Goal: Task Accomplishment & Management: Manage account settings

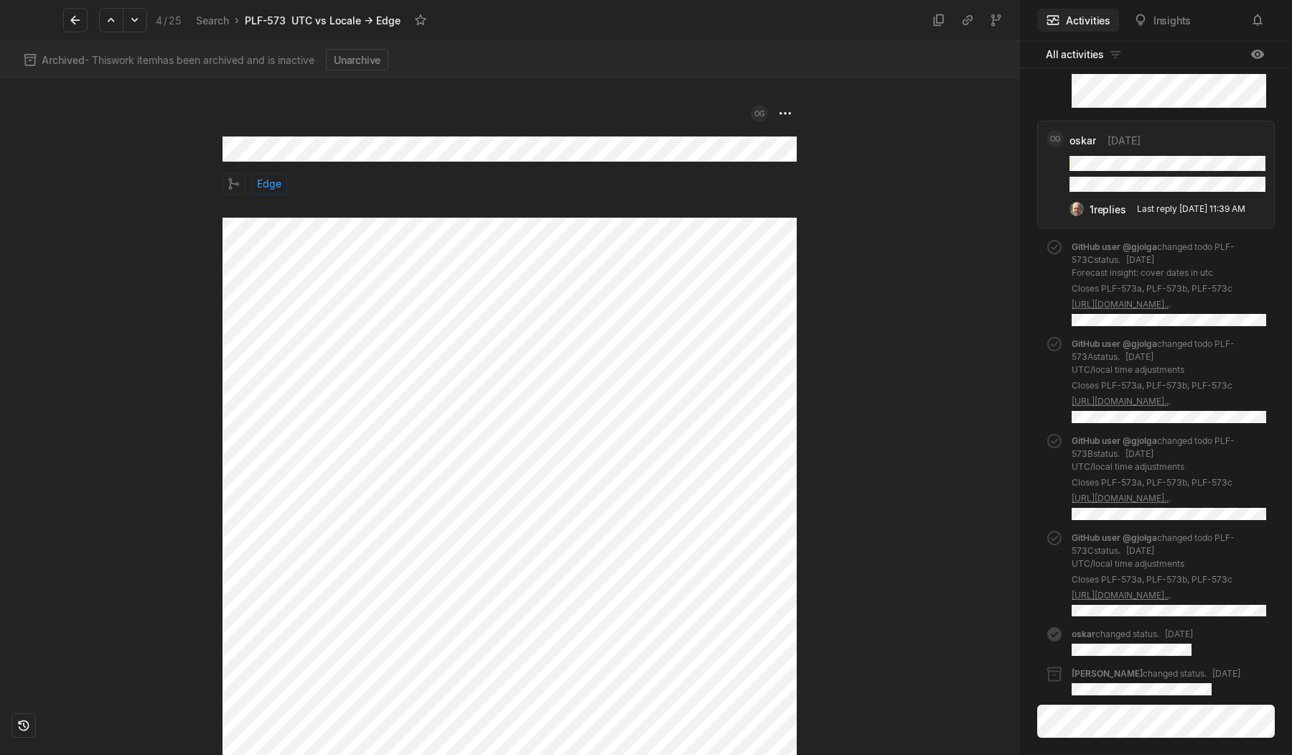
scroll to position [1446, 0]
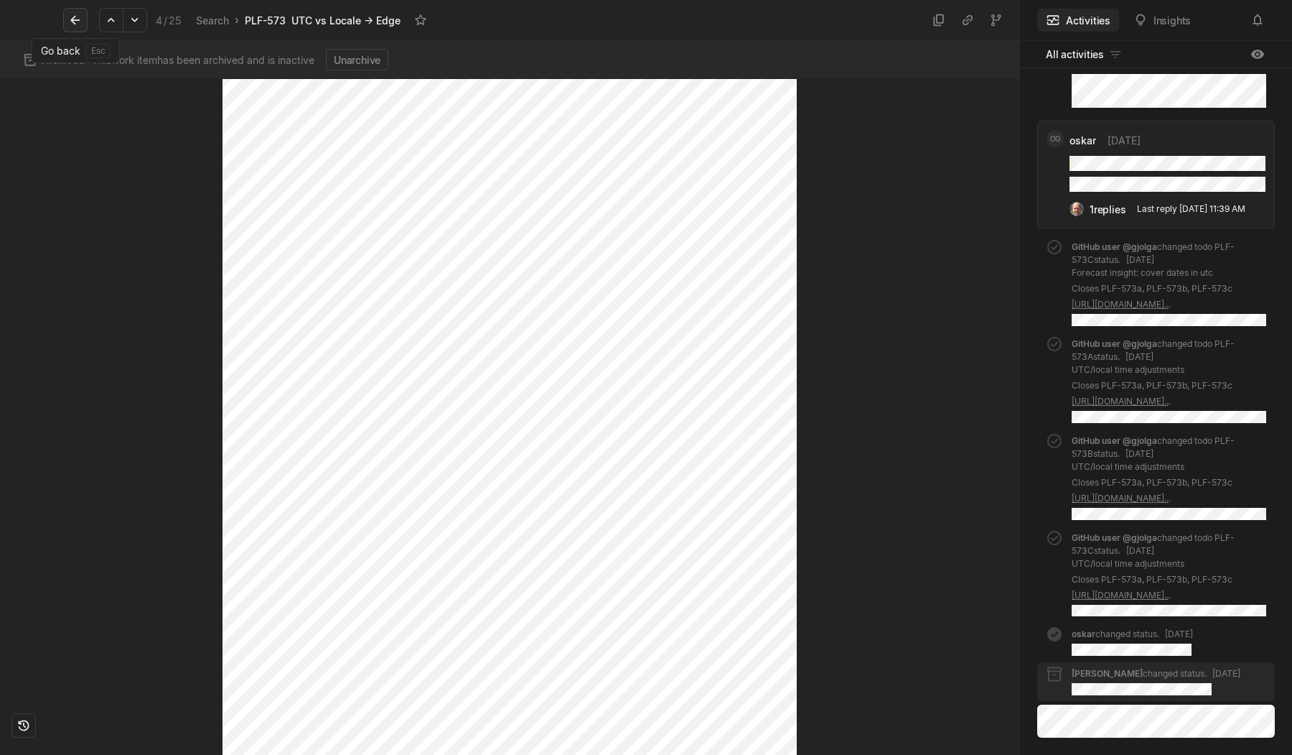
click at [77, 14] on icon at bounding box center [75, 20] width 14 height 14
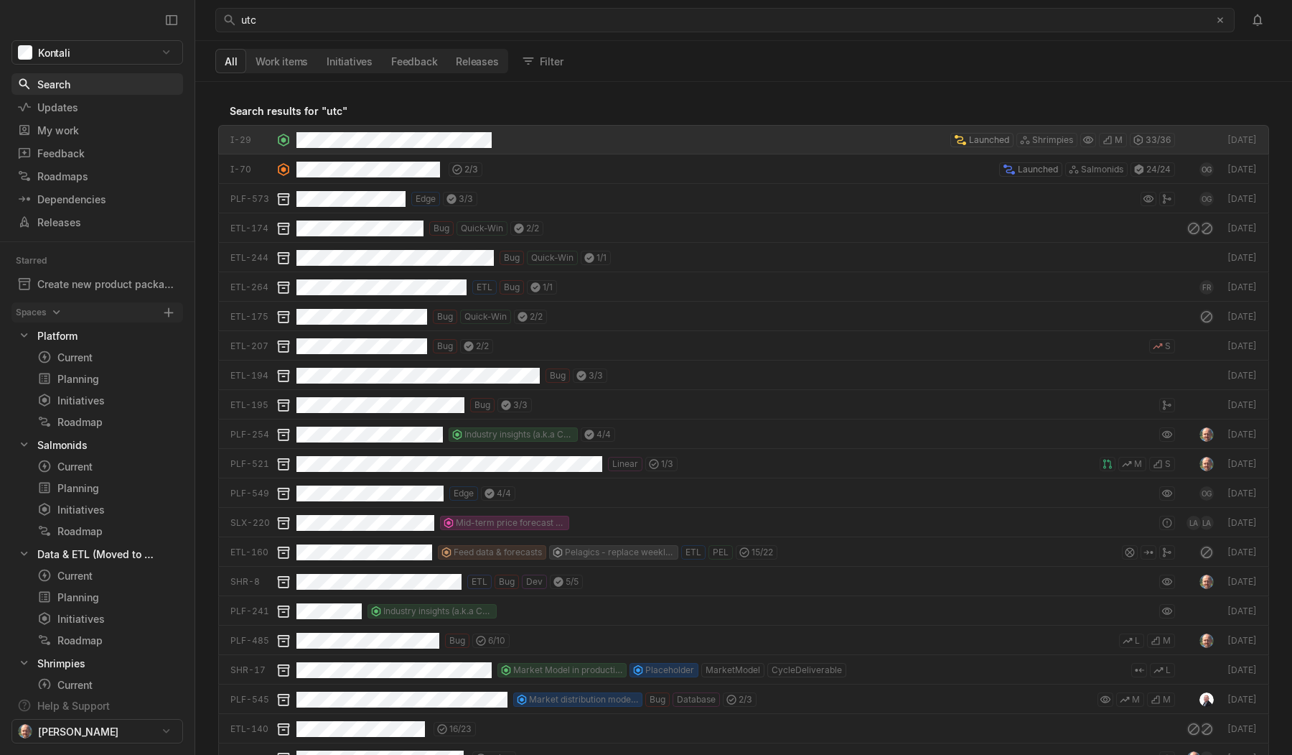
scroll to position [673, 1097]
click at [80, 382] on div "Planning" at bounding box center [81, 378] width 88 height 15
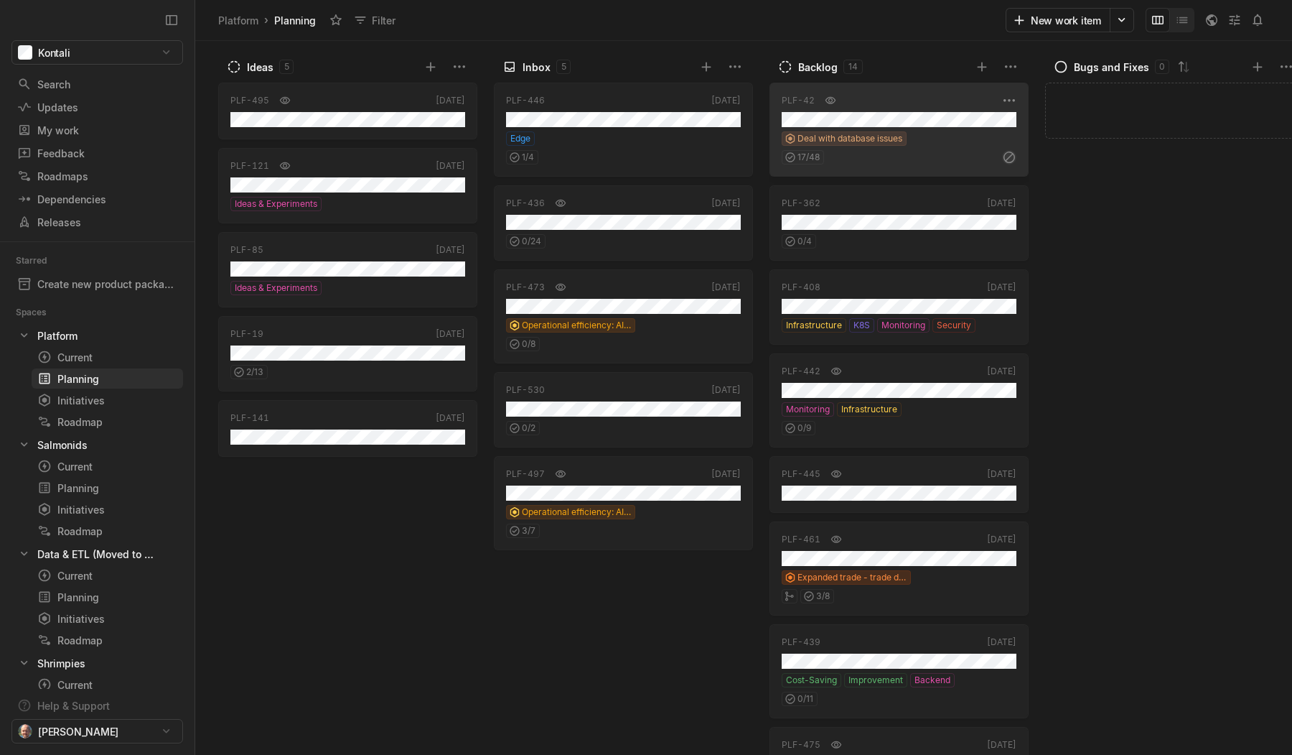
click at [927, 137] on div "Deal with database issues" at bounding box center [899, 138] width 235 height 14
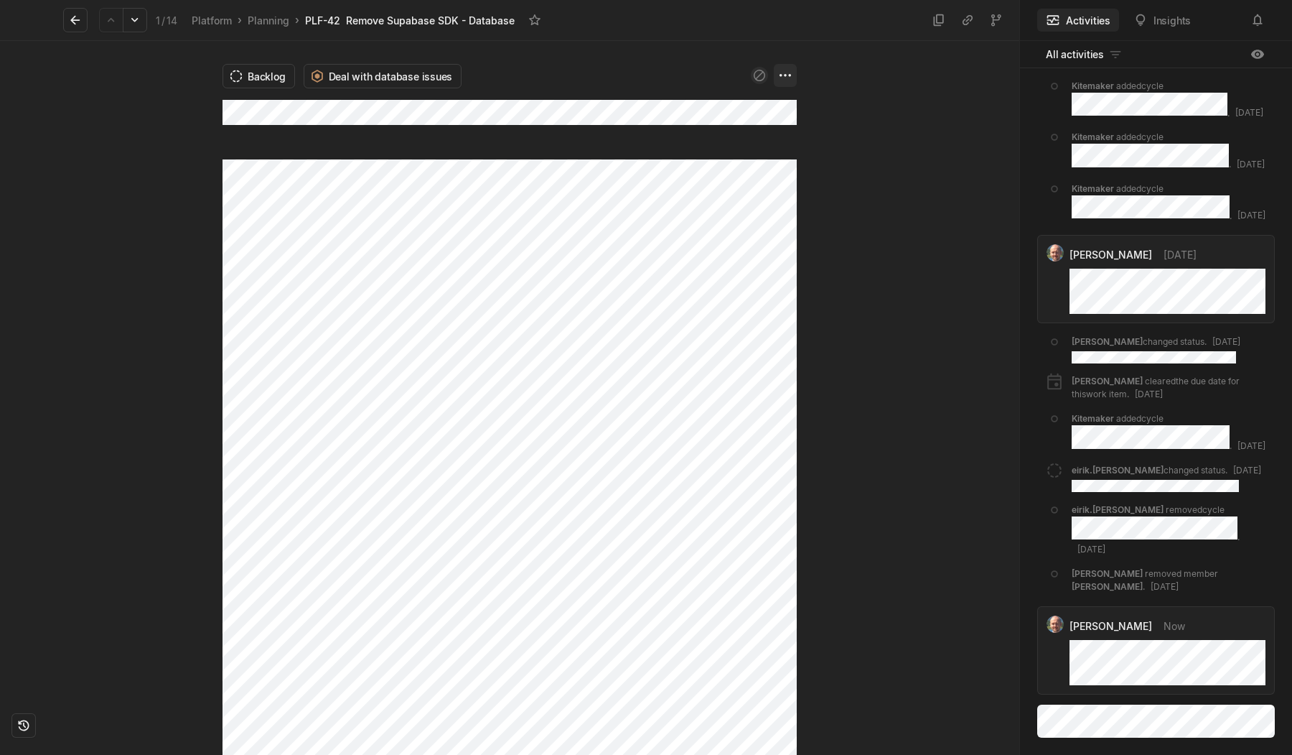
click at [789, 77] on html "Kontali Search / Updates g then u My work = Feedback g then f Roadmaps g then ⇧…" at bounding box center [646, 377] width 1292 height 755
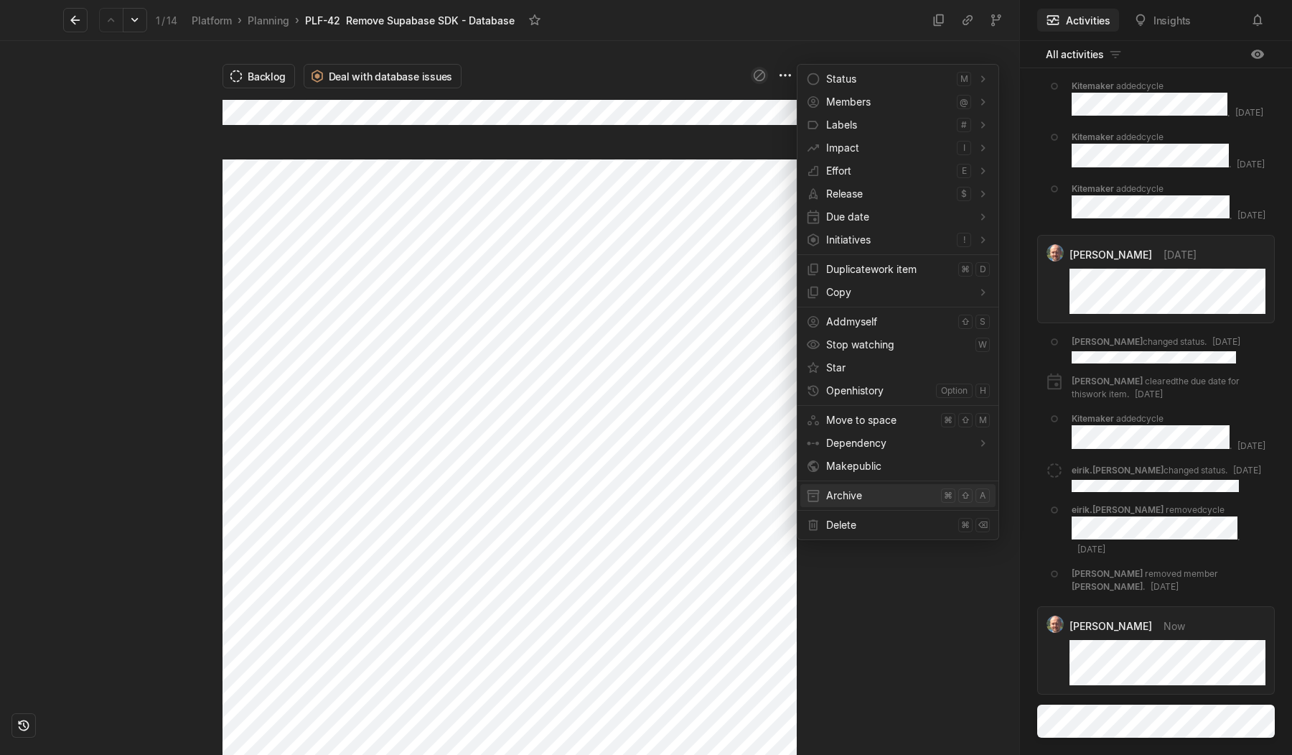
click at [851, 503] on span "Archive" at bounding box center [880, 495] width 109 height 23
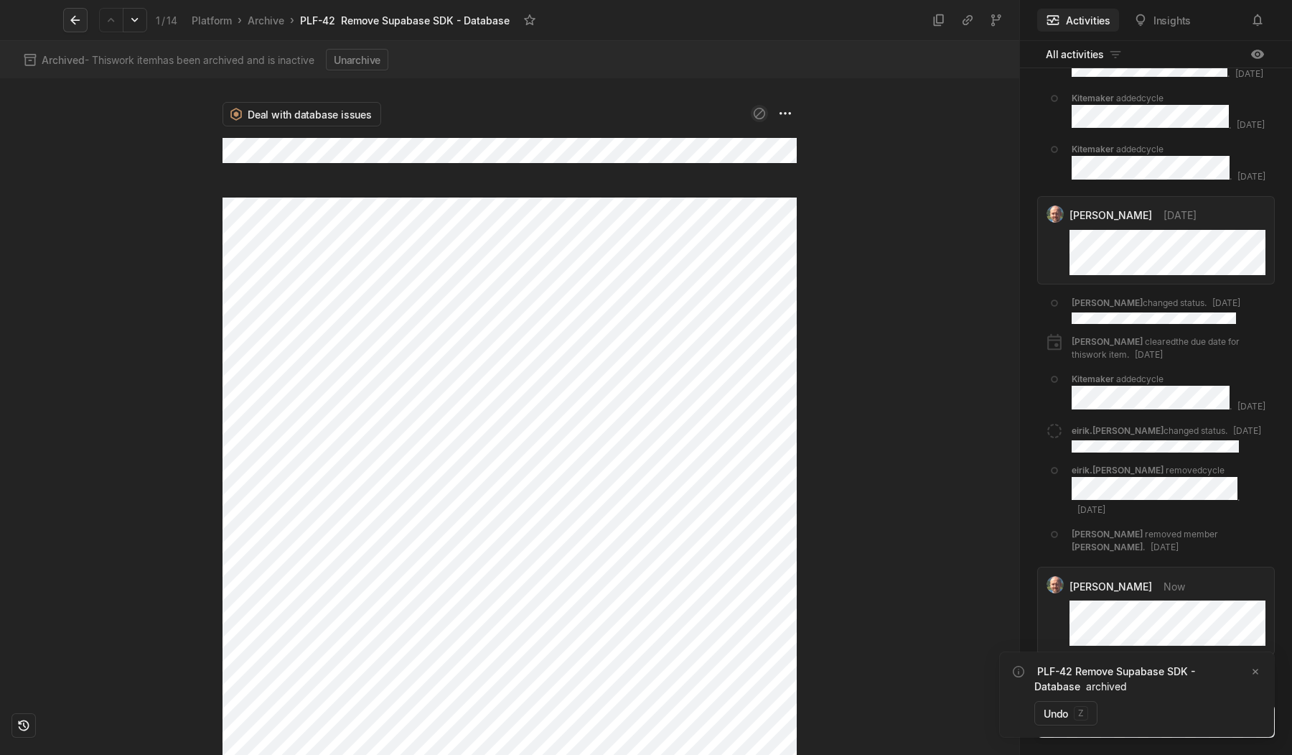
click at [74, 19] on icon at bounding box center [74, 20] width 9 height 9
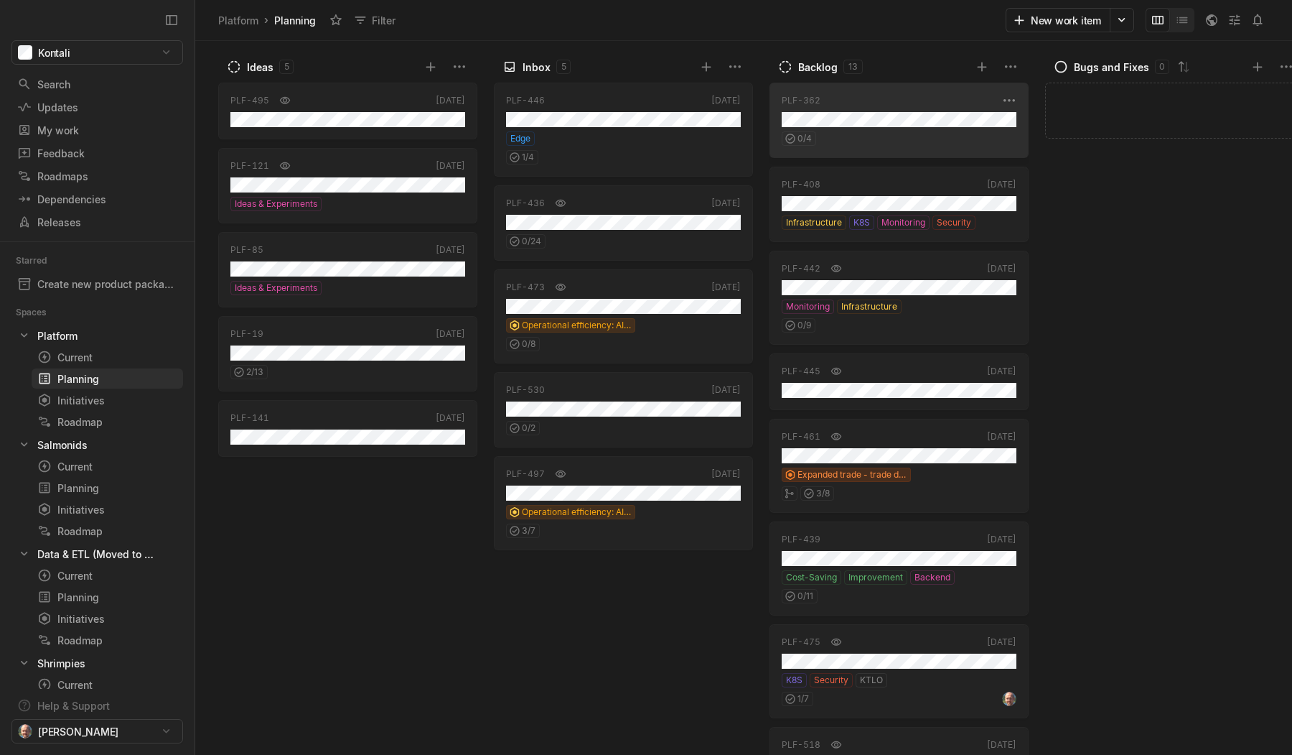
click at [913, 135] on div "0 / 4" at bounding box center [899, 136] width 235 height 19
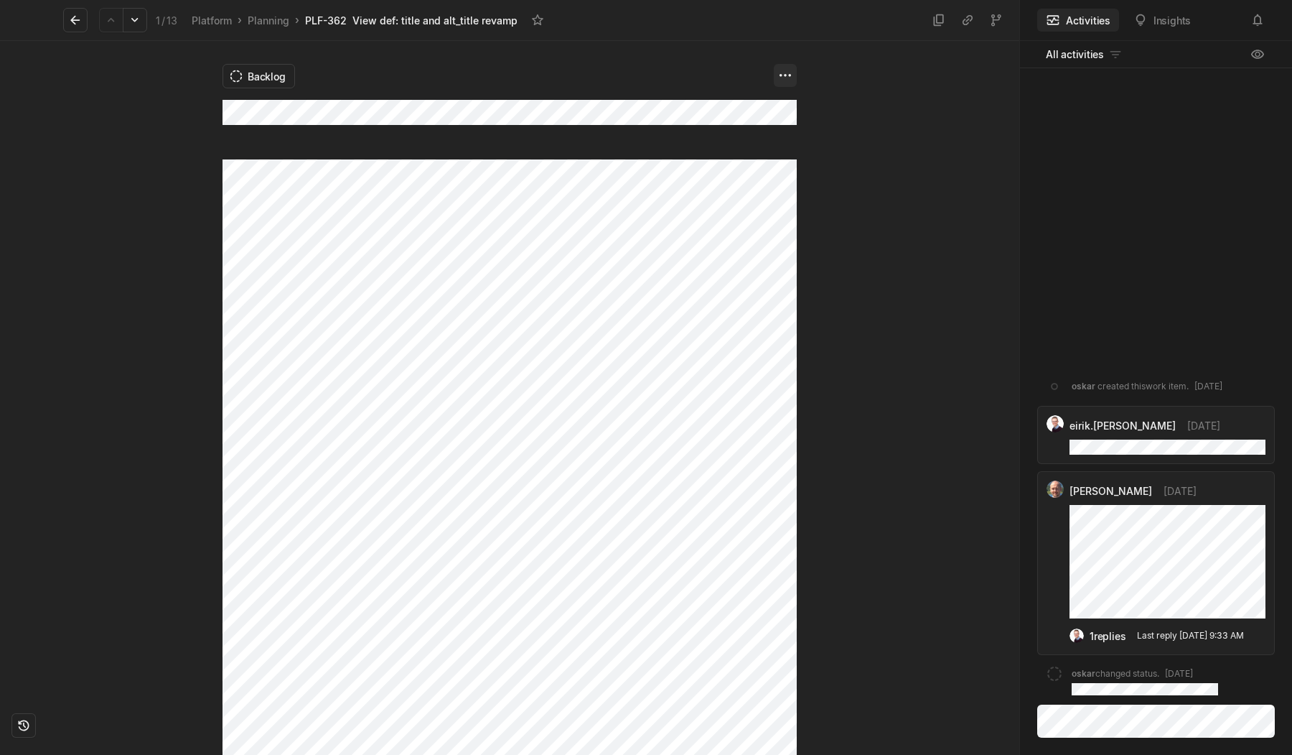
click at [786, 78] on html "Kontali Search / Updates g then u My work = Feedback g then f Roadmaps g then ⇧…" at bounding box center [646, 377] width 1292 height 755
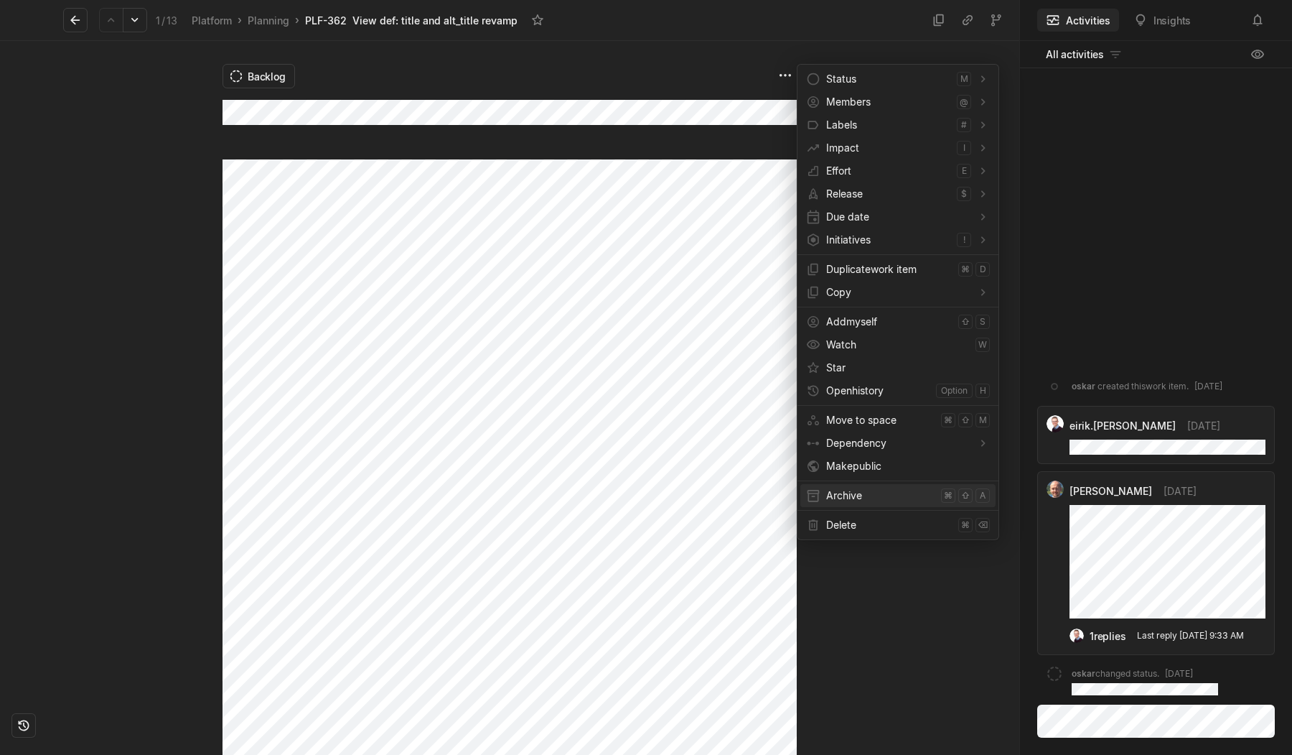
click at [851, 498] on span "Archive" at bounding box center [880, 495] width 109 height 23
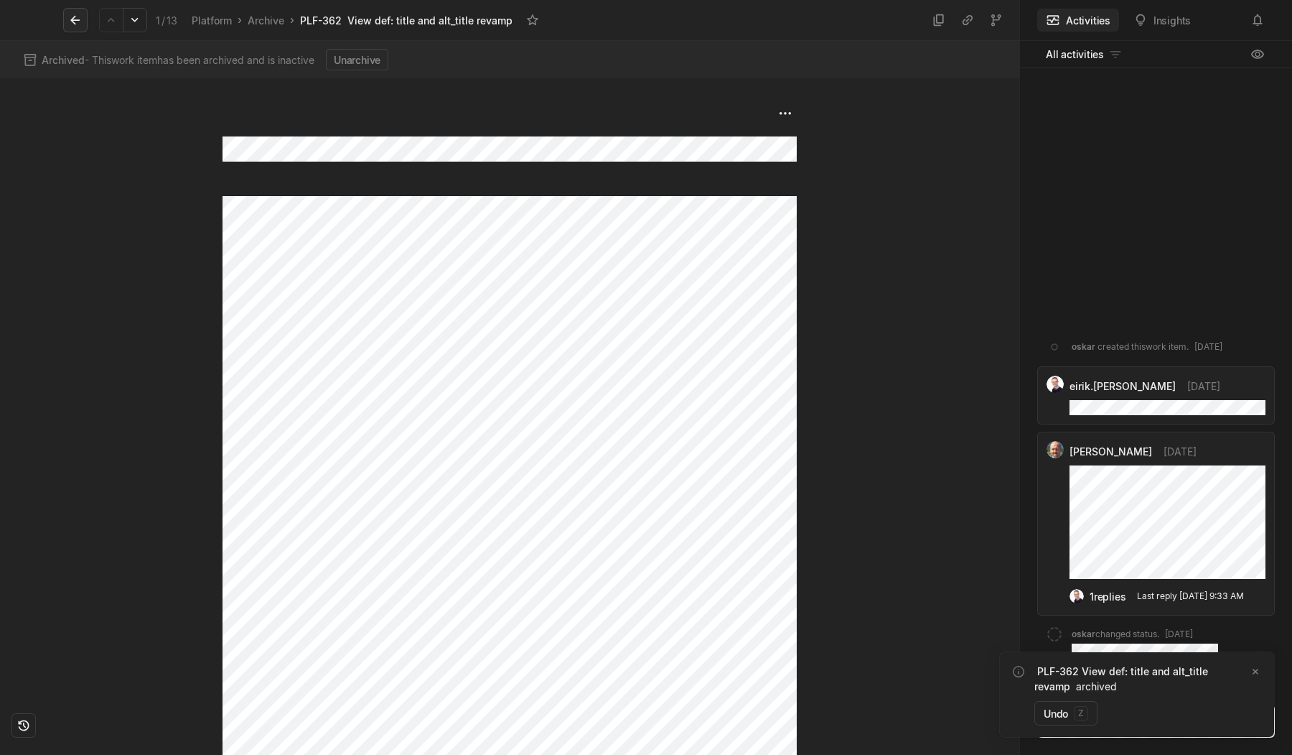
click at [78, 23] on icon at bounding box center [75, 20] width 14 height 14
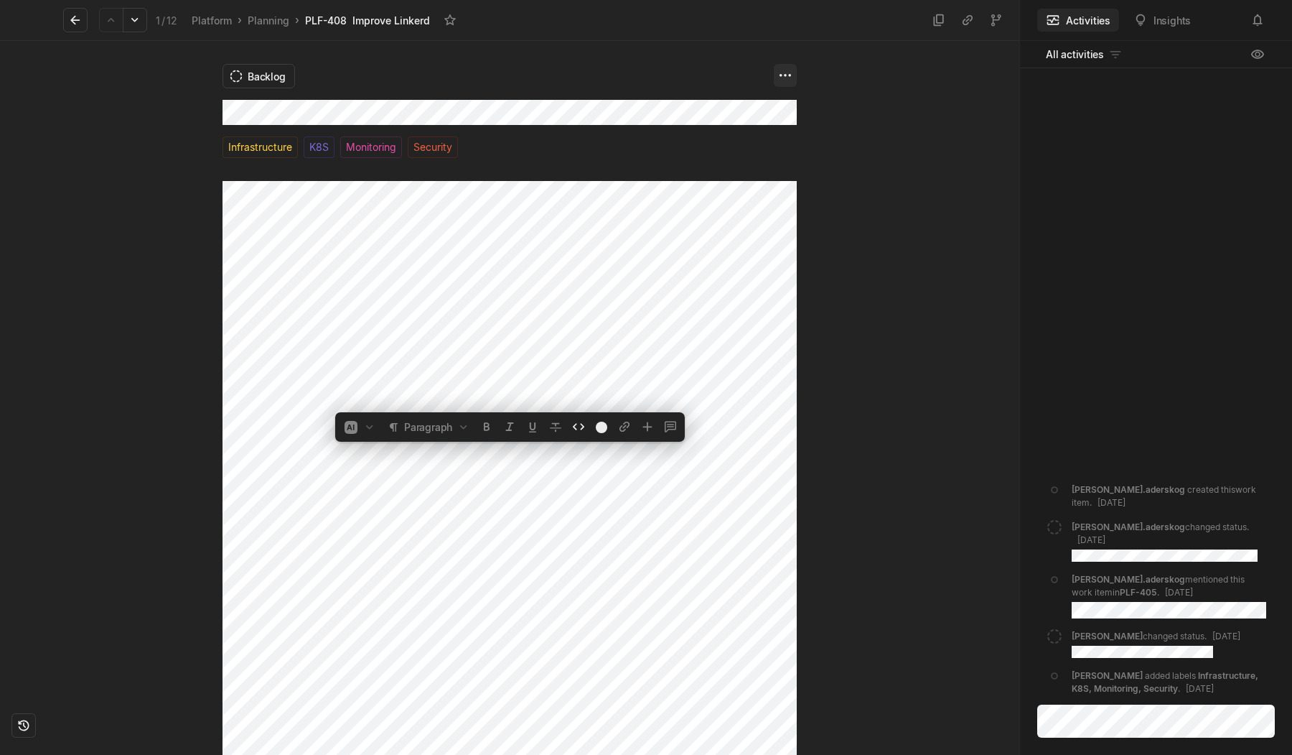
click at [781, 73] on html "Kontali Search / Updates g then u My work = Feedback g then f Roadmaps g then ⇧…" at bounding box center [646, 377] width 1292 height 755
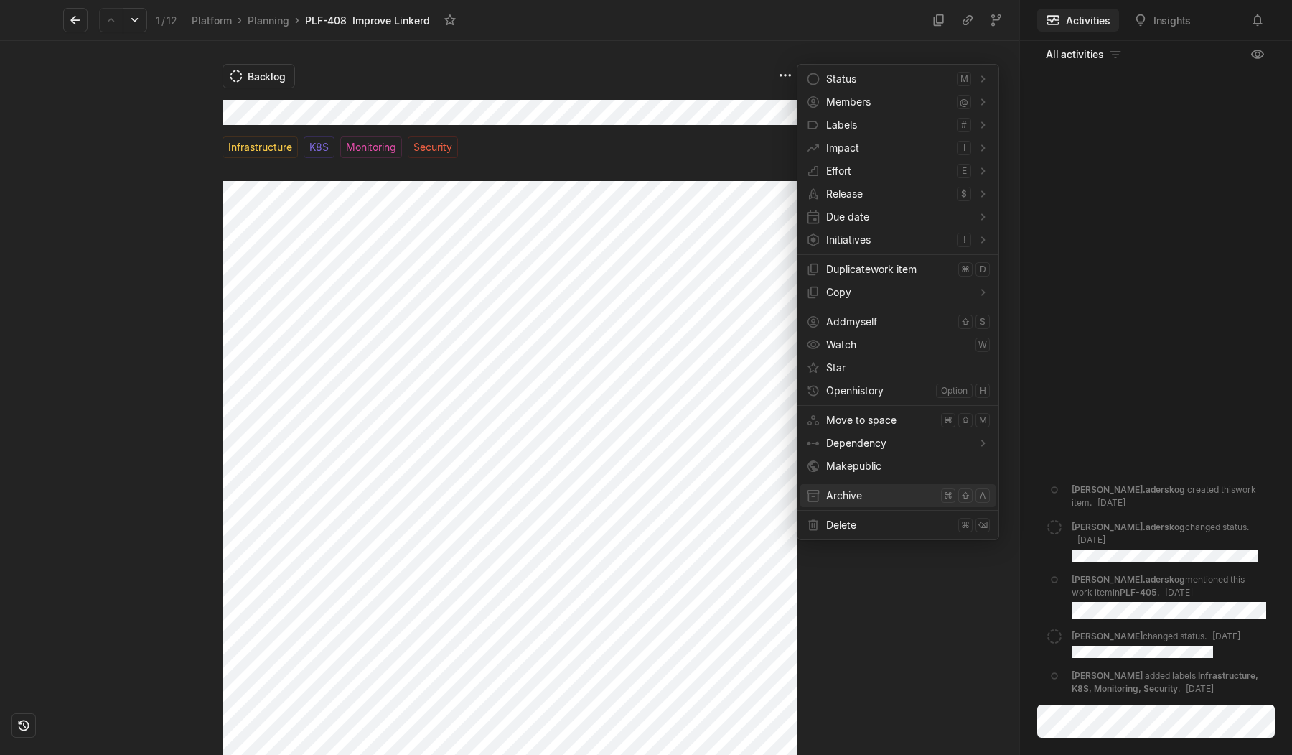
click at [844, 498] on span "Archive" at bounding box center [880, 495] width 109 height 23
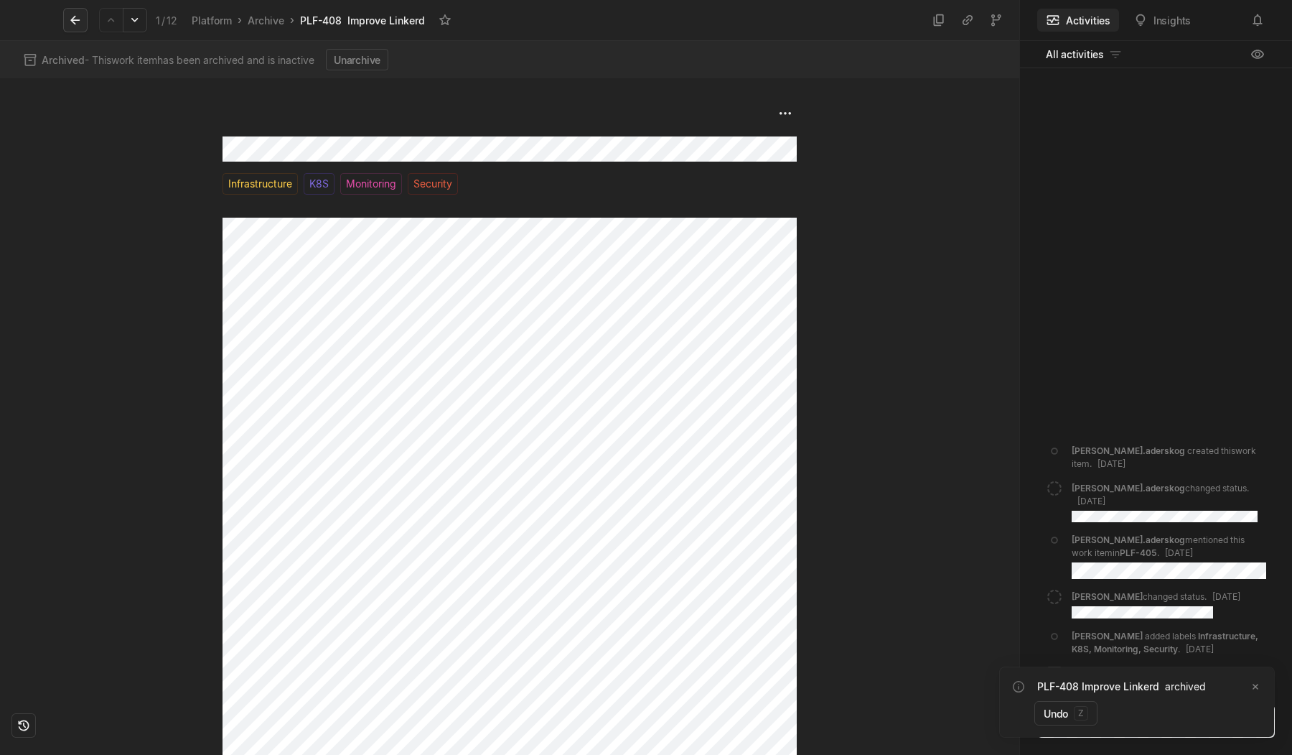
click at [83, 16] on button at bounding box center [75, 20] width 24 height 24
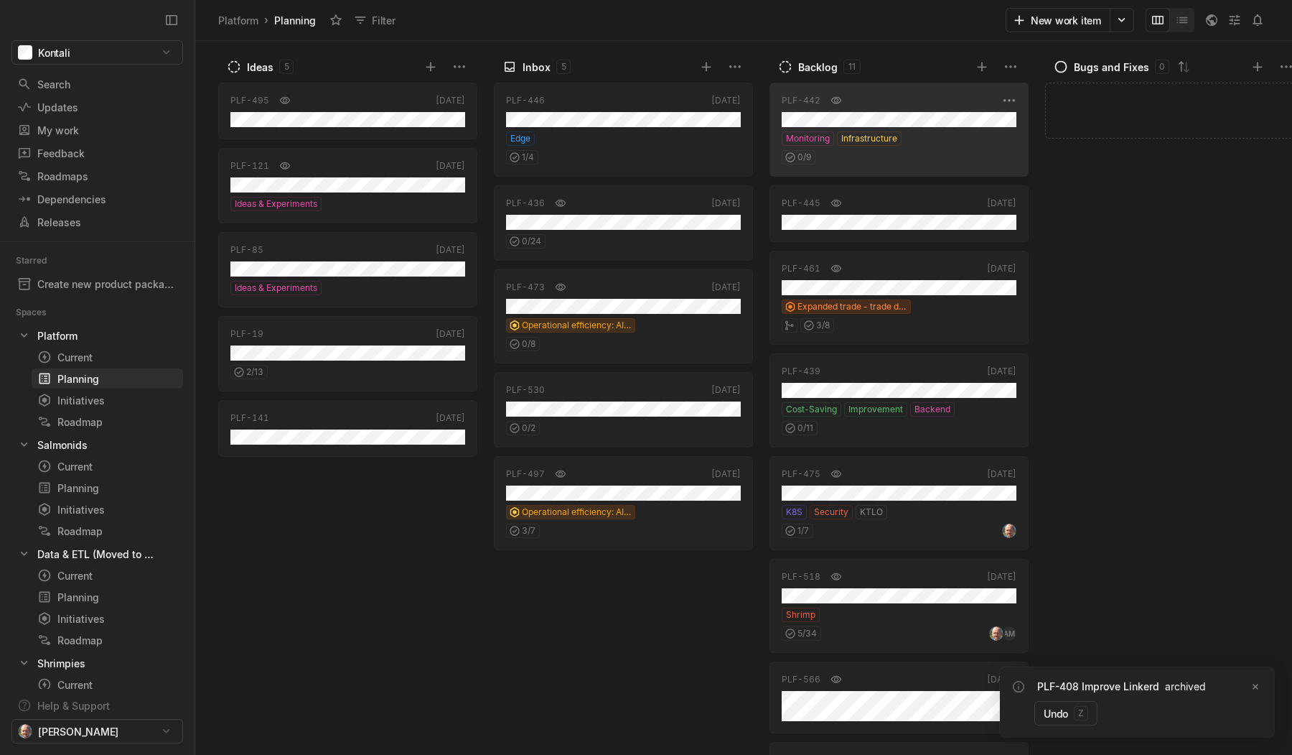
click at [946, 140] on div "Monitoring Infrastructure" at bounding box center [899, 138] width 235 height 14
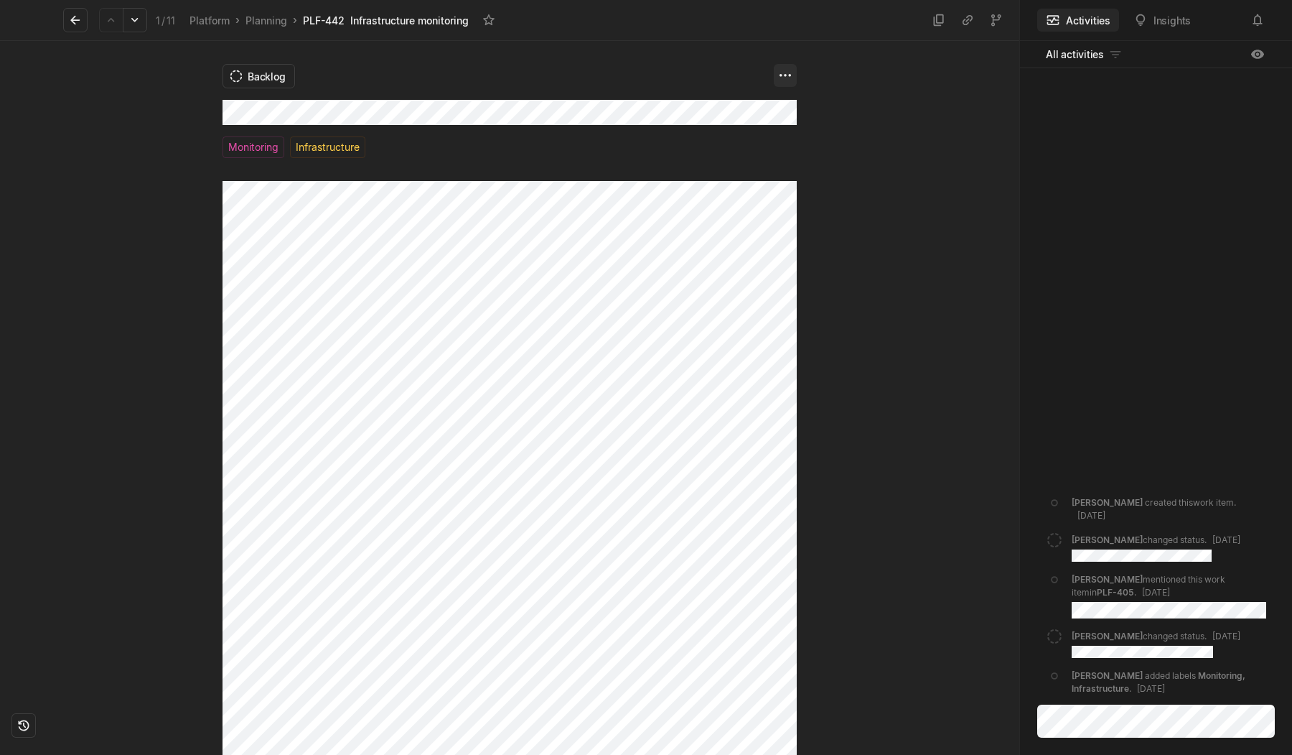
click at [785, 80] on html "Kontali Search / Updates g then u My work = Feedback g then f Roadmaps g then ⇧…" at bounding box center [646, 377] width 1292 height 755
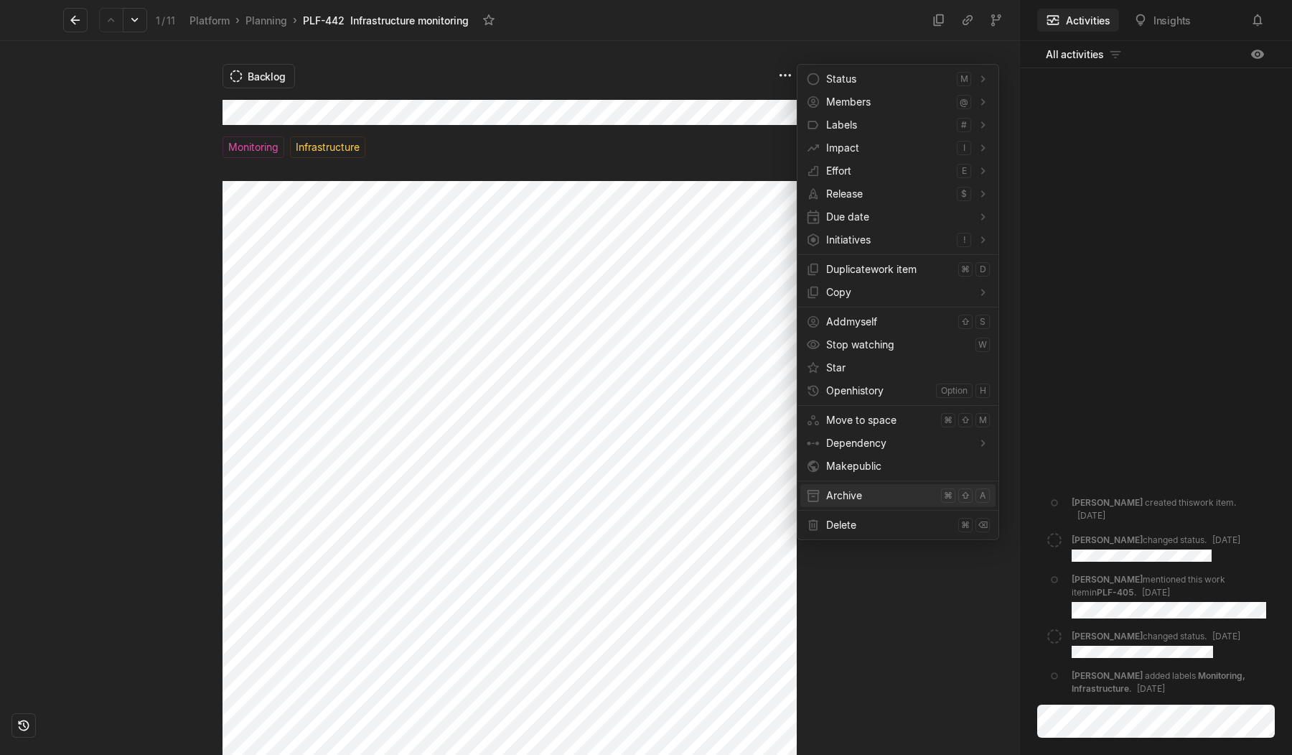
click at [834, 485] on span "Archive" at bounding box center [880, 495] width 109 height 23
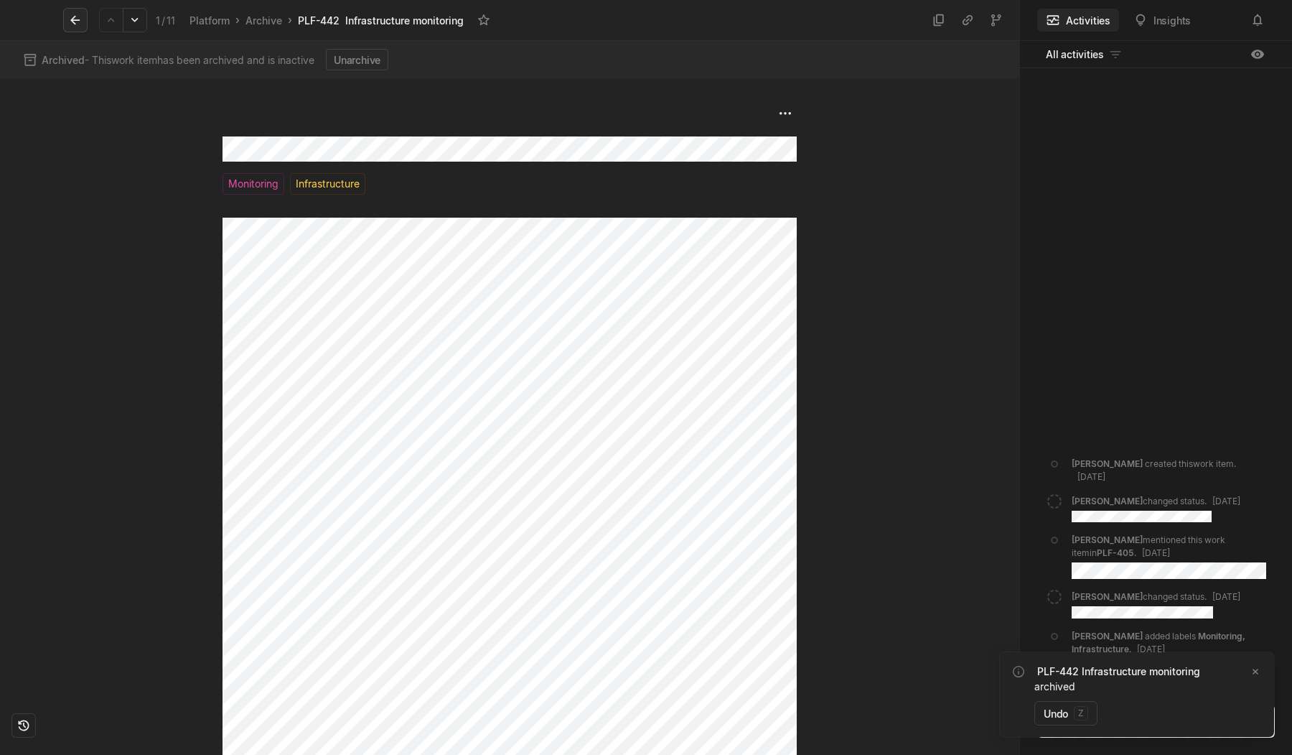
click at [75, 24] on icon at bounding box center [75, 20] width 14 height 14
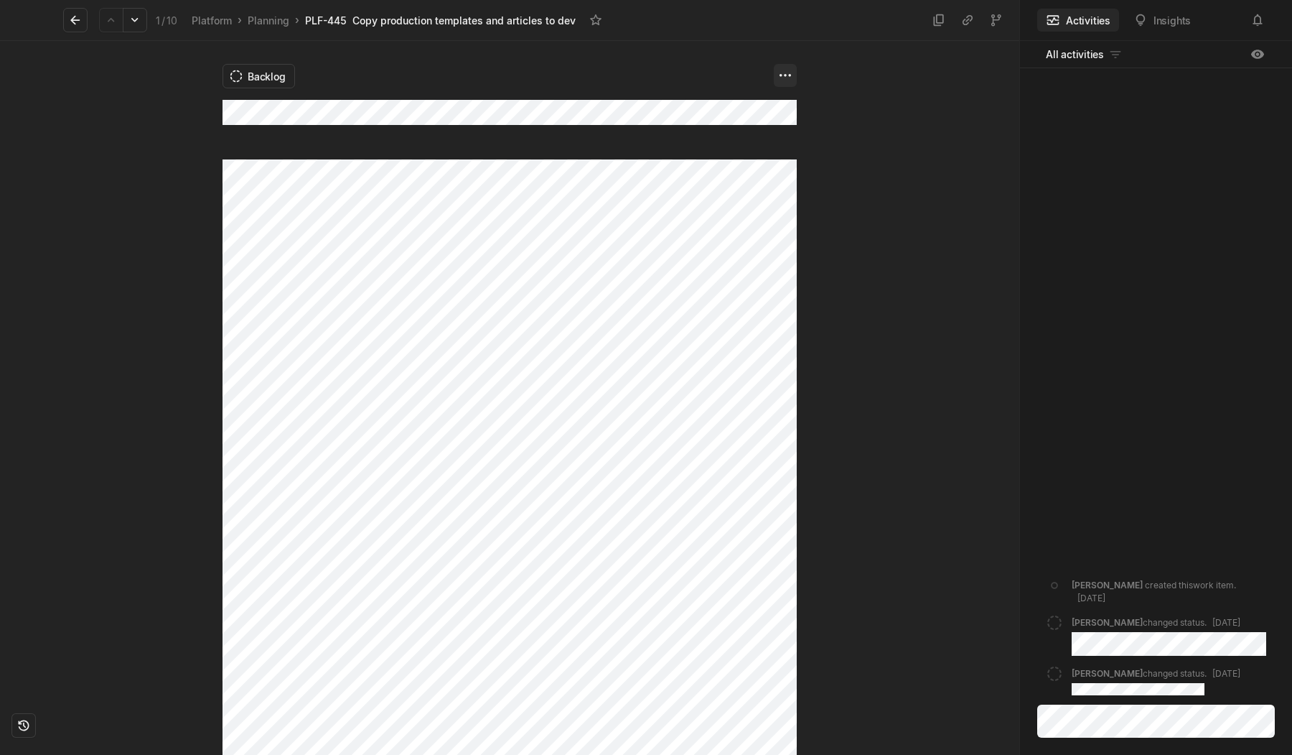
click at [786, 76] on html "Kontali Search / Updates g then u My work = Feedback g then f Roadmaps g then ⇧…" at bounding box center [646, 377] width 1292 height 755
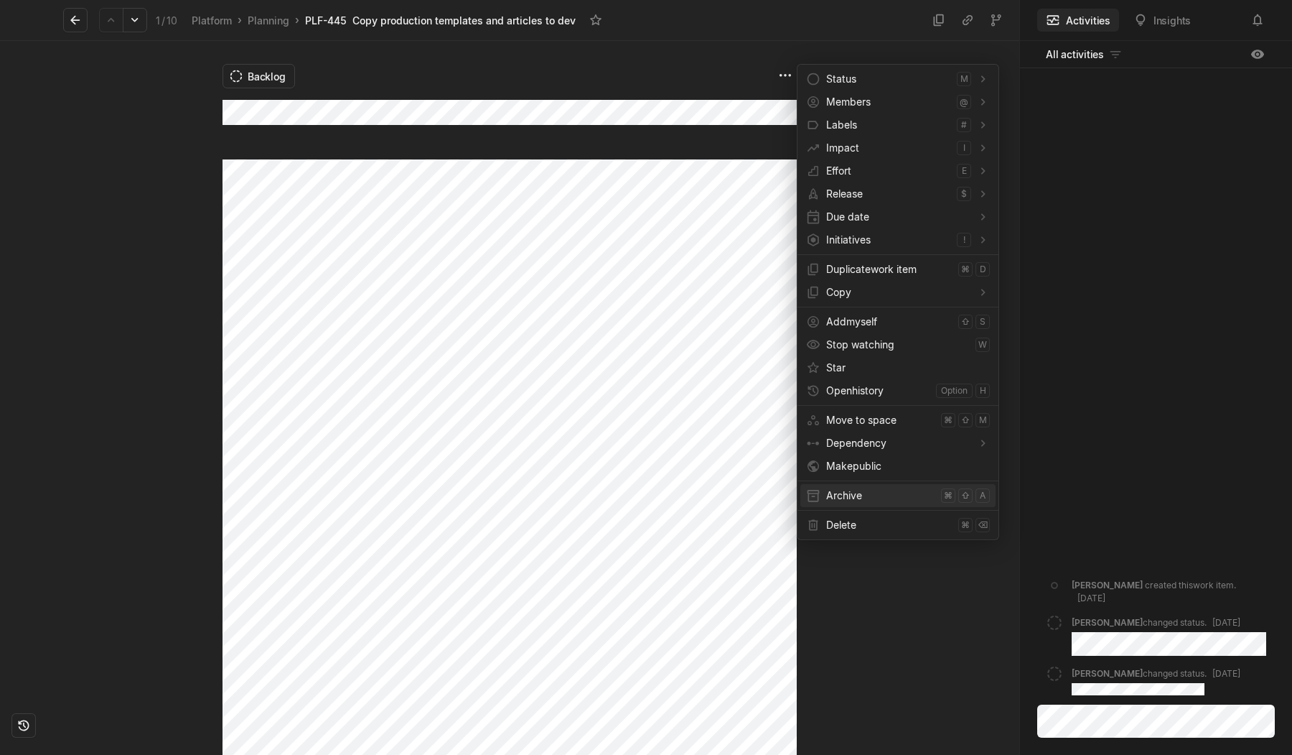
click at [853, 494] on span "Archive" at bounding box center [880, 495] width 109 height 23
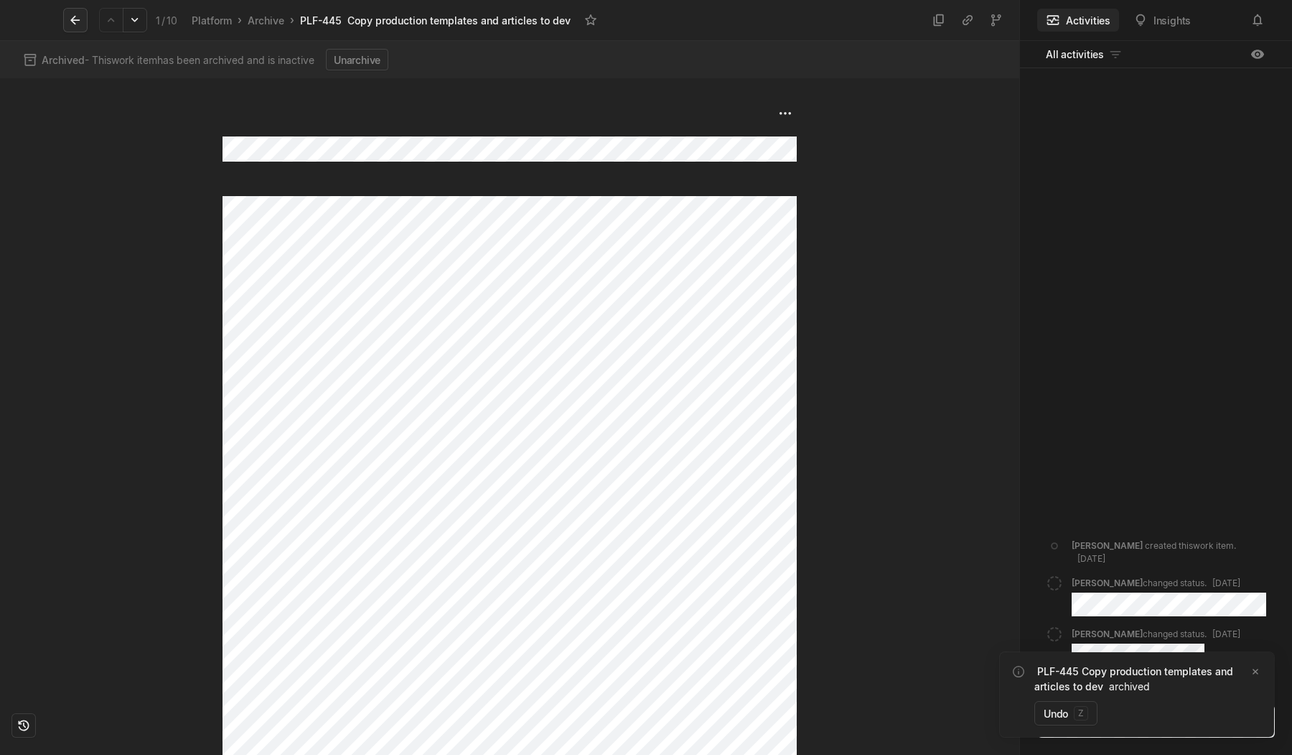
click at [75, 18] on icon at bounding box center [75, 20] width 14 height 14
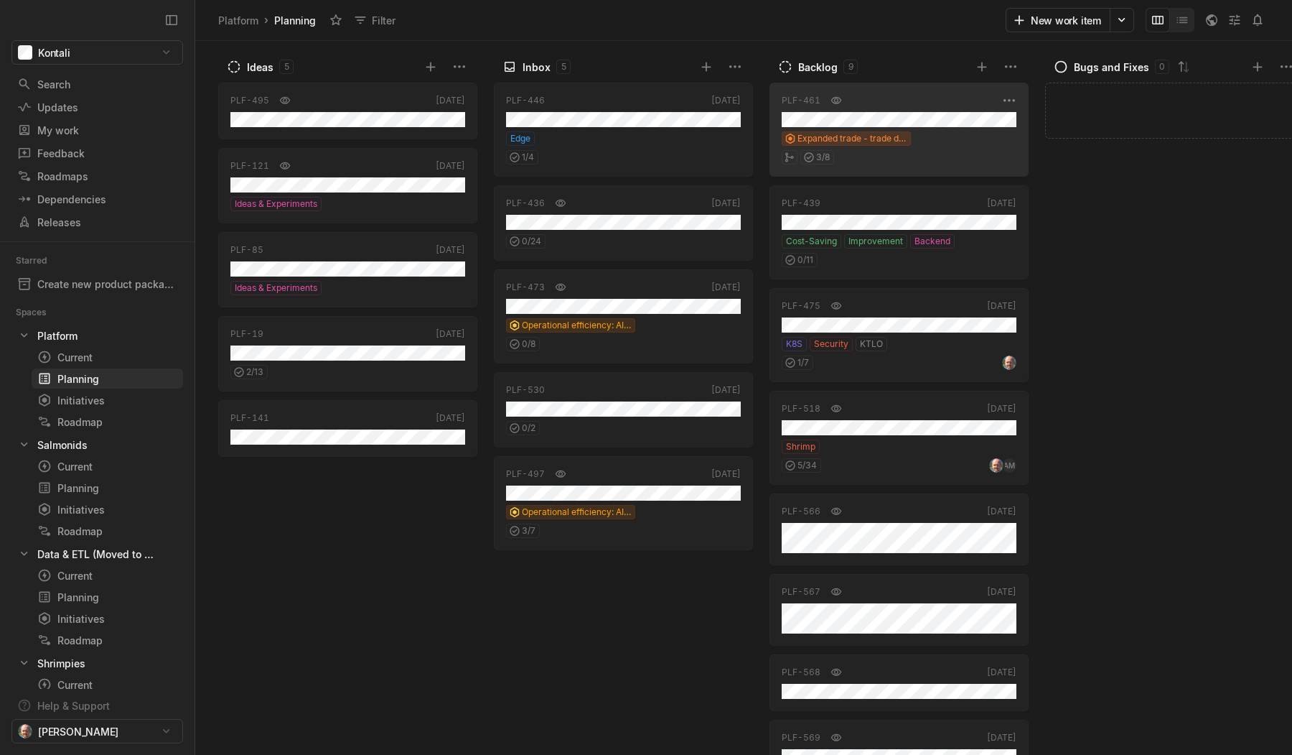
click at [975, 136] on div "Expanded trade - trade dashboard and pivot table" at bounding box center [899, 138] width 235 height 14
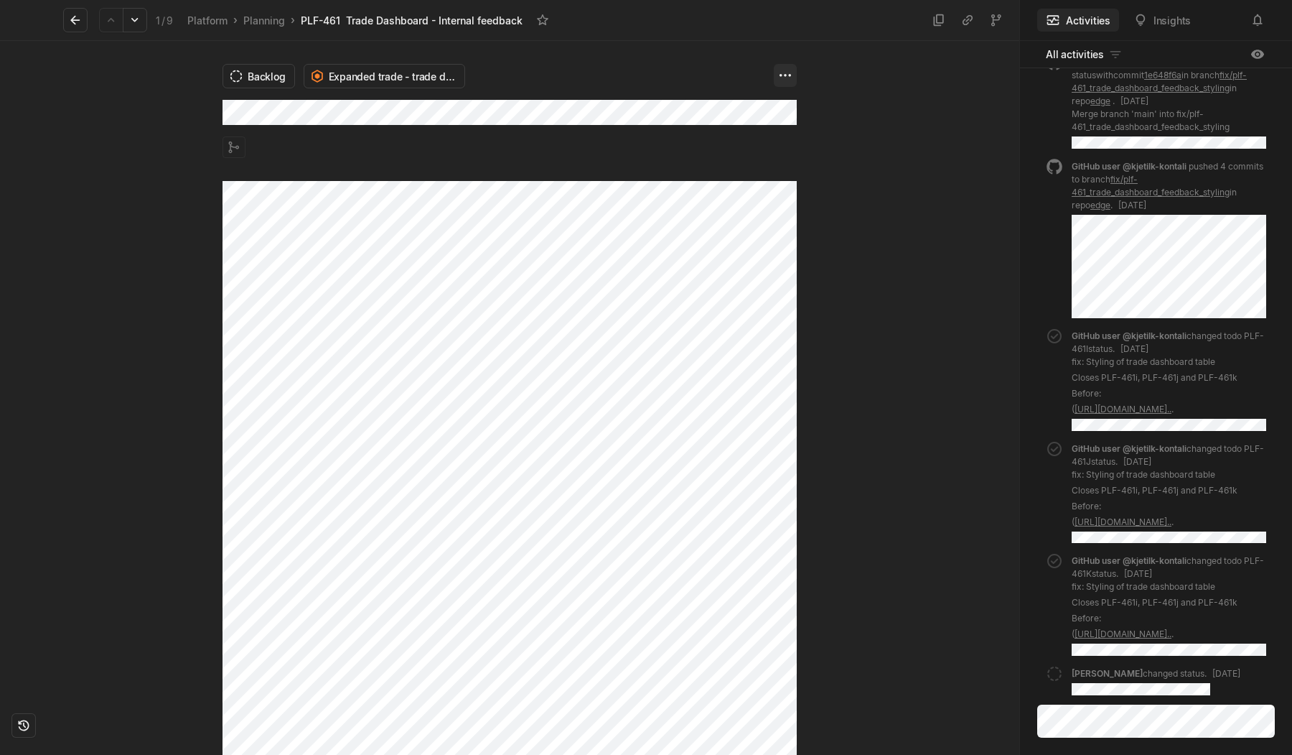
click at [784, 75] on html "Kontali Search / Updates g then u My work = Feedback g then f Roadmaps g then ⇧…" at bounding box center [646, 377] width 1292 height 755
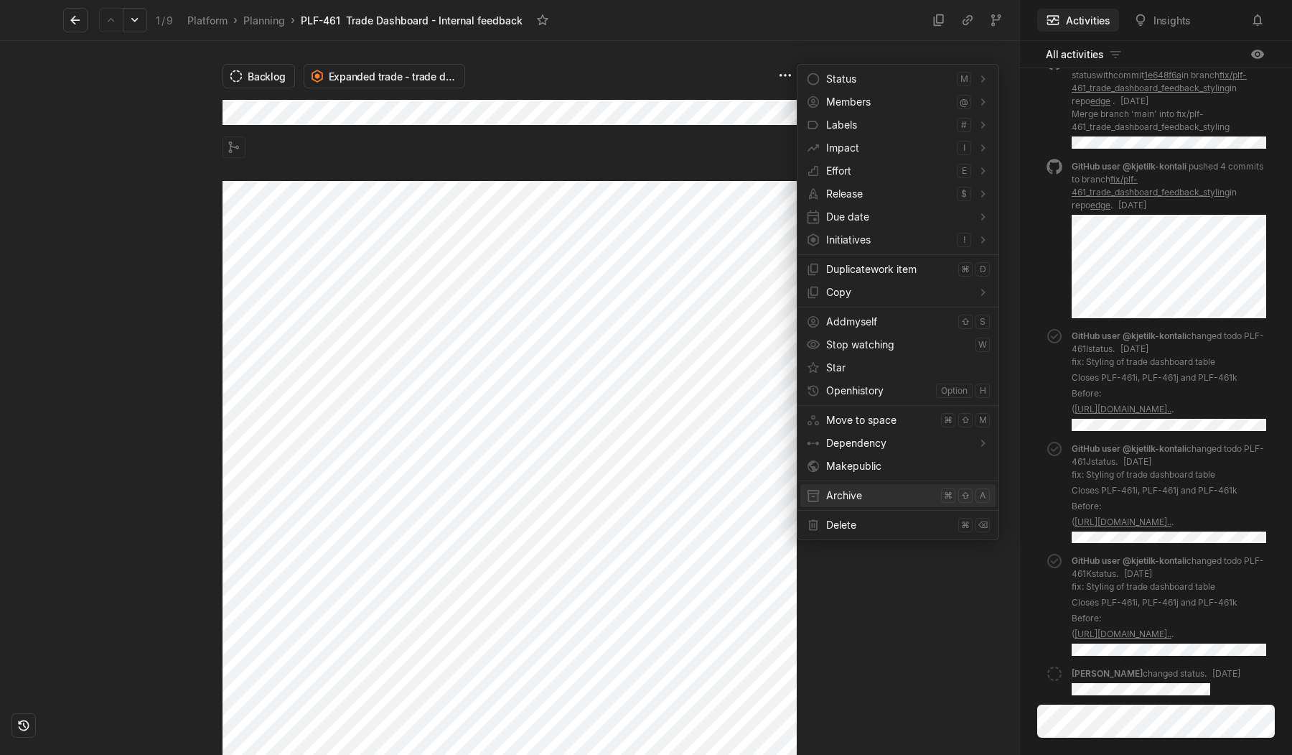
click at [847, 495] on span "Archive" at bounding box center [880, 495] width 109 height 23
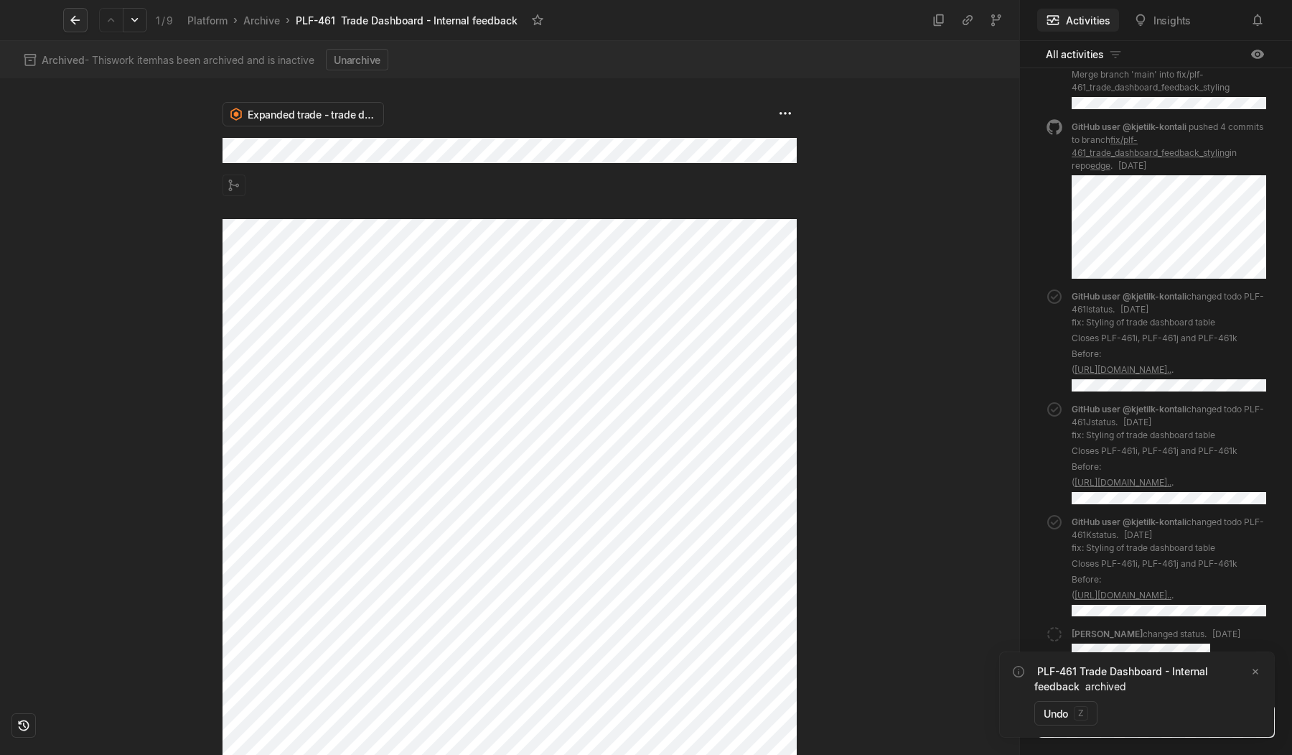
click at [74, 18] on icon at bounding box center [75, 20] width 14 height 14
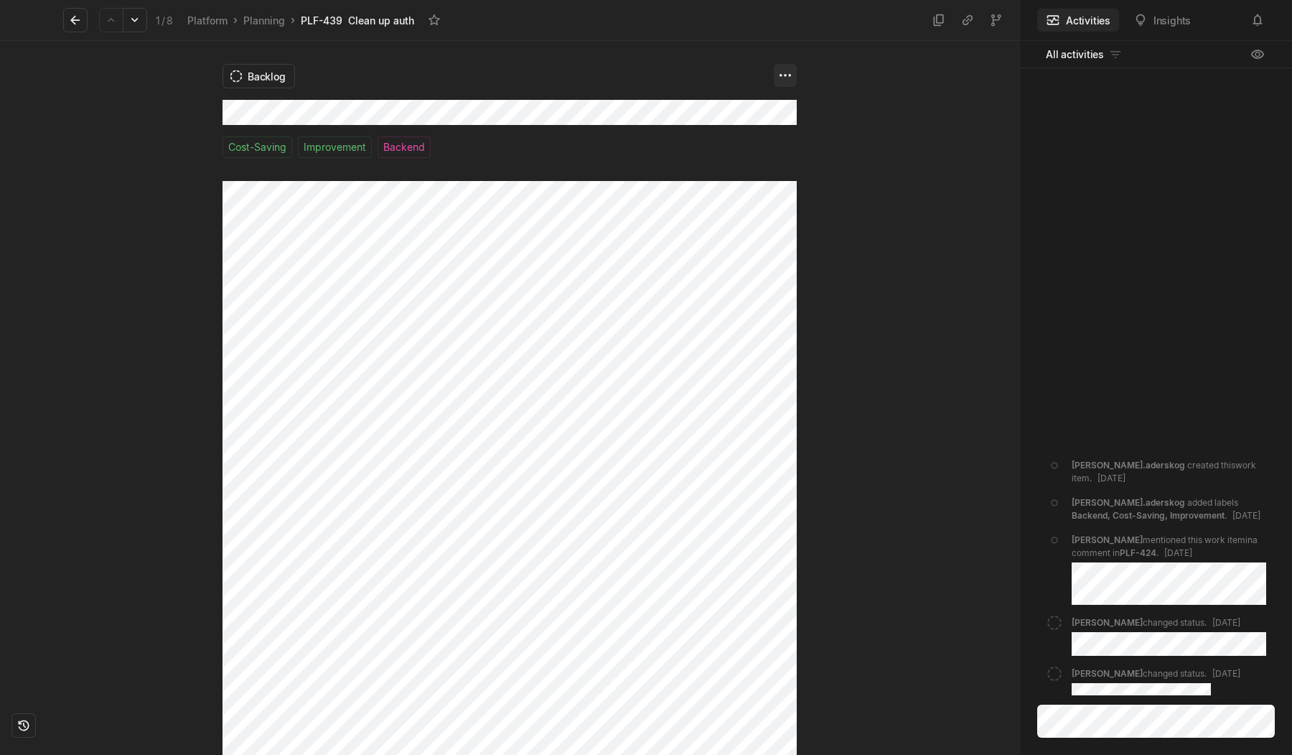
click at [794, 72] on html "Kontali Search / Updates g then u My work = Feedback g then f Roadmaps g then ⇧…" at bounding box center [646, 377] width 1292 height 755
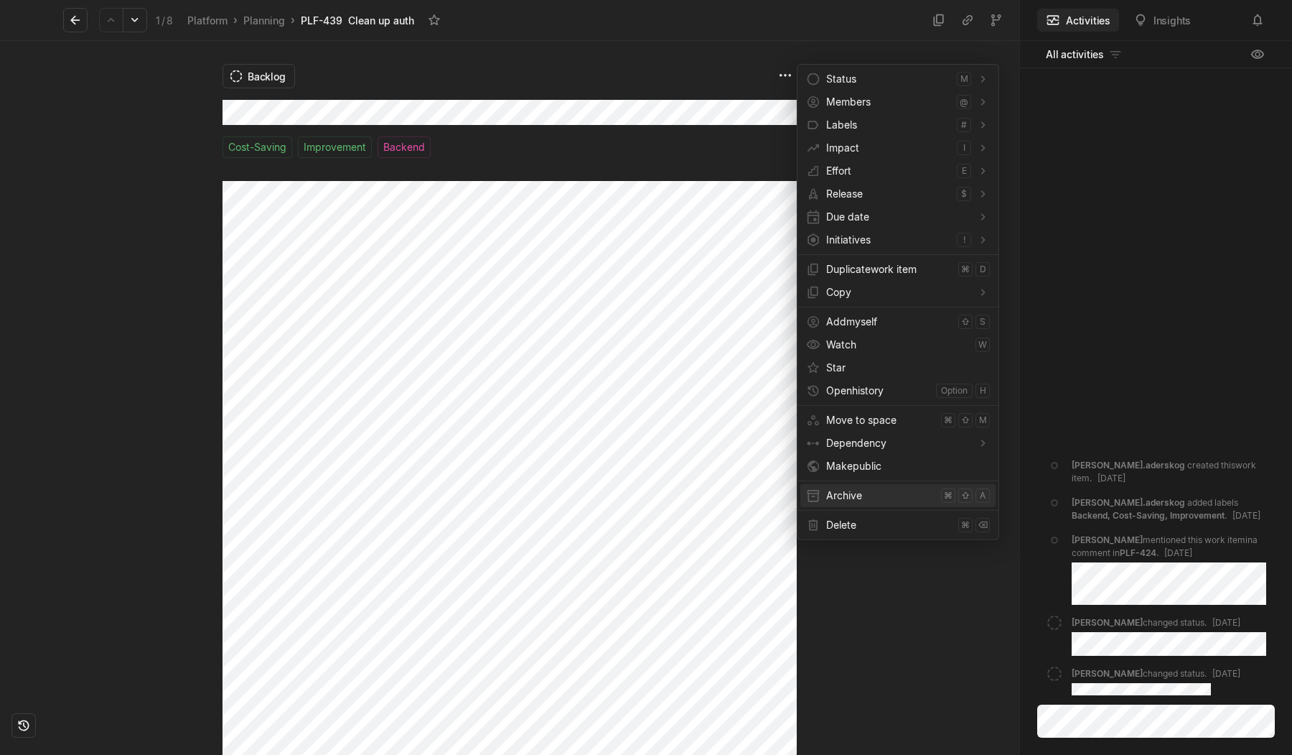
click at [865, 501] on span "Archive" at bounding box center [880, 495] width 109 height 23
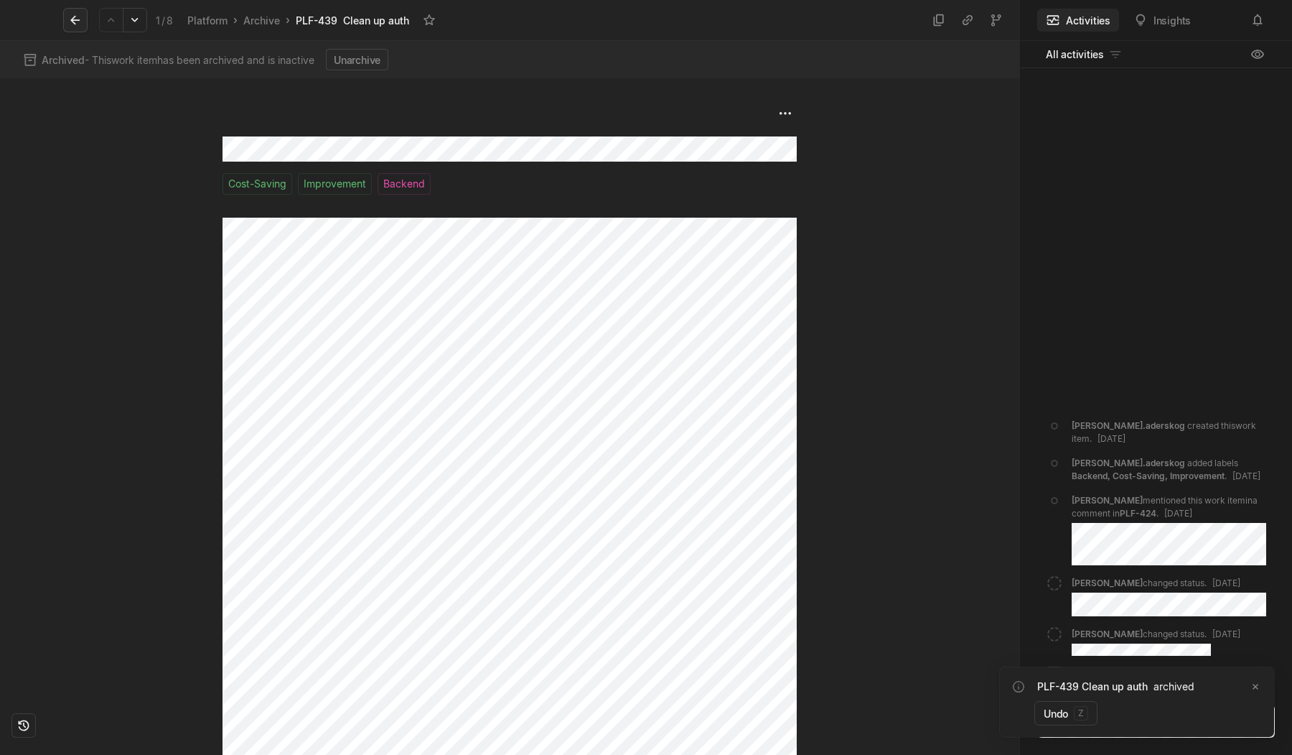
click at [73, 20] on icon at bounding box center [74, 20] width 9 height 9
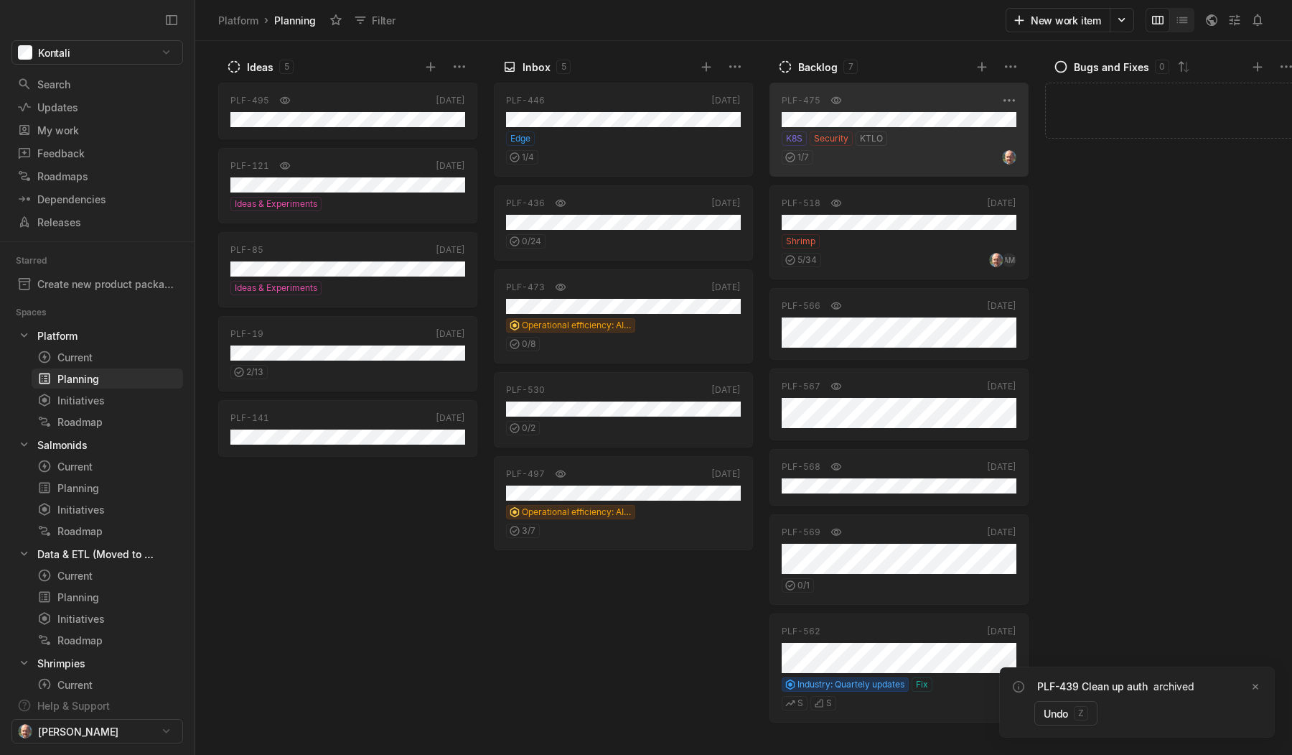
click at [920, 141] on div "K8S Security KTLO" at bounding box center [899, 138] width 235 height 14
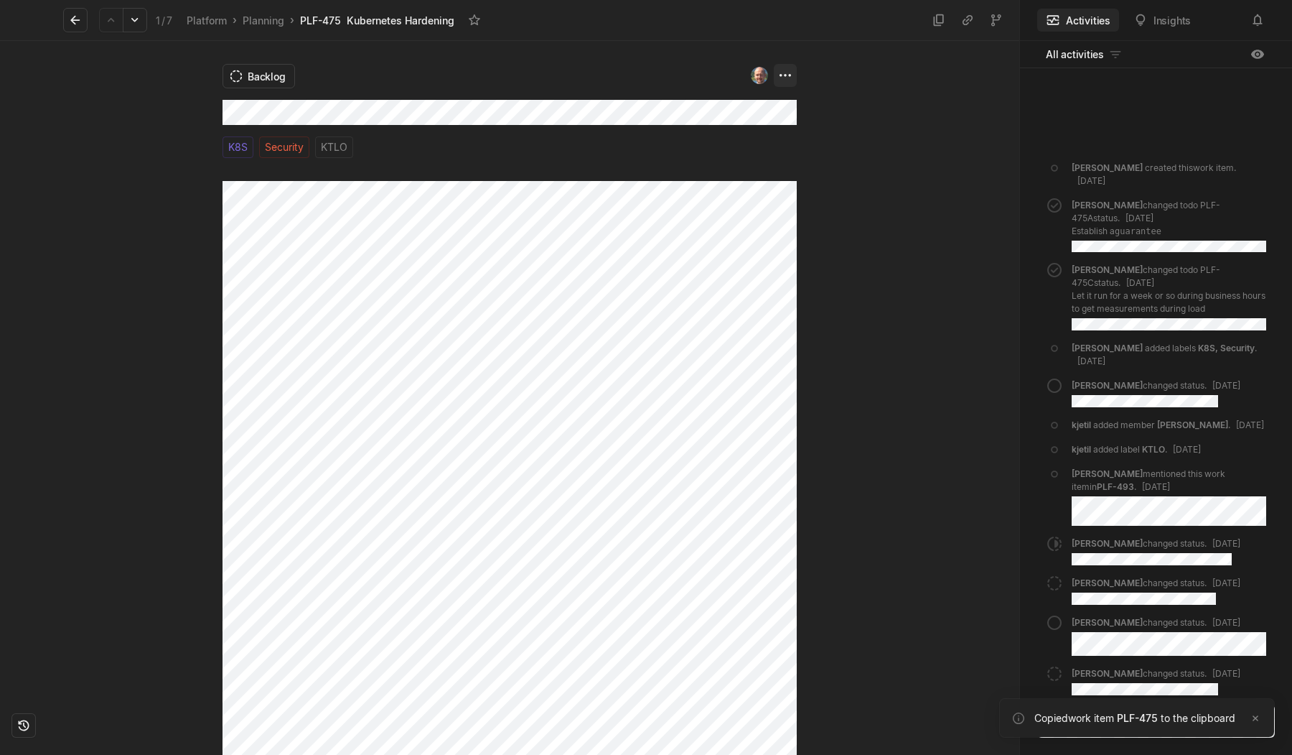
click at [789, 82] on html "Kontali Search / Updates g then u My work = Feedback g then f Roadmaps g then ⇧…" at bounding box center [646, 377] width 1292 height 755
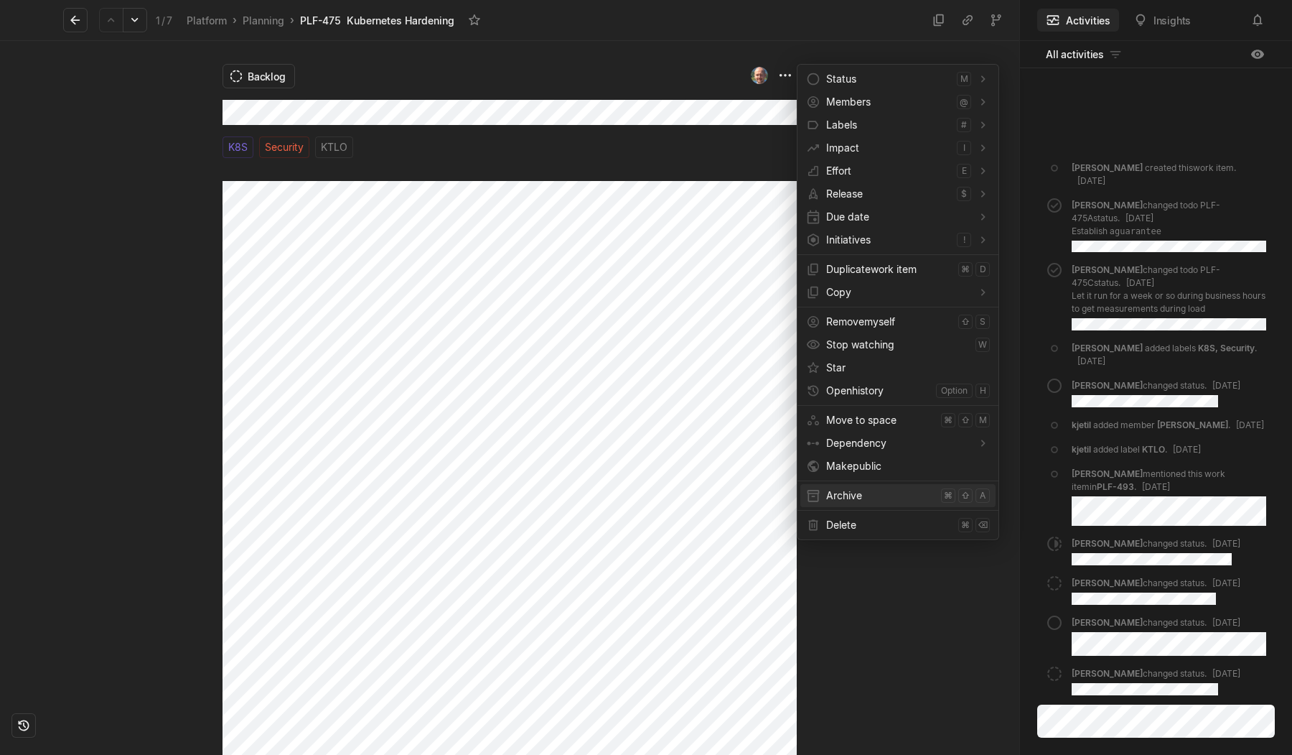
click at [849, 486] on span "Archive" at bounding box center [880, 495] width 109 height 23
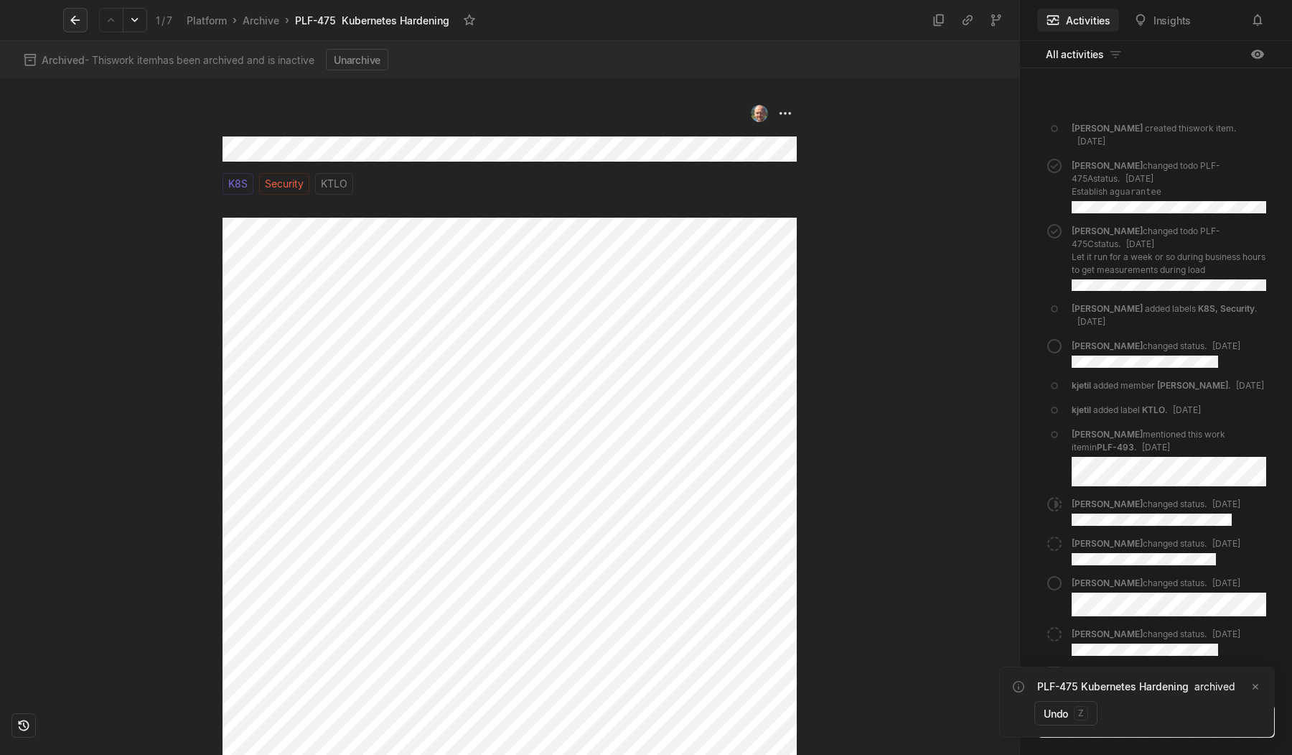
click at [74, 19] on icon at bounding box center [74, 20] width 9 height 9
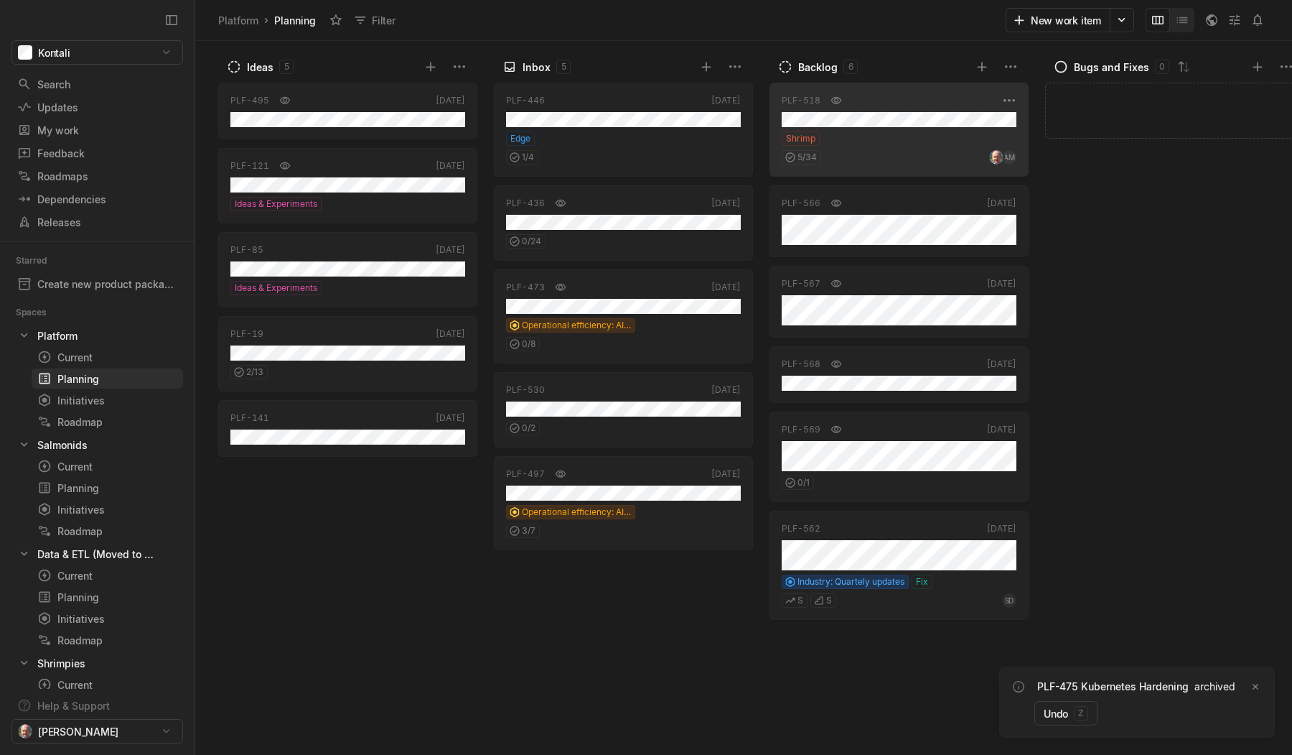
click at [910, 131] on div "Shrimp" at bounding box center [899, 138] width 235 height 14
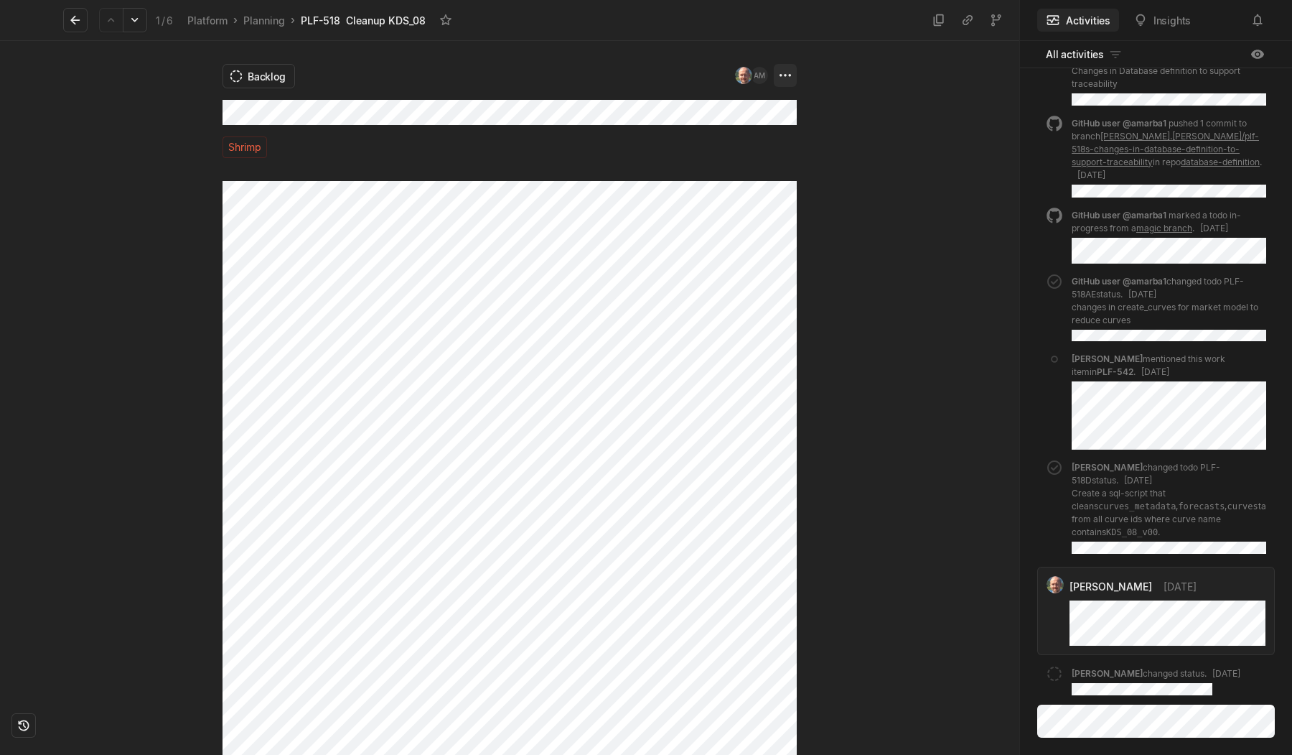
click at [788, 78] on html "Kontali Search / Updates g then u My work = Feedback g then f Roadmaps g then ⇧…" at bounding box center [646, 377] width 1292 height 755
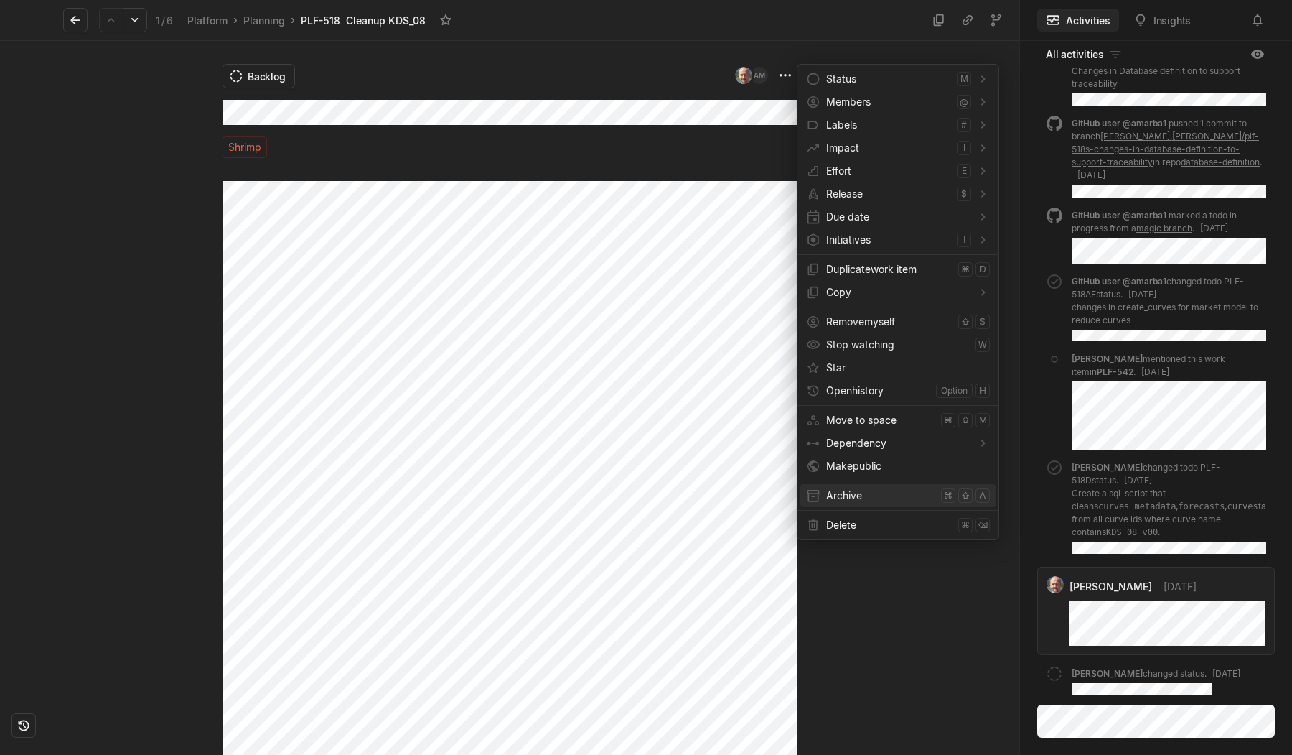
click at [859, 493] on span "Archive" at bounding box center [880, 495] width 109 height 23
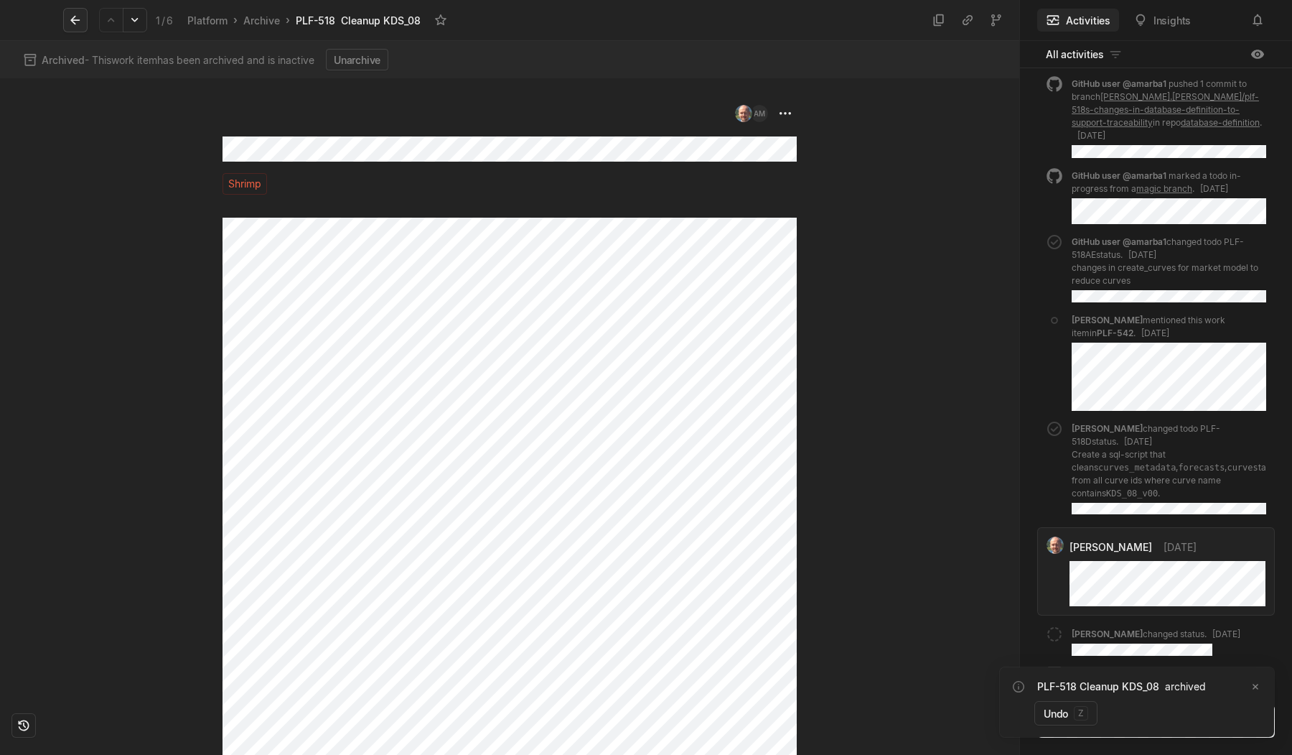
click at [77, 21] on icon at bounding box center [75, 20] width 14 height 14
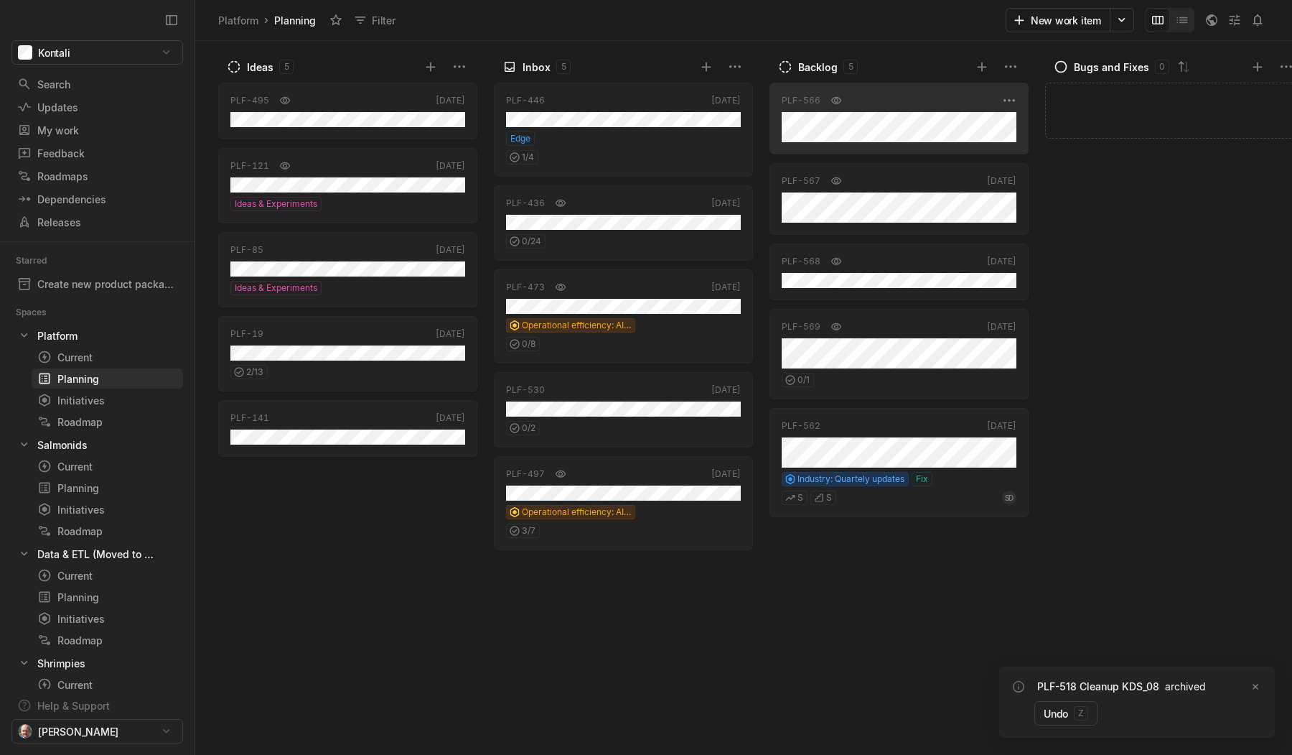
click at [907, 145] on div "PLF-566 [DATE]" at bounding box center [899, 119] width 259 height 72
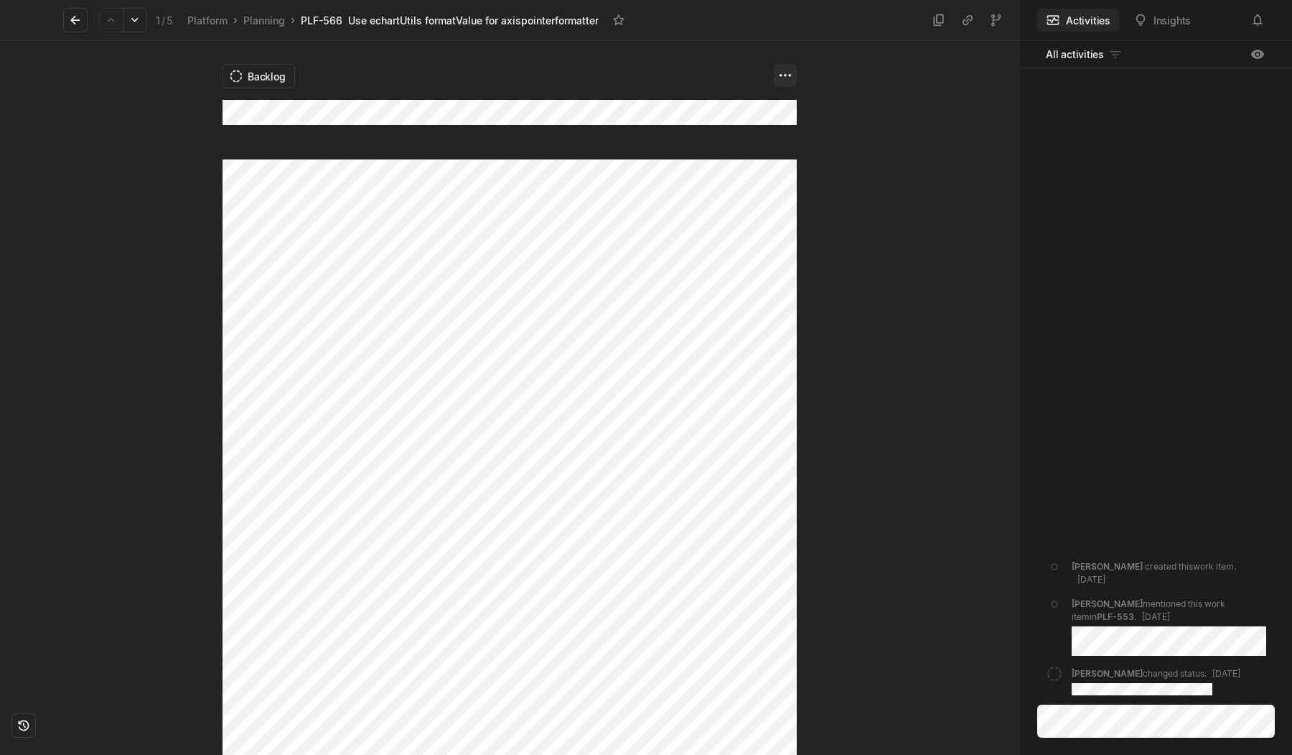
click at [785, 78] on html "Kontali Search / Updates g then u My work = Feedback g then f Roadmaps g then ⇧…" at bounding box center [646, 377] width 1292 height 755
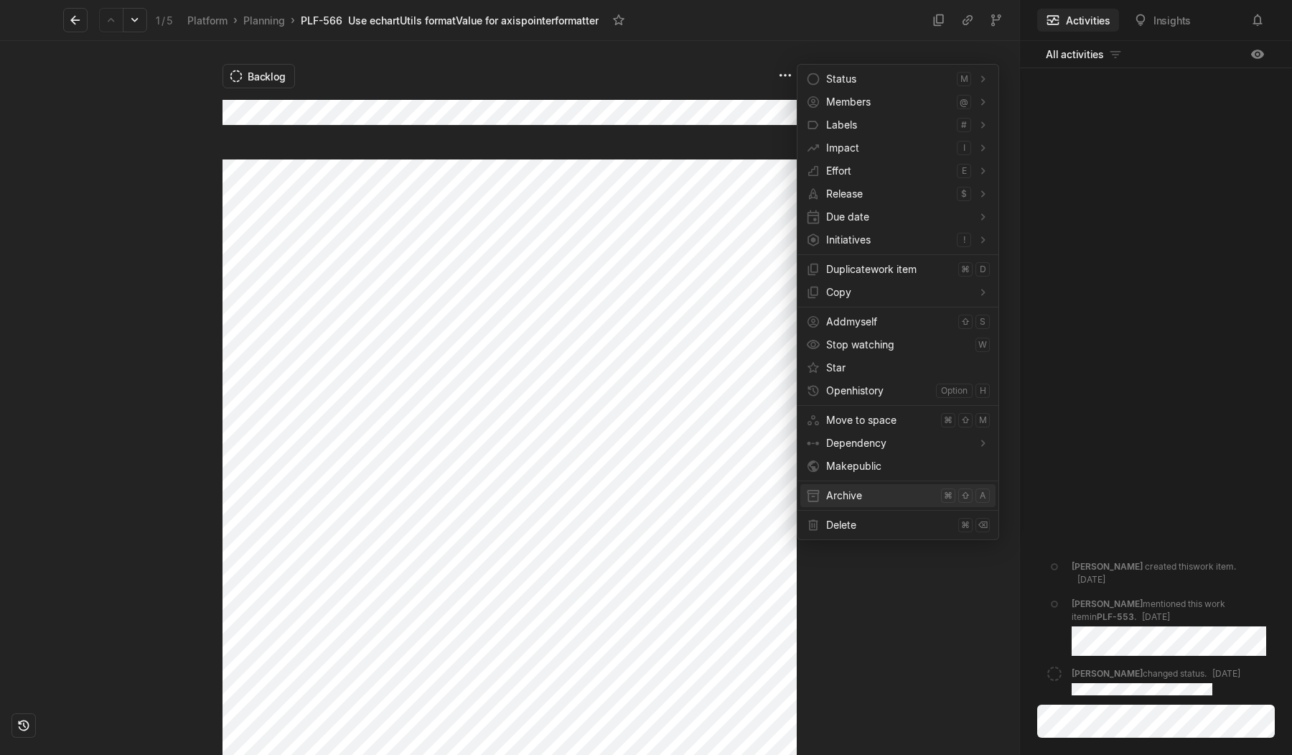
click at [860, 500] on span "Archive" at bounding box center [880, 495] width 109 height 23
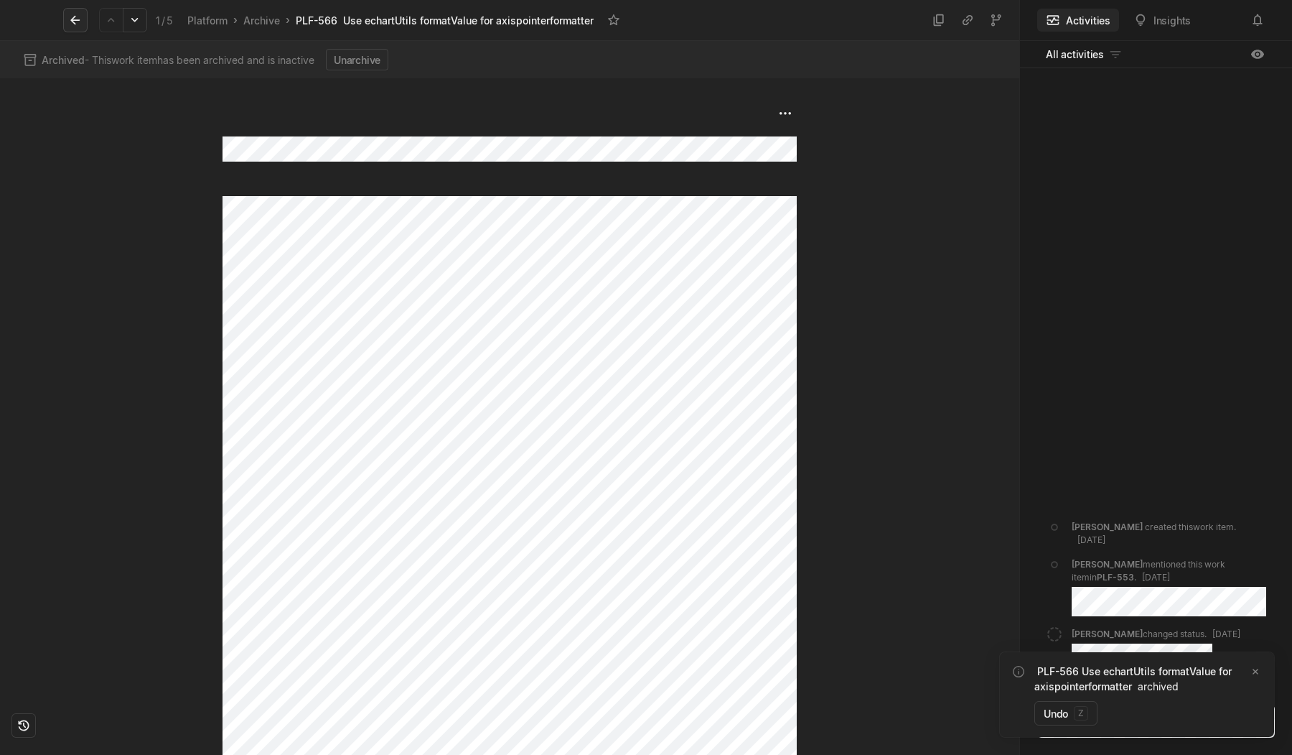
click at [80, 17] on icon at bounding box center [75, 20] width 14 height 14
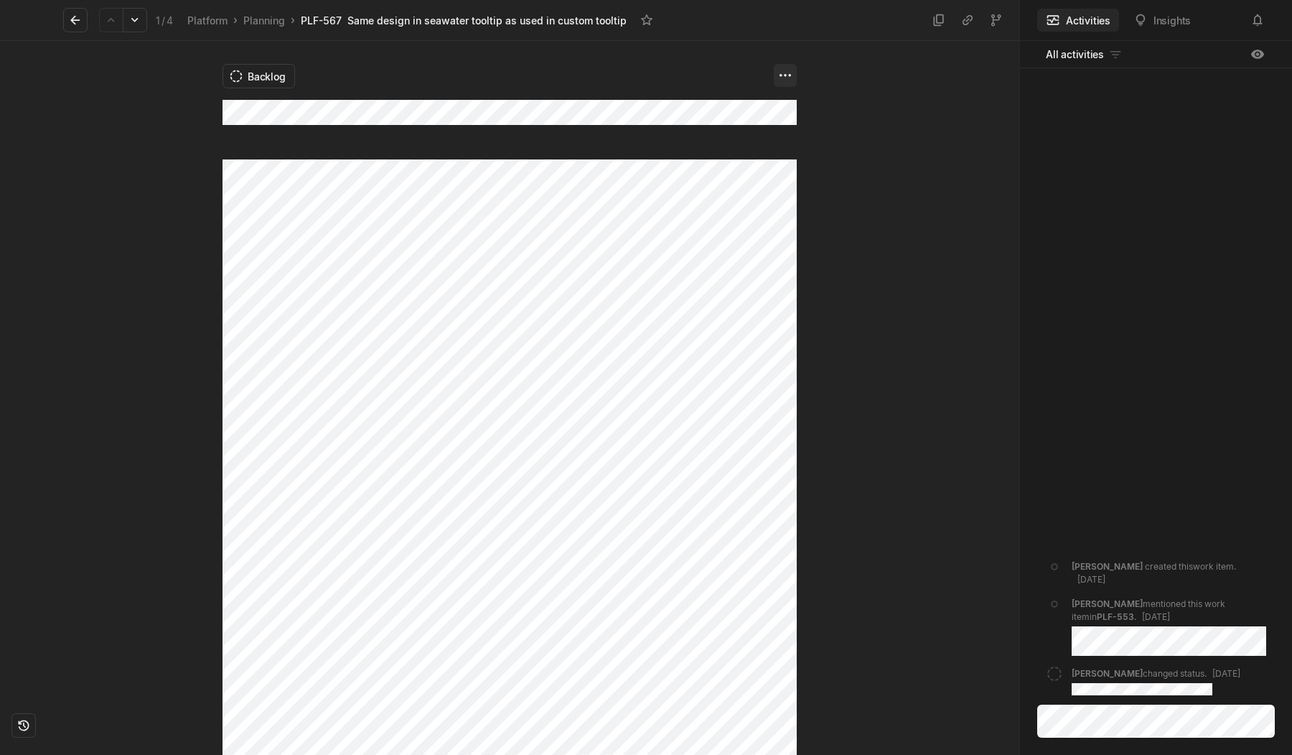
click at [785, 78] on html "Kontali Search / Updates g then u My work = Feedback g then f Roadmaps g then ⇧…" at bounding box center [646, 377] width 1292 height 755
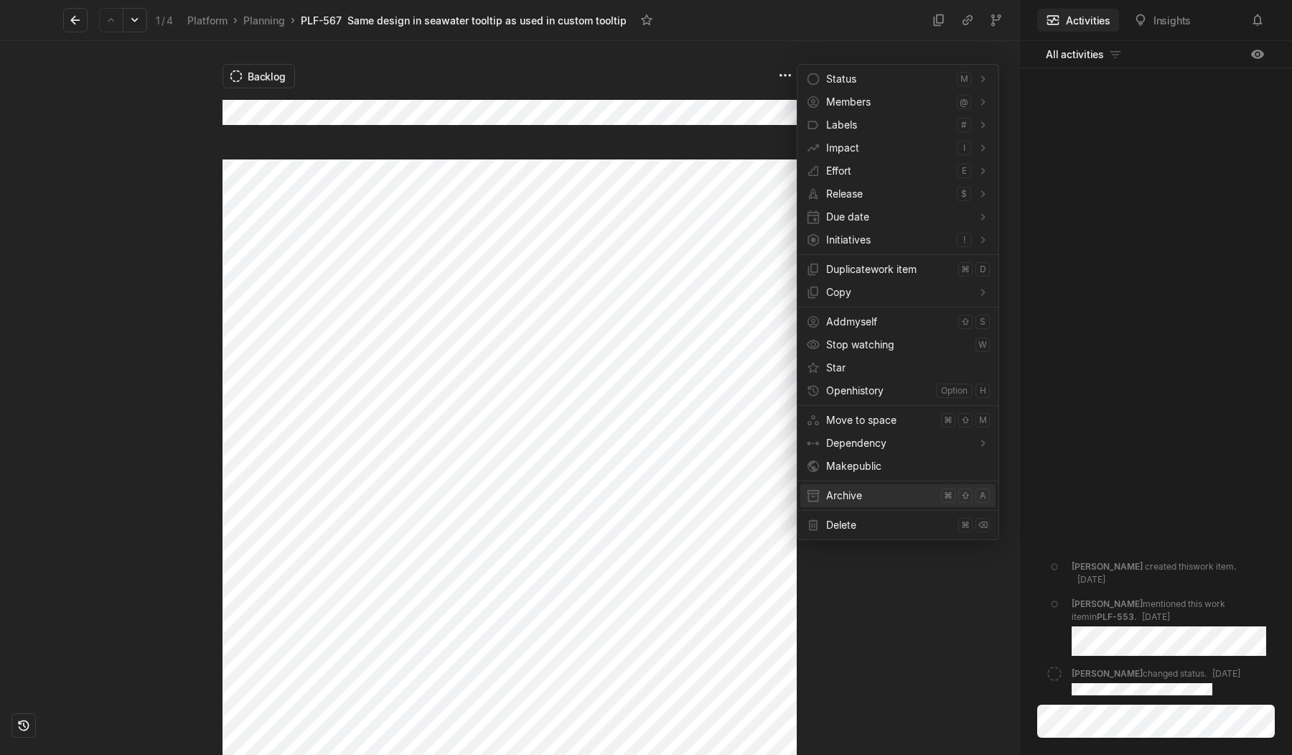
click at [846, 496] on span "Archive" at bounding box center [880, 495] width 109 height 23
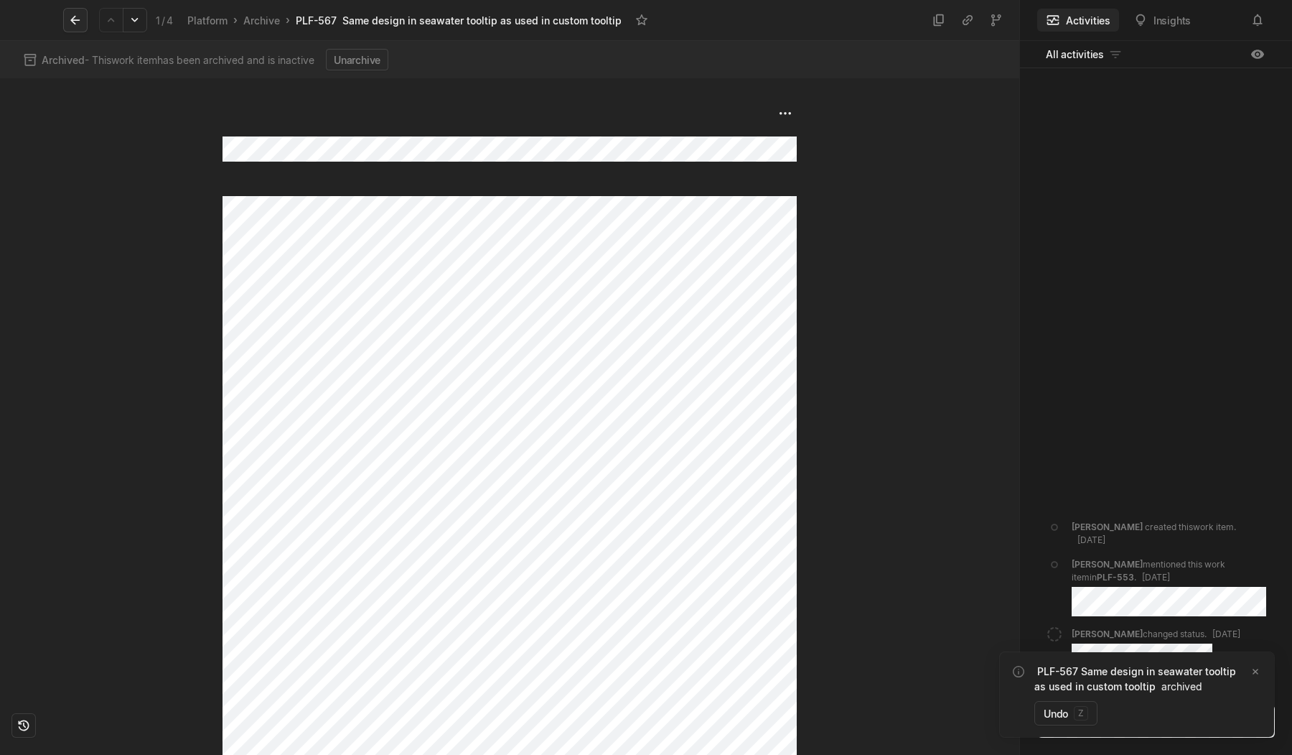
click at [78, 25] on icon at bounding box center [75, 20] width 14 height 14
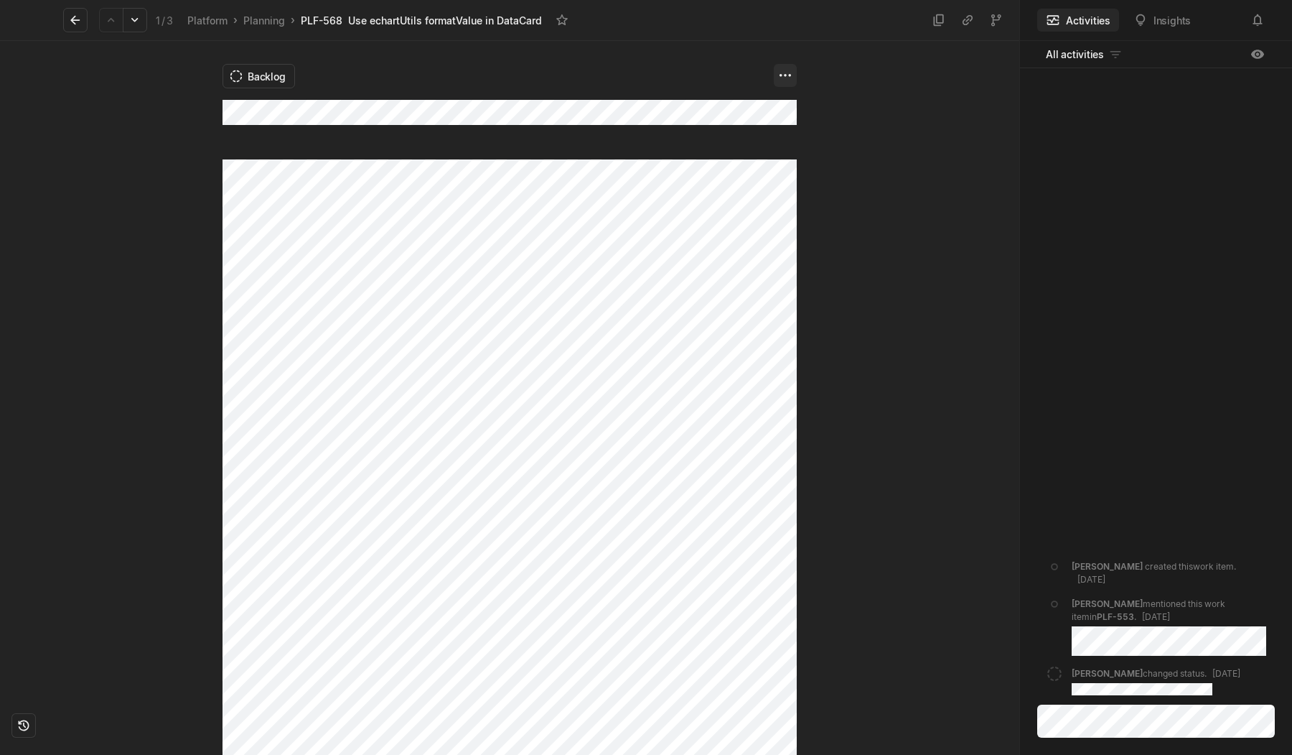
click at [783, 78] on html "Kontali Search / Updates g then u My work = Feedback g then f Roadmaps g then ⇧…" at bounding box center [646, 377] width 1292 height 755
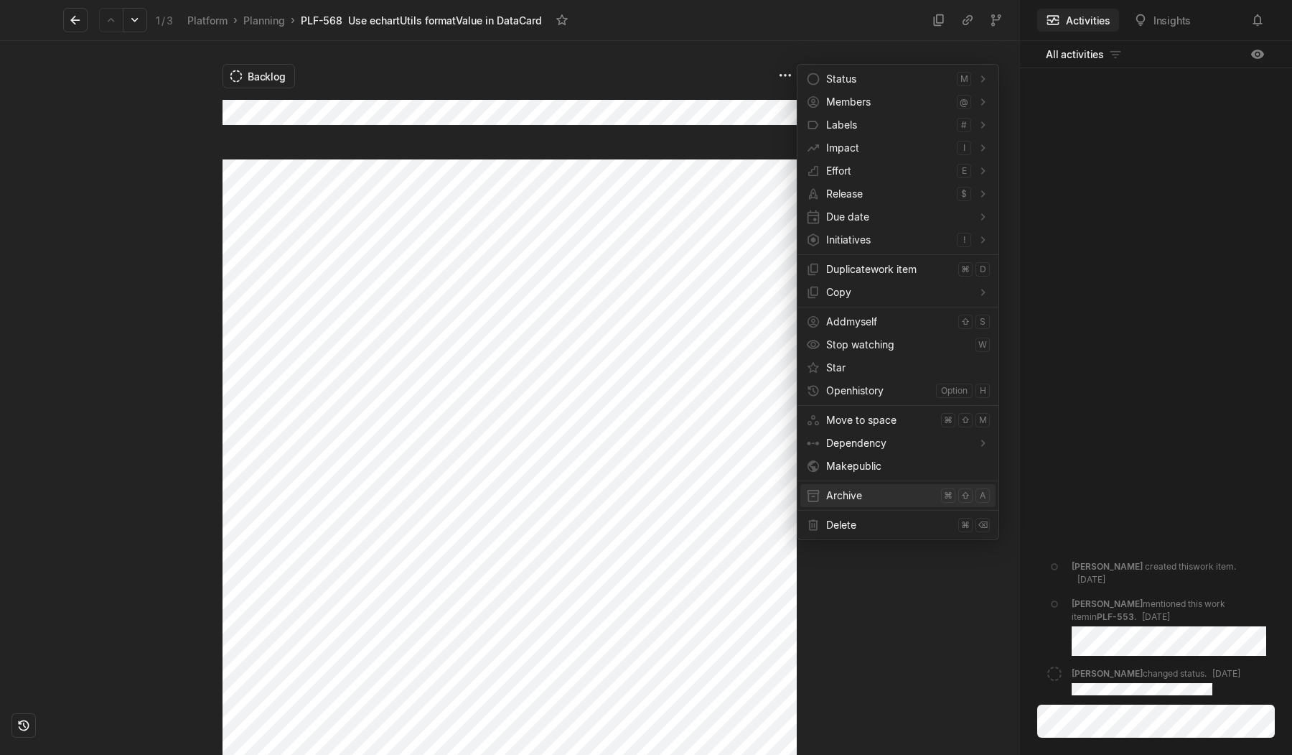
click at [854, 495] on span "Archive" at bounding box center [880, 495] width 109 height 23
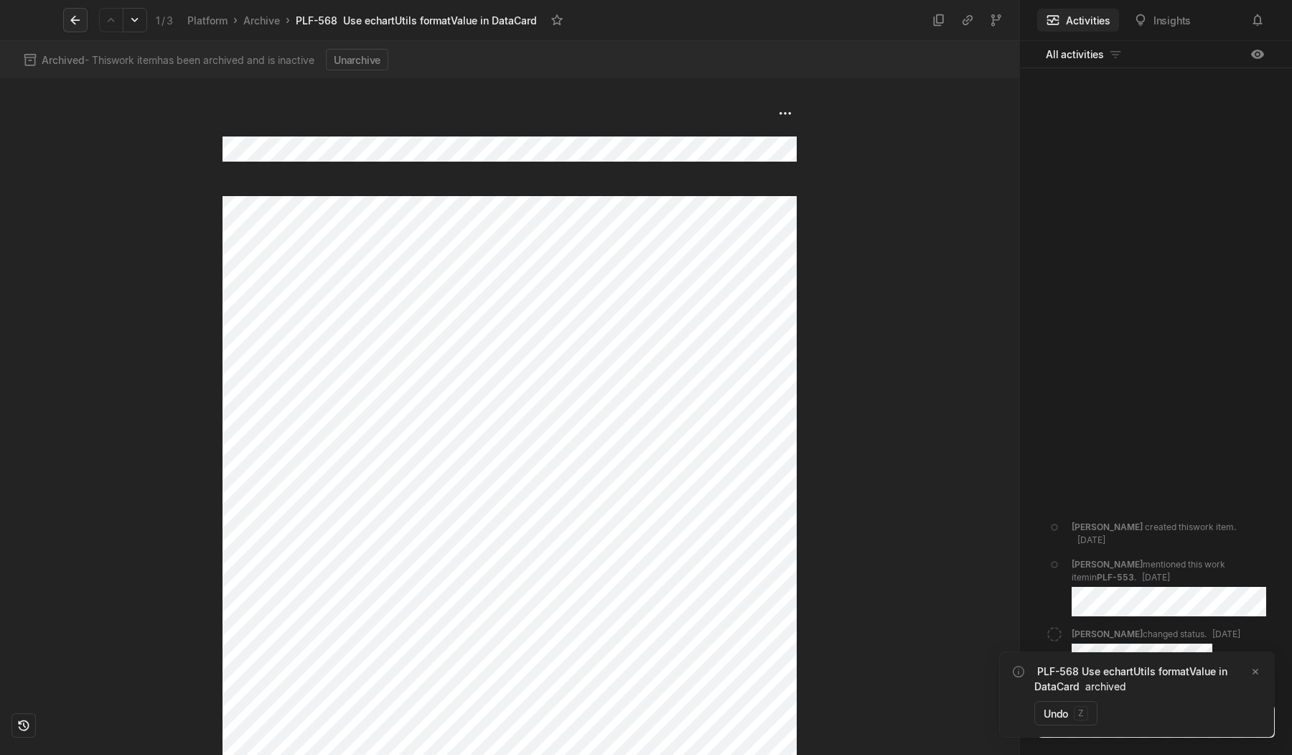
click at [77, 21] on icon at bounding box center [75, 20] width 14 height 14
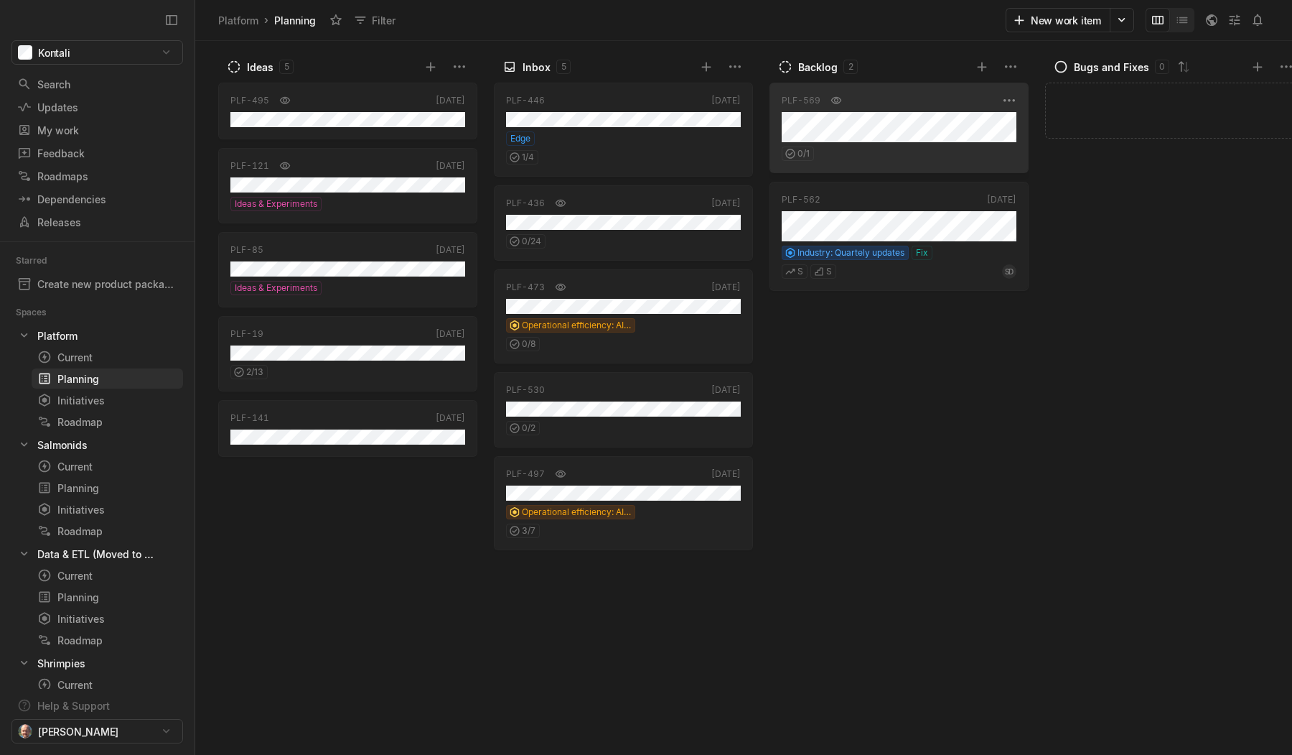
click at [892, 146] on div "0 / 1" at bounding box center [899, 151] width 235 height 19
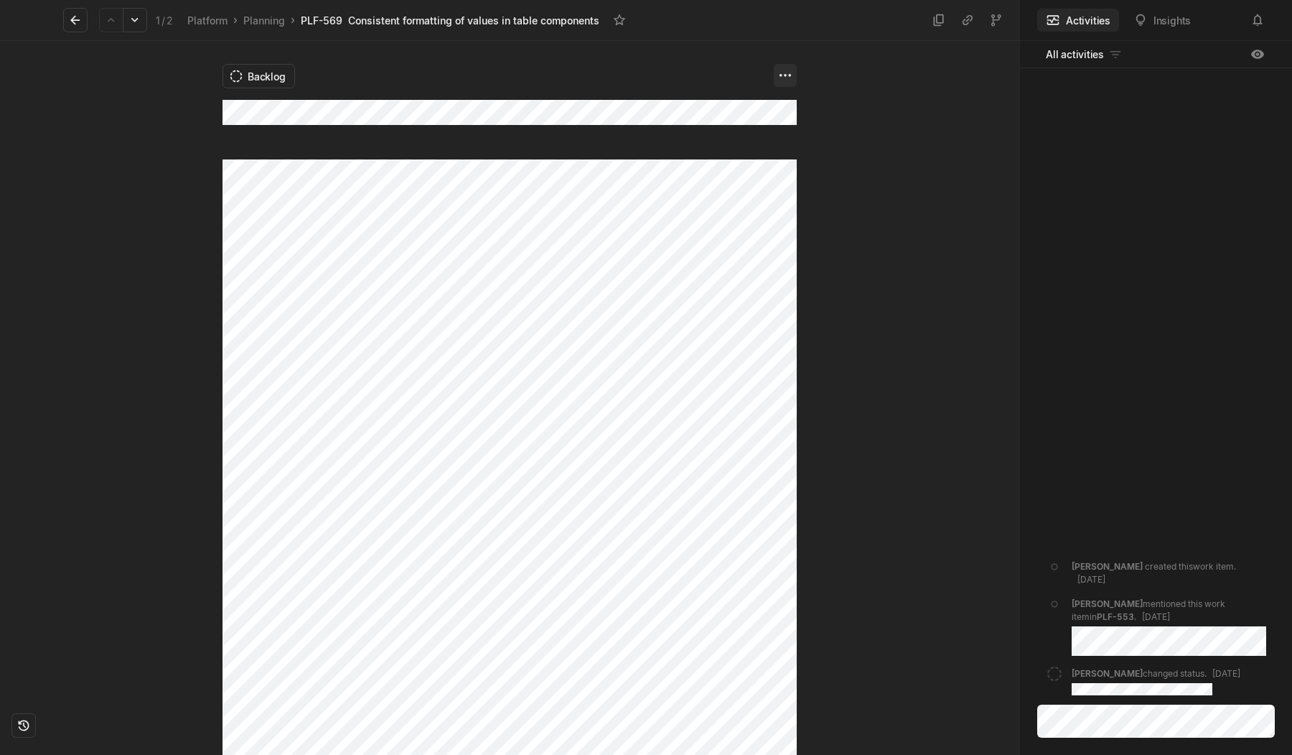
click at [790, 75] on html "Kontali Search / Updates g then u My work = Feedback g then f Roadmaps g then ⇧…" at bounding box center [646, 377] width 1292 height 755
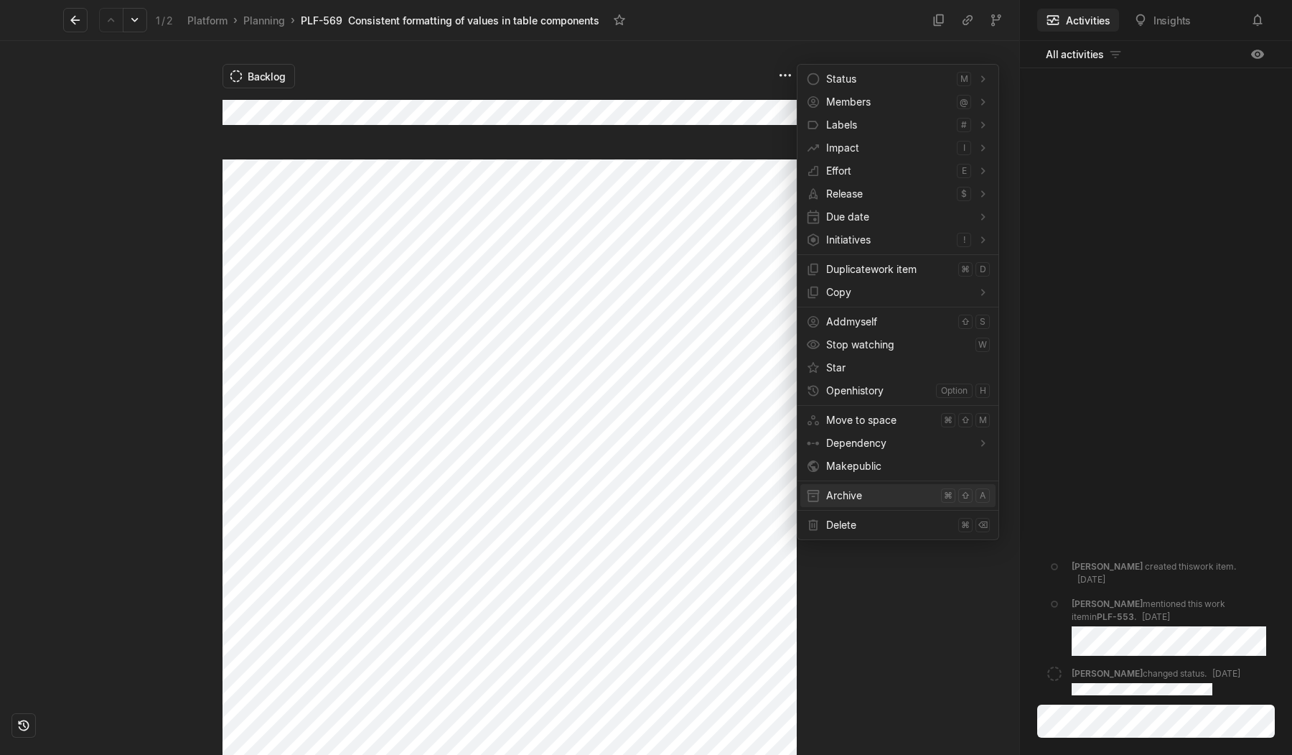
click at [841, 493] on span "Archive" at bounding box center [880, 495] width 109 height 23
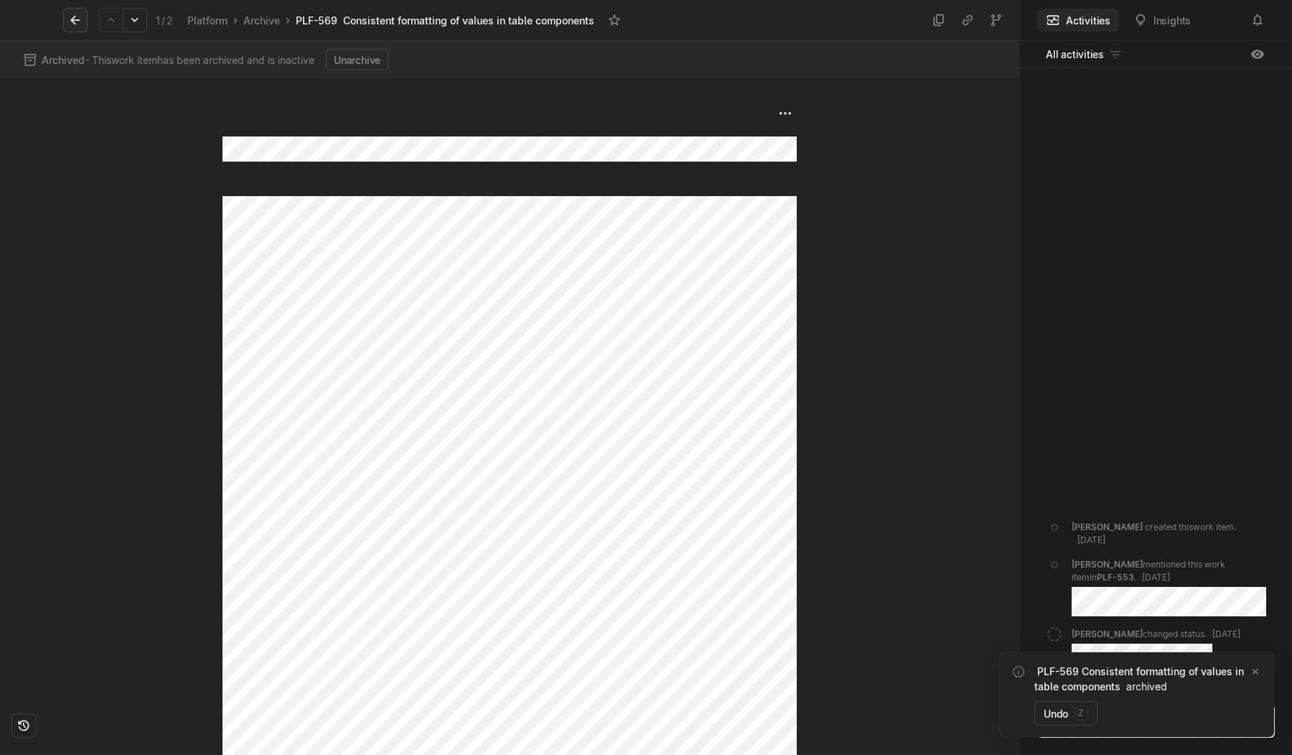
click at [78, 21] on icon at bounding box center [75, 20] width 14 height 14
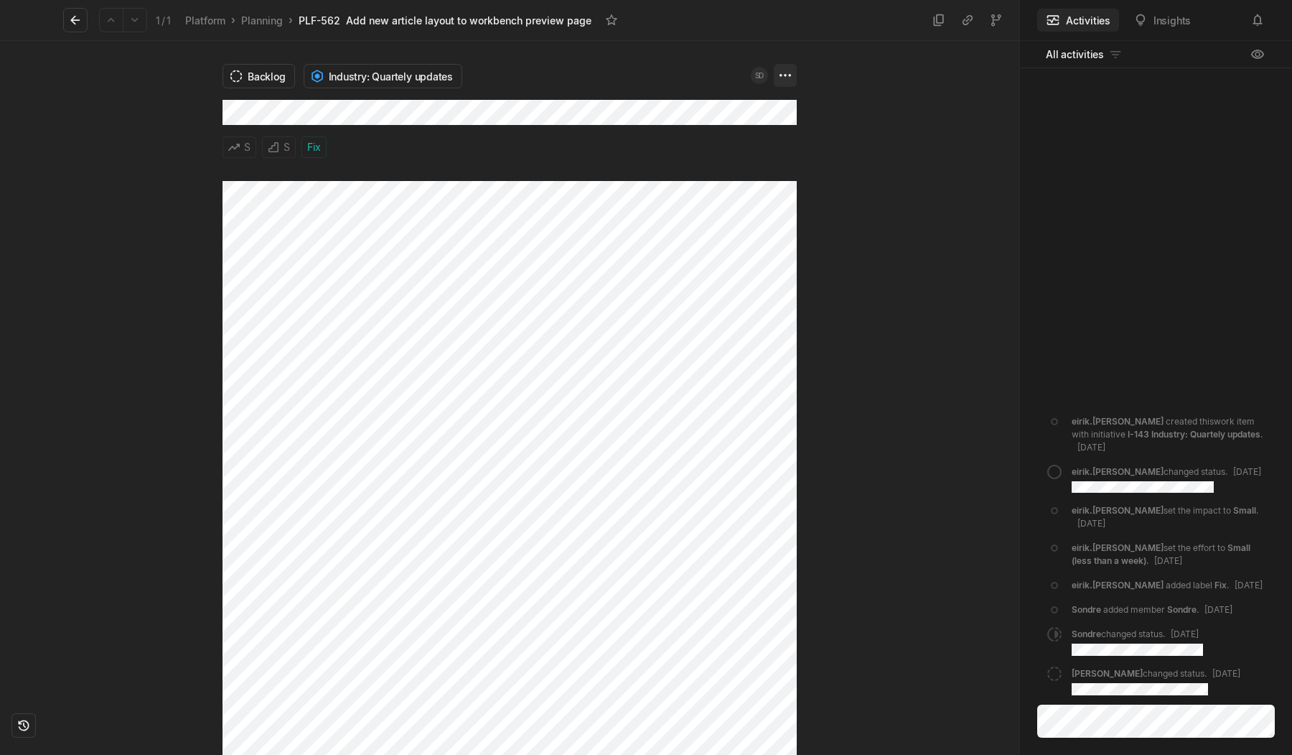
click at [786, 73] on html "Kontali Search / Updates g then u My work = Feedback g then f Roadmaps g then ⇧…" at bounding box center [646, 377] width 1292 height 755
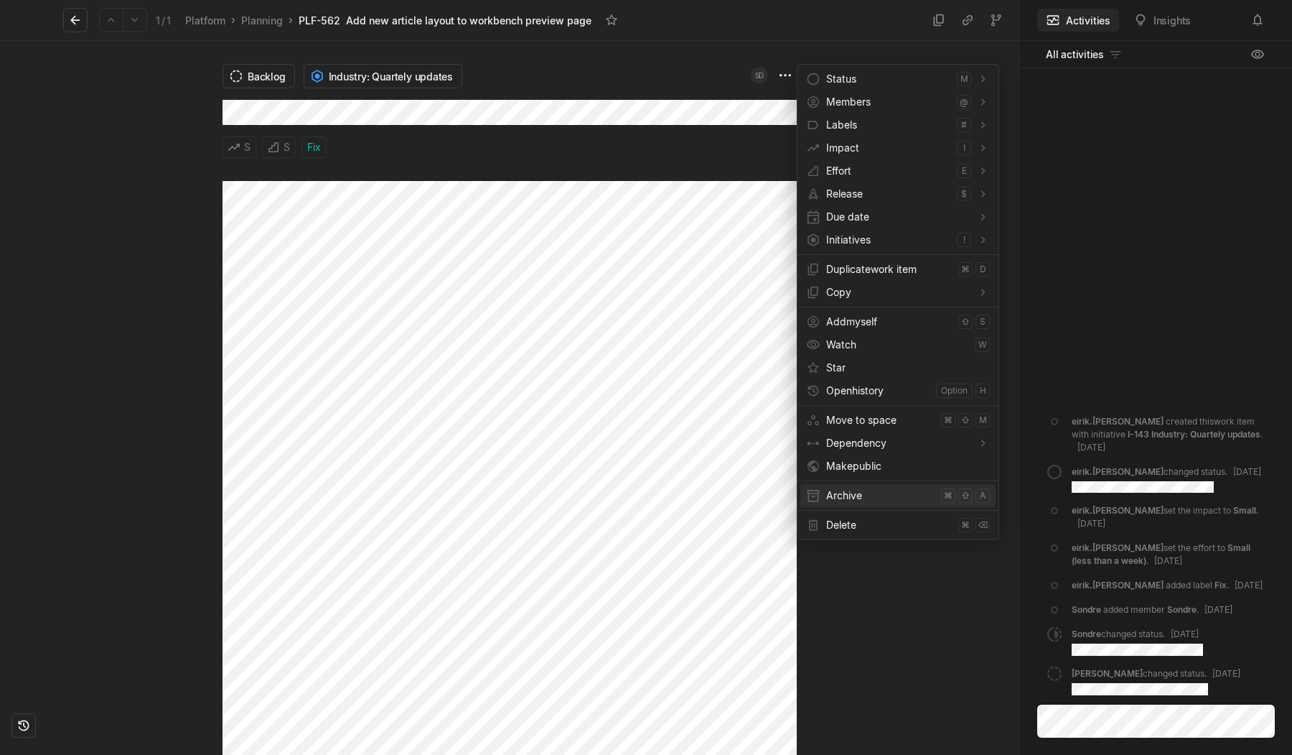
click at [849, 490] on span "Archive" at bounding box center [880, 495] width 109 height 23
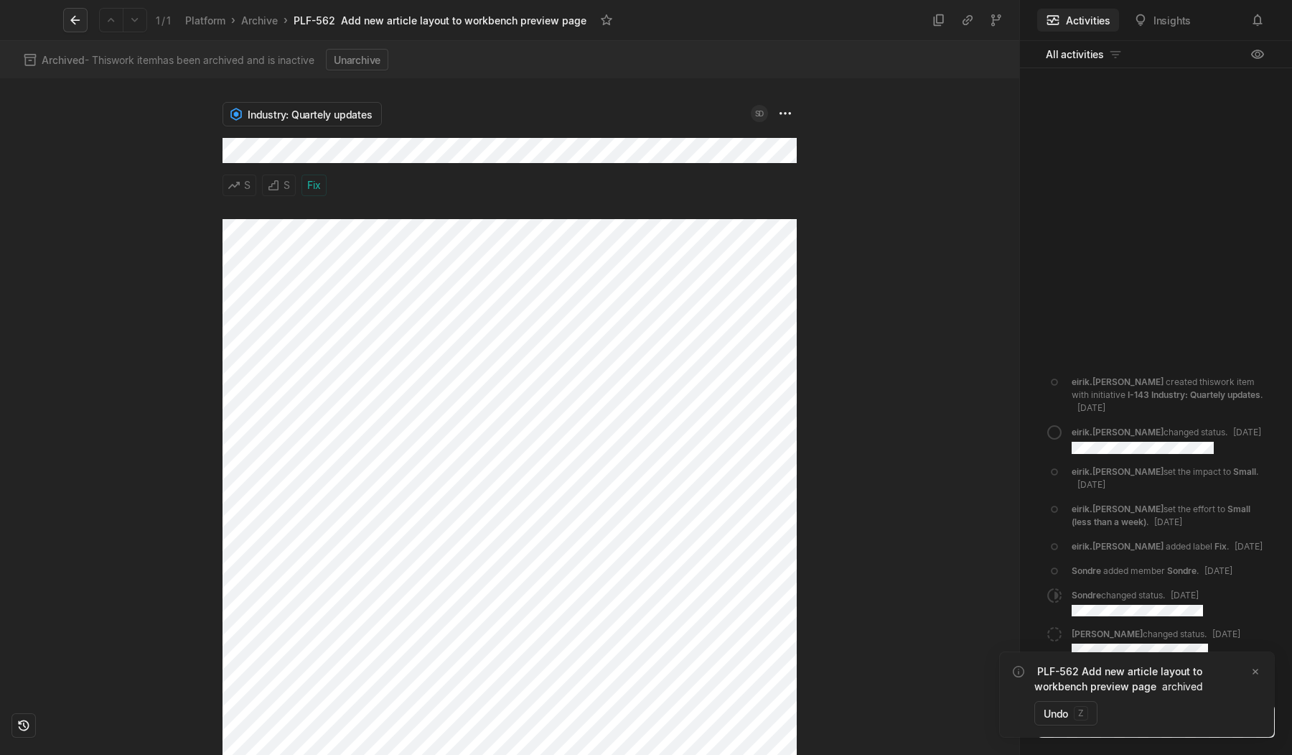
click at [80, 24] on icon at bounding box center [75, 20] width 14 height 14
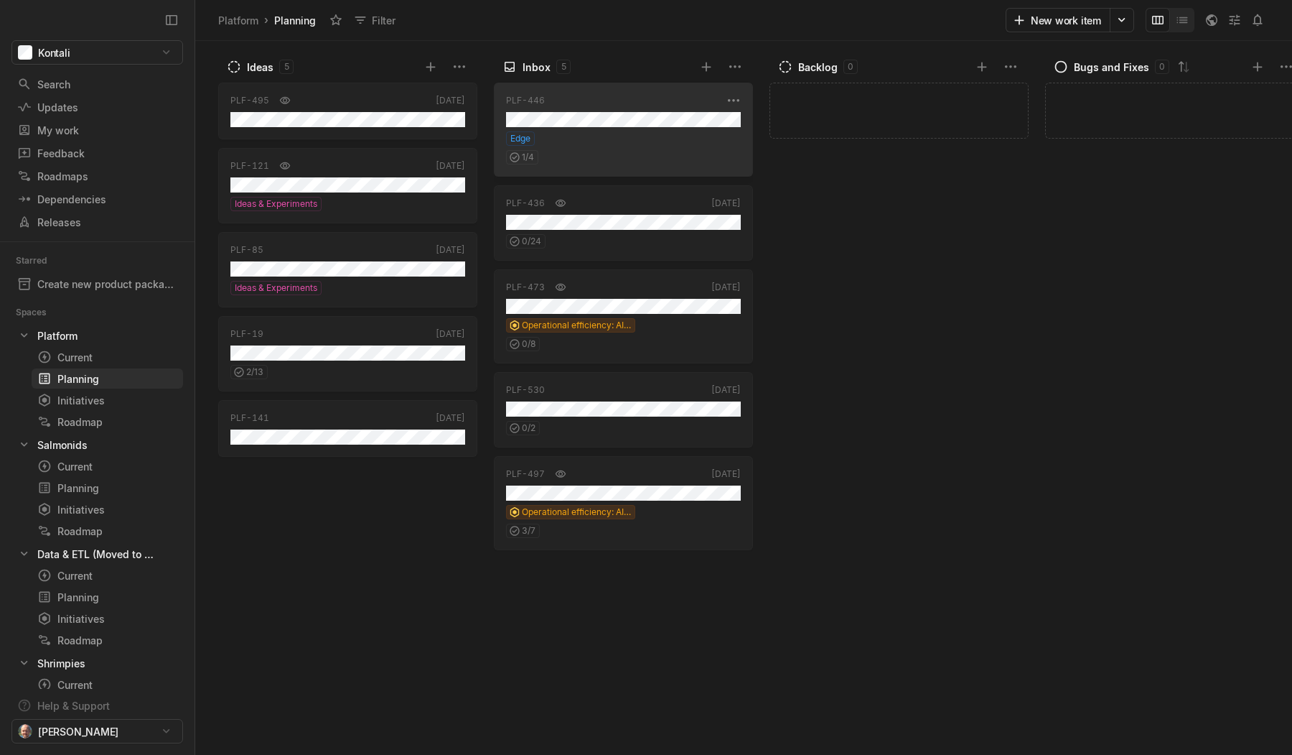
click at [643, 153] on div "1 / 4" at bounding box center [623, 155] width 235 height 19
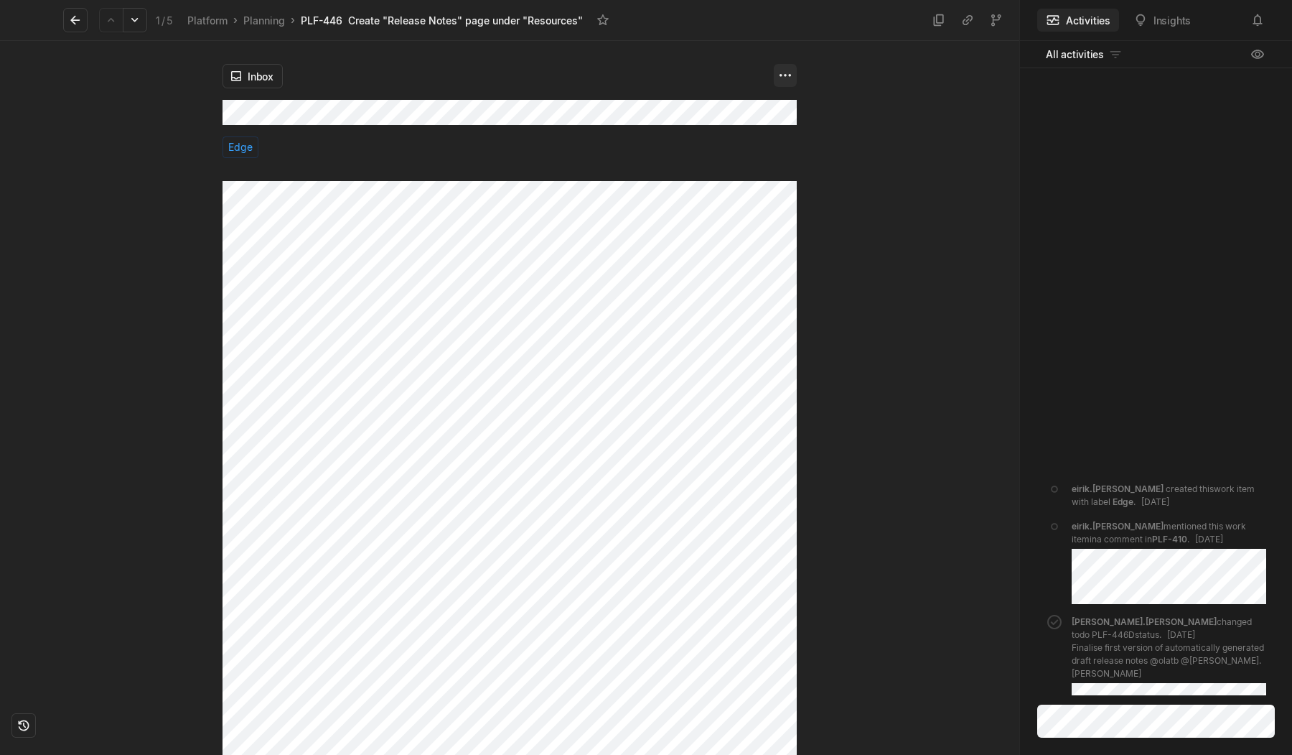
click at [788, 73] on html "Kontali Search / Updates g then u My work = Feedback g then f Roadmaps g then ⇧…" at bounding box center [646, 377] width 1292 height 755
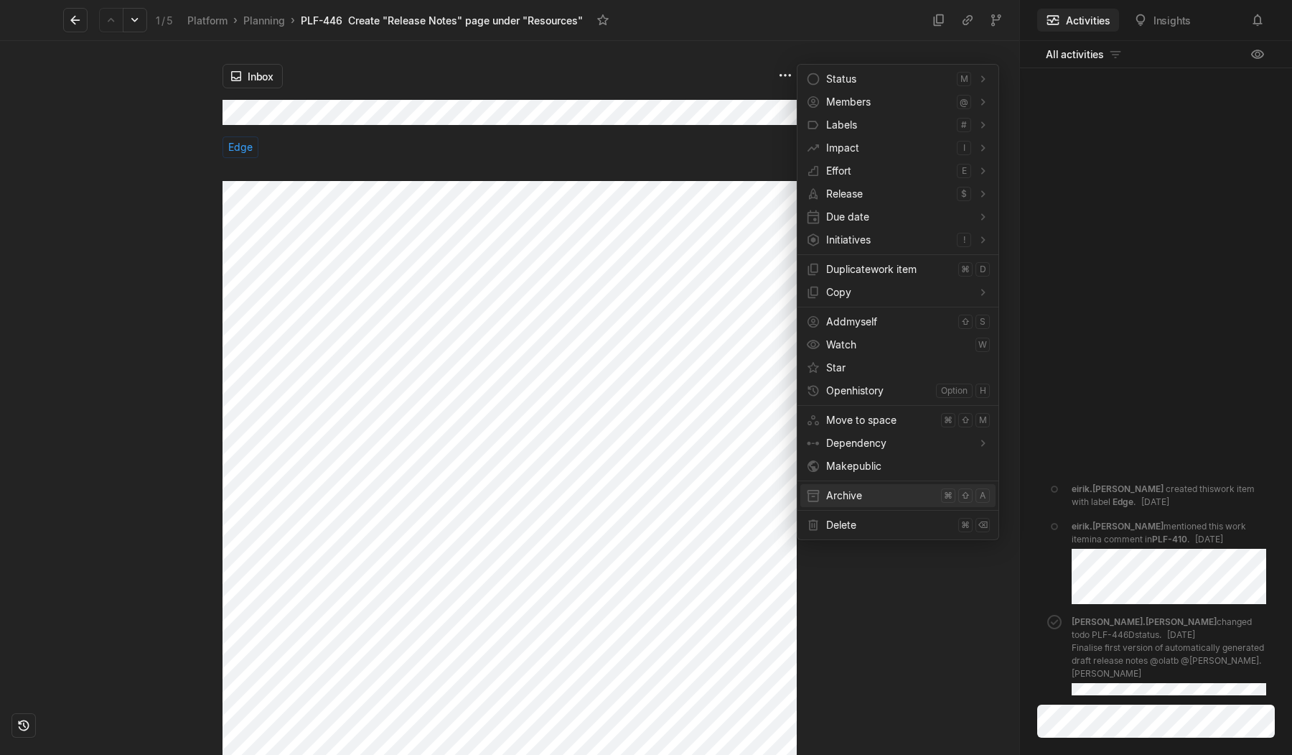
click at [839, 492] on span "Archive" at bounding box center [880, 495] width 109 height 23
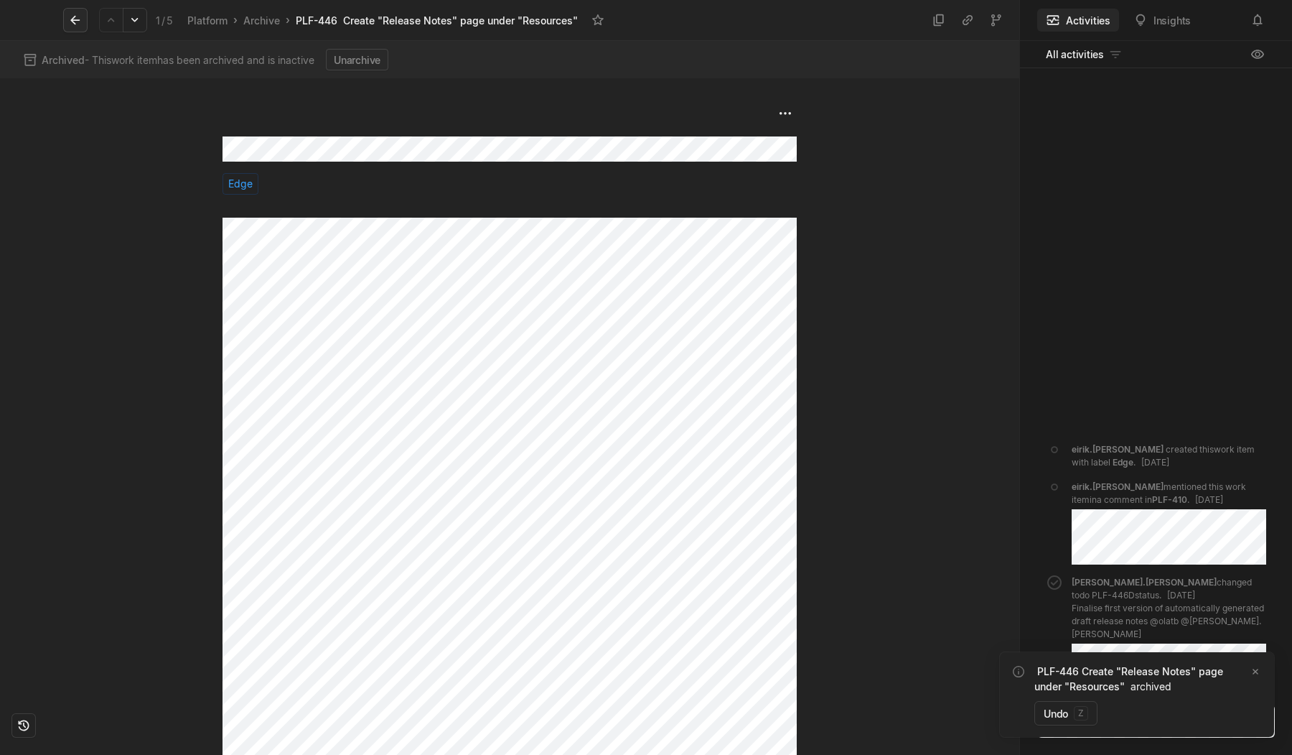
click at [75, 29] on button at bounding box center [75, 20] width 24 height 24
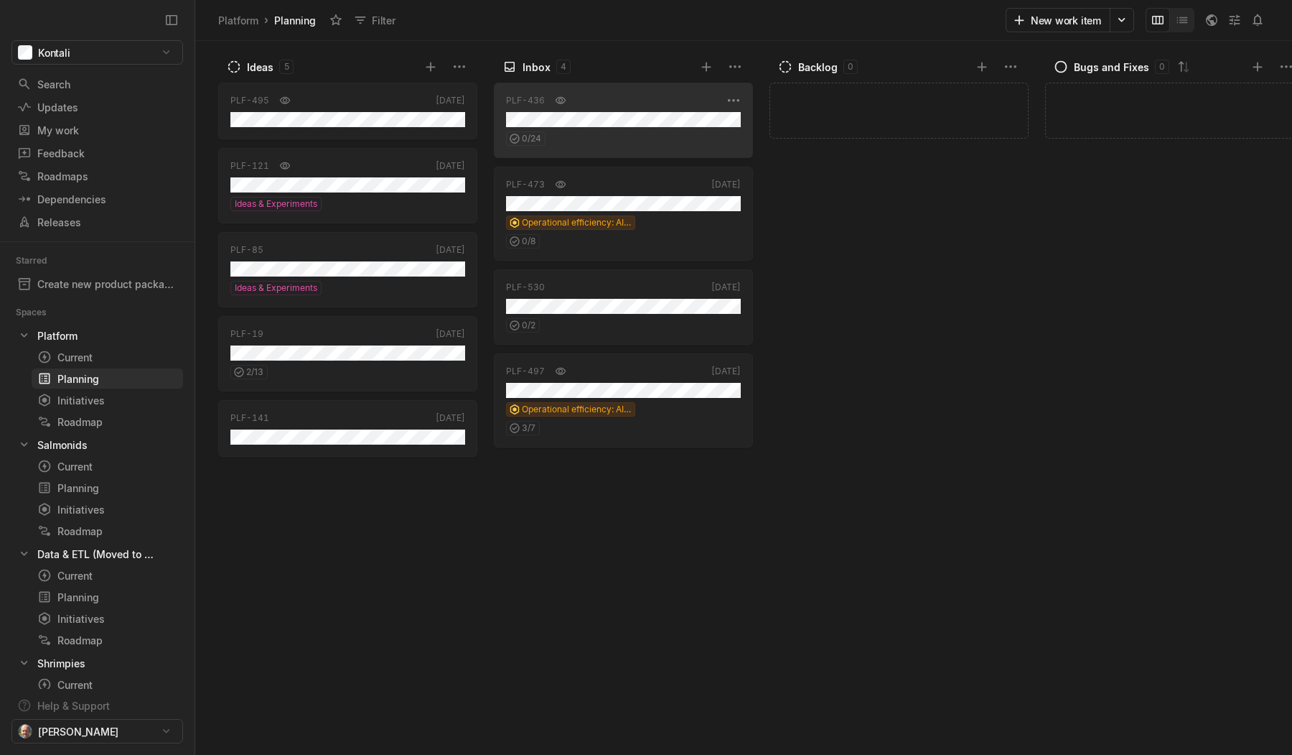
click at [646, 134] on div "0 / 24" at bounding box center [623, 136] width 235 height 19
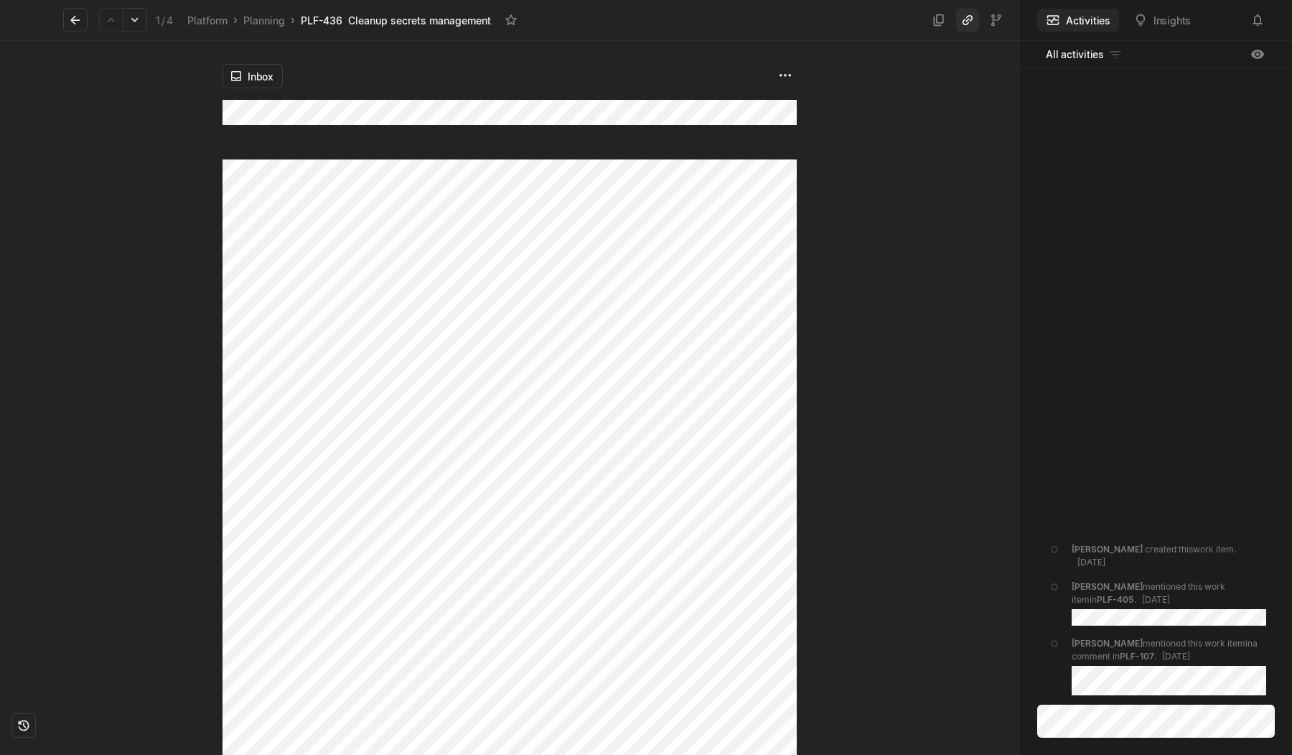
click at [966, 25] on icon at bounding box center [968, 20] width 14 height 14
click at [788, 73] on html "Kontali Search / Updates g then u My work = Feedback g then f Roadmaps g then ⇧…" at bounding box center [646, 377] width 1292 height 755
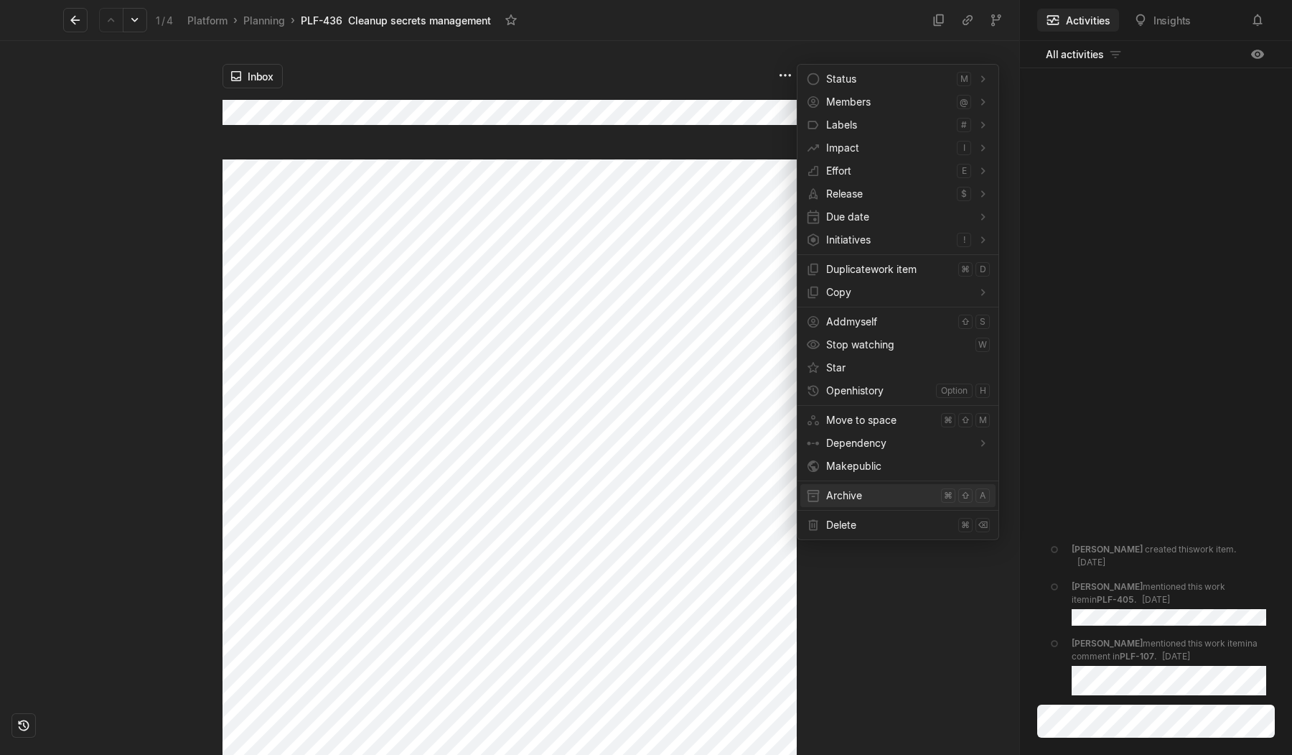
click at [855, 487] on span "Archive" at bounding box center [880, 495] width 109 height 23
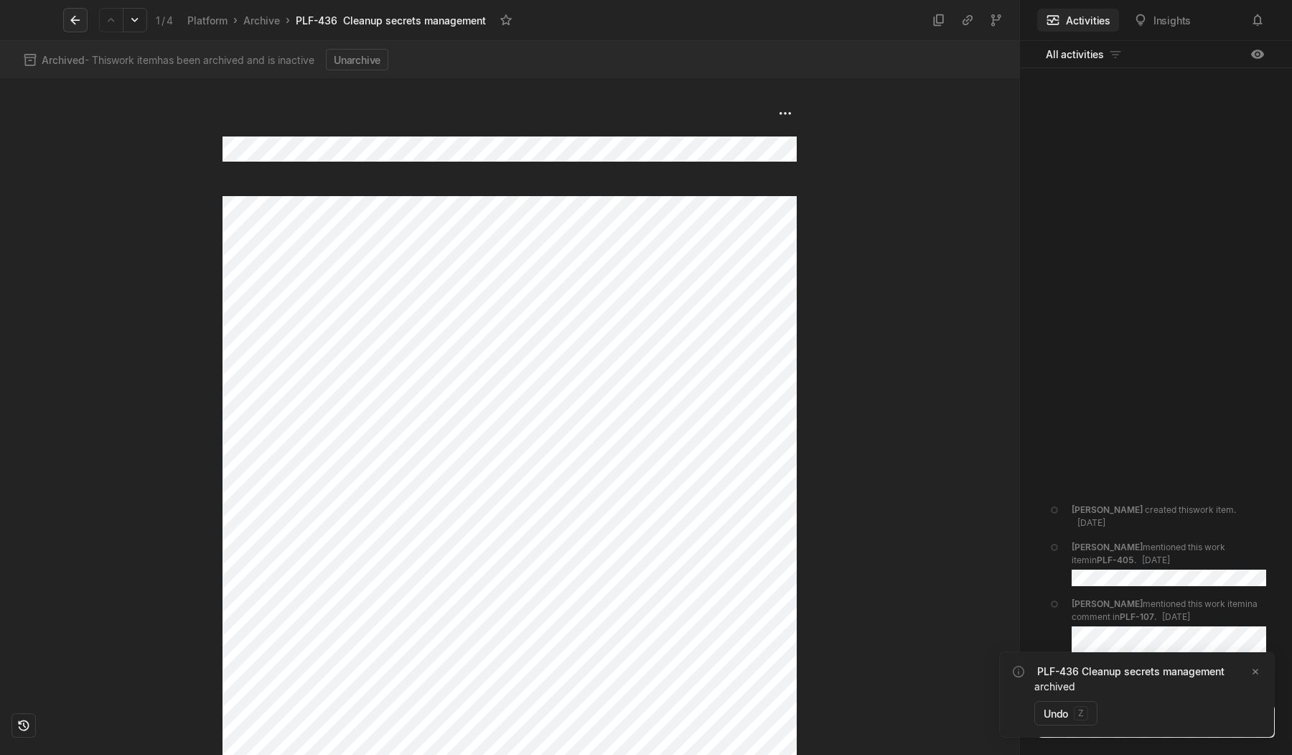
click at [75, 17] on icon at bounding box center [75, 20] width 14 height 14
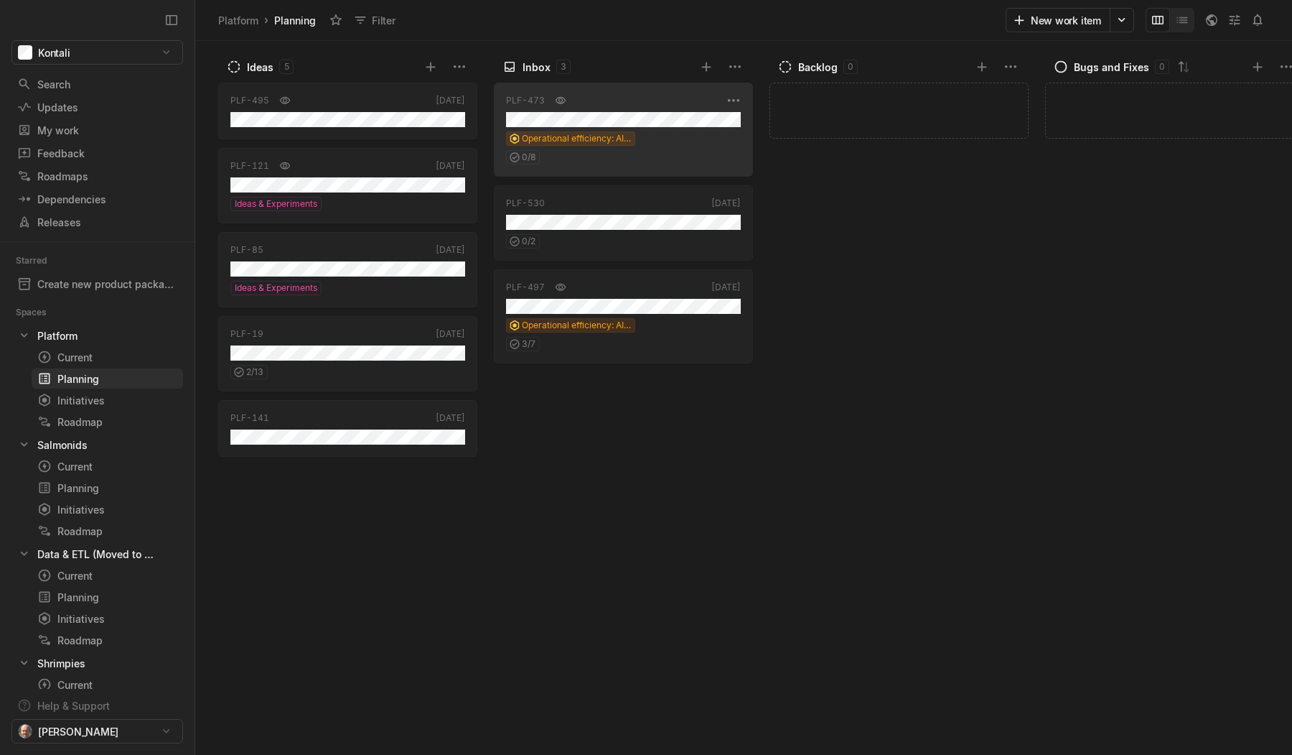
click at [666, 144] on div "Operational efficiency: AI drafts" at bounding box center [623, 138] width 235 height 14
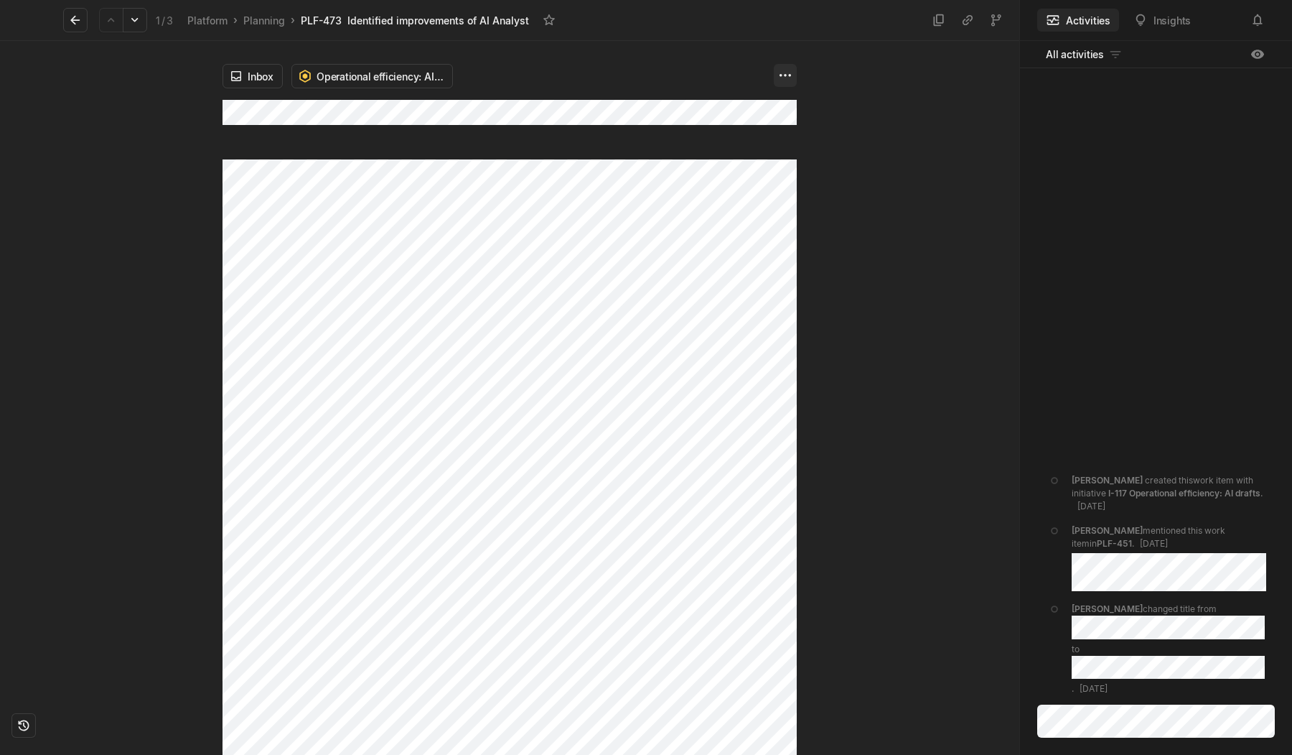
click at [782, 78] on html "Kontali Search / Updates g then u My work = Feedback g then f Roadmaps g then ⇧…" at bounding box center [646, 377] width 1292 height 755
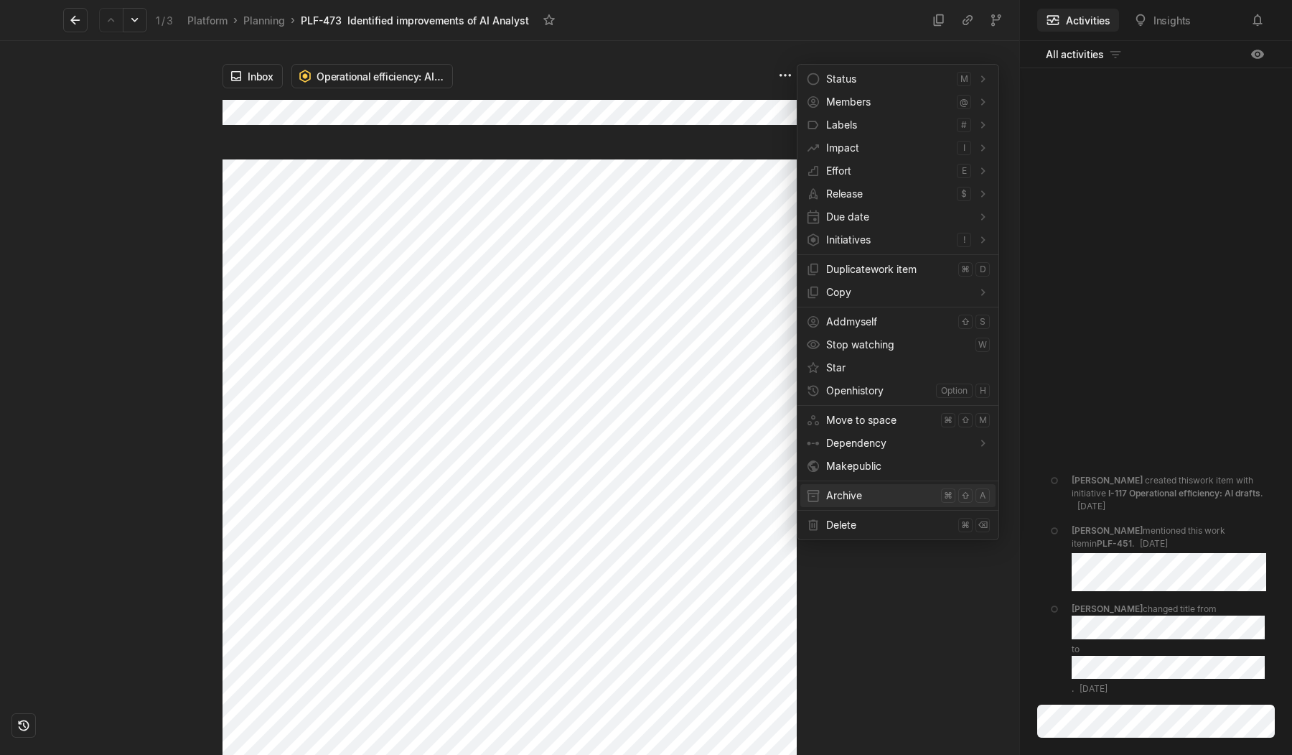
click at [847, 499] on span "Archive" at bounding box center [880, 495] width 109 height 23
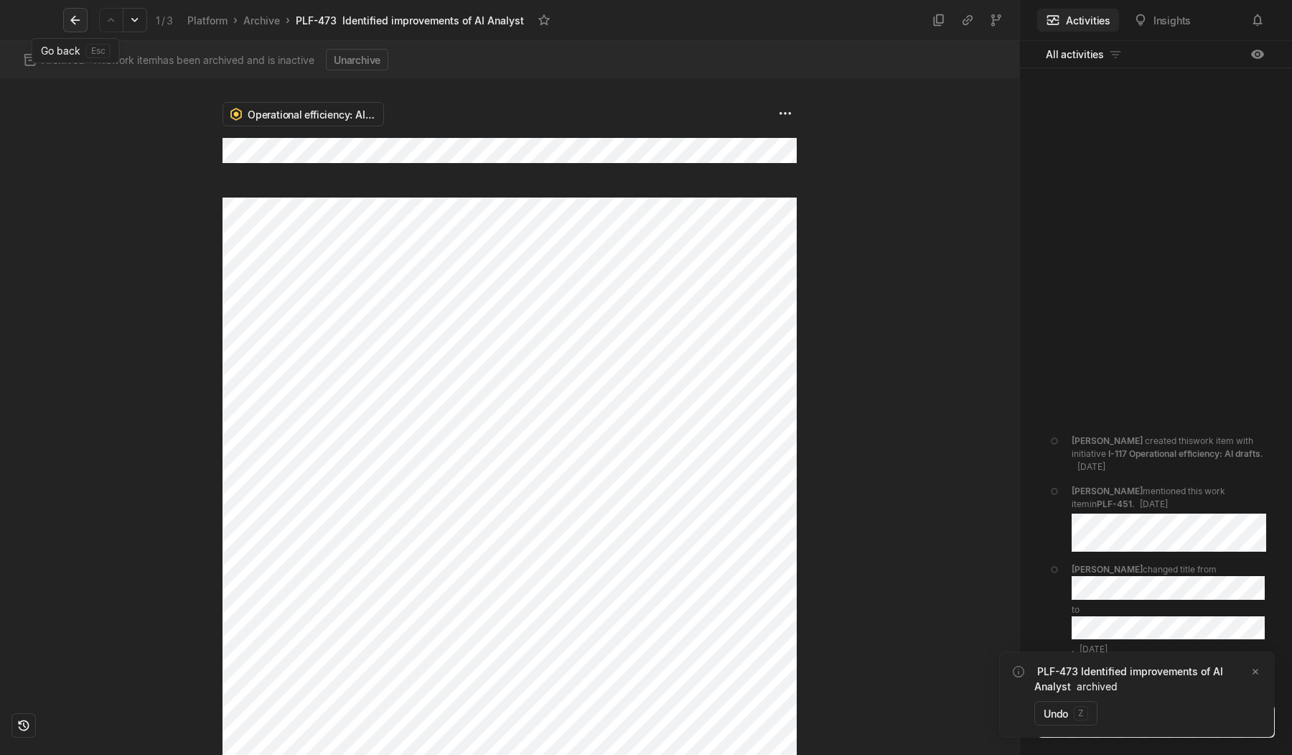
click at [67, 24] on button at bounding box center [75, 20] width 24 height 24
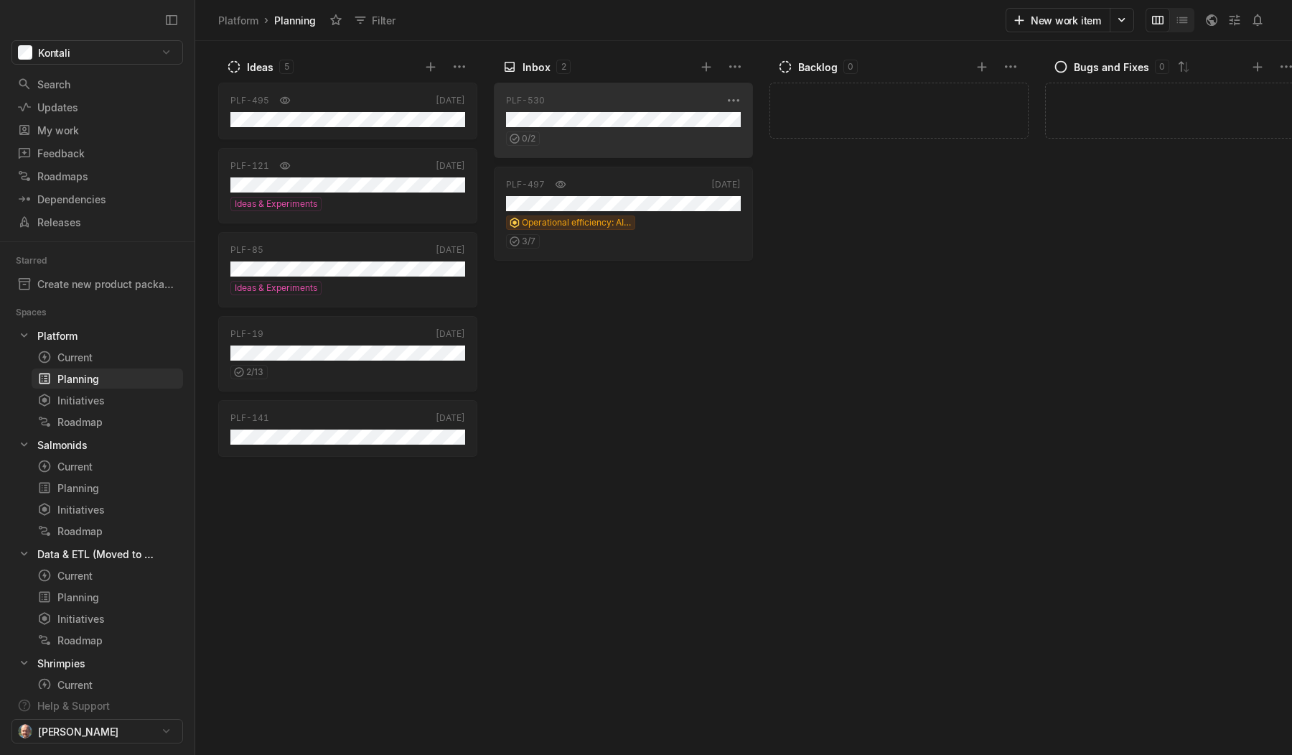
click at [632, 134] on div "0 / 2" at bounding box center [623, 136] width 235 height 19
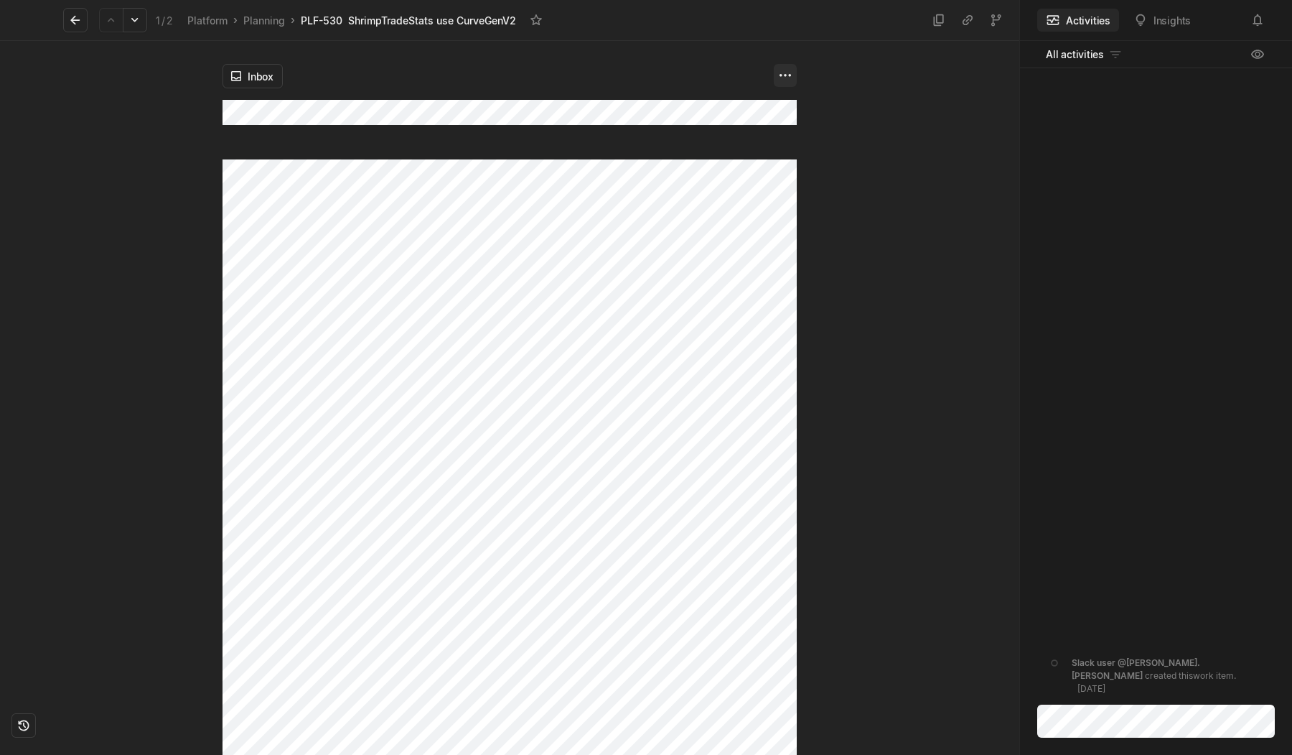
click at [792, 77] on html "Kontali Search / Updates g then u My work = Feedback g then f Roadmaps g then ⇧…" at bounding box center [646, 377] width 1292 height 755
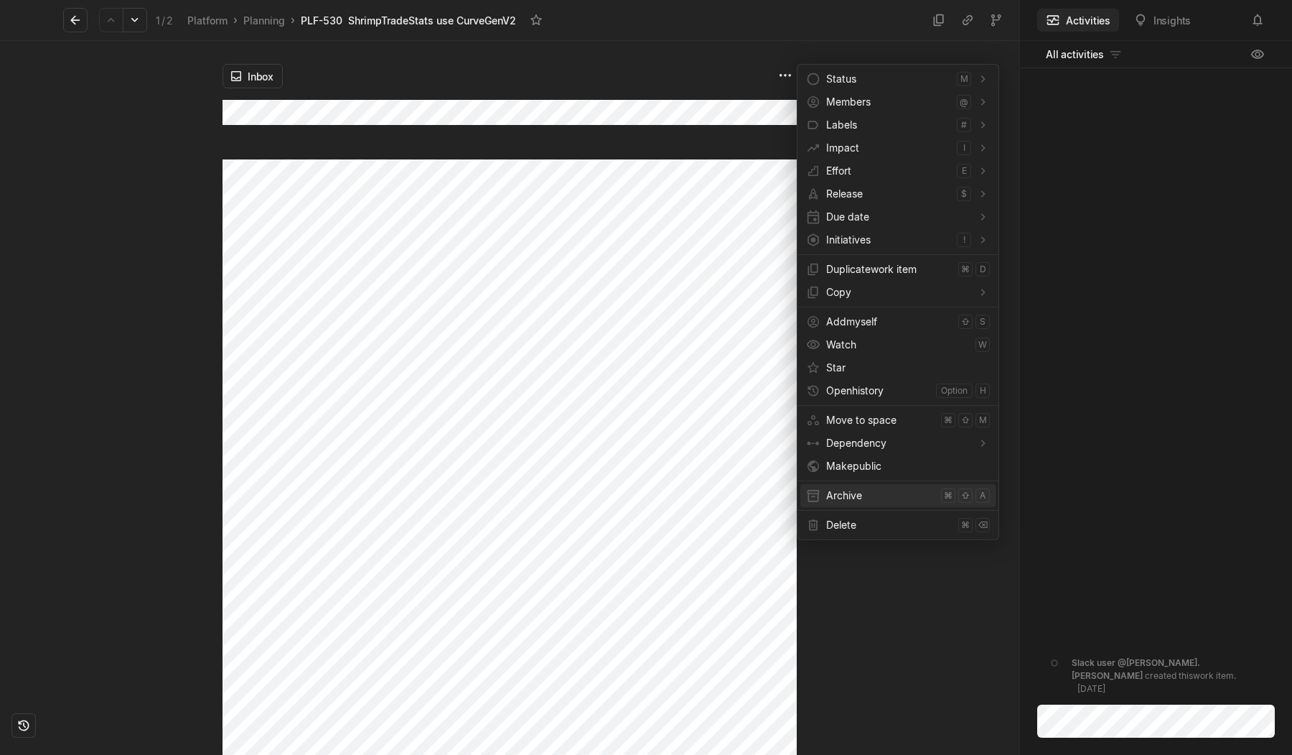
click at [846, 497] on span "Archive" at bounding box center [880, 495] width 109 height 23
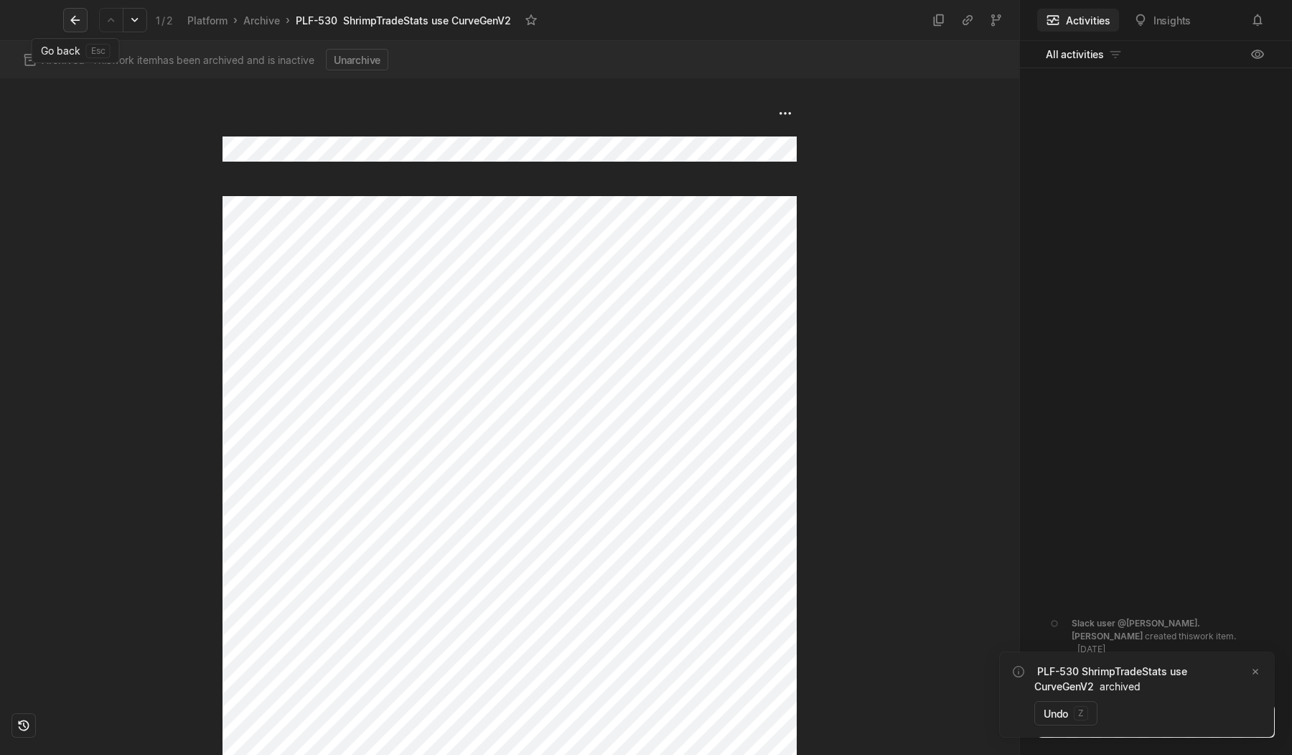
click at [75, 16] on icon at bounding box center [74, 20] width 9 height 9
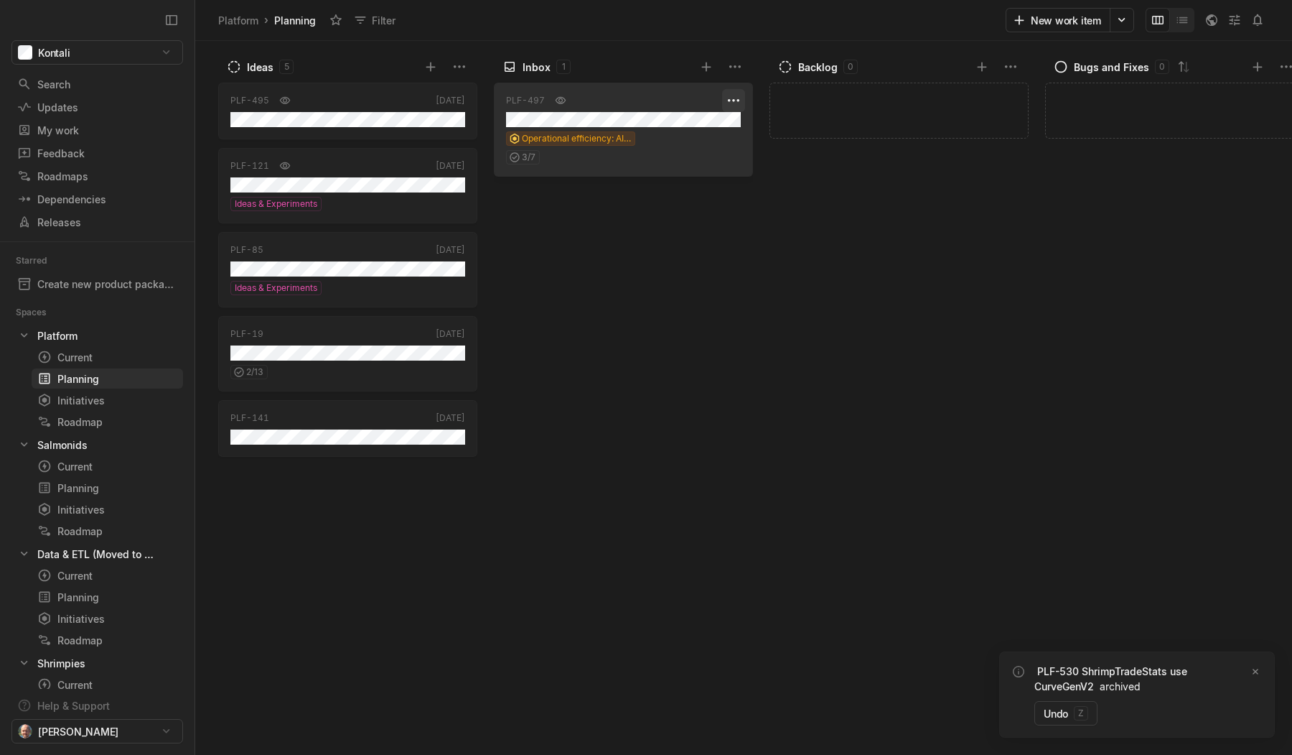
click at [726, 100] on html "Kontali Search / Updates g then u My work = Feedback g then f Roadmaps g then ⇧…" at bounding box center [646, 377] width 1292 height 755
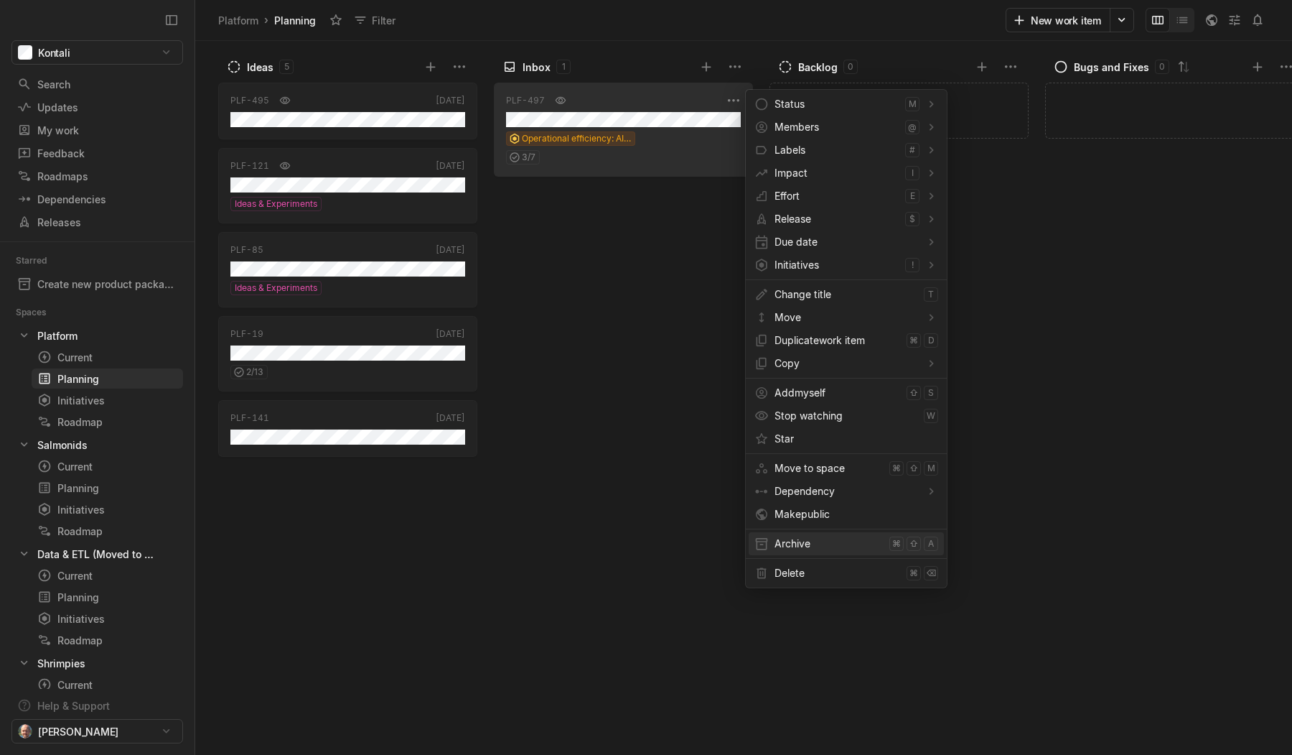
click at [791, 546] on span "Archive" at bounding box center [829, 543] width 109 height 23
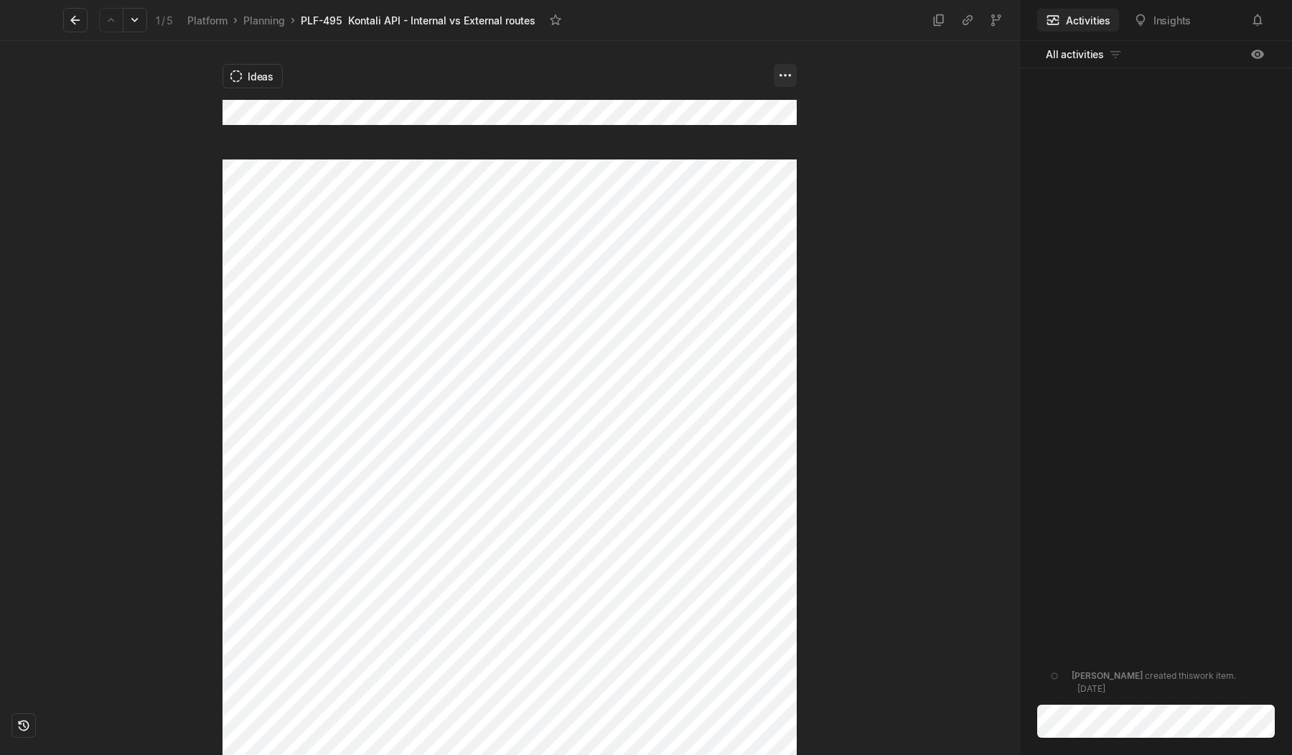
click at [783, 70] on html "Kontali Search / Updates g then u My work = Feedback g then f Roadmaps g then ⇧…" at bounding box center [646, 377] width 1292 height 755
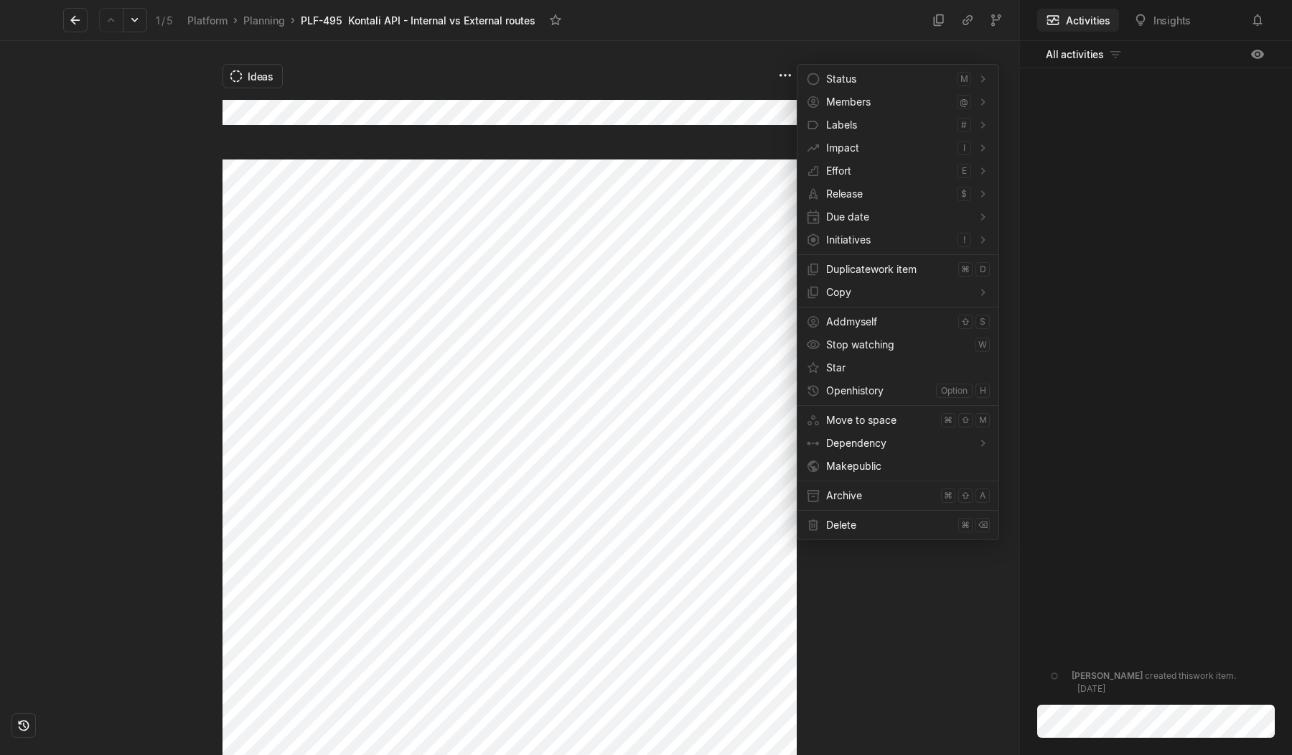
click at [638, 296] on html "Kontali Search / Updates g then u My work = Feedback g then f Roadmaps g then ⇧…" at bounding box center [646, 377] width 1292 height 755
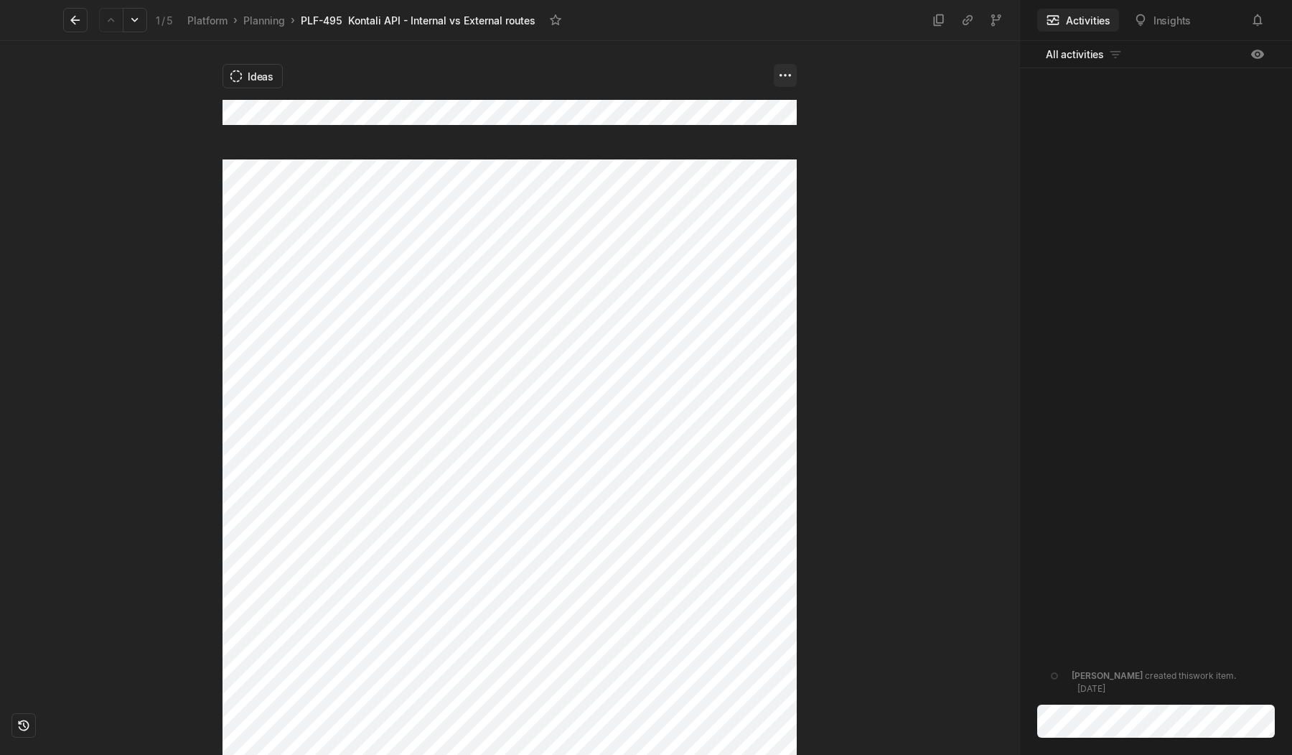
click at [787, 75] on html "Kontali Search / Updates g then u My work = Feedback g then f Roadmaps g then ⇧…" at bounding box center [646, 377] width 1292 height 755
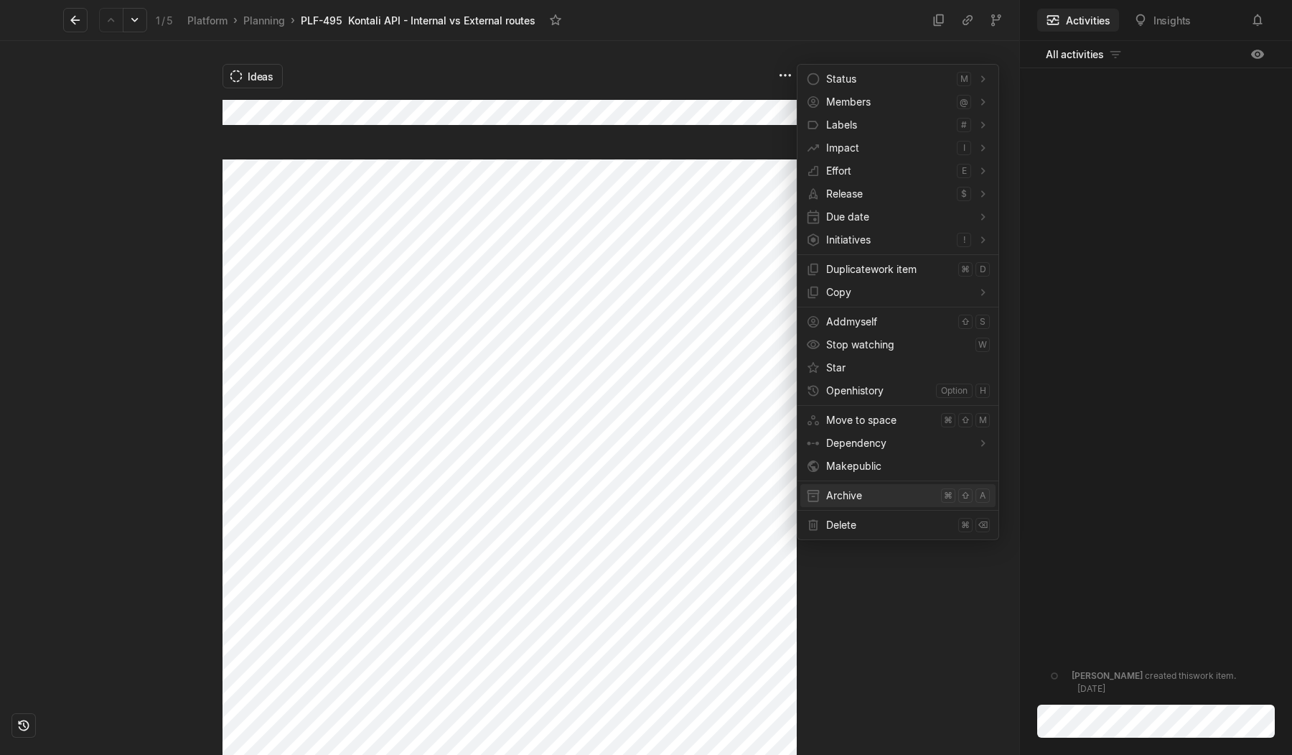
click at [845, 496] on span "Archive" at bounding box center [880, 495] width 109 height 23
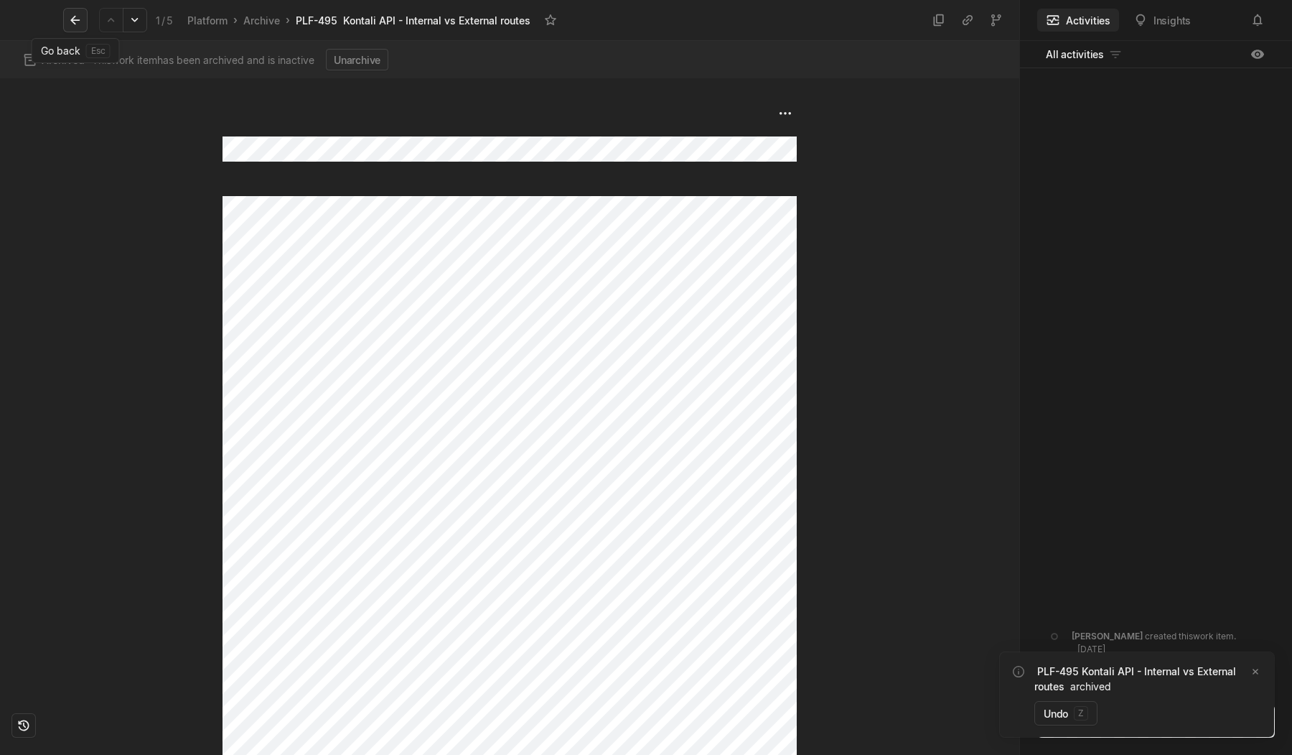
click at [73, 15] on icon at bounding box center [75, 20] width 14 height 14
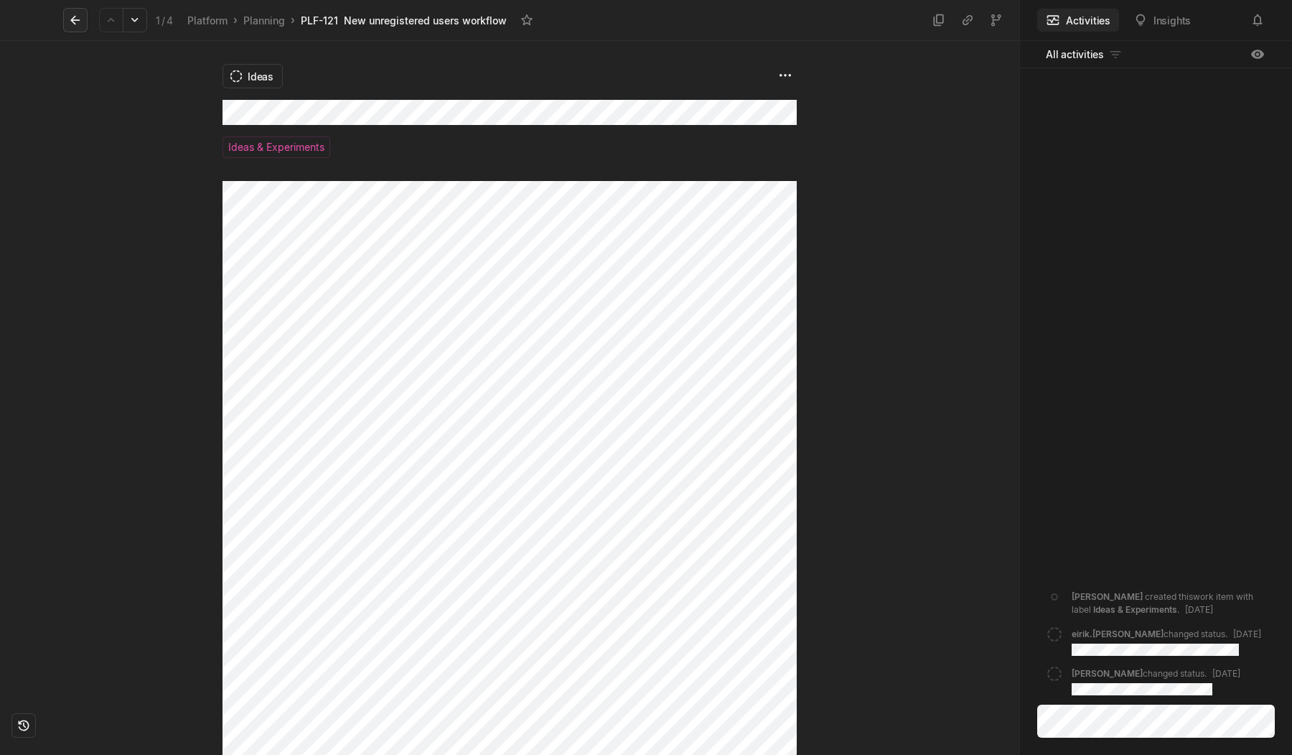
click at [74, 17] on icon at bounding box center [74, 20] width 9 height 9
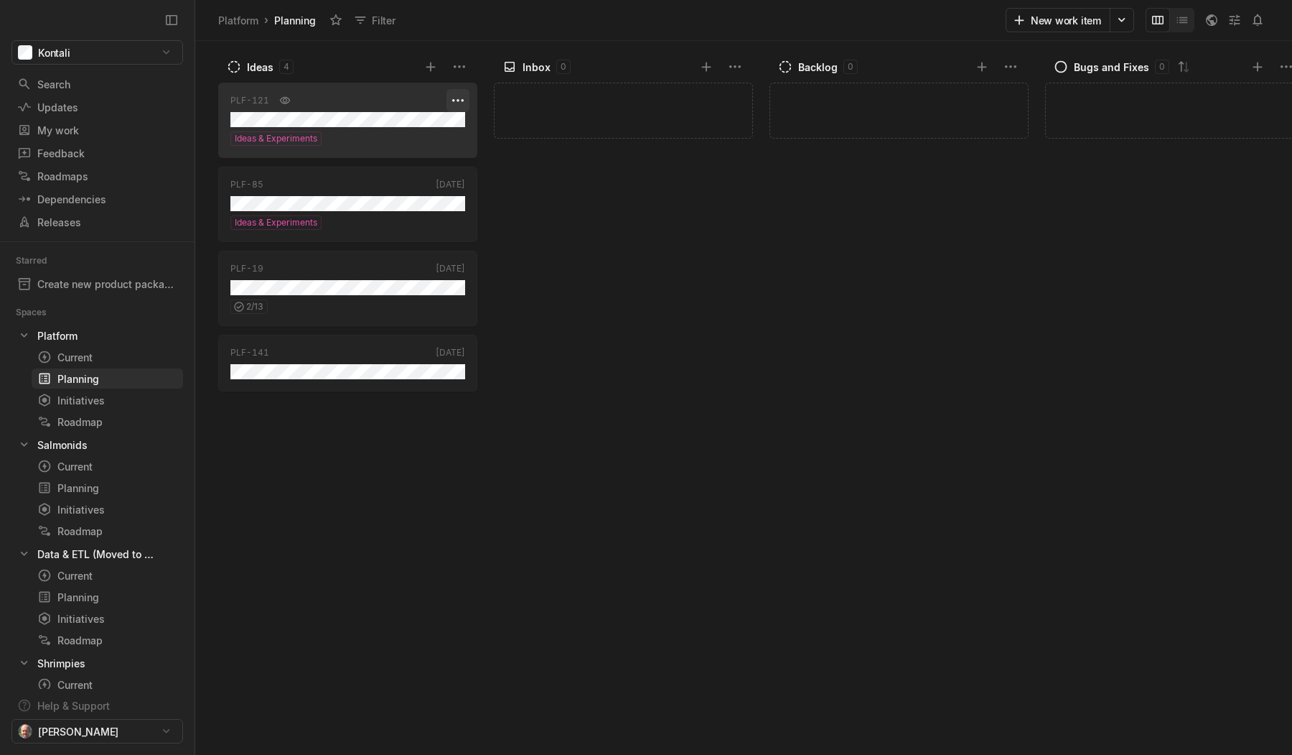
click at [460, 99] on html "Kontali Search / Updates g then u My work = Feedback g then f Roadmaps g then ⇧…" at bounding box center [646, 377] width 1292 height 755
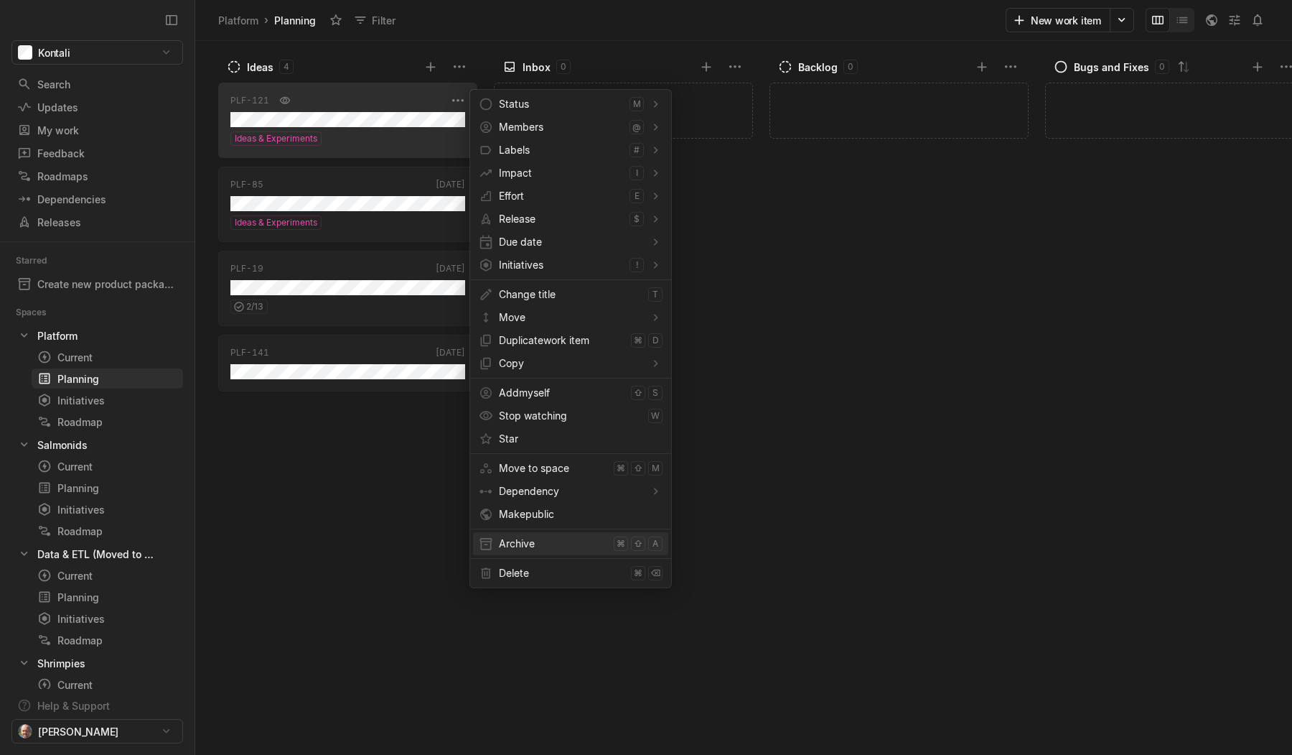
click at [519, 546] on span "Archive" at bounding box center [553, 543] width 109 height 23
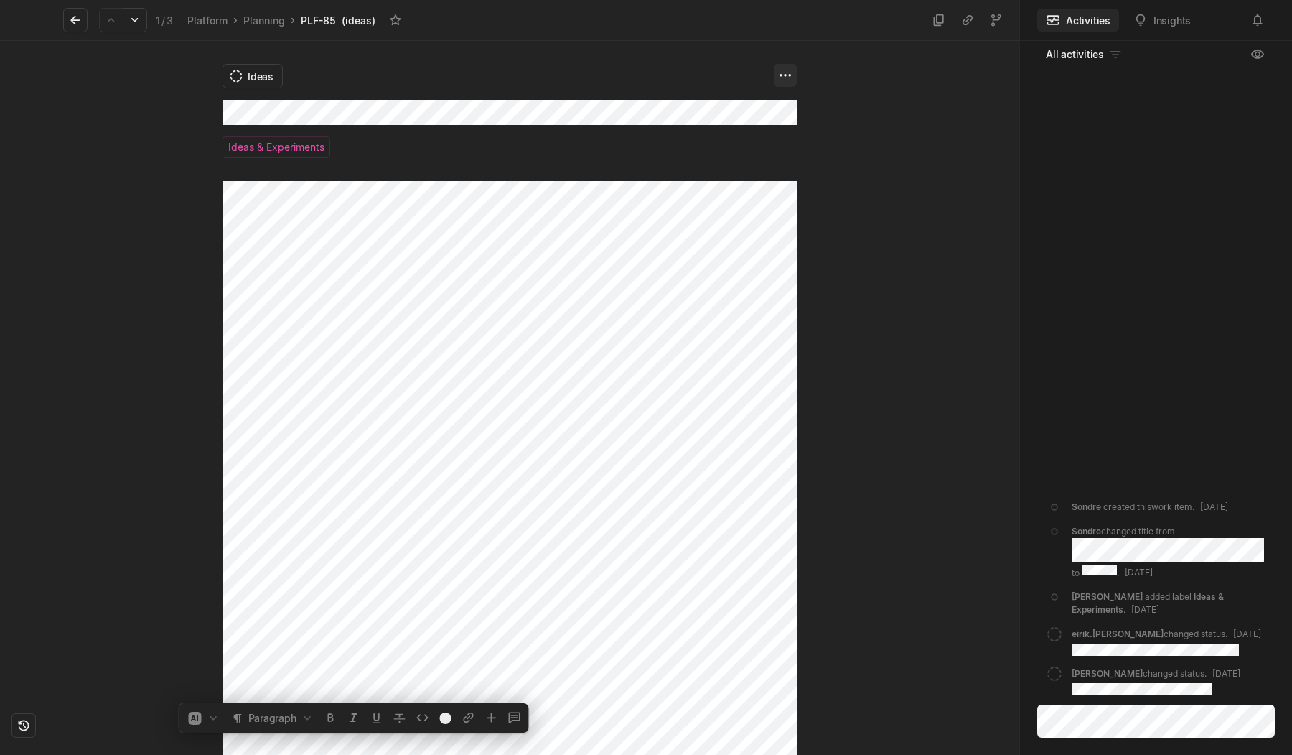
click at [780, 73] on html "Kontali Search / Updates g then u My work = Feedback g then f Roadmaps g then ⇧…" at bounding box center [646, 377] width 1292 height 755
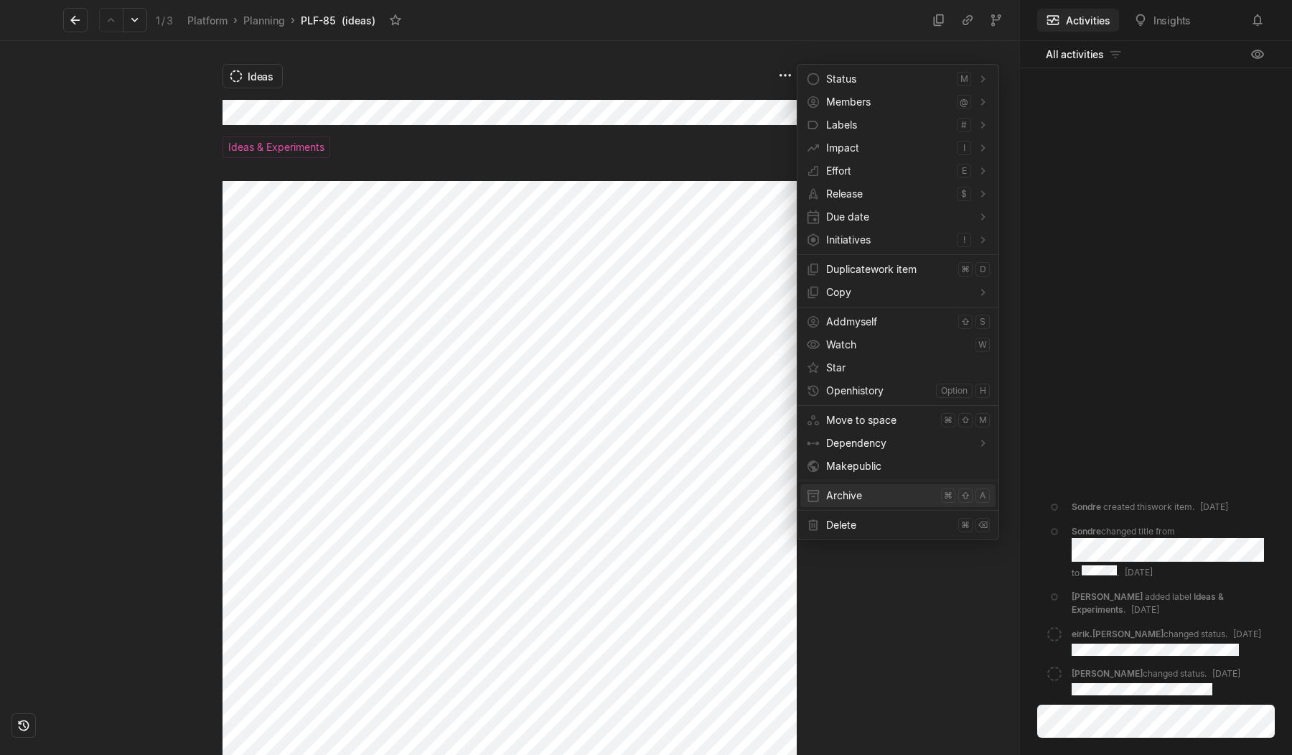
click at [839, 499] on span "Archive" at bounding box center [880, 495] width 109 height 23
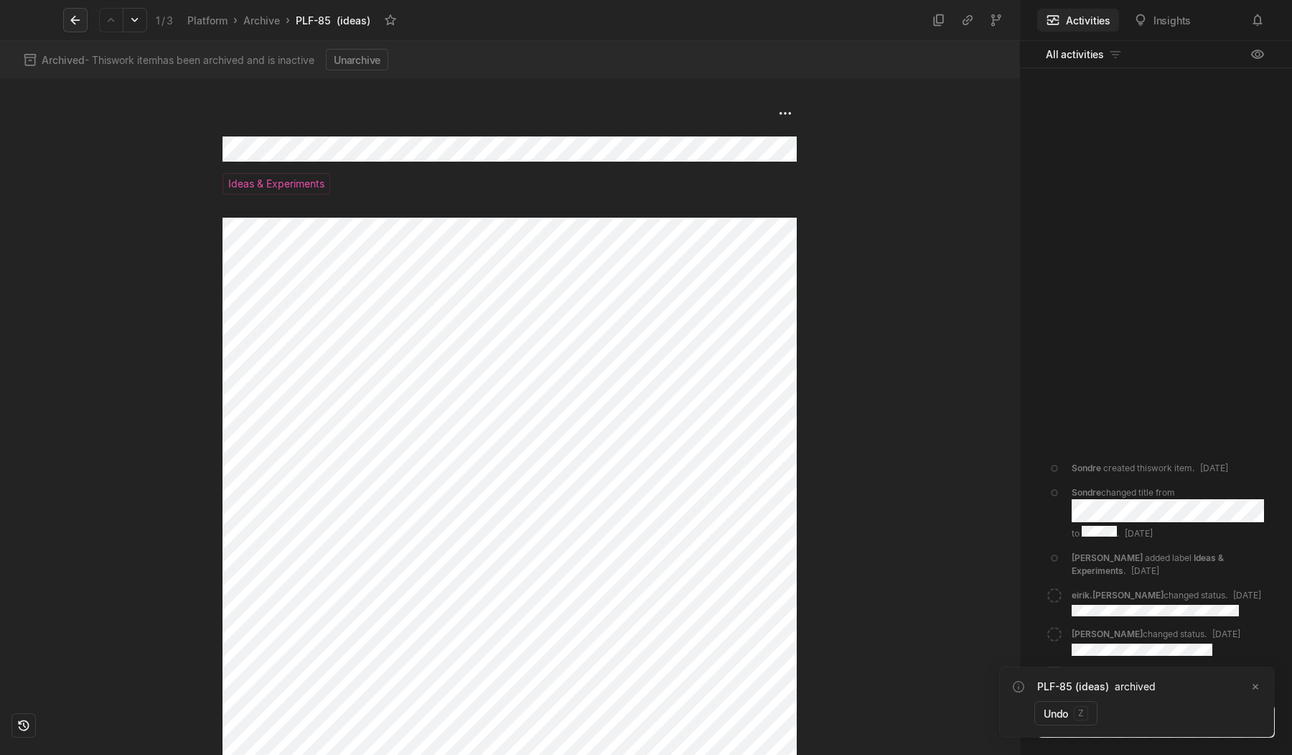
click at [78, 22] on icon at bounding box center [75, 20] width 14 height 14
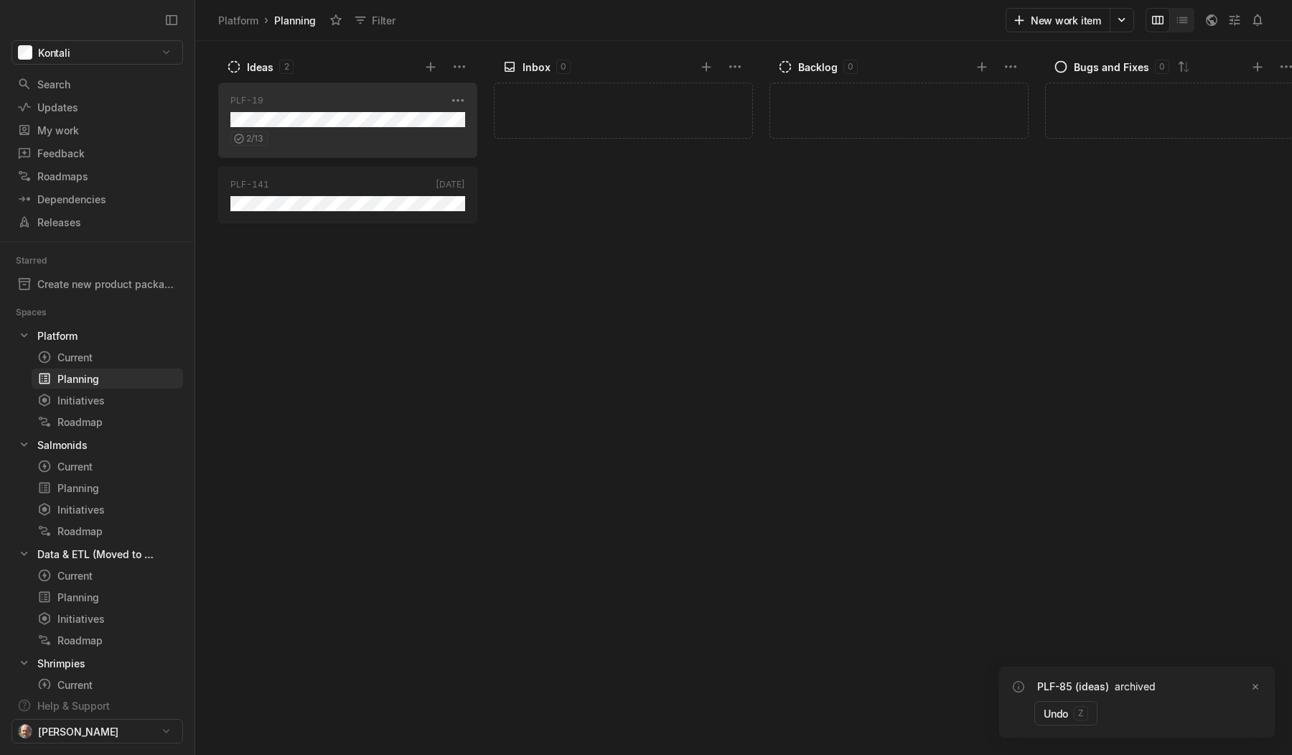
click at [337, 136] on div "2 / 13" at bounding box center [347, 136] width 235 height 19
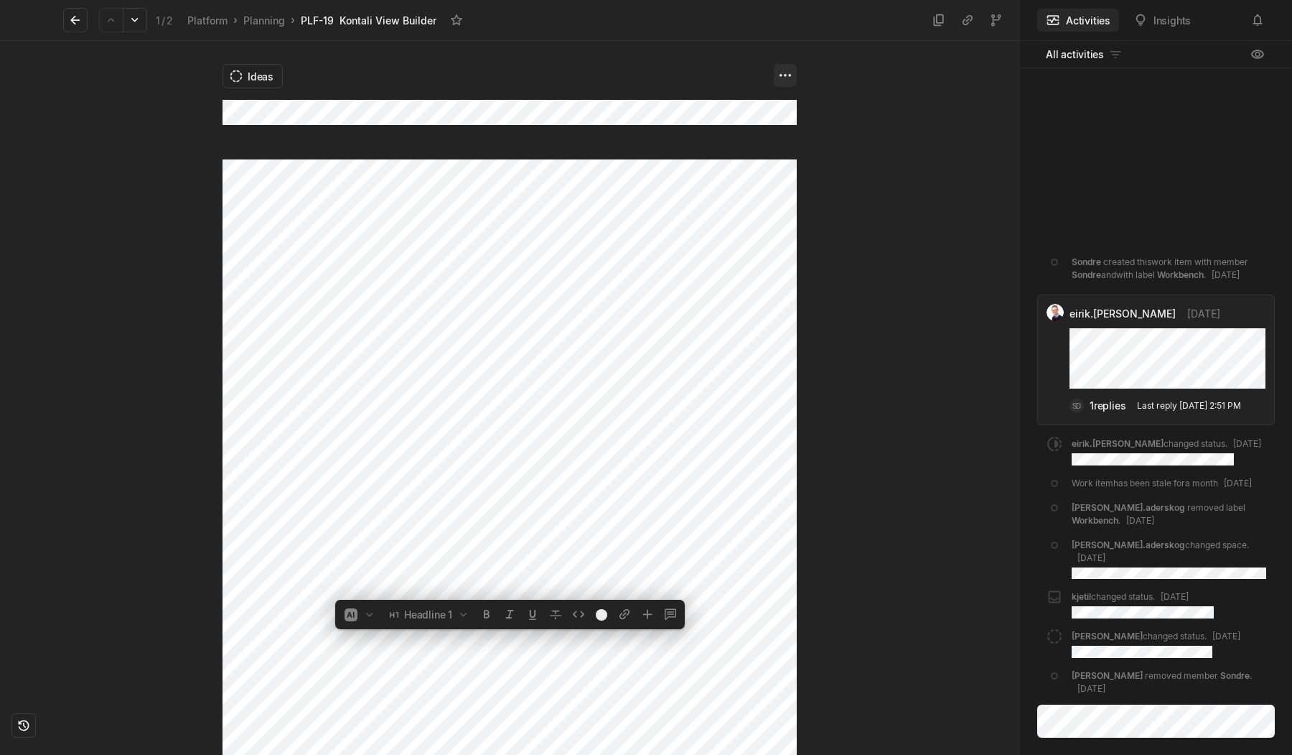
click at [785, 73] on html "Kontali Search / Updates g then u My work = Feedback g then f Roadmaps g then ⇧…" at bounding box center [646, 377] width 1292 height 755
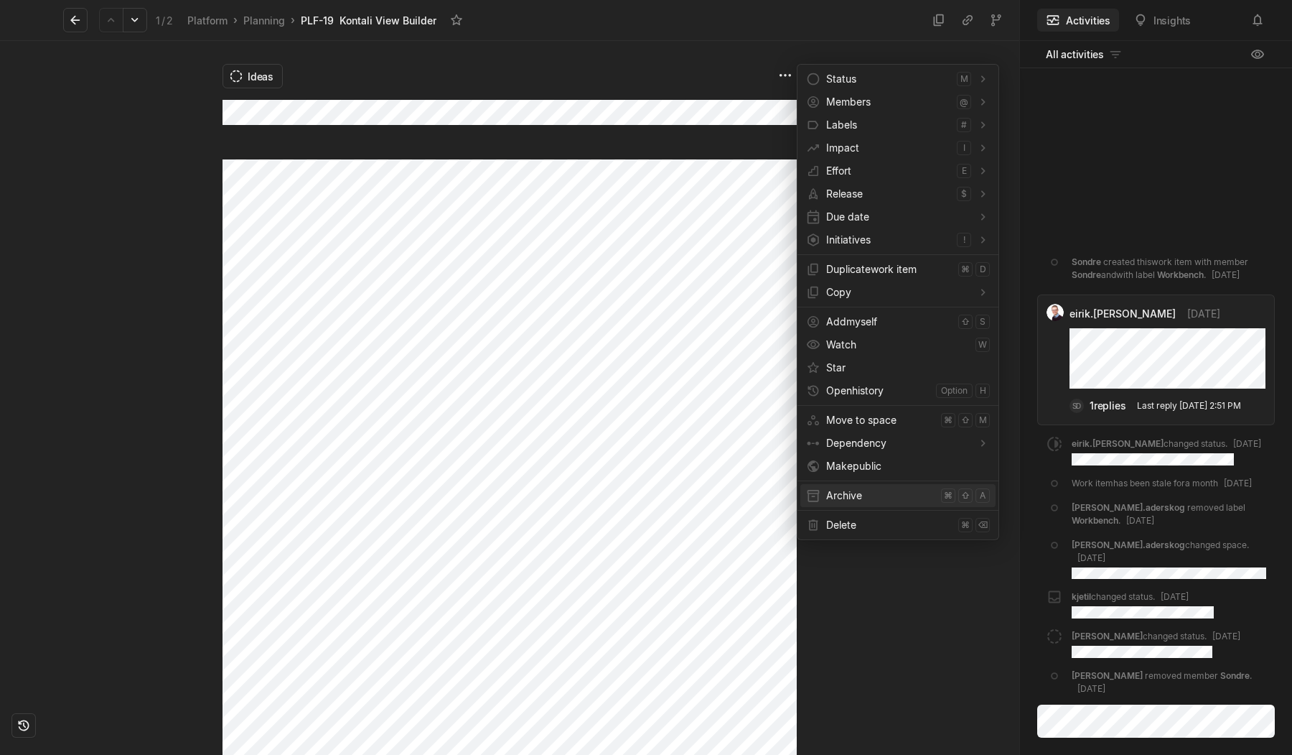
click at [844, 497] on span "Archive" at bounding box center [880, 495] width 109 height 23
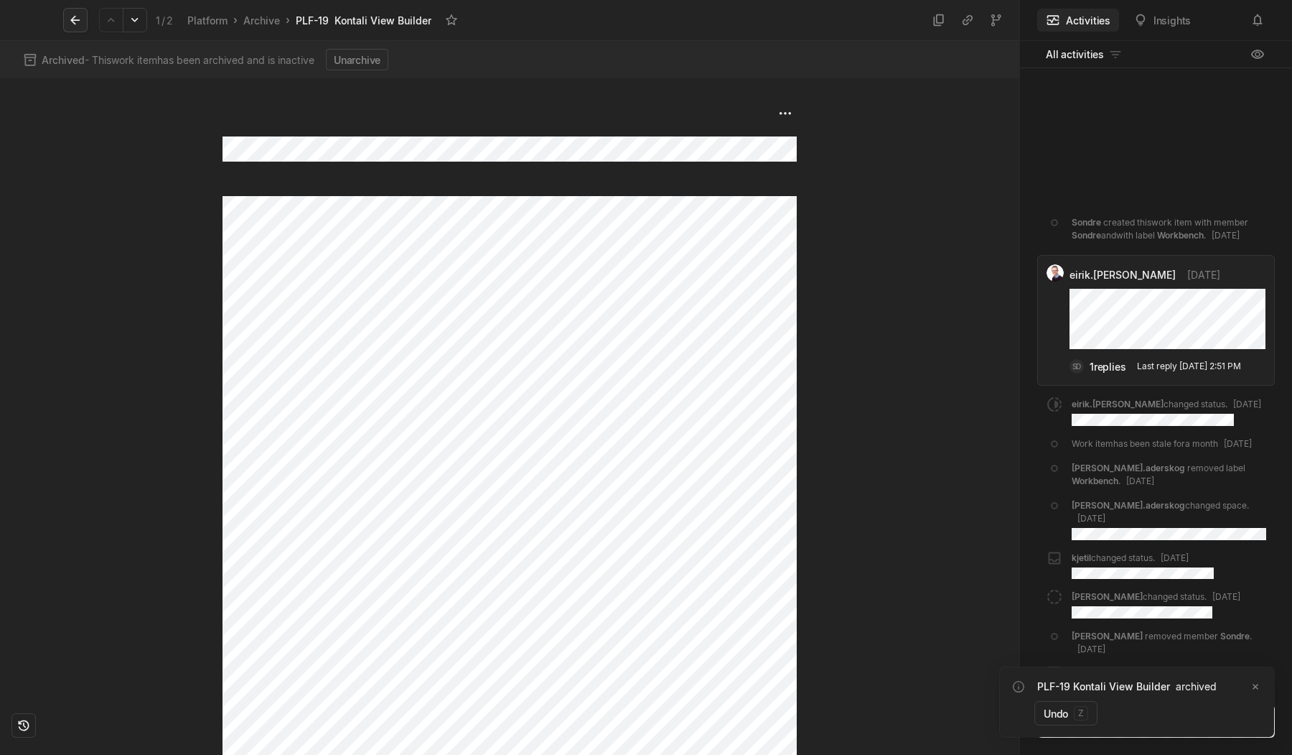
click at [73, 16] on icon at bounding box center [75, 20] width 14 height 14
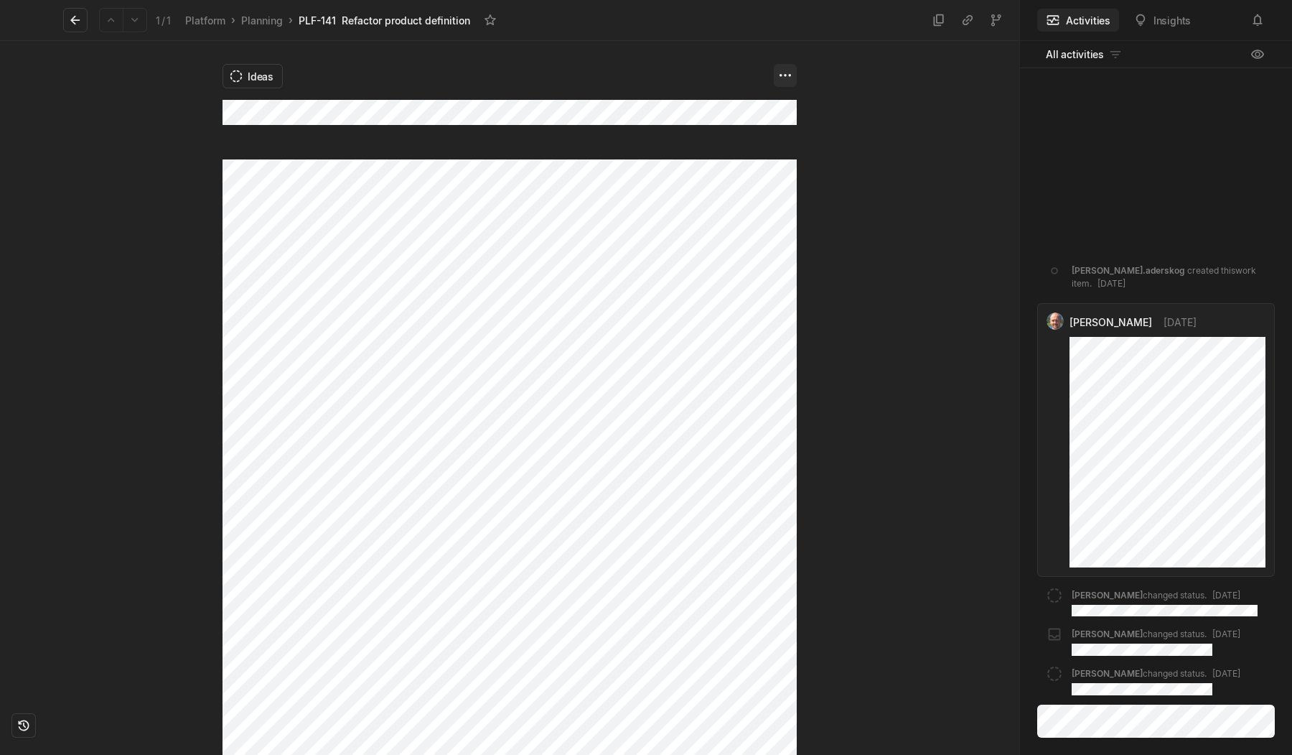
click at [782, 73] on html "Kontali Search / Updates g then u My work = Feedback g then f Roadmaps g then ⇧…" at bounding box center [646, 377] width 1292 height 755
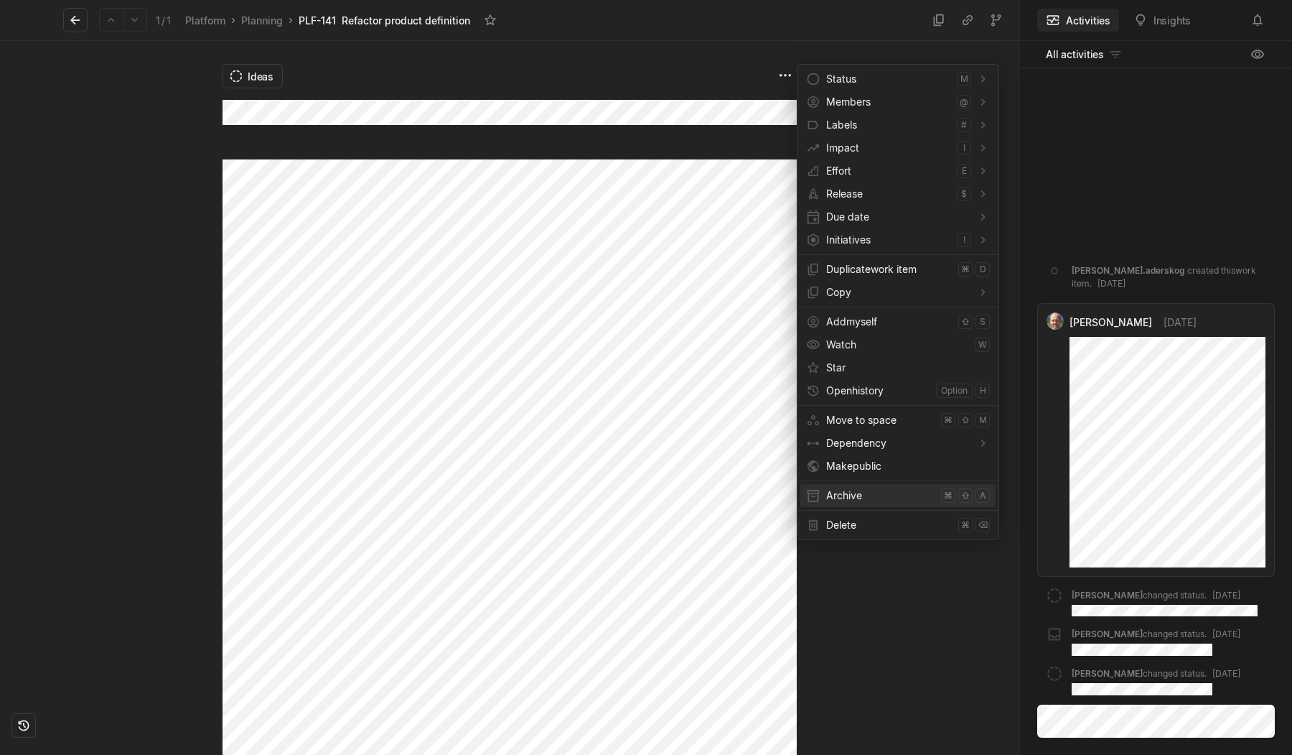
click at [846, 502] on span "Archive" at bounding box center [880, 495] width 109 height 23
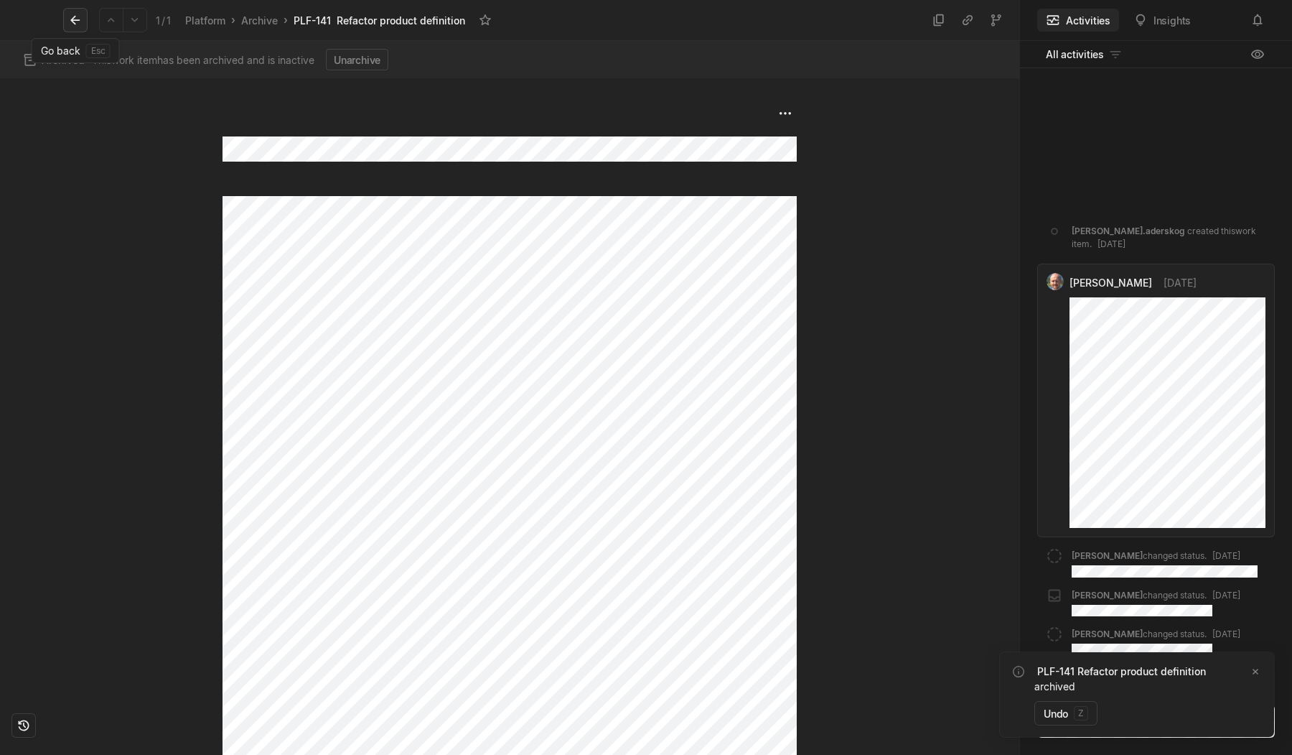
click at [72, 17] on icon at bounding box center [75, 20] width 14 height 14
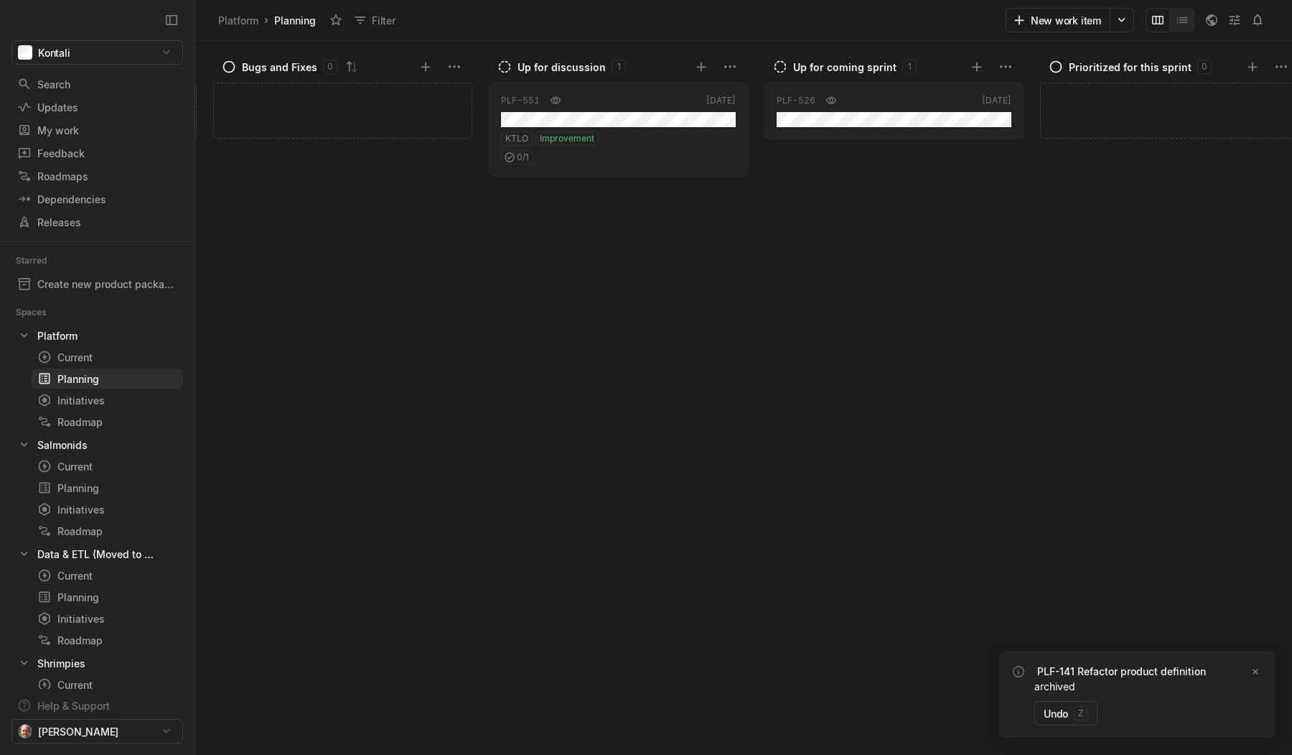
scroll to position [0, 891]
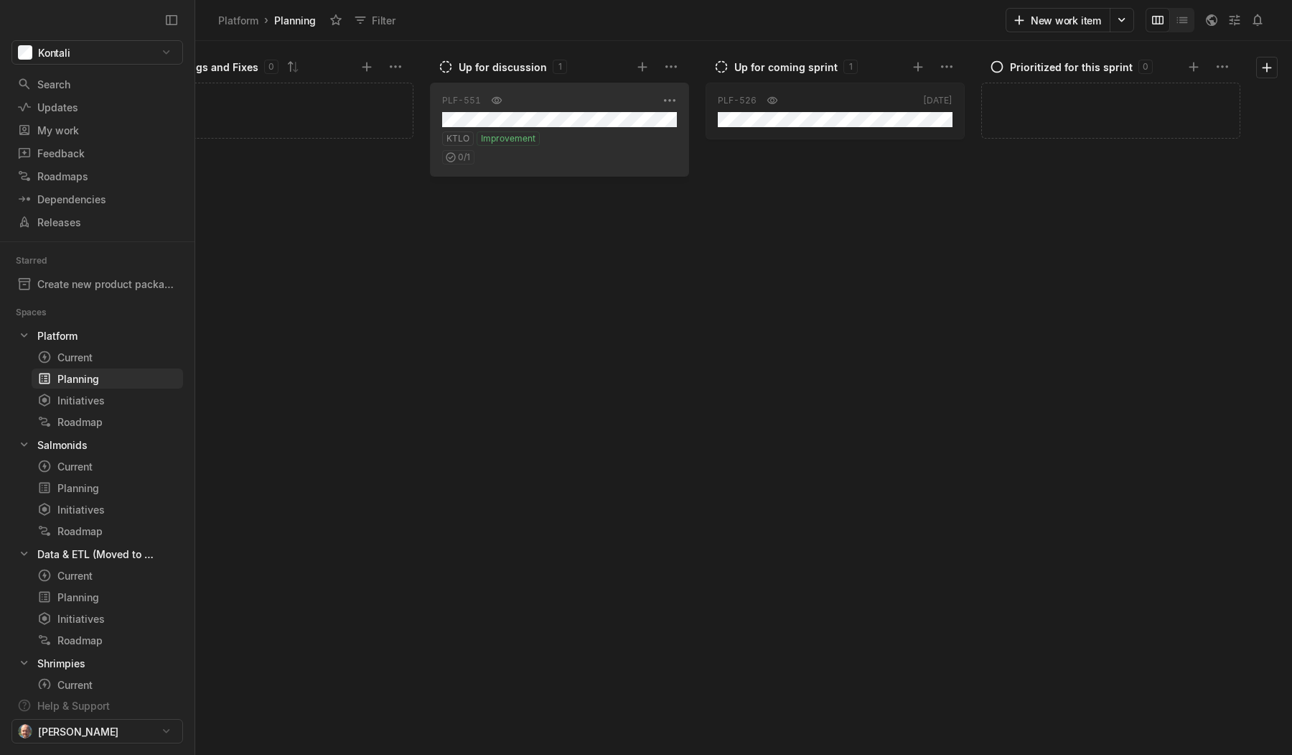
click at [599, 138] on div "KTLO Improvement" at bounding box center [559, 138] width 235 height 14
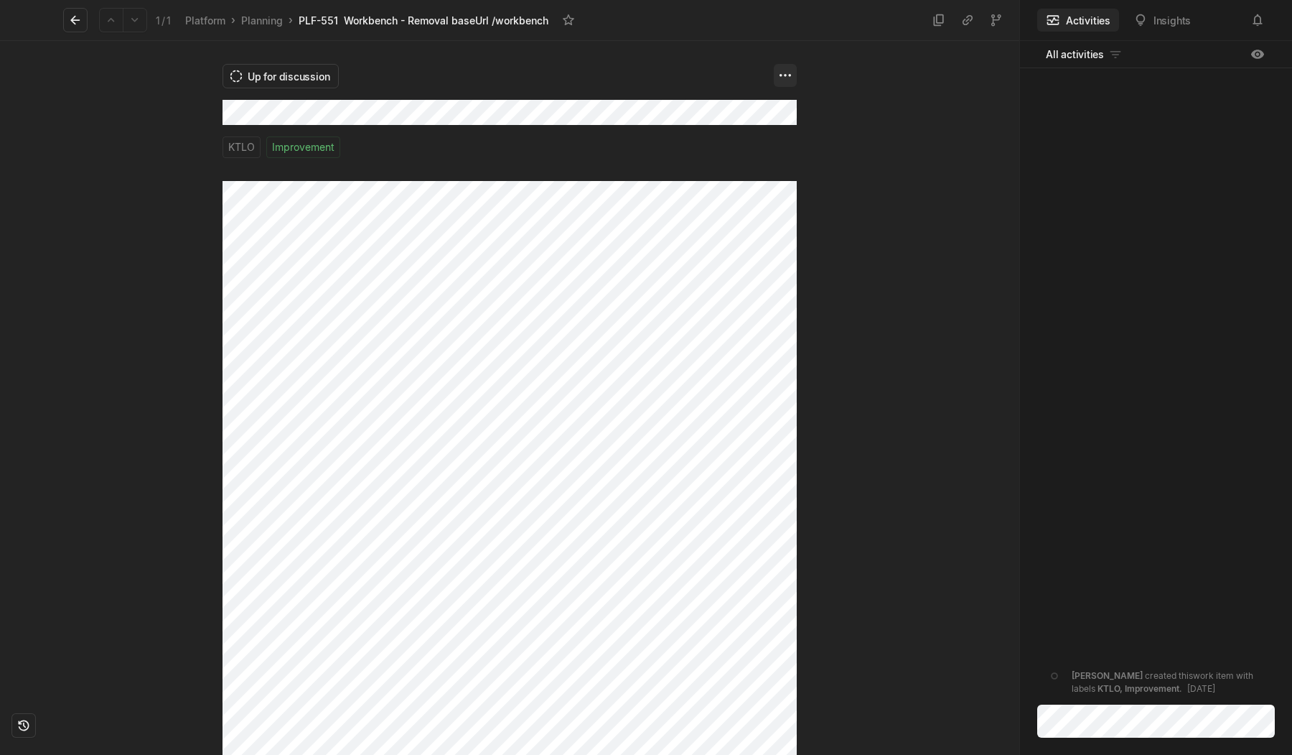
click at [784, 72] on html "Kontali Search / Updates g then u My work = Feedback g then f Roadmaps g then ⇧…" at bounding box center [646, 377] width 1292 height 755
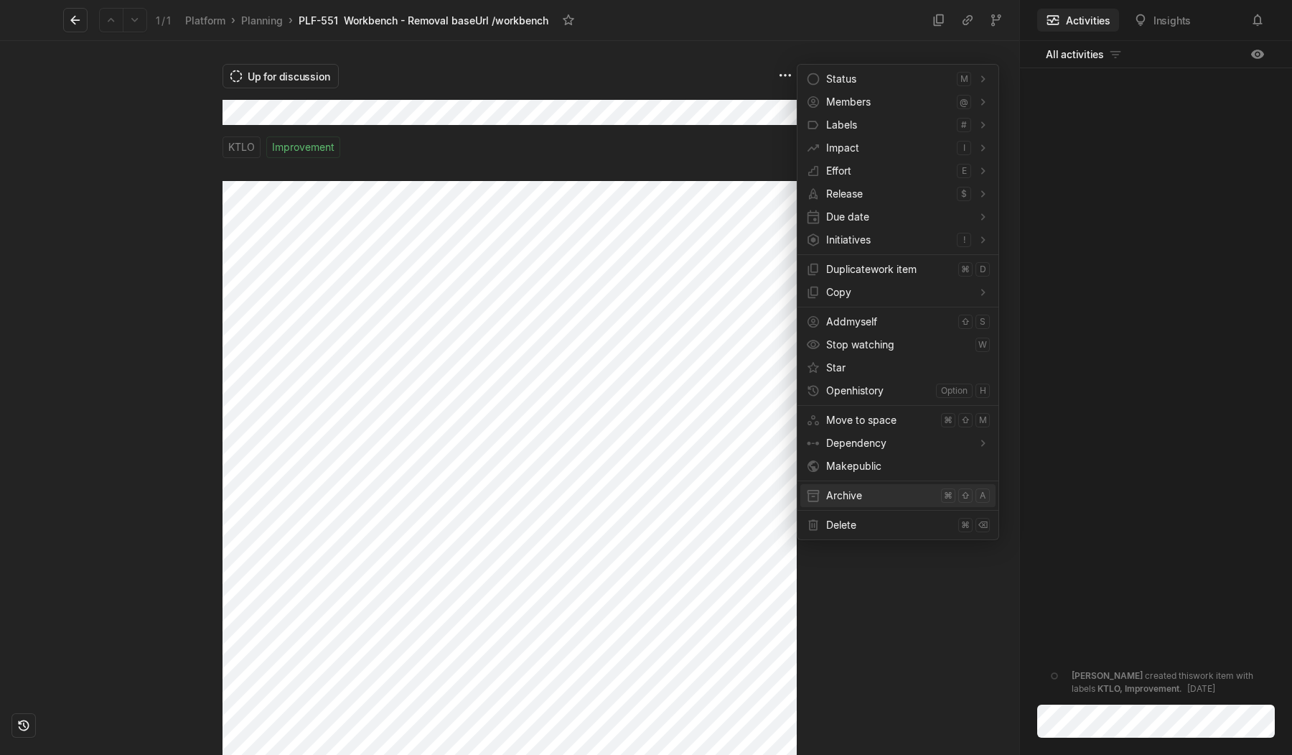
click at [831, 494] on span "Archive" at bounding box center [880, 495] width 109 height 23
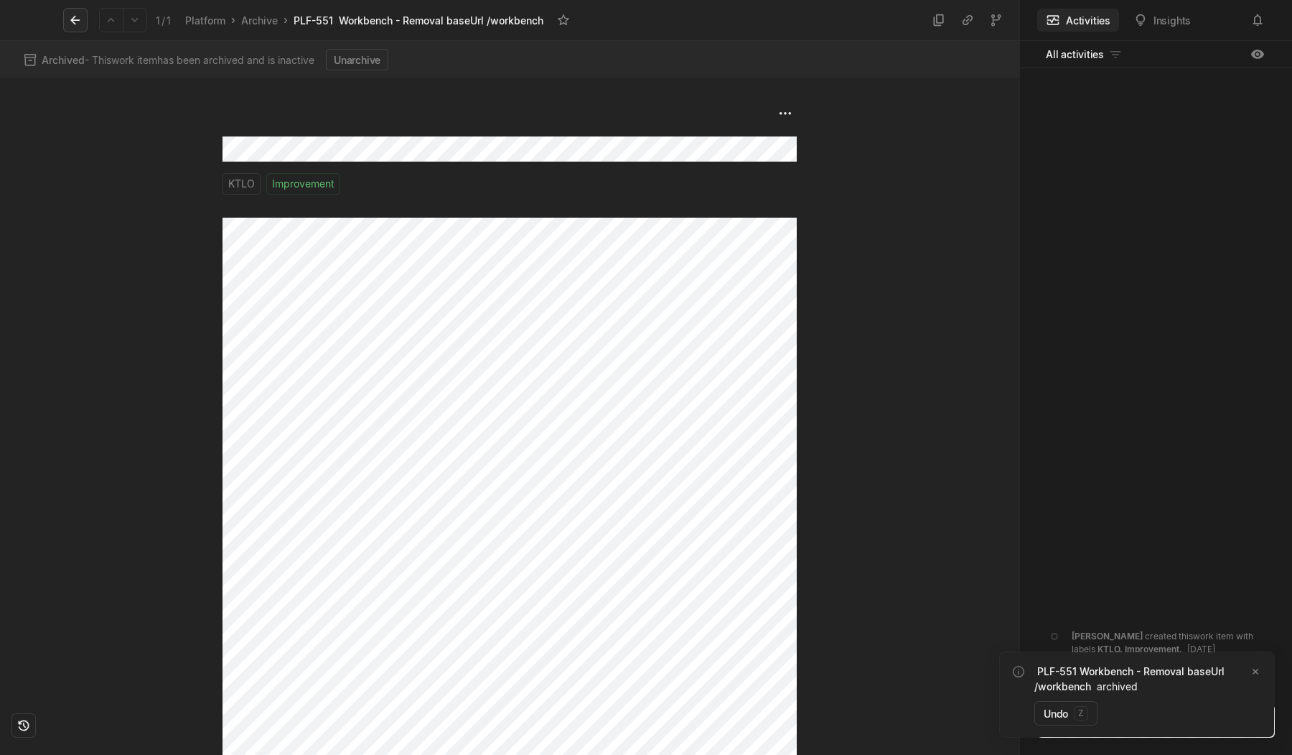
click at [78, 19] on icon at bounding box center [74, 20] width 9 height 9
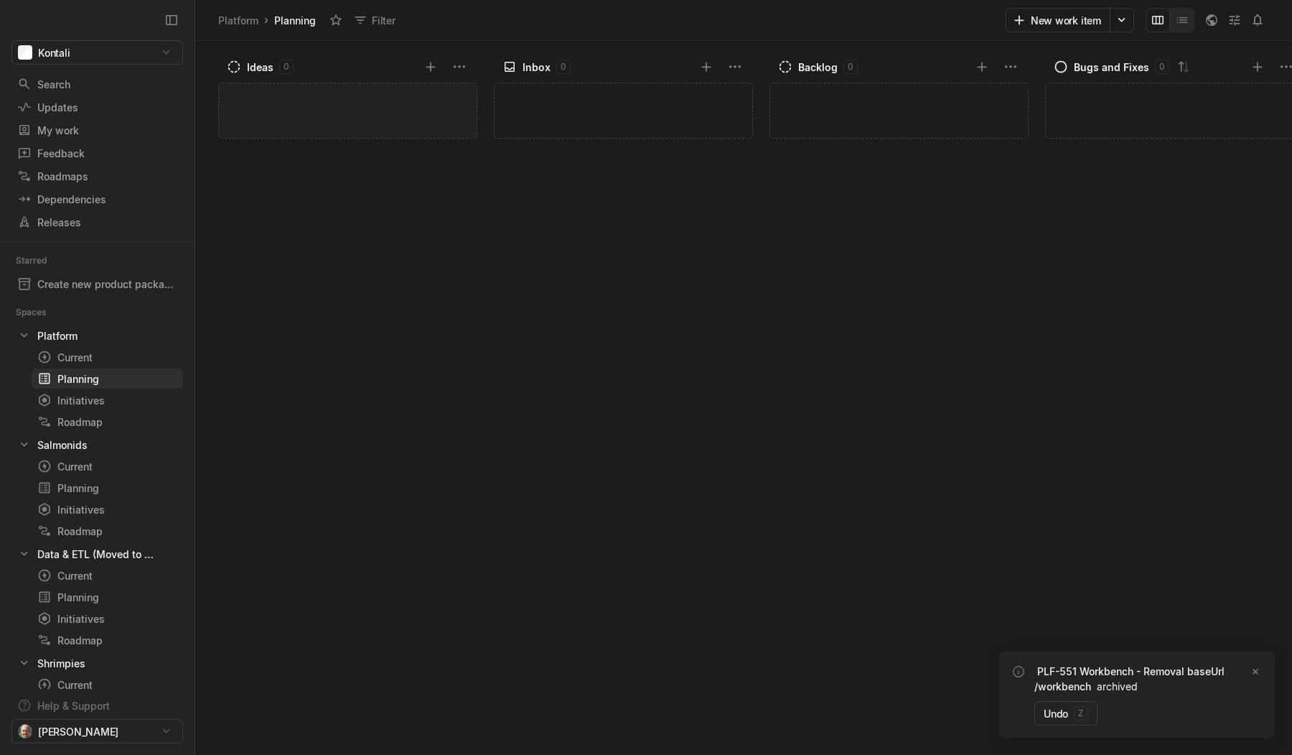
scroll to position [0, 891]
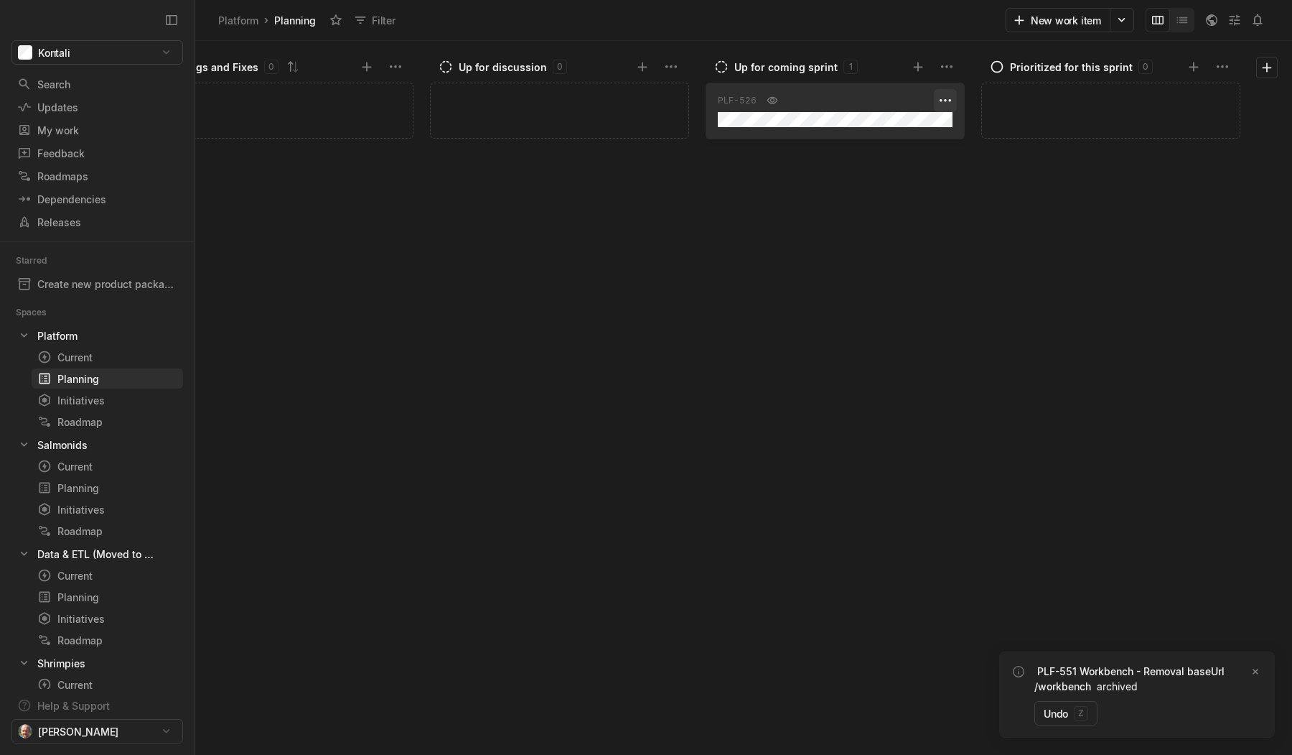
click at [946, 96] on html "Kontali Search / Updates g then u My work = Feedback g then f Roadmaps g then ⇧…" at bounding box center [646, 377] width 1292 height 755
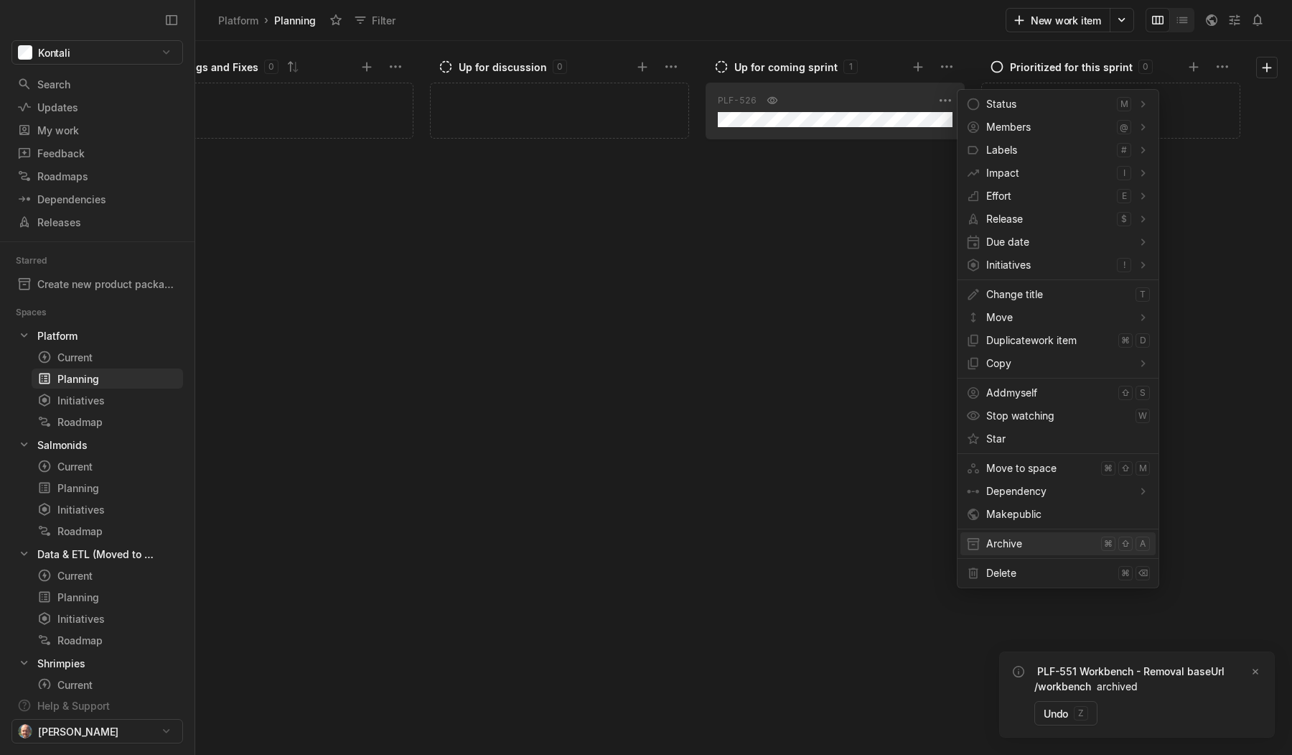
click at [1004, 539] on span "Archive" at bounding box center [1040, 543] width 109 height 23
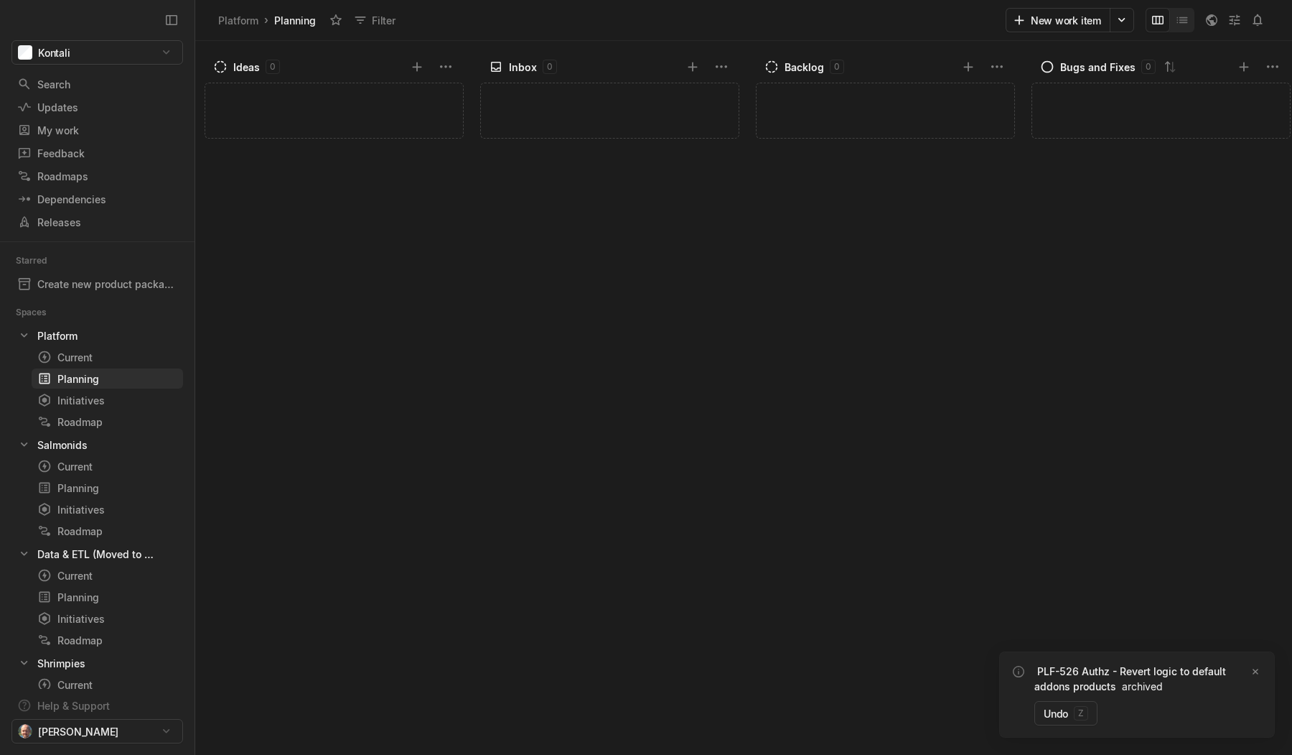
scroll to position [0, 0]
click at [55, 360] on div at bounding box center [47, 357] width 20 height 14
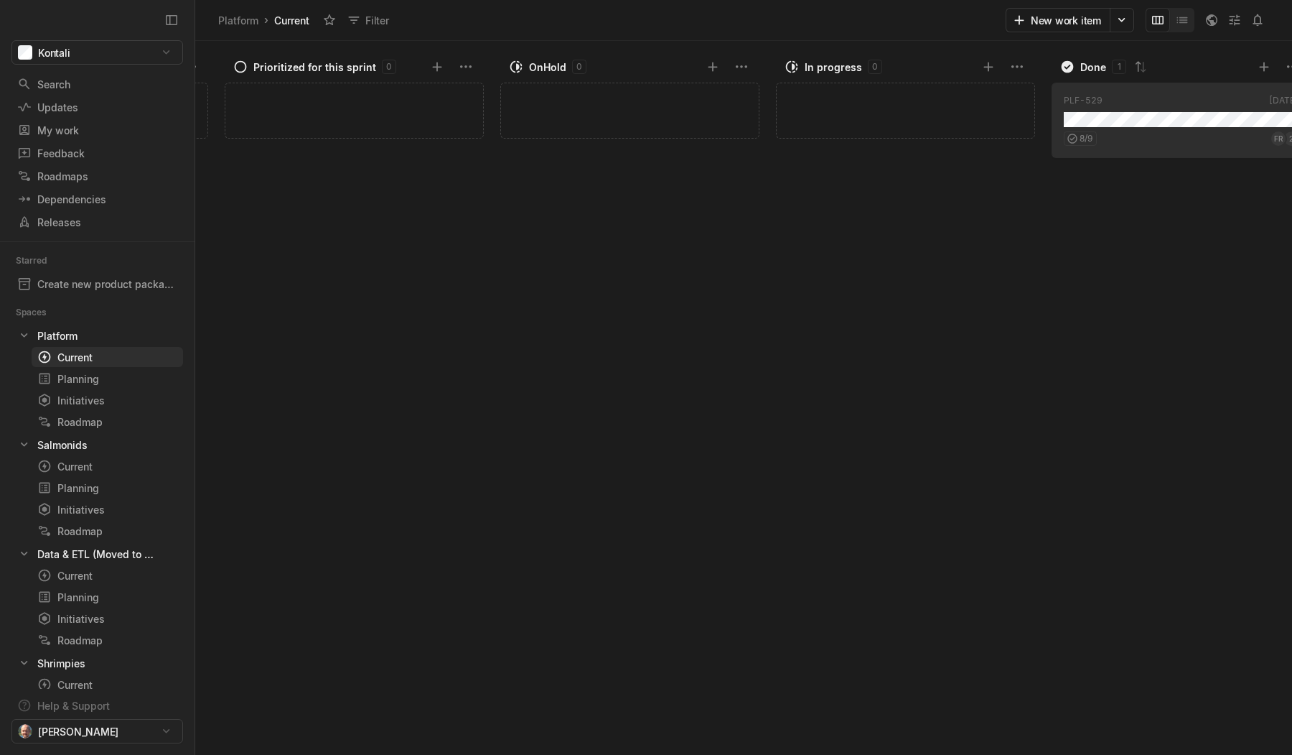
scroll to position [0, 340]
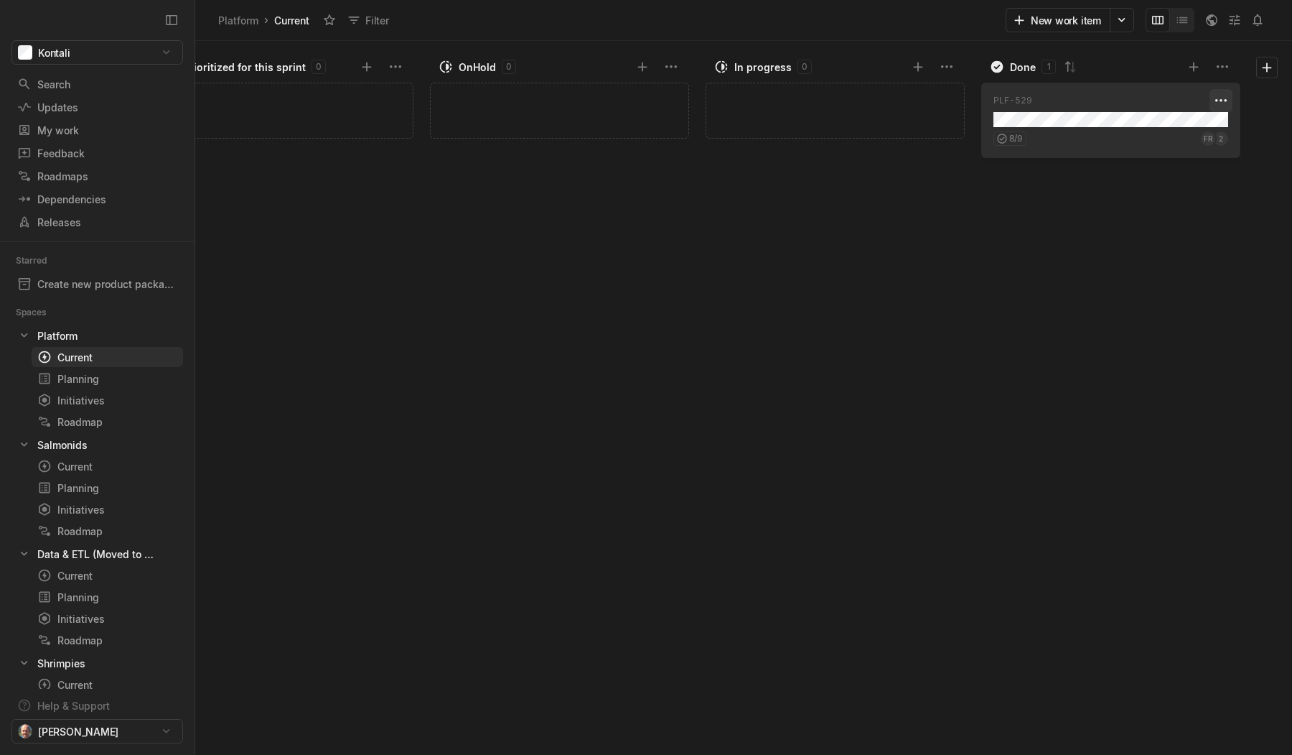
click at [1218, 96] on html "Kontali Search / Updates g then u My work = Feedback g then f Roadmaps g then ⇧…" at bounding box center [646, 377] width 1292 height 755
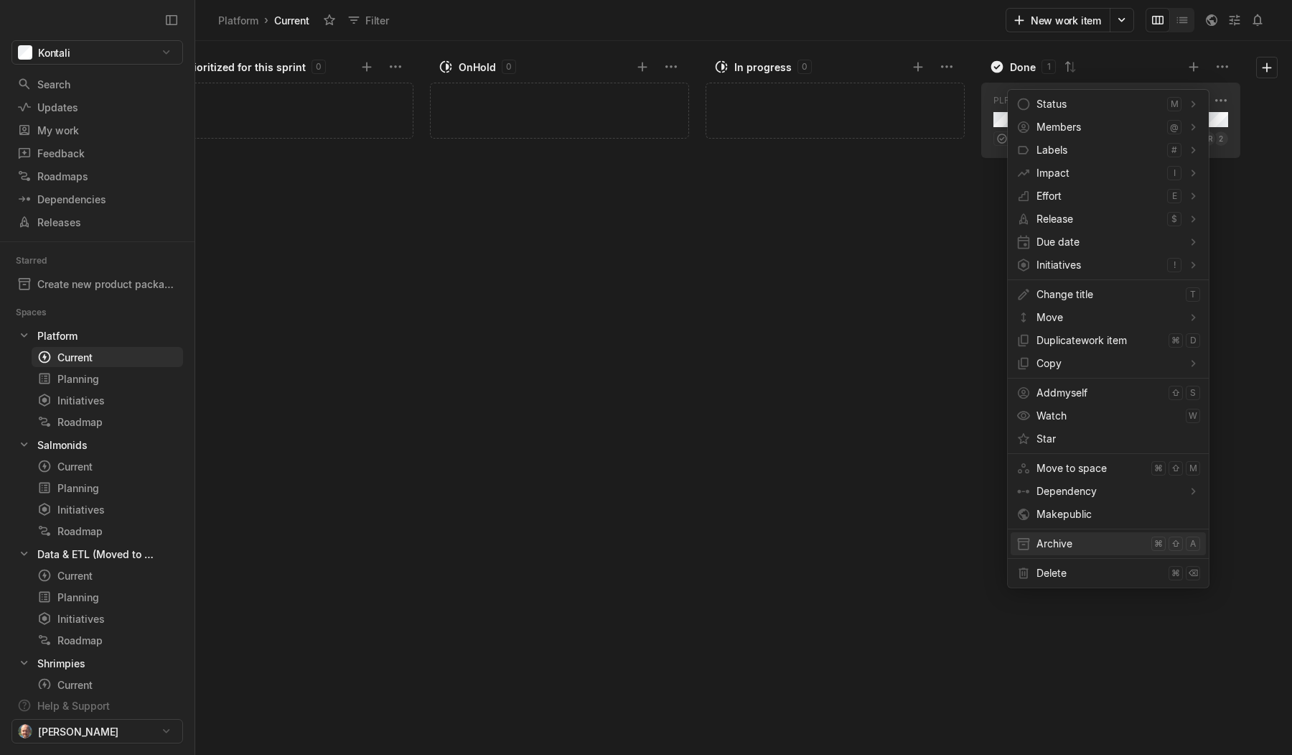
click at [1063, 547] on span "Archive" at bounding box center [1091, 543] width 109 height 23
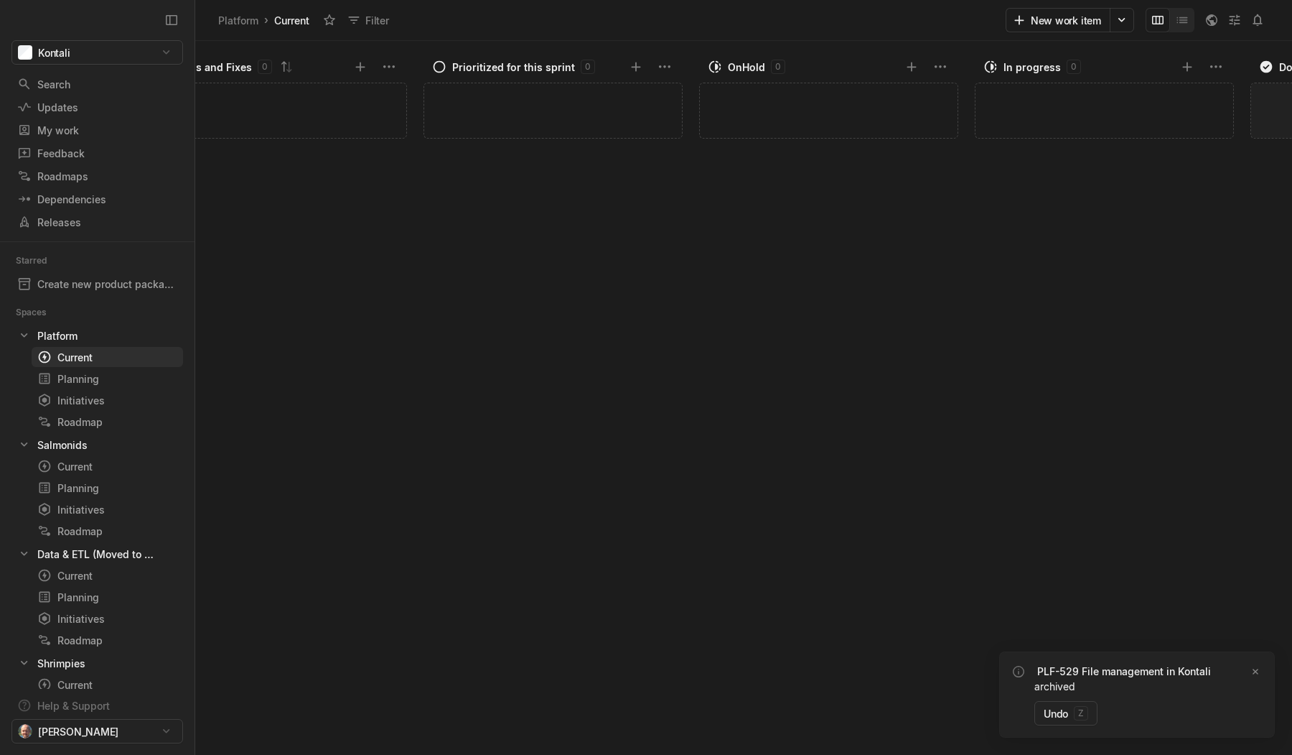
scroll to position [0, 0]
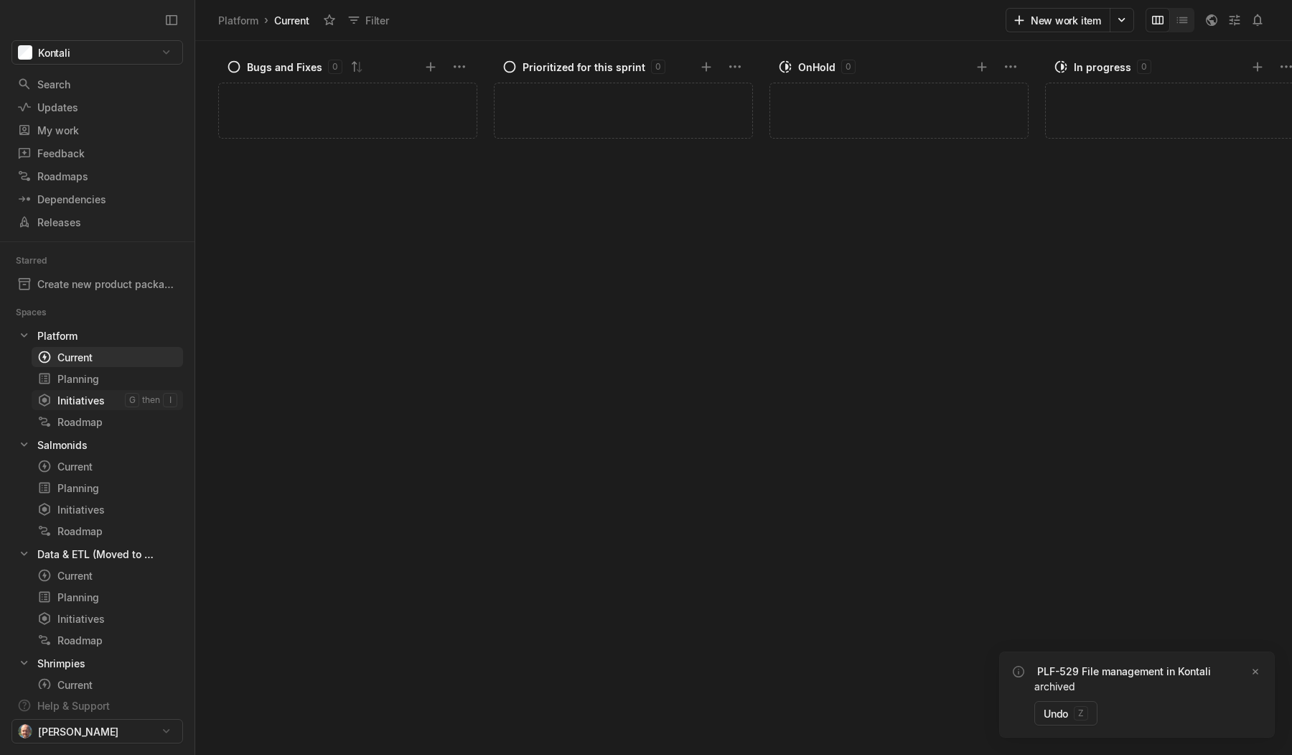
click at [80, 400] on div "Initiatives" at bounding box center [81, 400] width 88 height 15
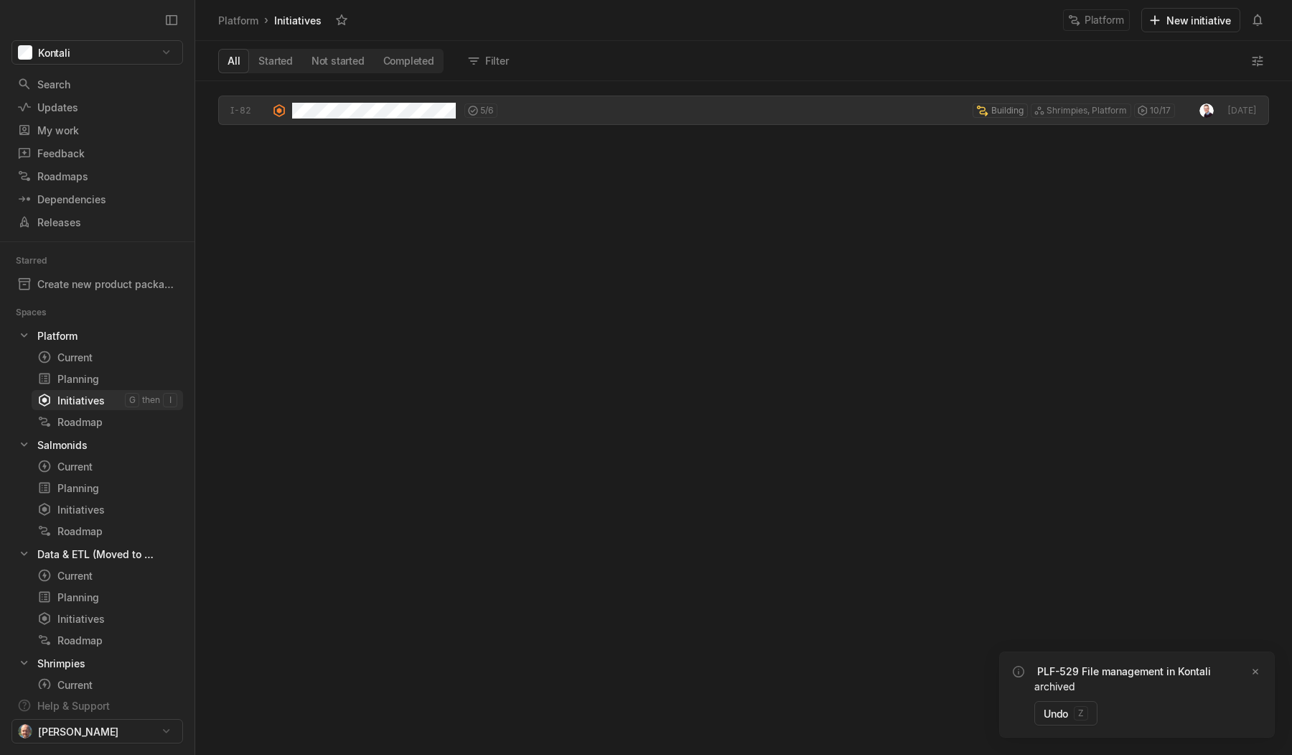
scroll to position [673, 1097]
click at [90, 420] on div "Roadmap" at bounding box center [107, 421] width 140 height 15
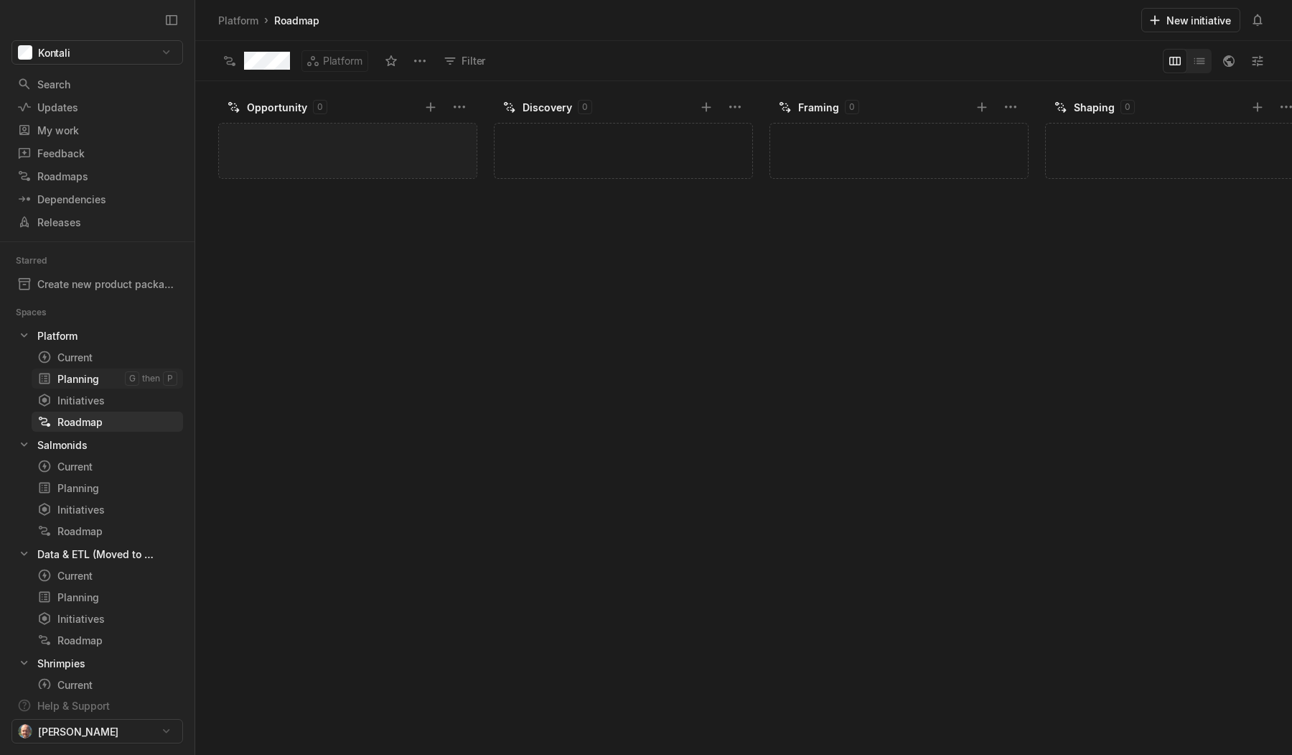
click at [81, 371] on div "Planning" at bounding box center [81, 378] width 88 height 15
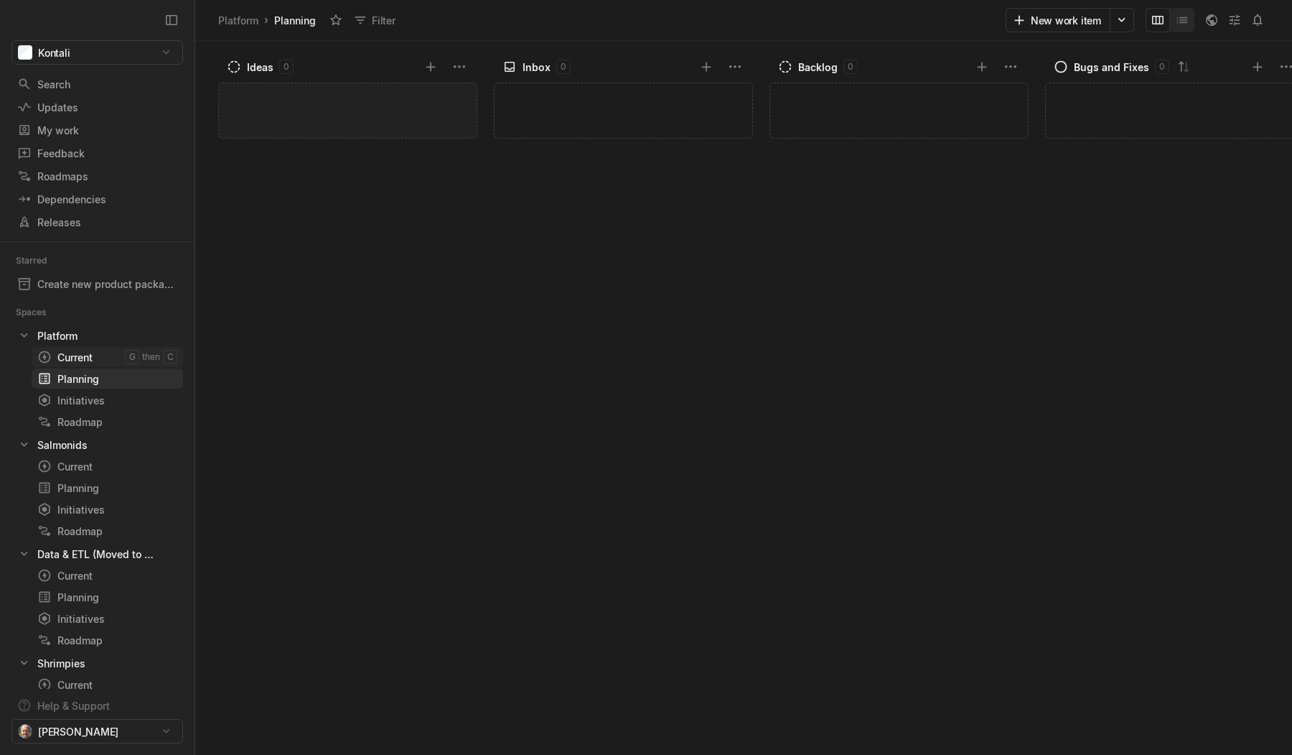
click at [80, 355] on div "Current" at bounding box center [81, 357] width 88 height 15
click at [93, 472] on div "Current" at bounding box center [81, 466] width 88 height 15
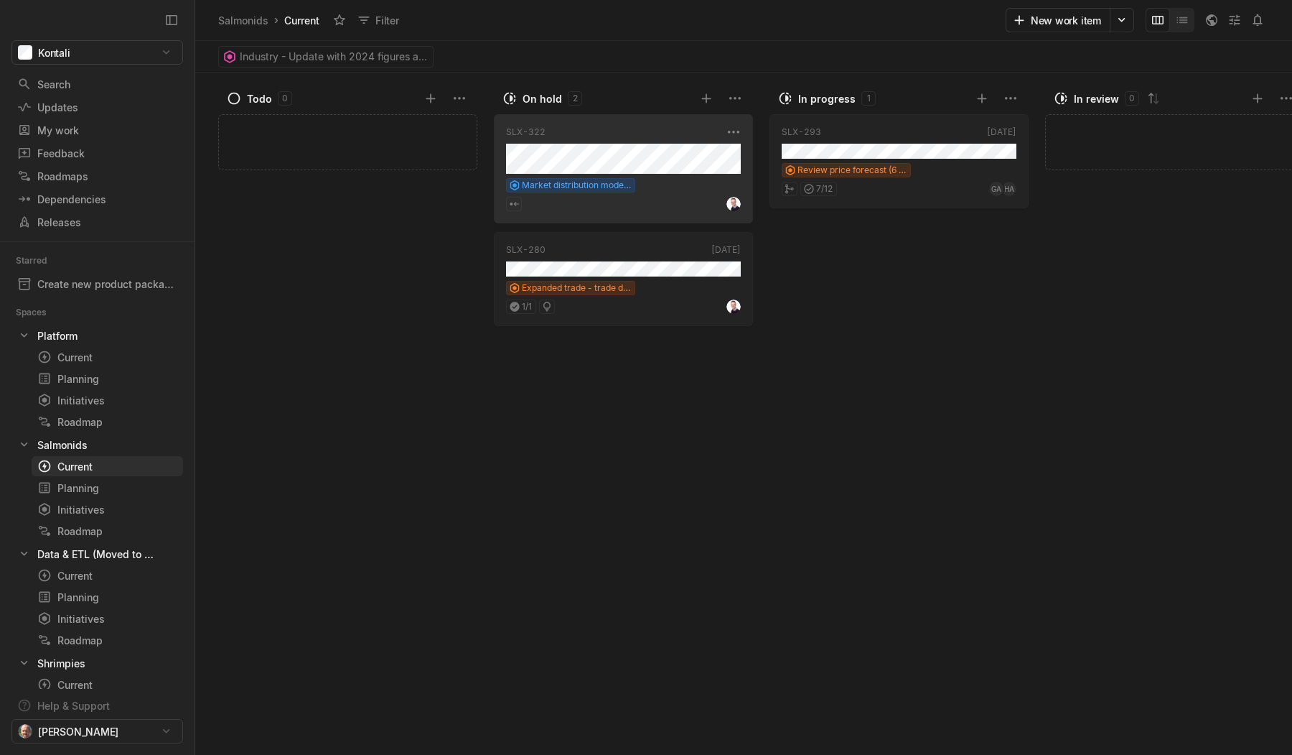
click at [659, 176] on div "SLX-322 [DATE] Market distribution model - launch" at bounding box center [623, 168] width 259 height 109
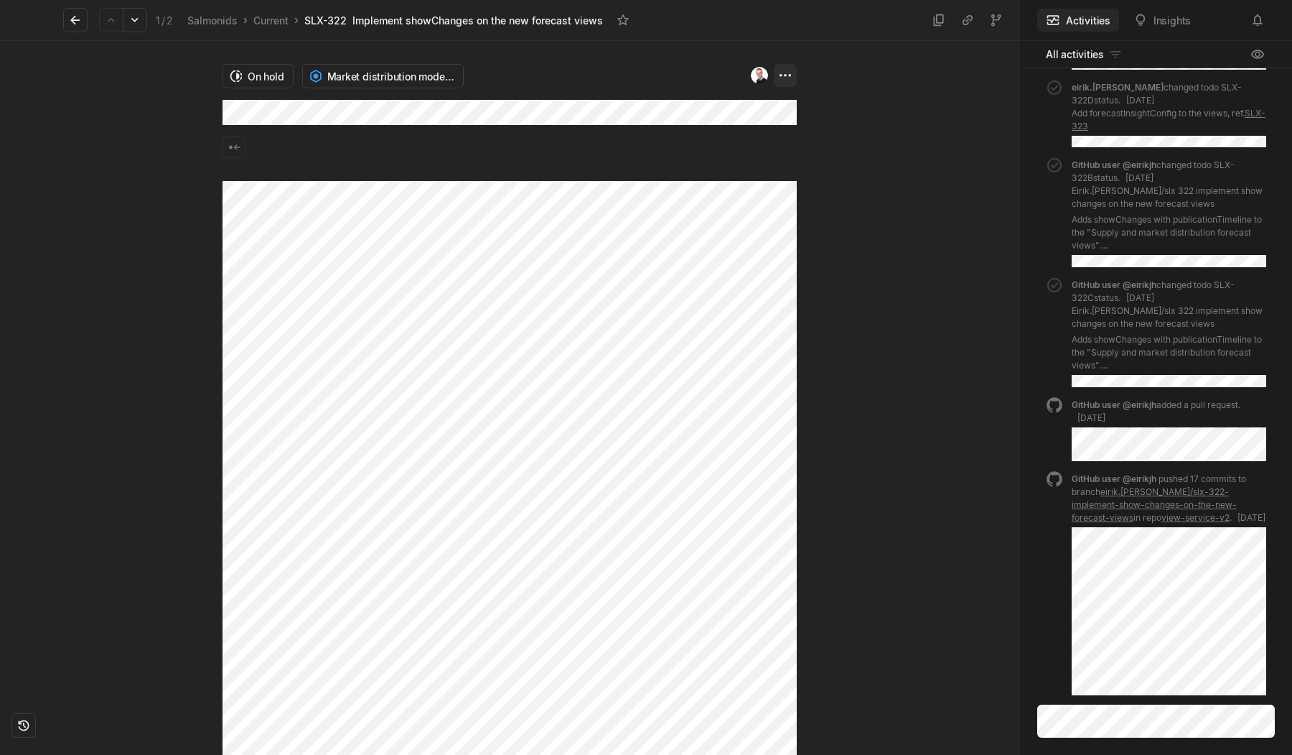
click at [788, 78] on html "Kontali Search / Updates g then u My work = Feedback g then f Roadmaps g then ⇧…" at bounding box center [646, 377] width 1292 height 755
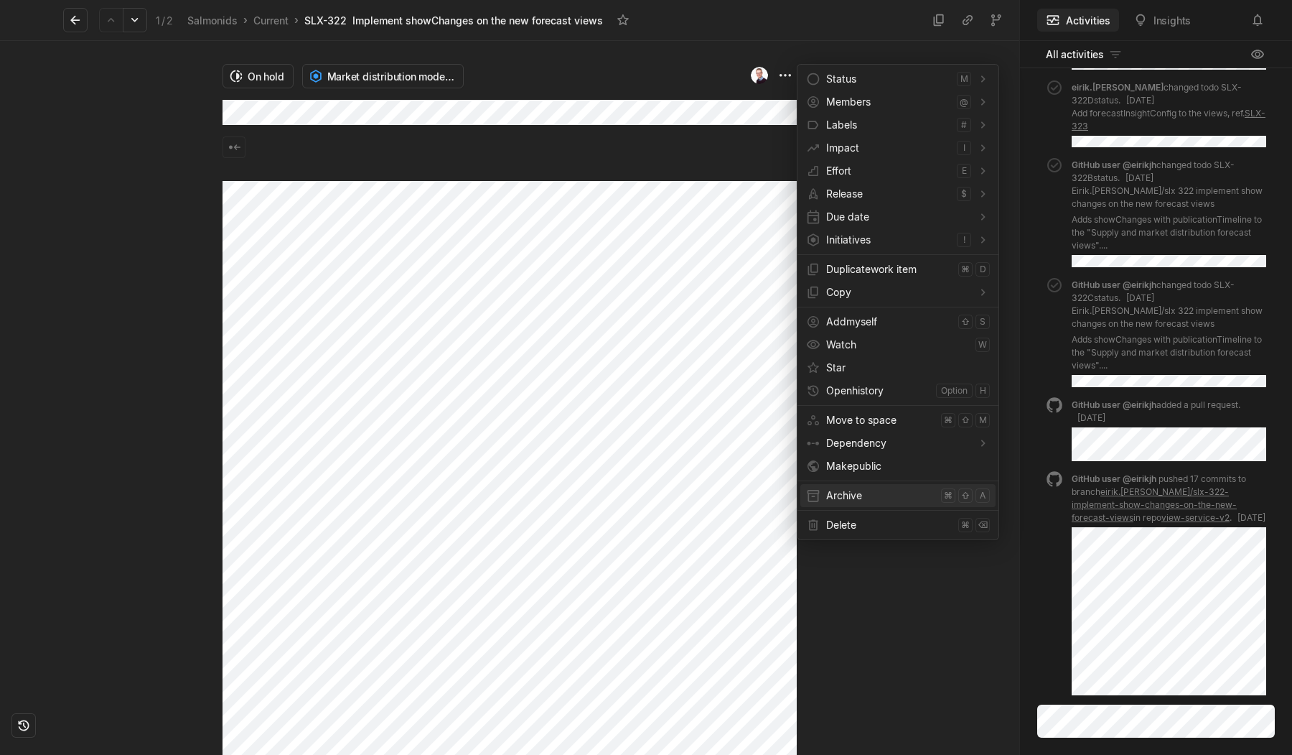
click at [840, 492] on span "Archive" at bounding box center [880, 495] width 109 height 23
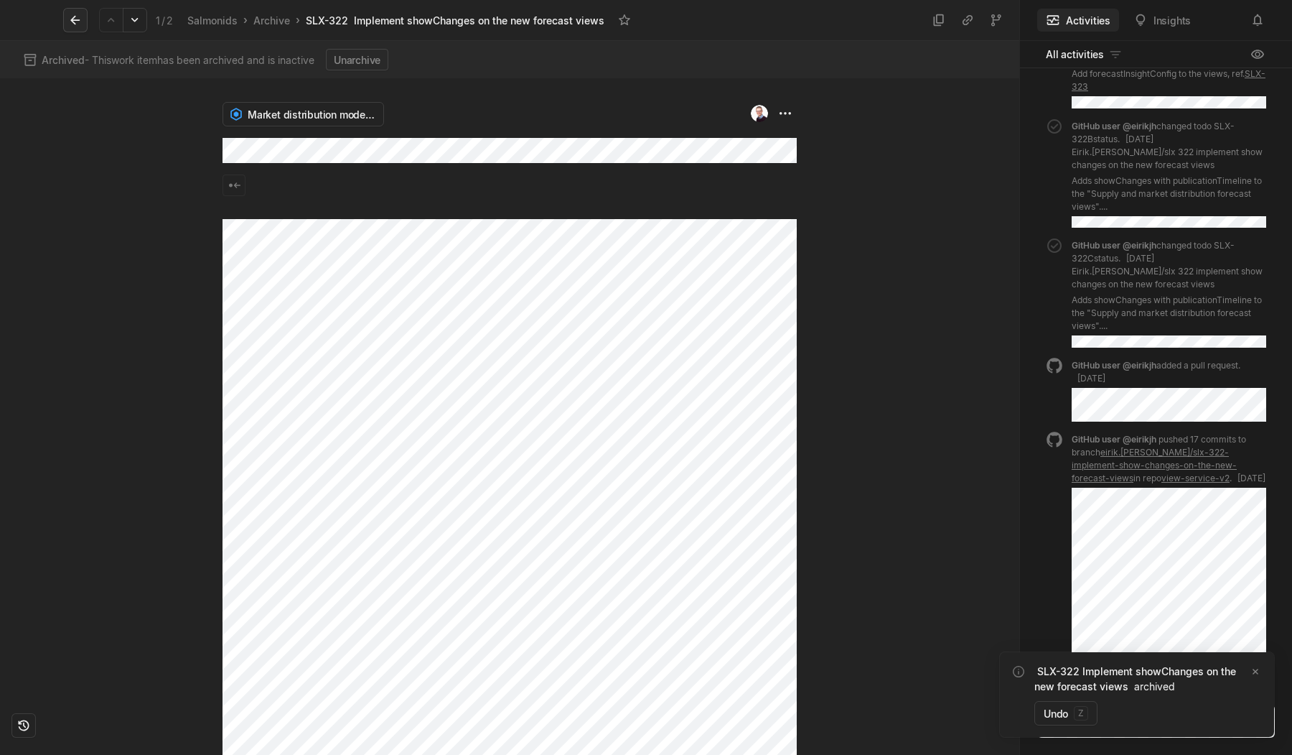
click at [78, 22] on icon at bounding box center [75, 20] width 14 height 14
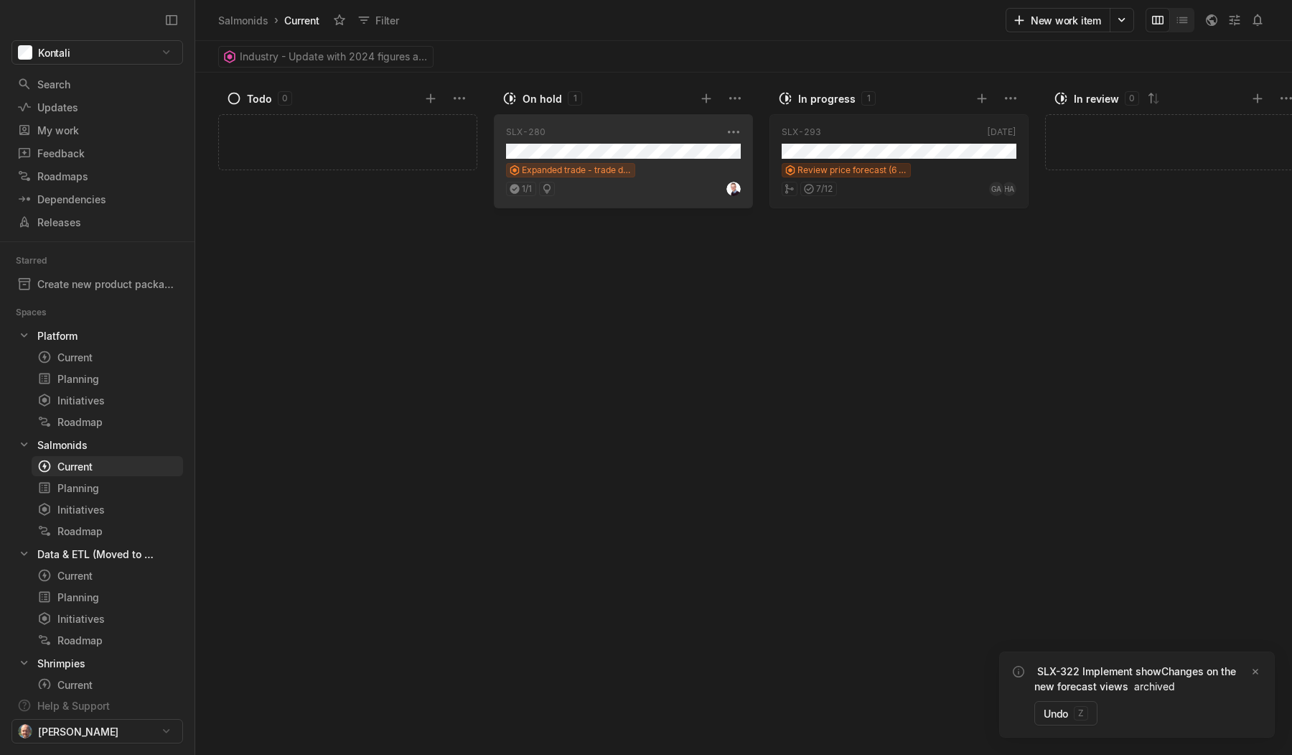
click at [674, 168] on div "Expanded trade - trade dashboard and pivot table" at bounding box center [623, 170] width 235 height 14
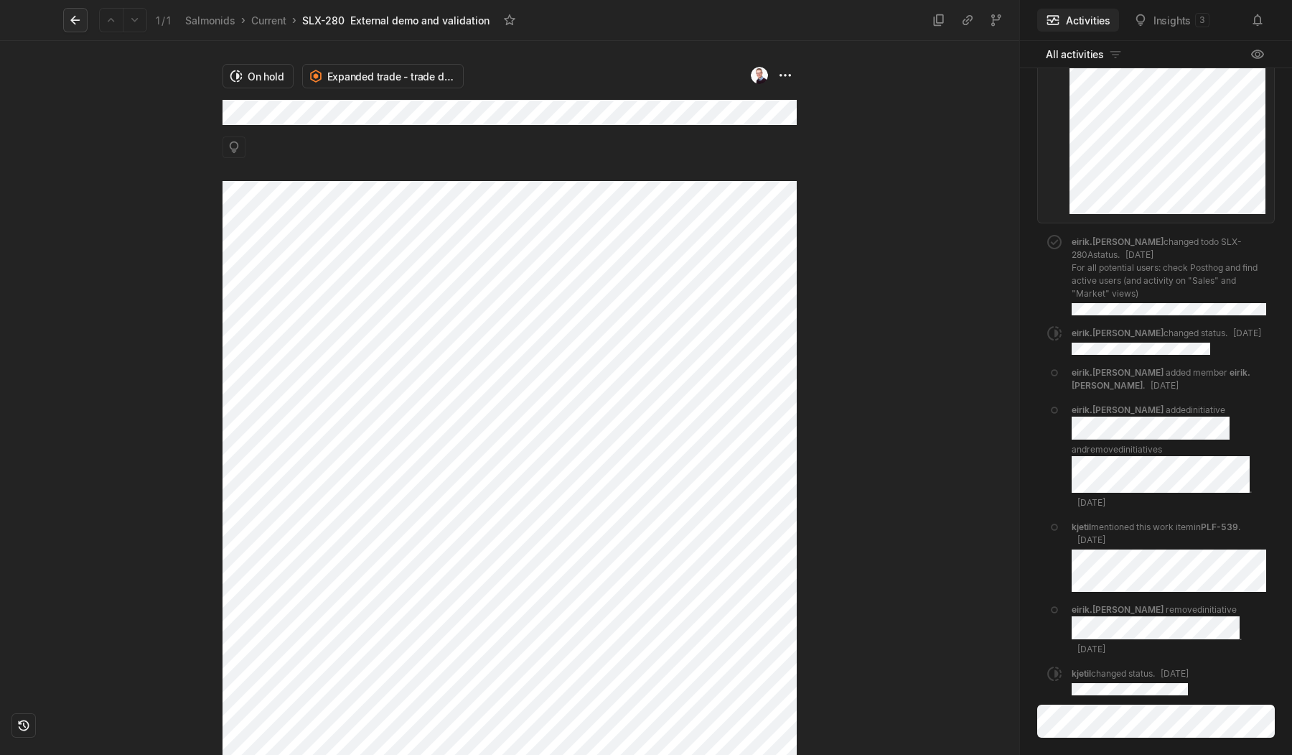
click at [75, 17] on icon at bounding box center [75, 20] width 14 height 14
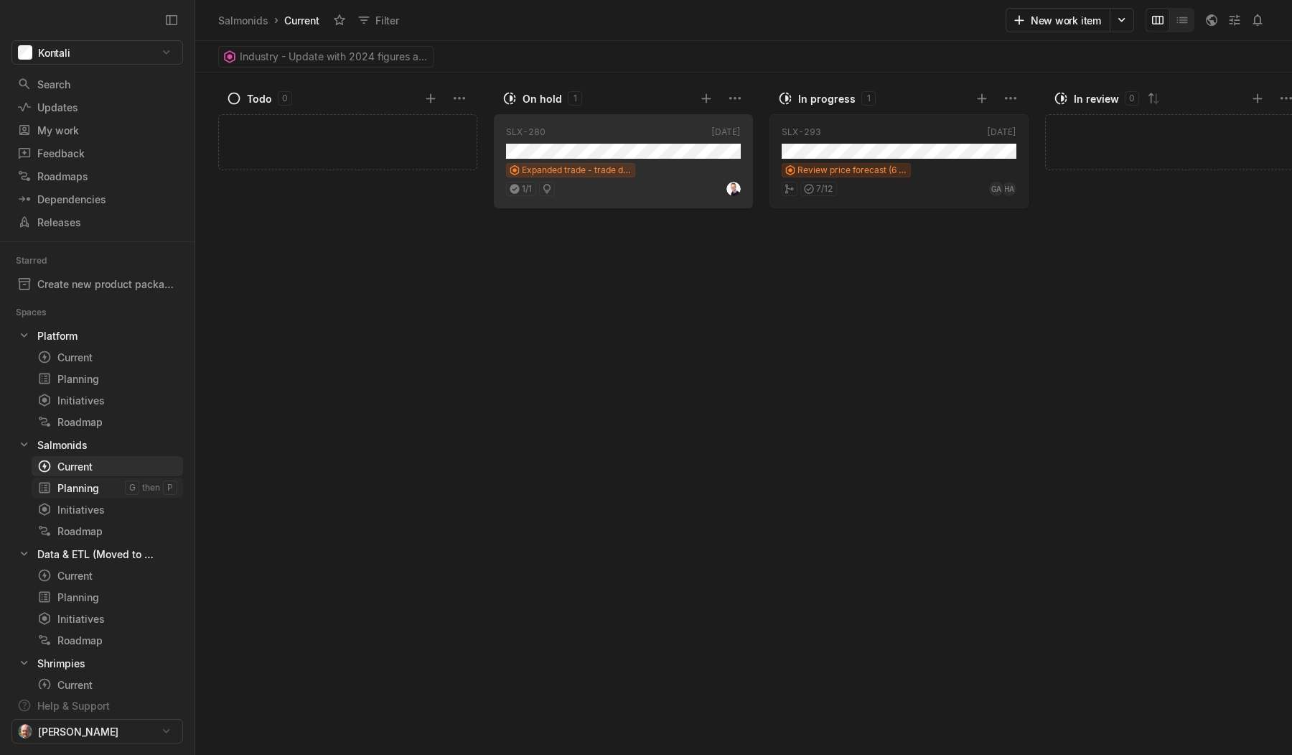
click at [86, 491] on div "Planning" at bounding box center [81, 487] width 88 height 15
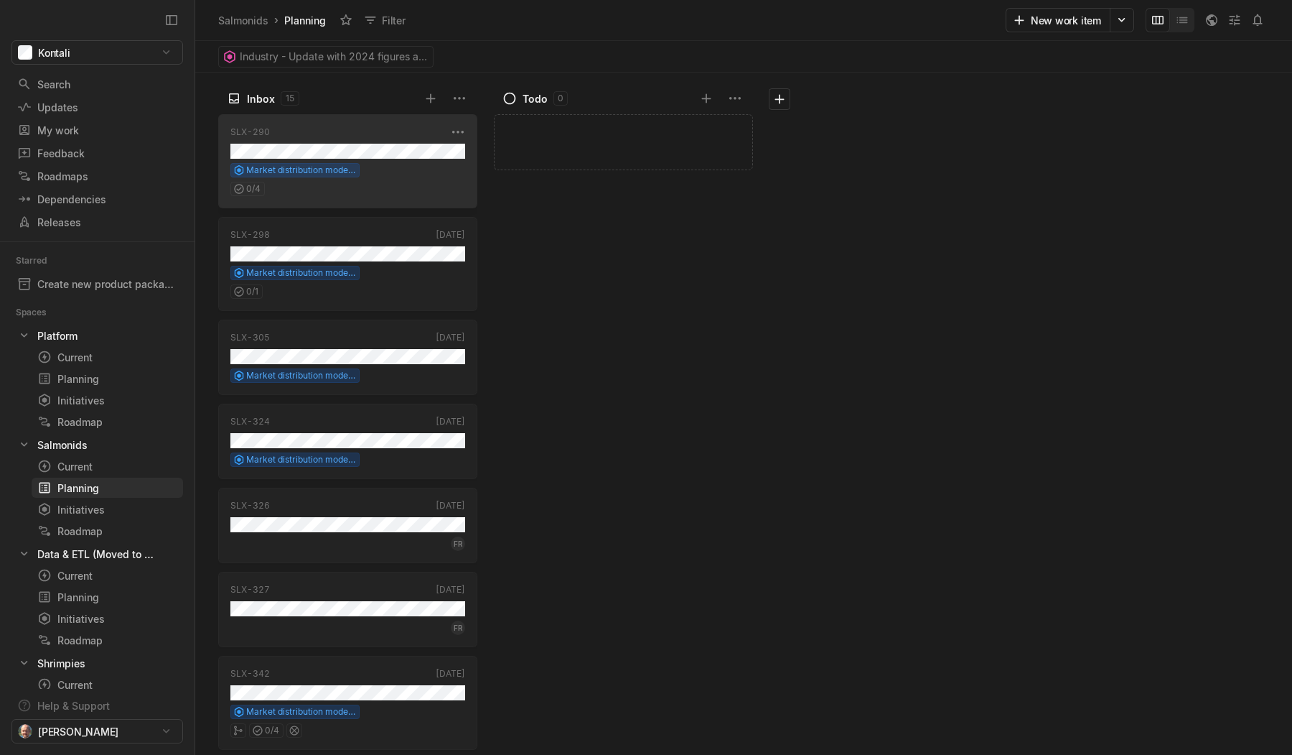
click at [385, 169] on div "Market distribution model - analyst input tool" at bounding box center [347, 170] width 235 height 14
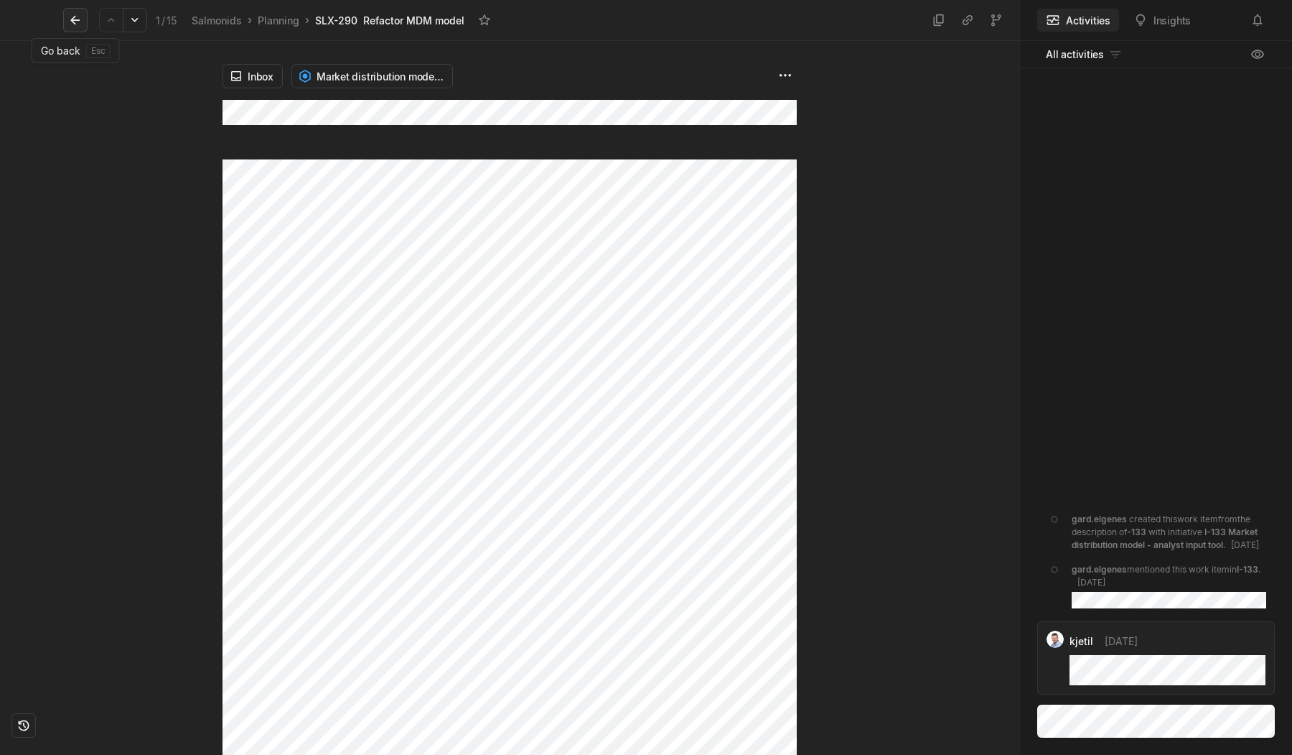
click at [75, 15] on icon at bounding box center [75, 20] width 14 height 14
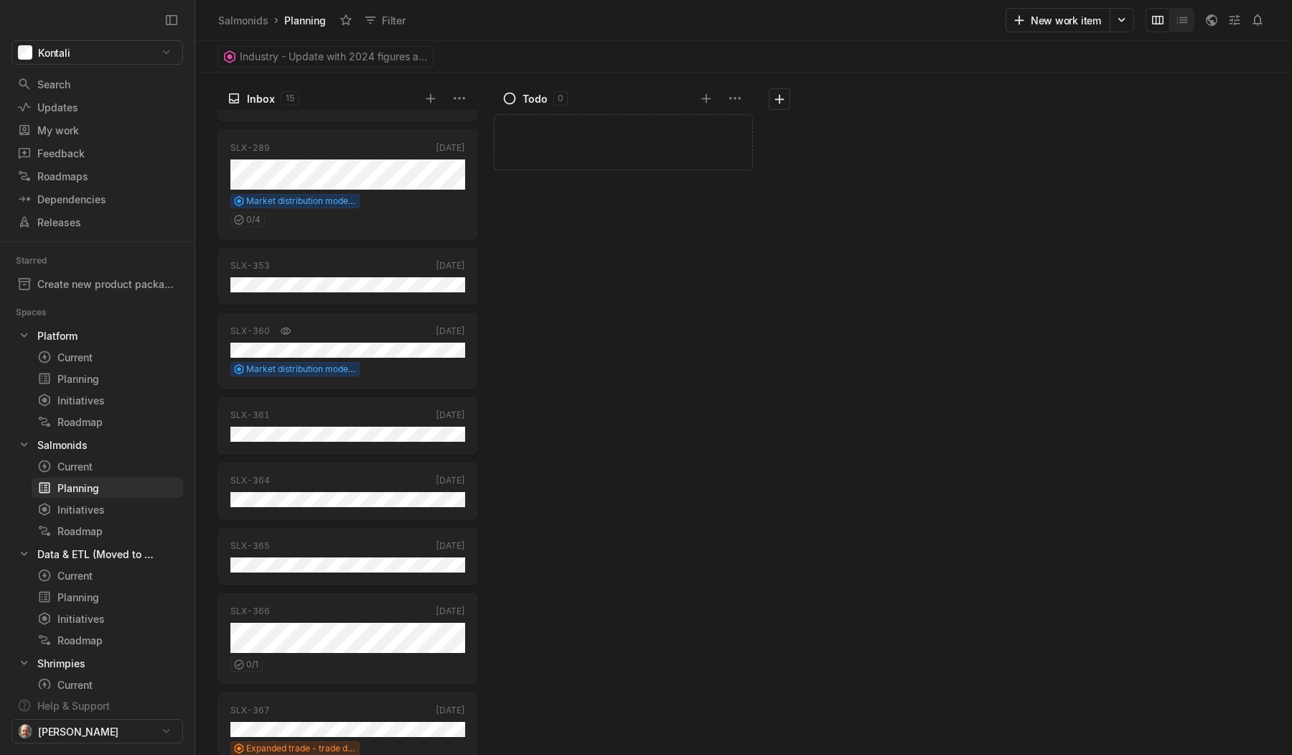
scroll to position [651, 0]
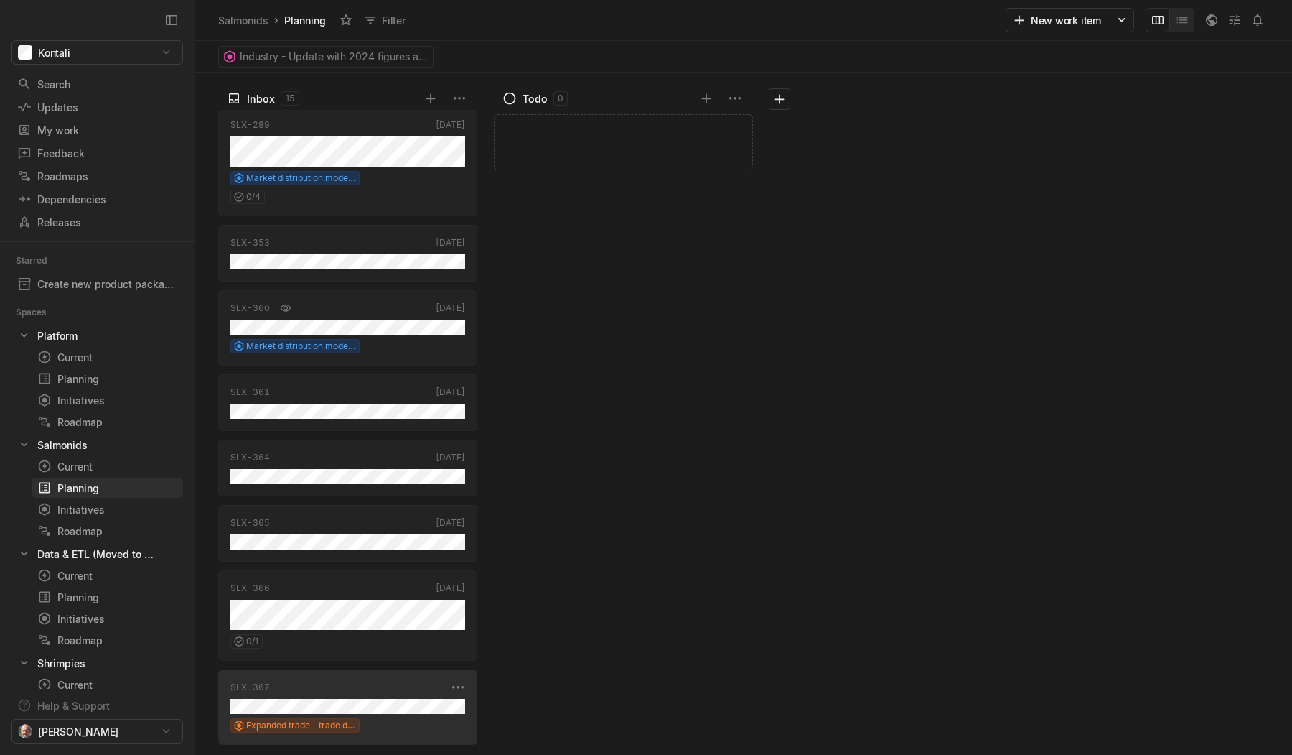
click at [395, 714] on div "SLX-367 [DATE] Expanded trade - trade dashboard" at bounding box center [347, 706] width 259 height 75
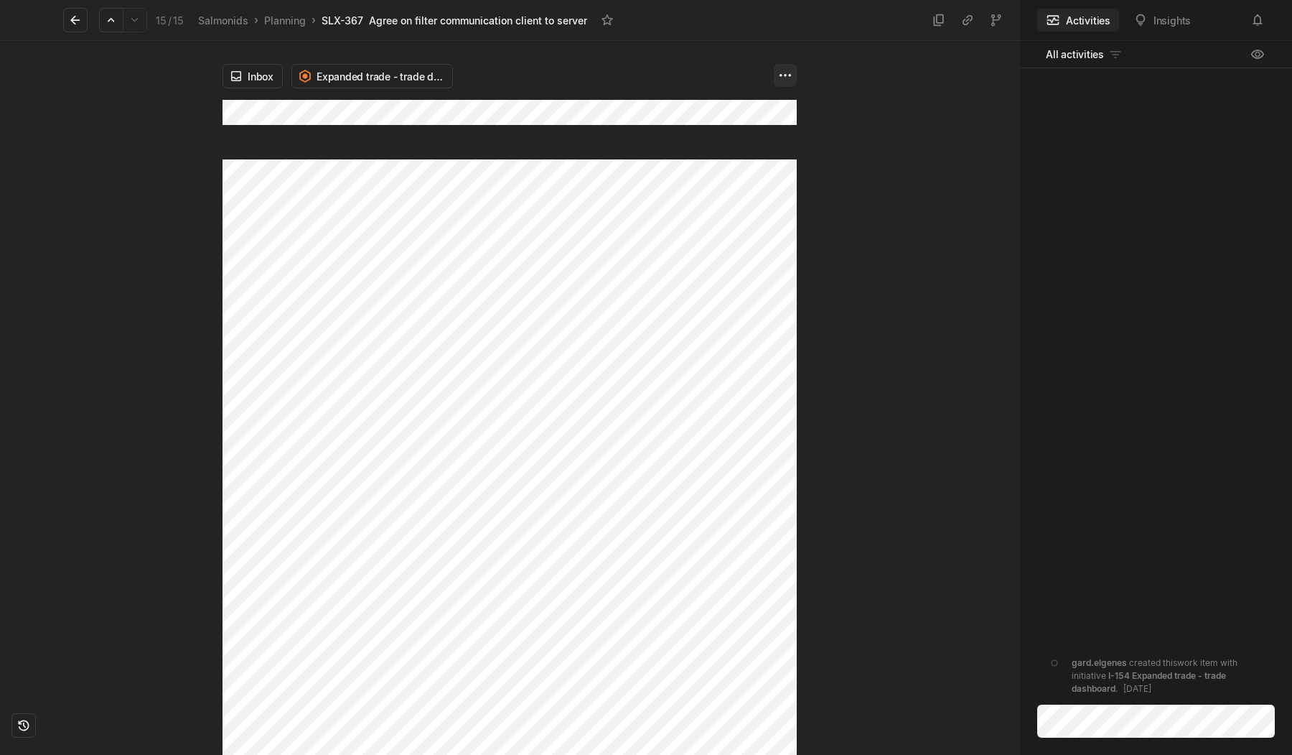
click at [795, 70] on html "Kontali Search / Updates g then u My work = Feedback g then f Roadmaps g then ⇧…" at bounding box center [646, 377] width 1292 height 755
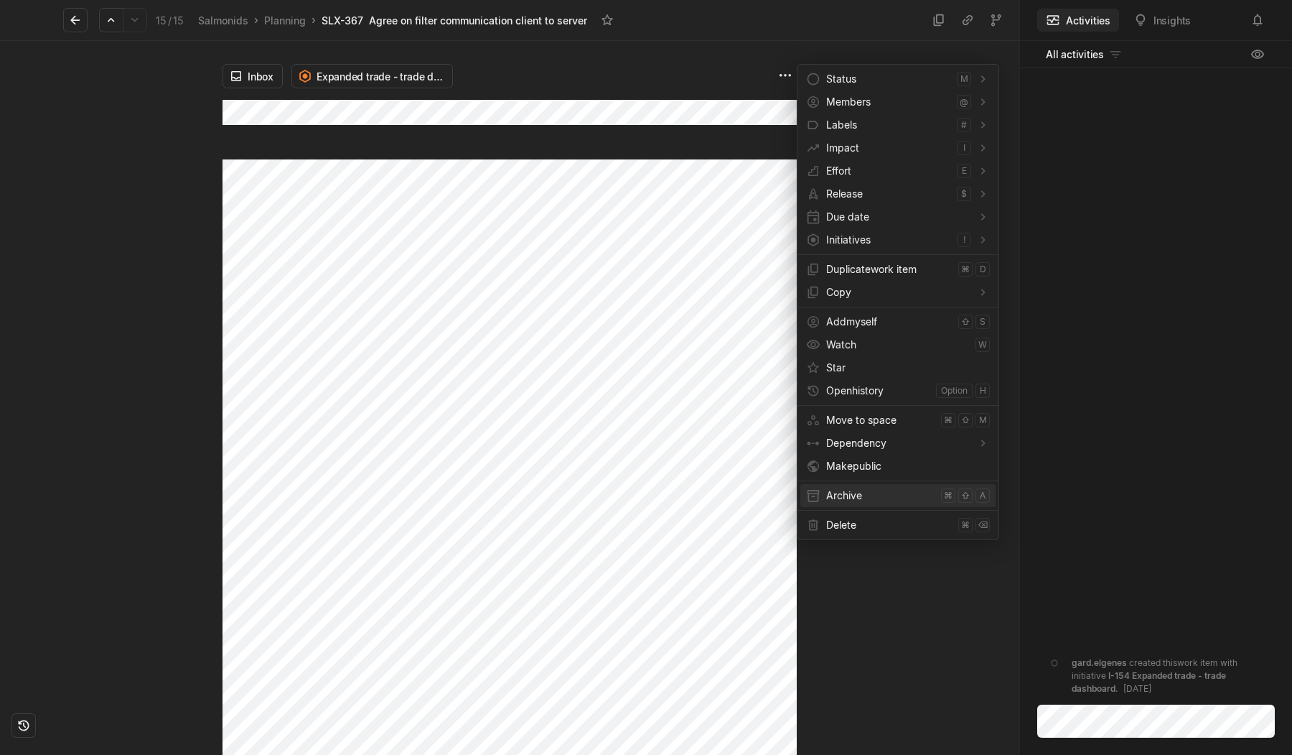
click at [849, 495] on span "Archive" at bounding box center [880, 495] width 109 height 23
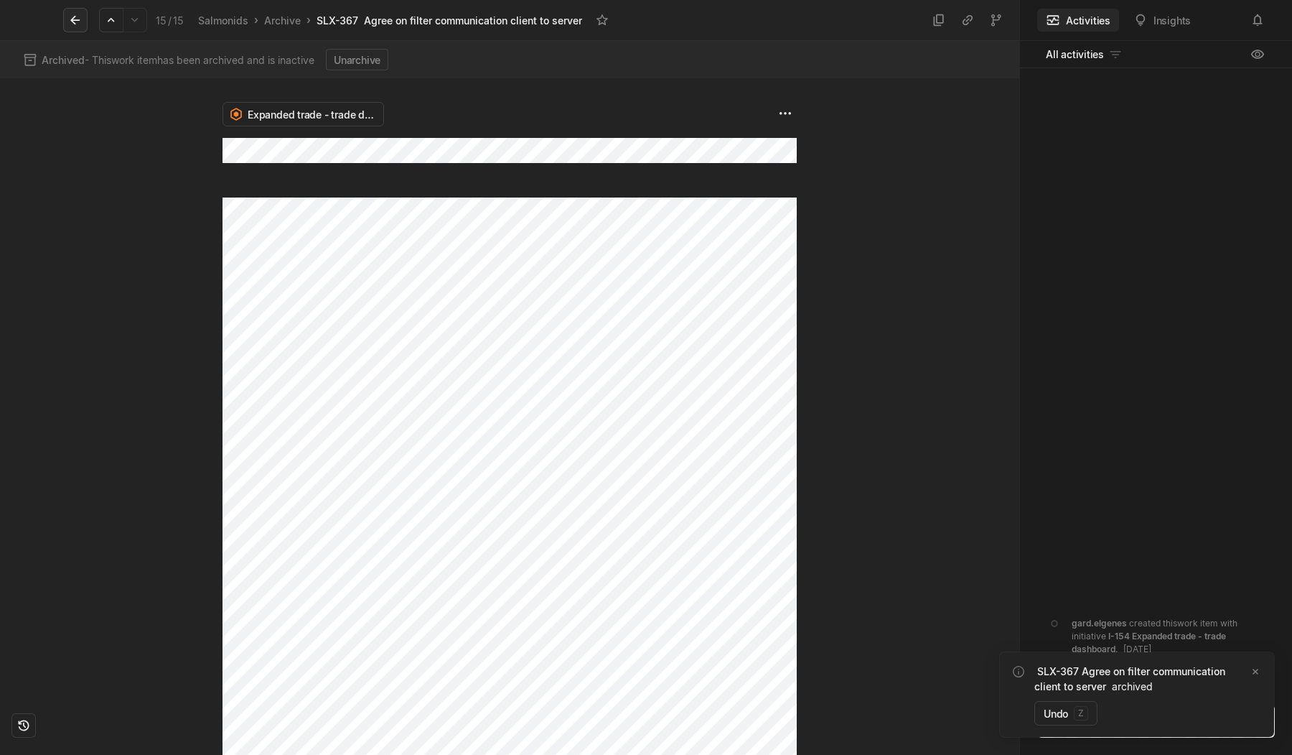
click at [71, 18] on icon at bounding box center [75, 20] width 14 height 14
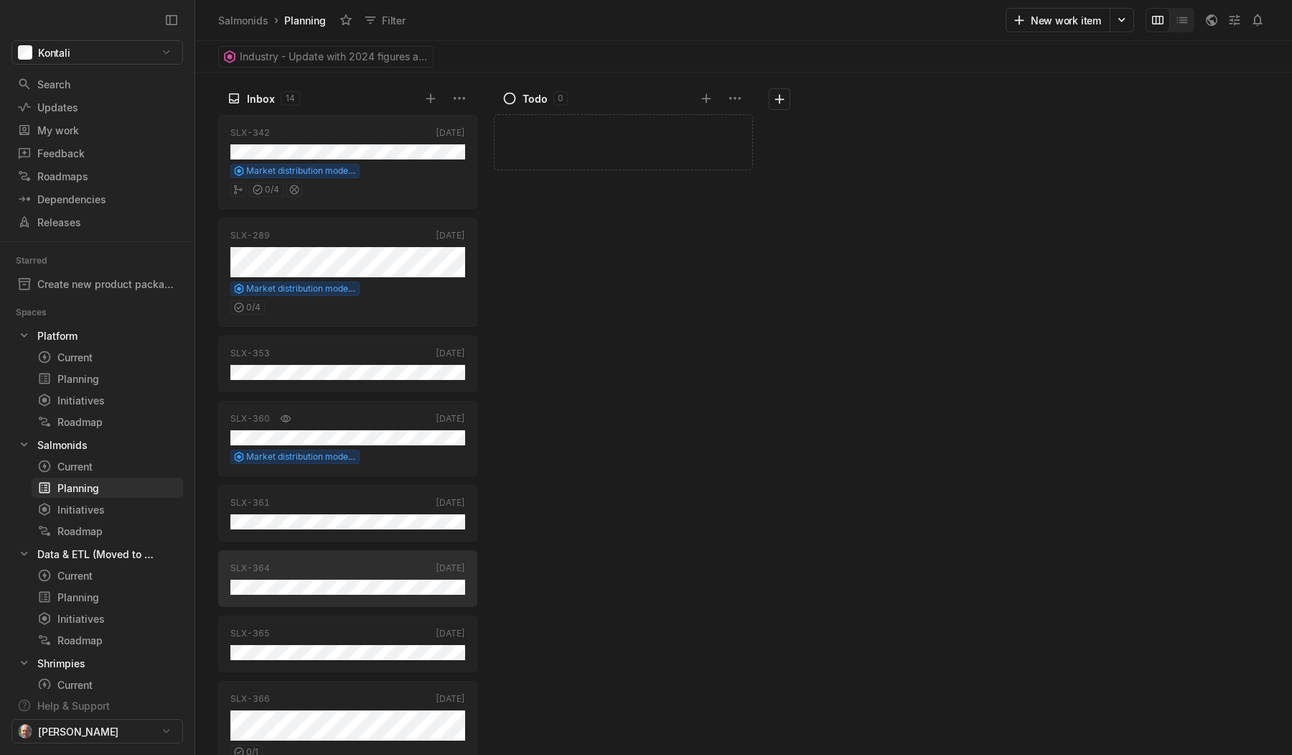
scroll to position [567, 0]
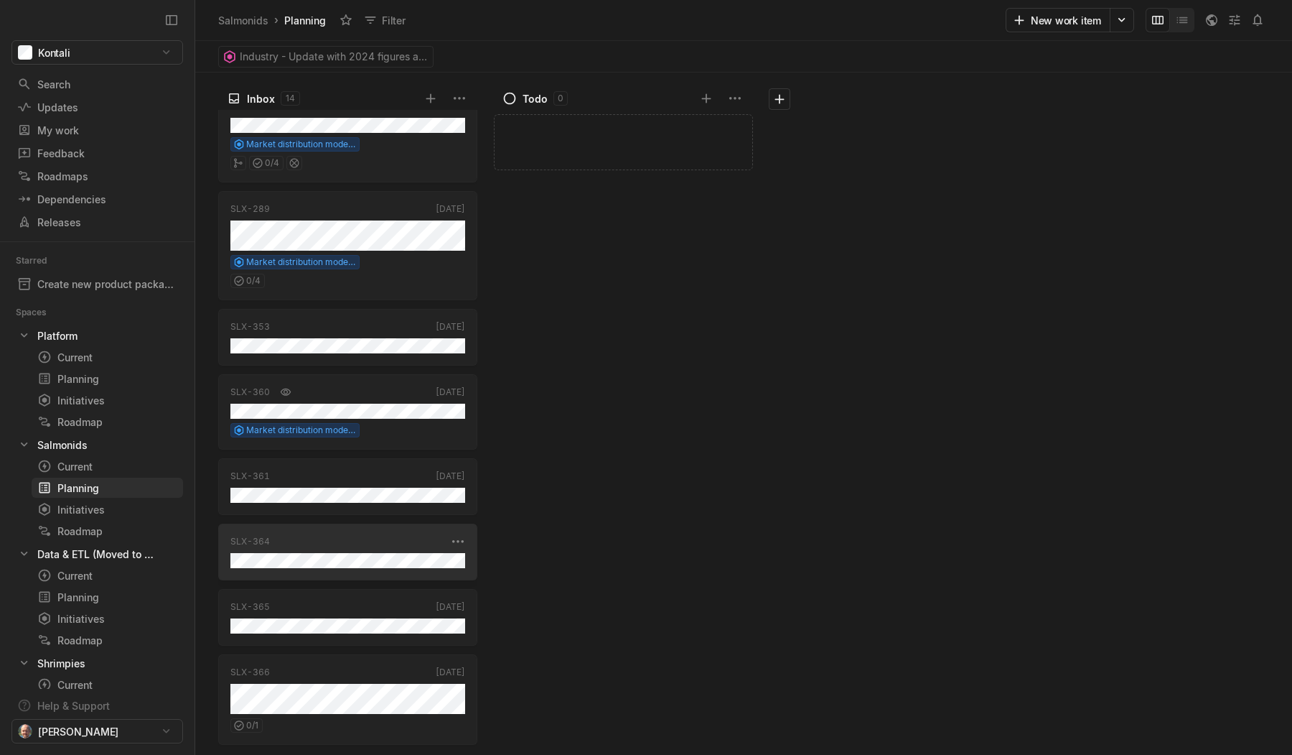
click at [373, 546] on div "SLX-364" at bounding box center [338, 541] width 216 height 13
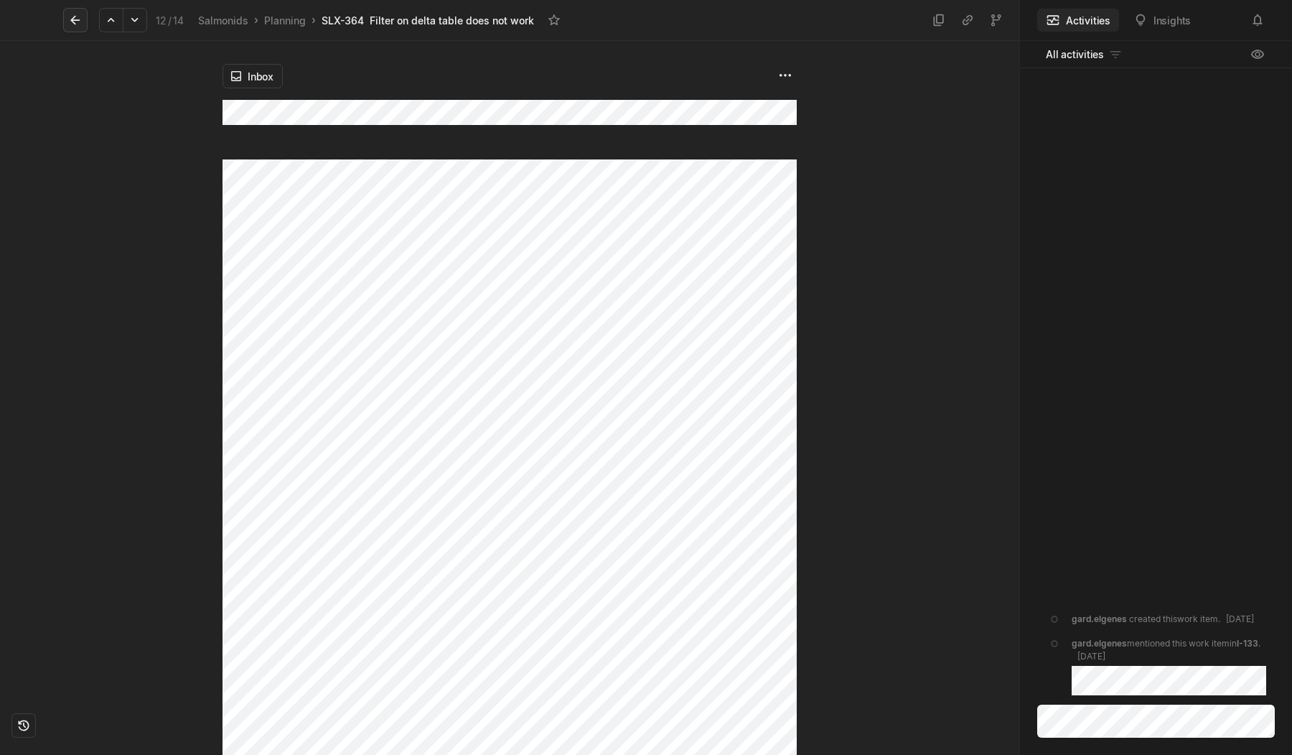
click at [78, 17] on icon at bounding box center [75, 20] width 14 height 14
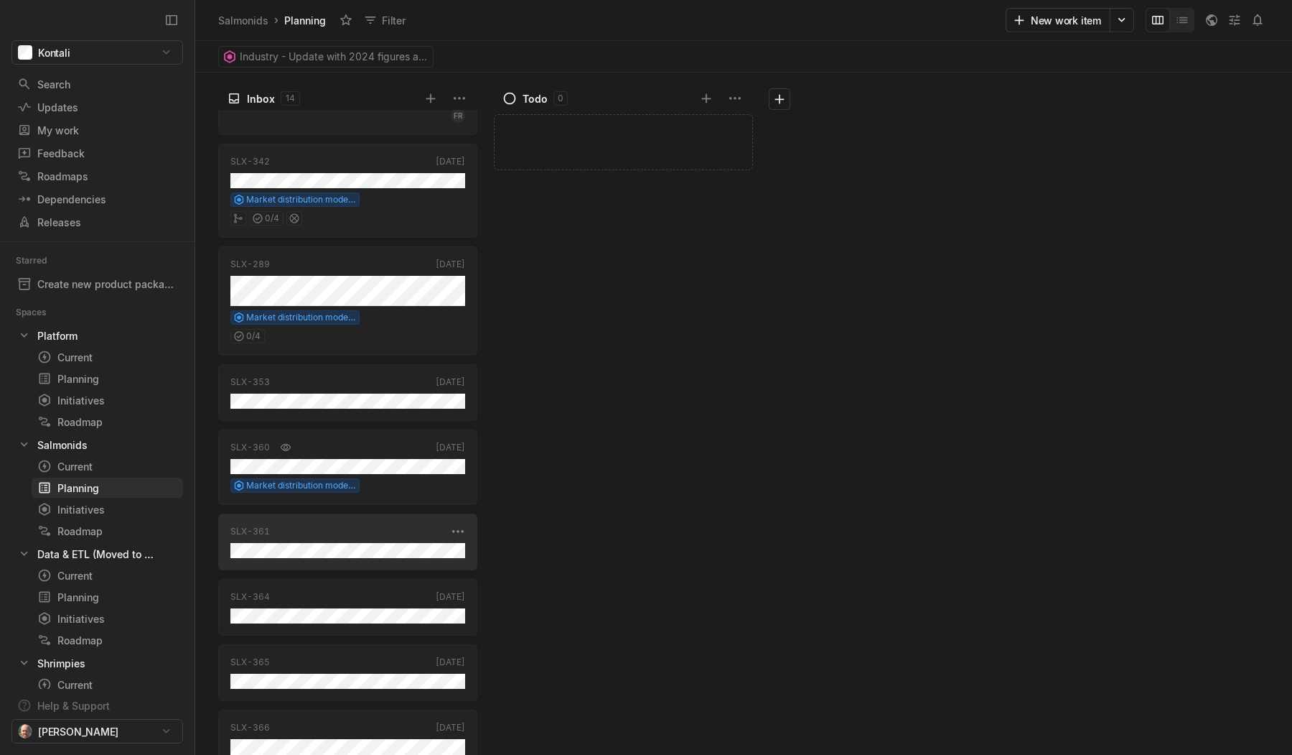
scroll to position [567, 0]
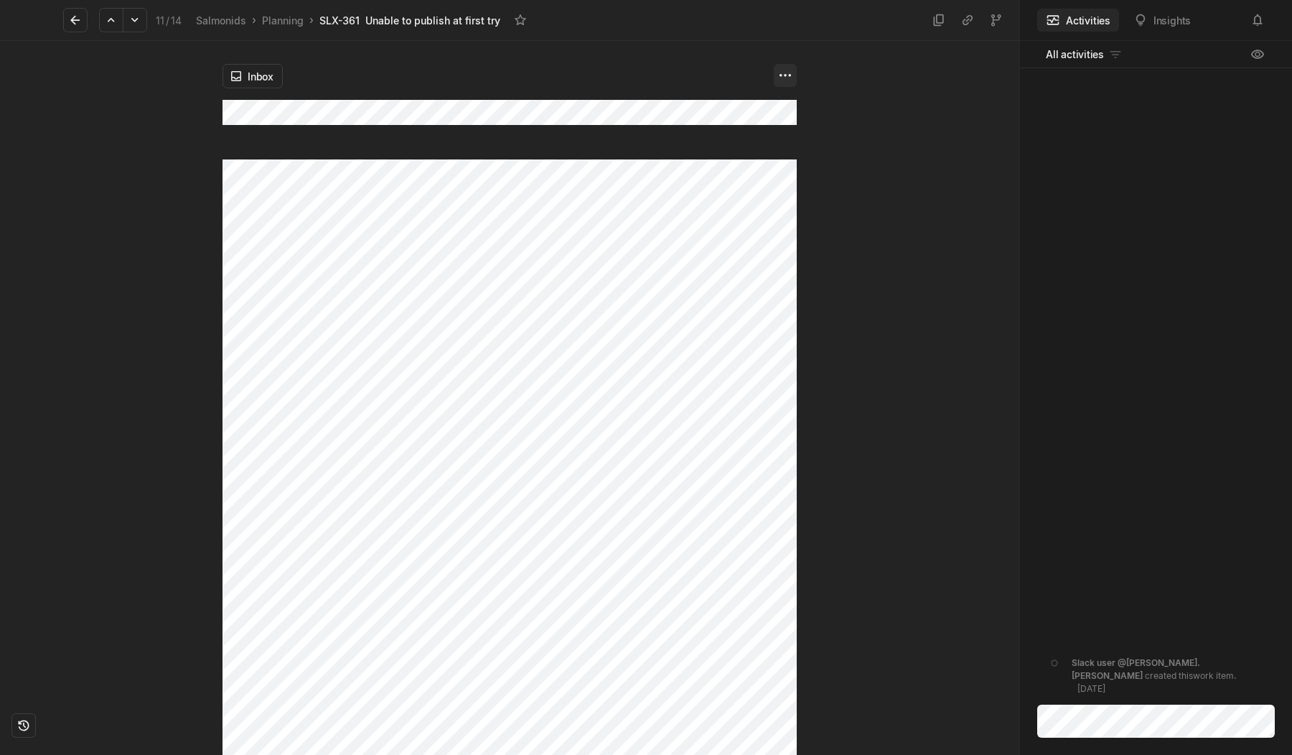
click at [785, 81] on html "Kontali Search / Updates g then u My work = Feedback g then f Roadmaps g then ⇧…" at bounding box center [646, 377] width 1292 height 755
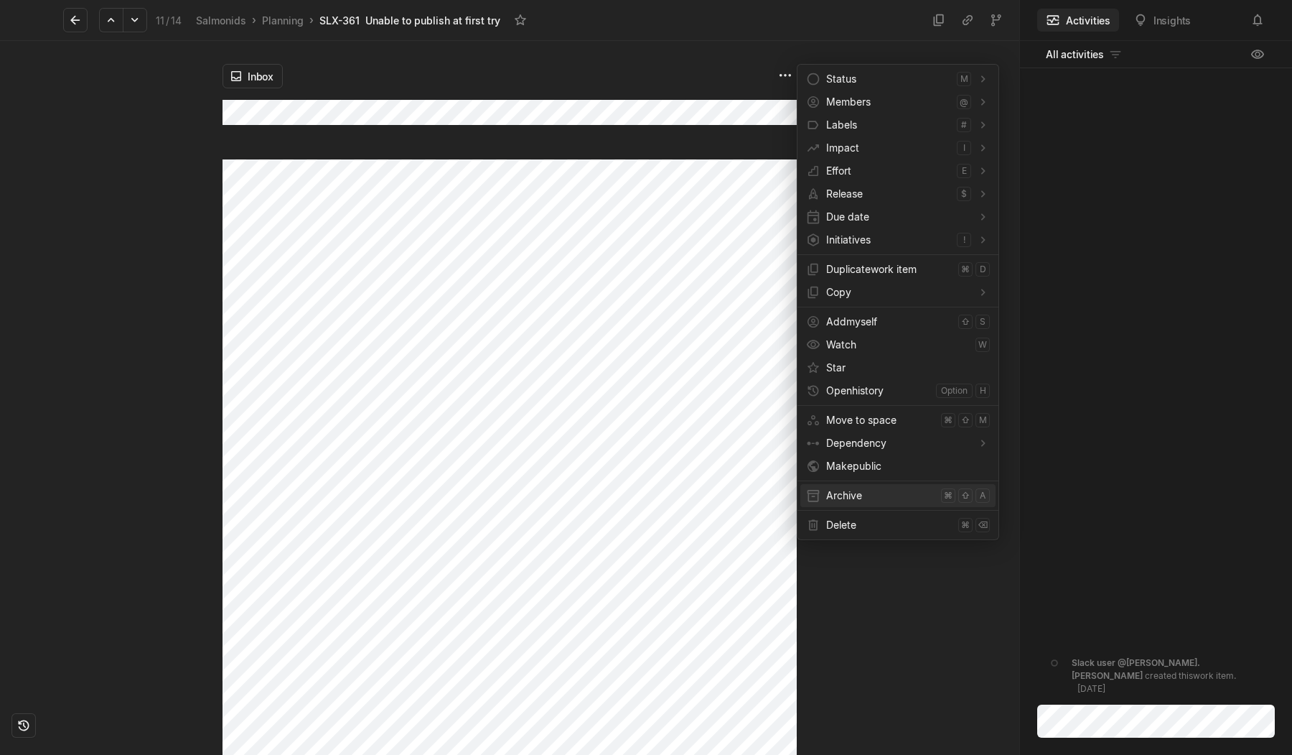
click at [847, 498] on span "Archive" at bounding box center [880, 495] width 109 height 23
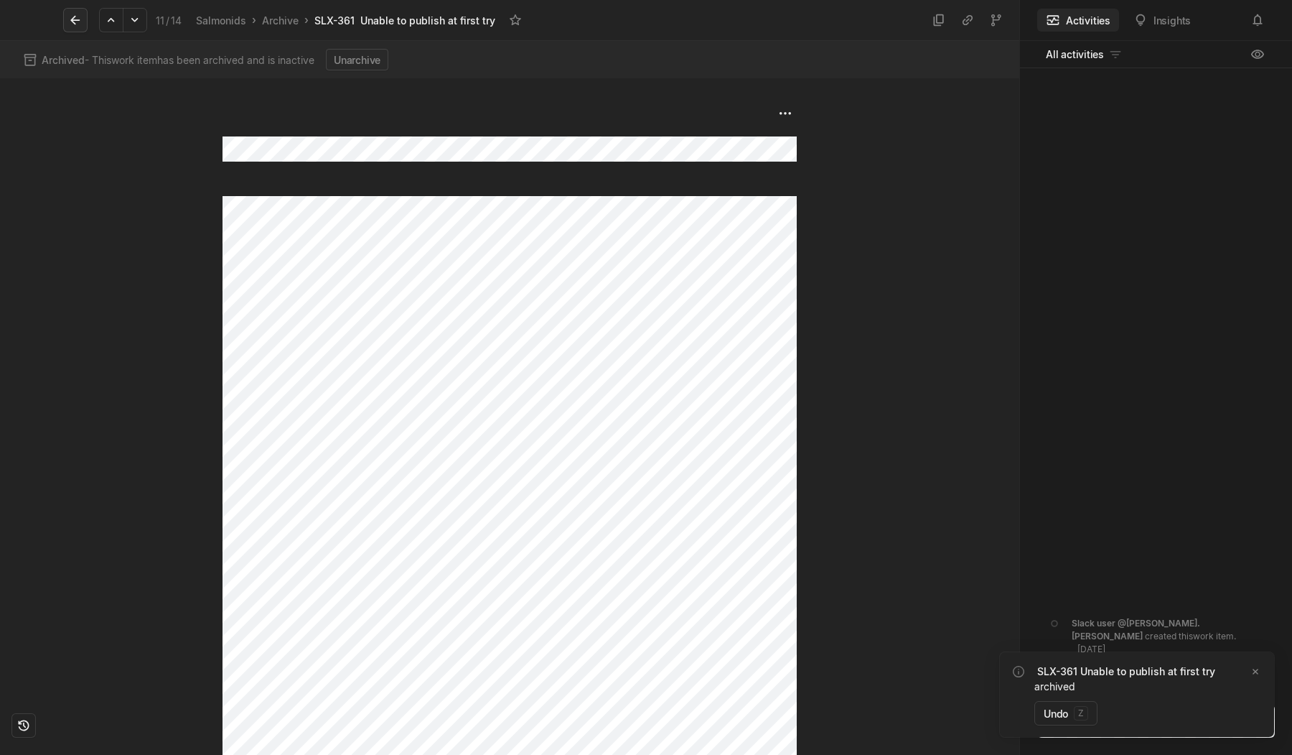
click at [73, 19] on icon at bounding box center [74, 20] width 9 height 9
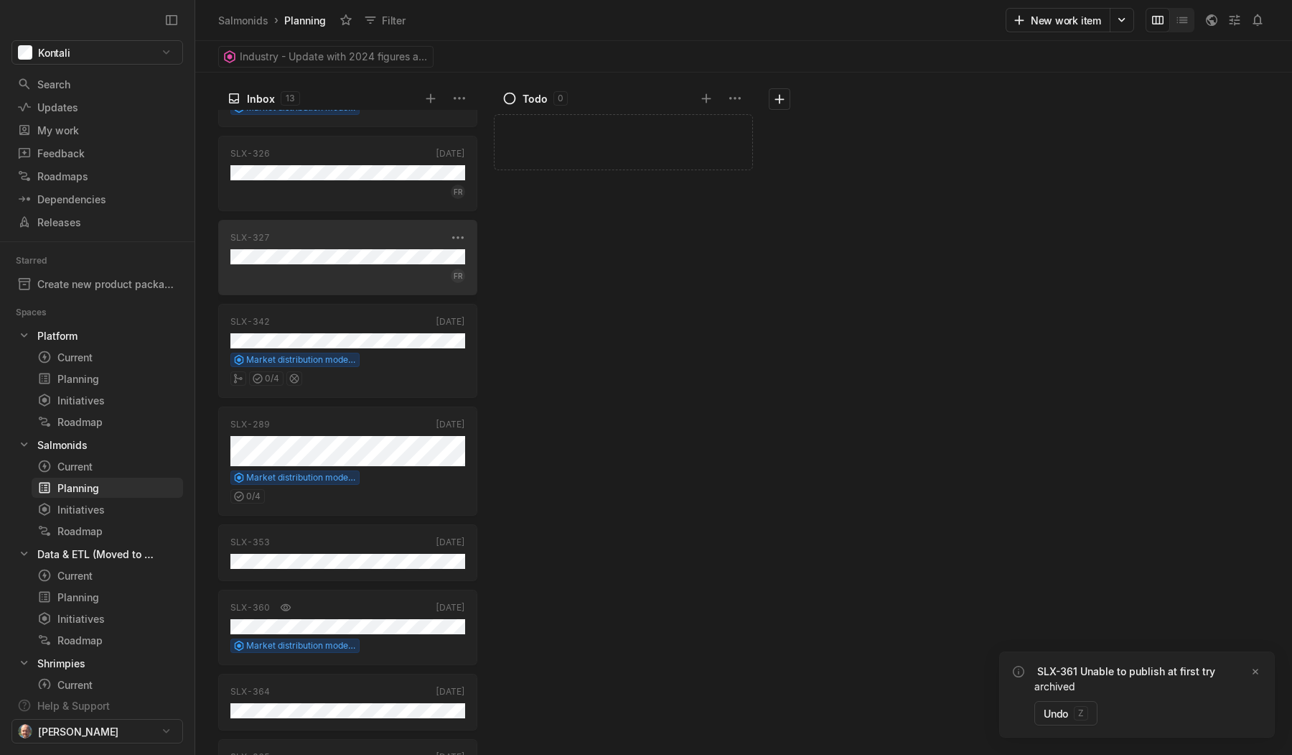
scroll to position [502, 0]
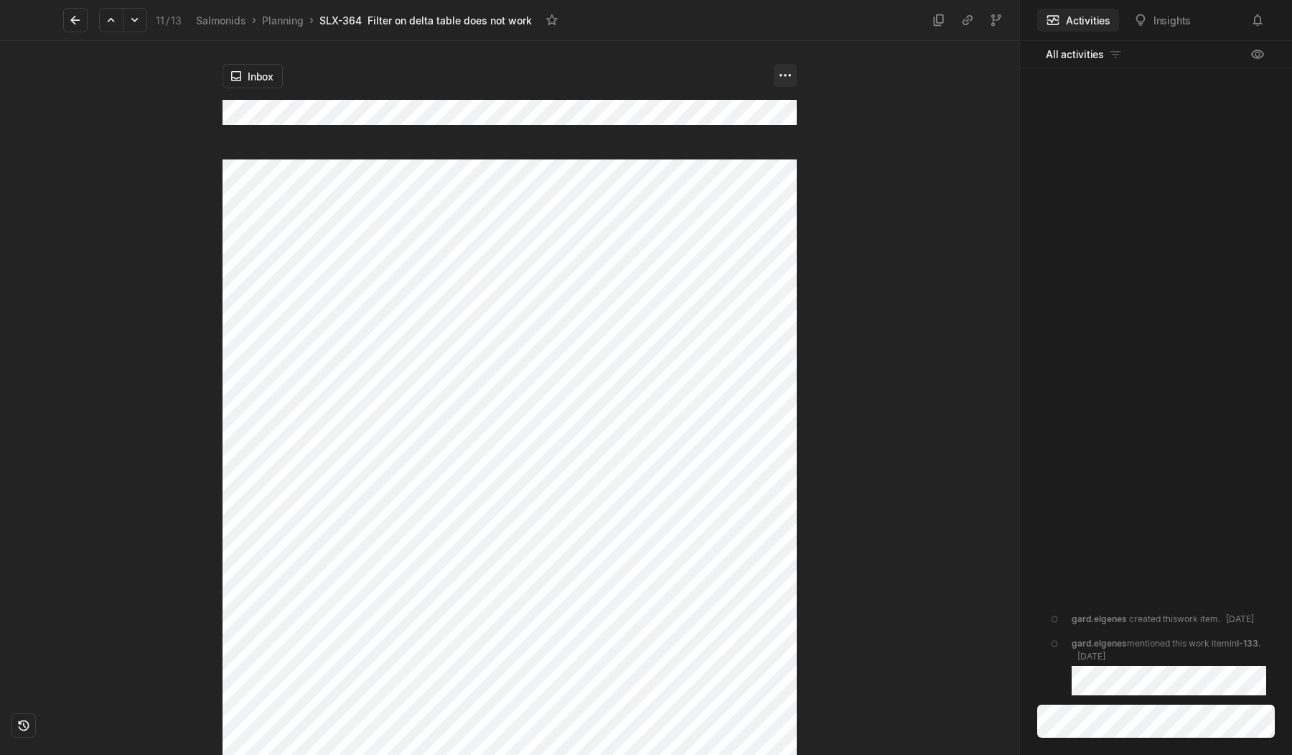
click at [788, 76] on html "Kontali Search / Updates g then u My work = Feedback g then f Roadmaps g then ⇧…" at bounding box center [646, 377] width 1292 height 755
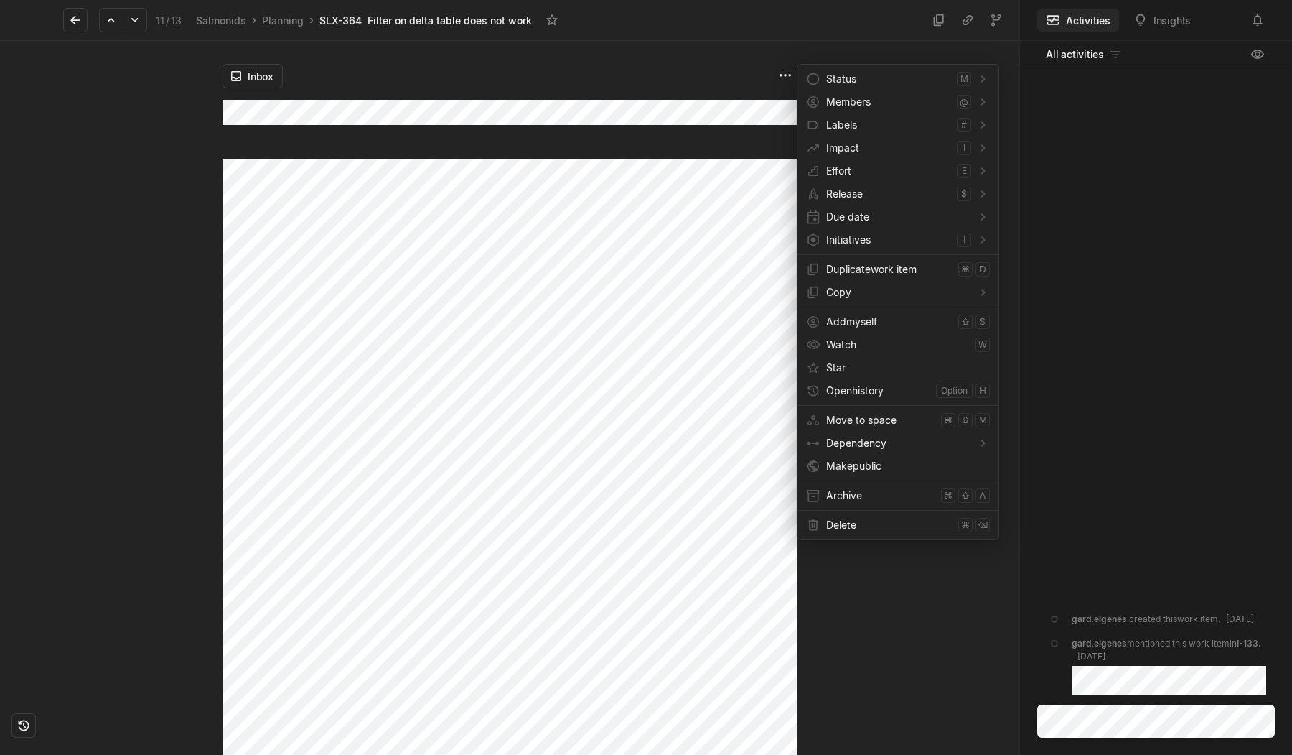
click at [861, 662] on html "Kontali Search / Updates g then u My work = Feedback g then f Roadmaps g then ⇧…" at bounding box center [646, 377] width 1292 height 755
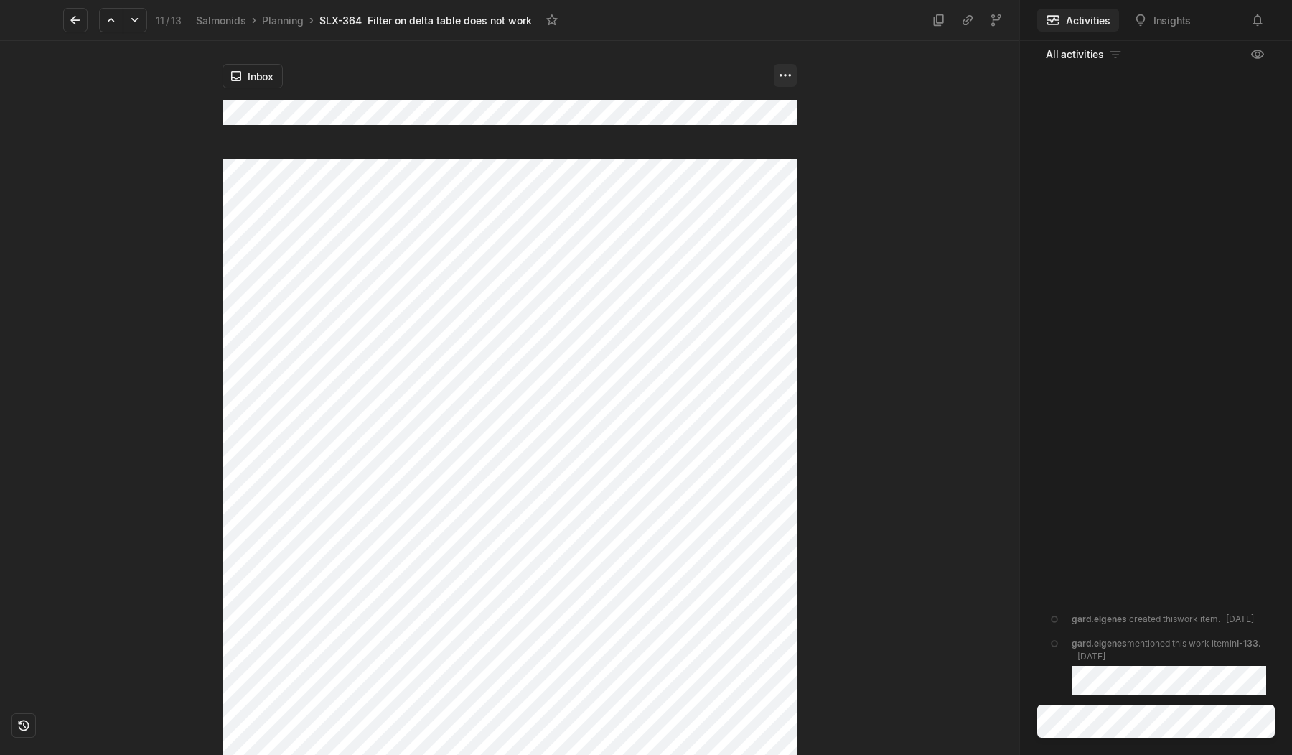
click at [790, 73] on html "Kontali Search / Updates g then u My work = Feedback g then f Roadmaps g then ⇧…" at bounding box center [646, 377] width 1292 height 755
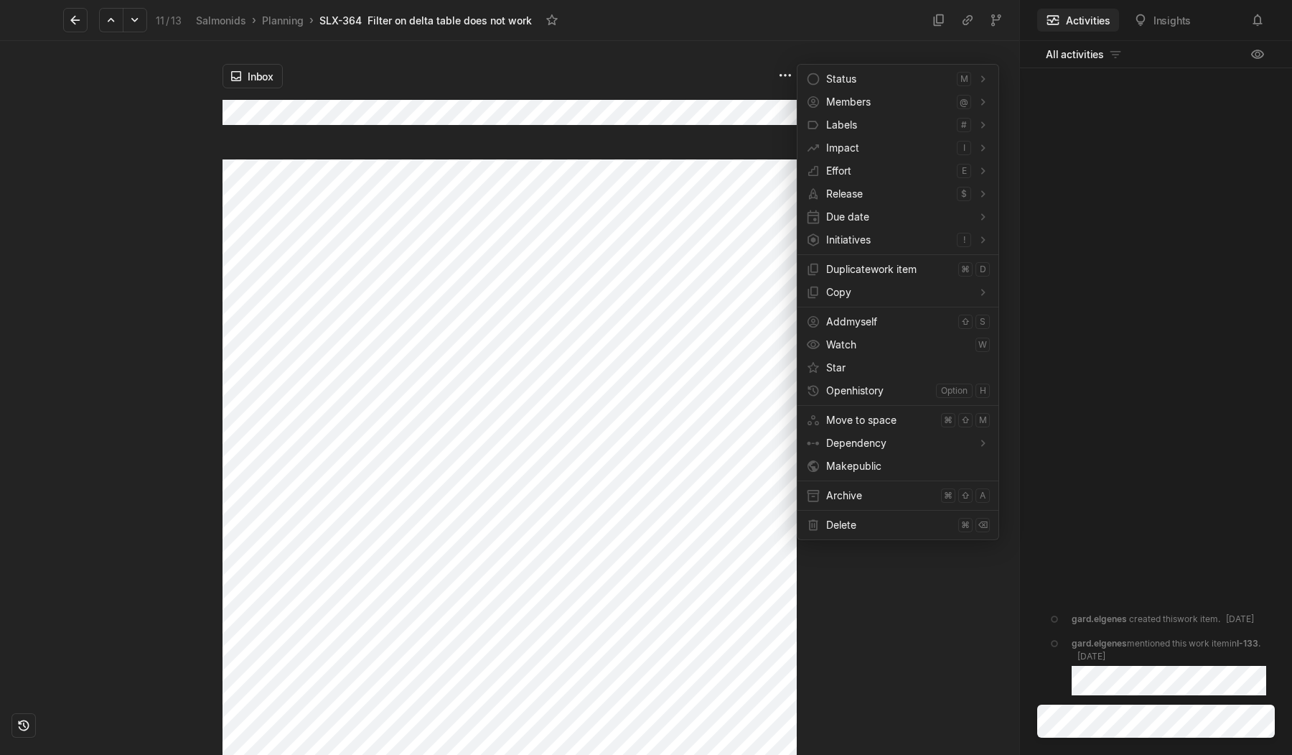
click at [702, 526] on html "Kontali Search / Updates g then u My work = Feedback g then f Roadmaps g then ⇧…" at bounding box center [646, 377] width 1292 height 755
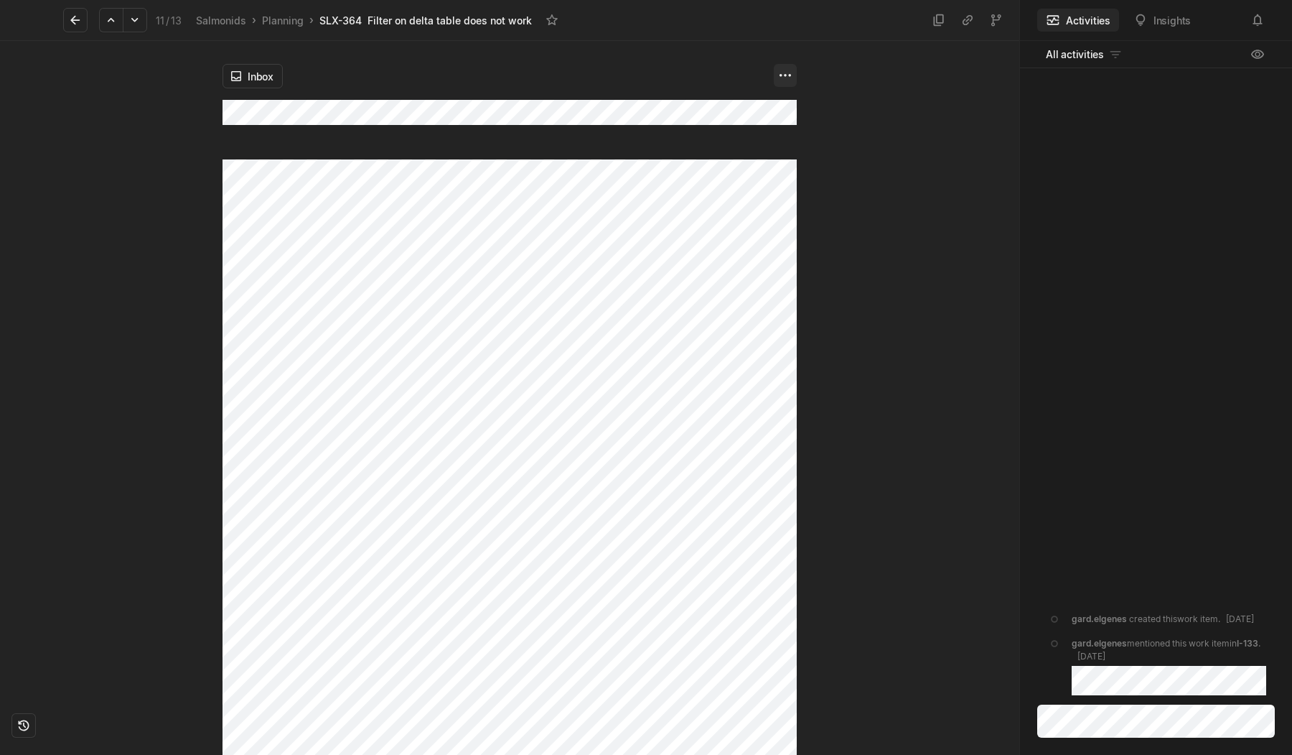
click at [783, 73] on html "Kontali Search / Updates g then u My work = Feedback g then f Roadmaps g then ⇧…" at bounding box center [646, 377] width 1292 height 755
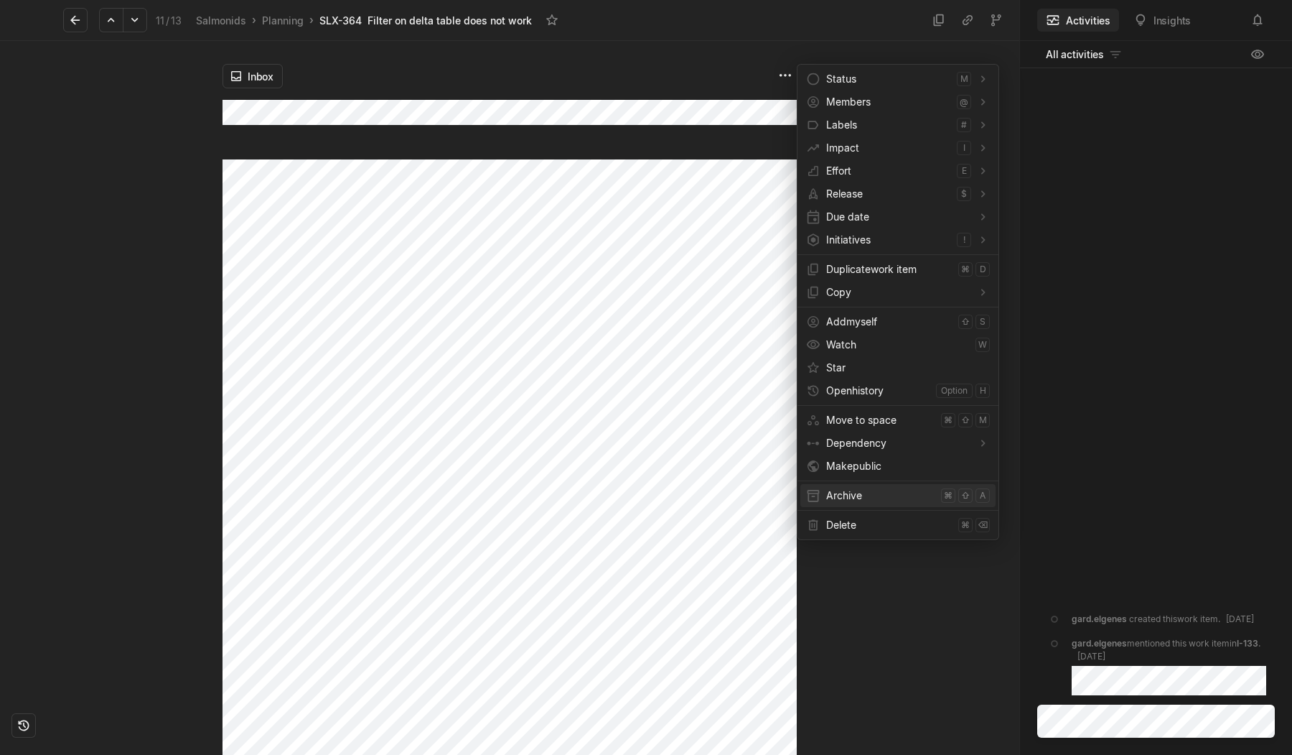
click at [846, 498] on span "Archive" at bounding box center [880, 495] width 109 height 23
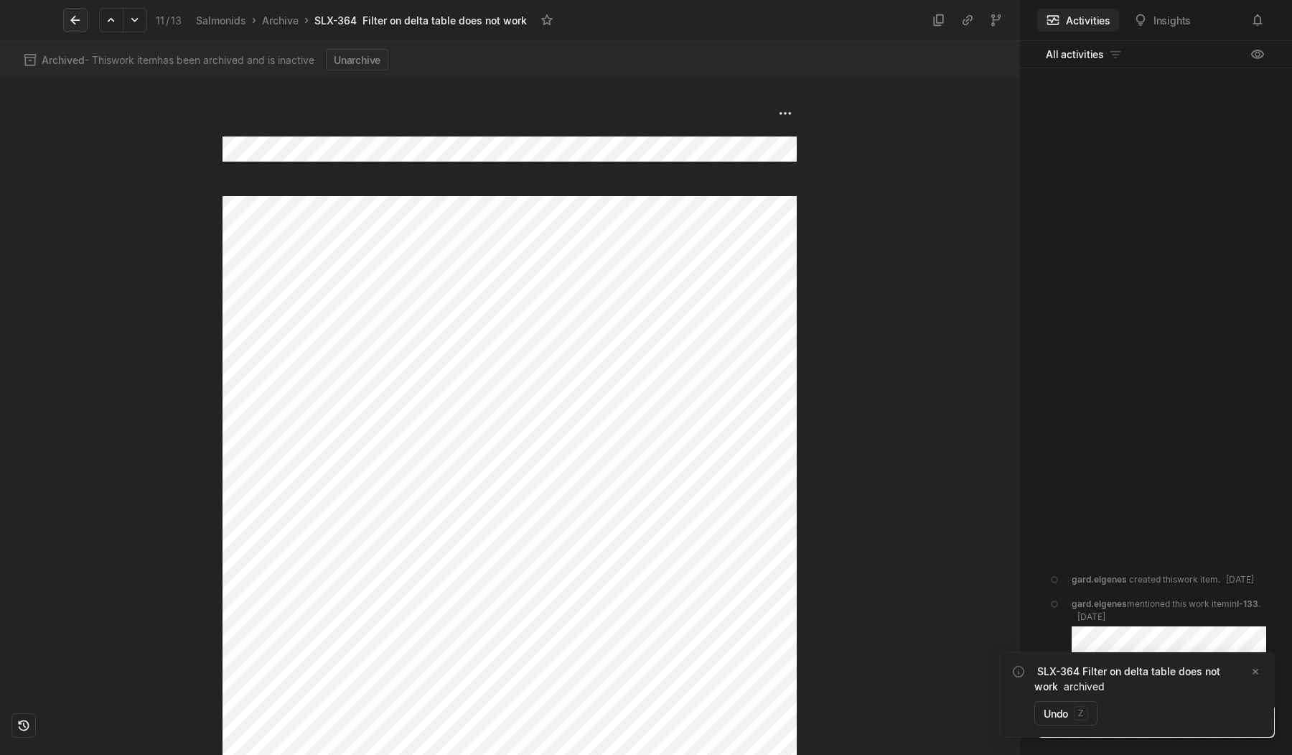
click at [74, 17] on icon at bounding box center [74, 20] width 9 height 9
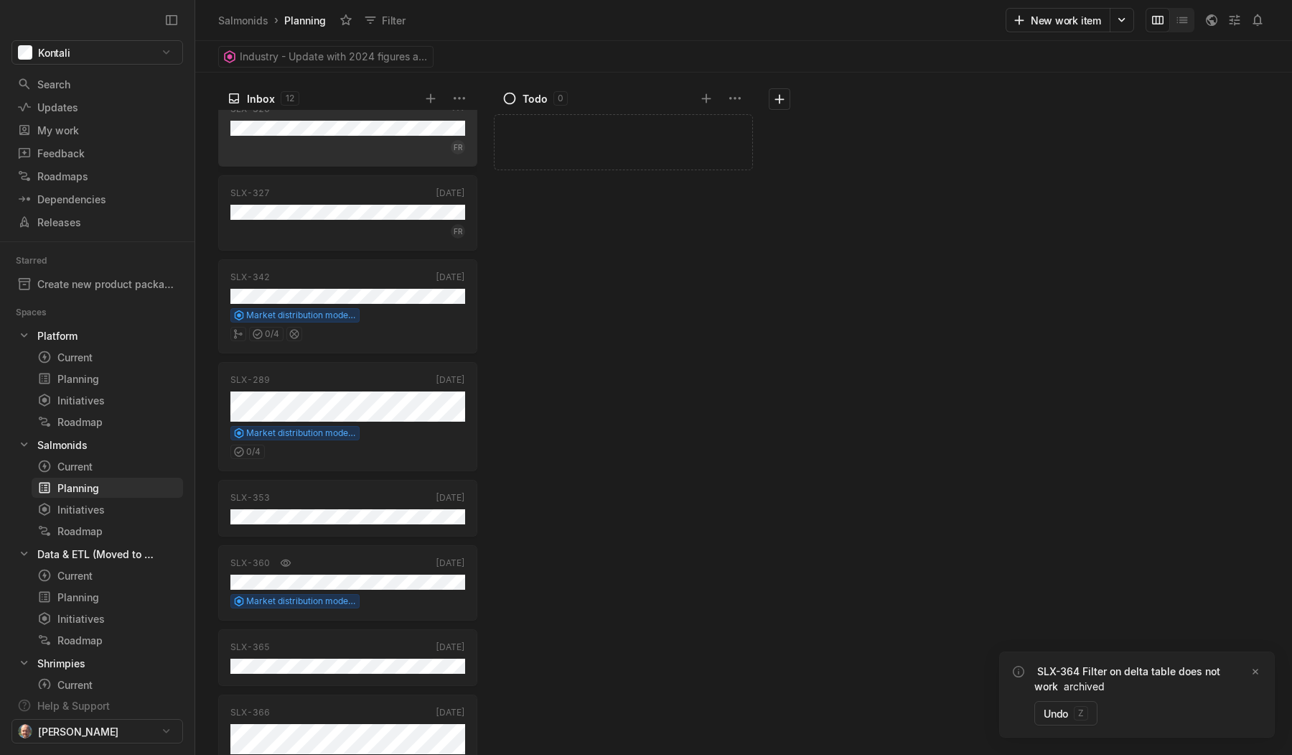
scroll to position [436, 0]
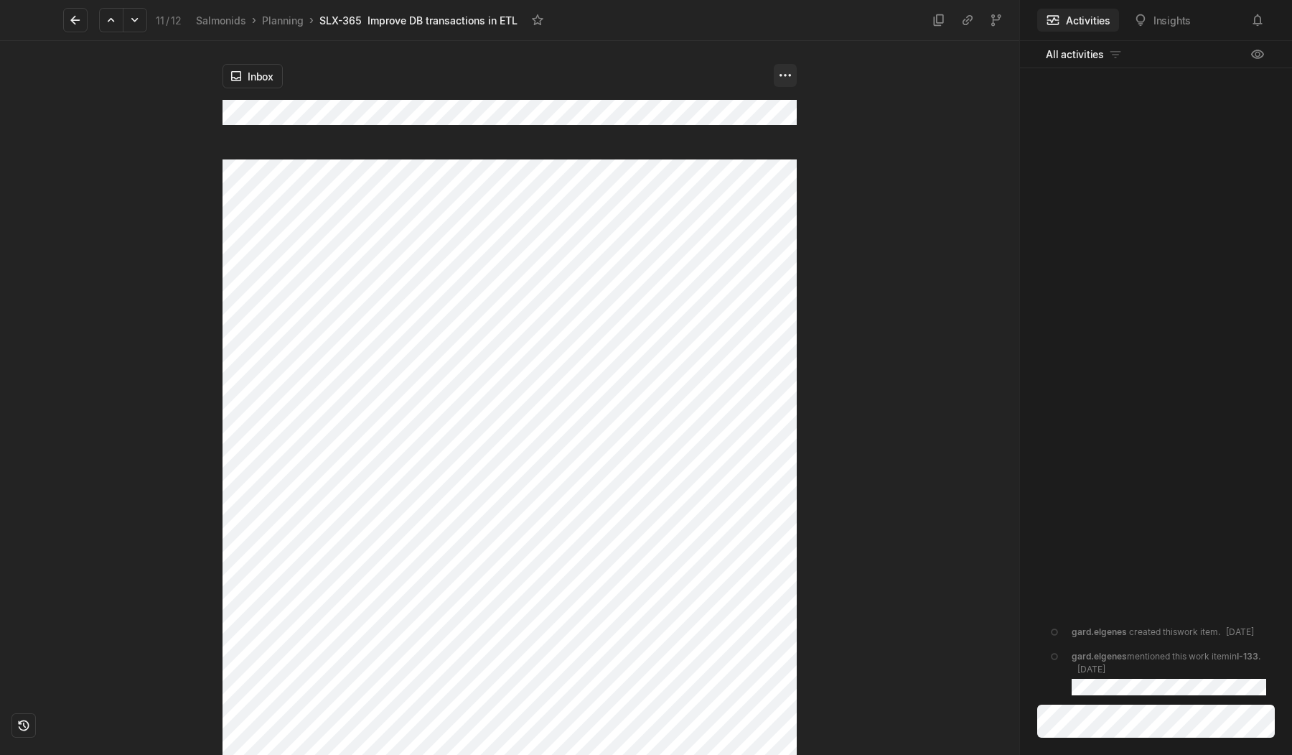
click at [780, 75] on html "Kontali Search / Updates g then u My work = Feedback g then f Roadmaps g then ⇧…" at bounding box center [646, 377] width 1292 height 755
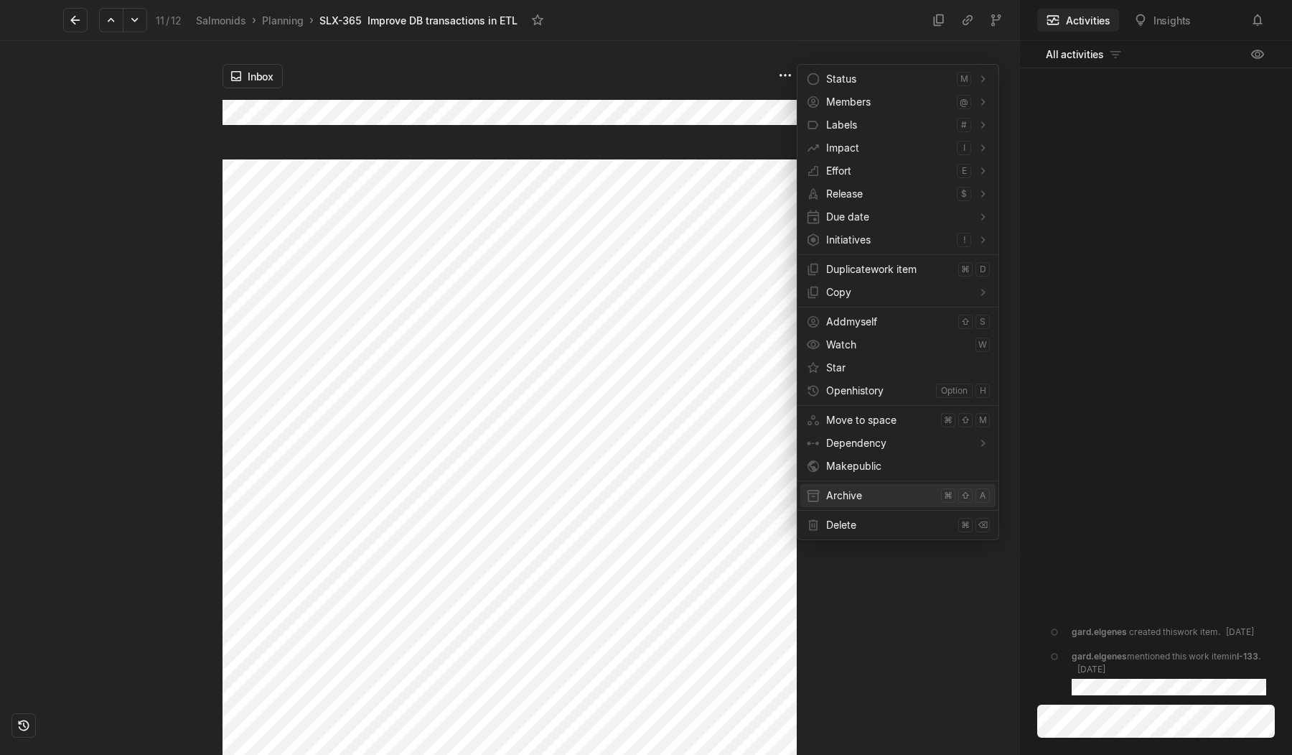
click at [849, 494] on span "Archive" at bounding box center [880, 495] width 109 height 23
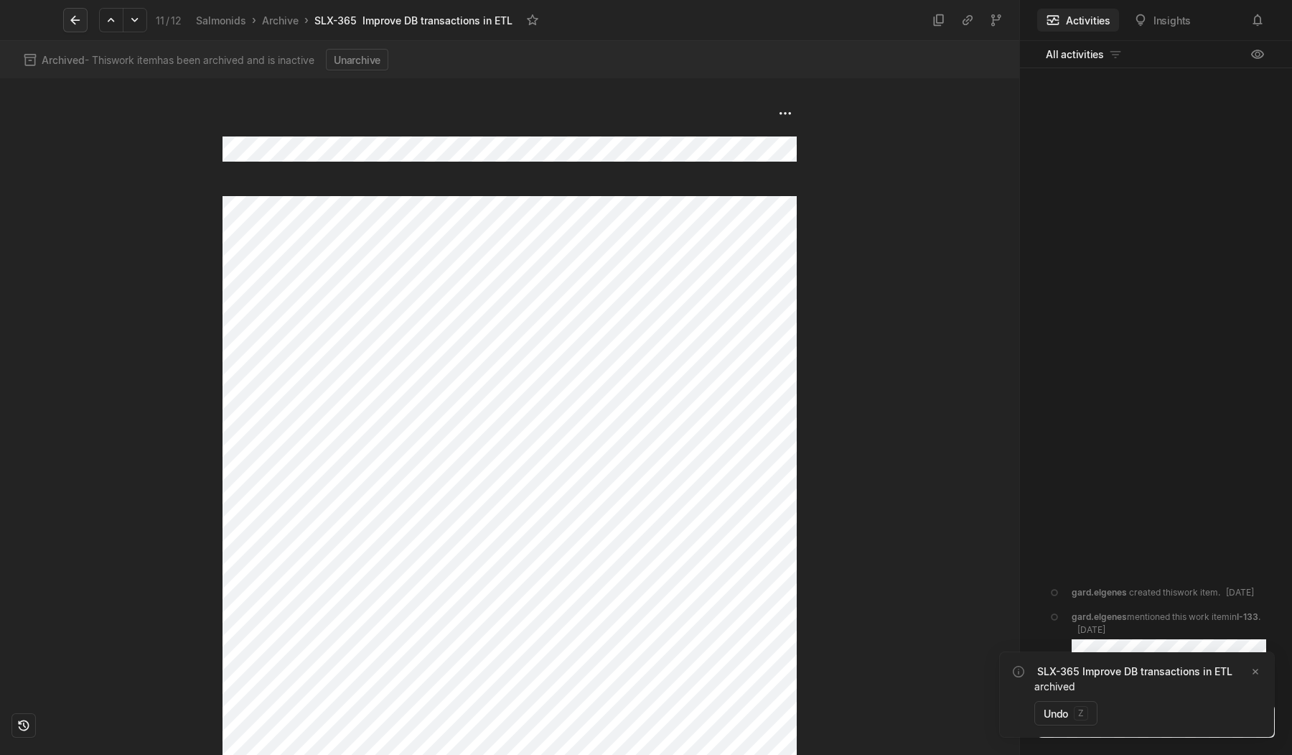
click at [70, 13] on icon at bounding box center [75, 20] width 14 height 14
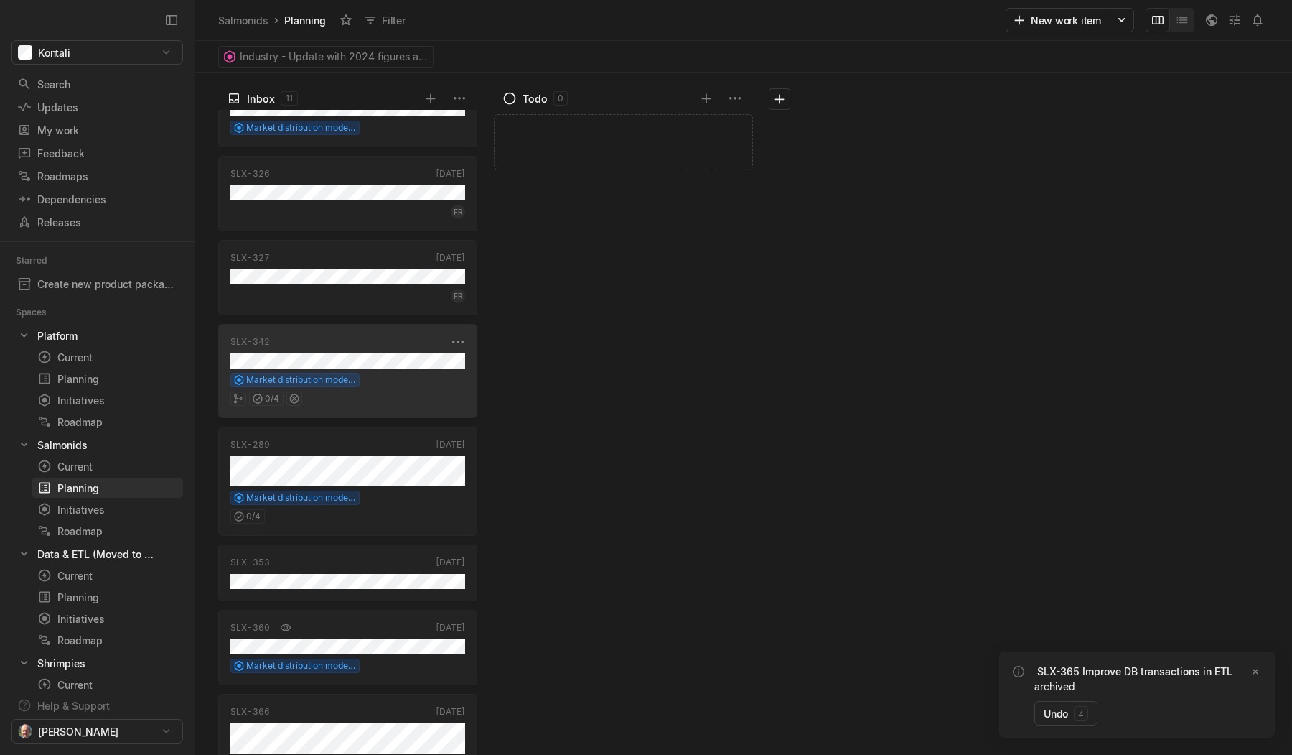
scroll to position [371, 0]
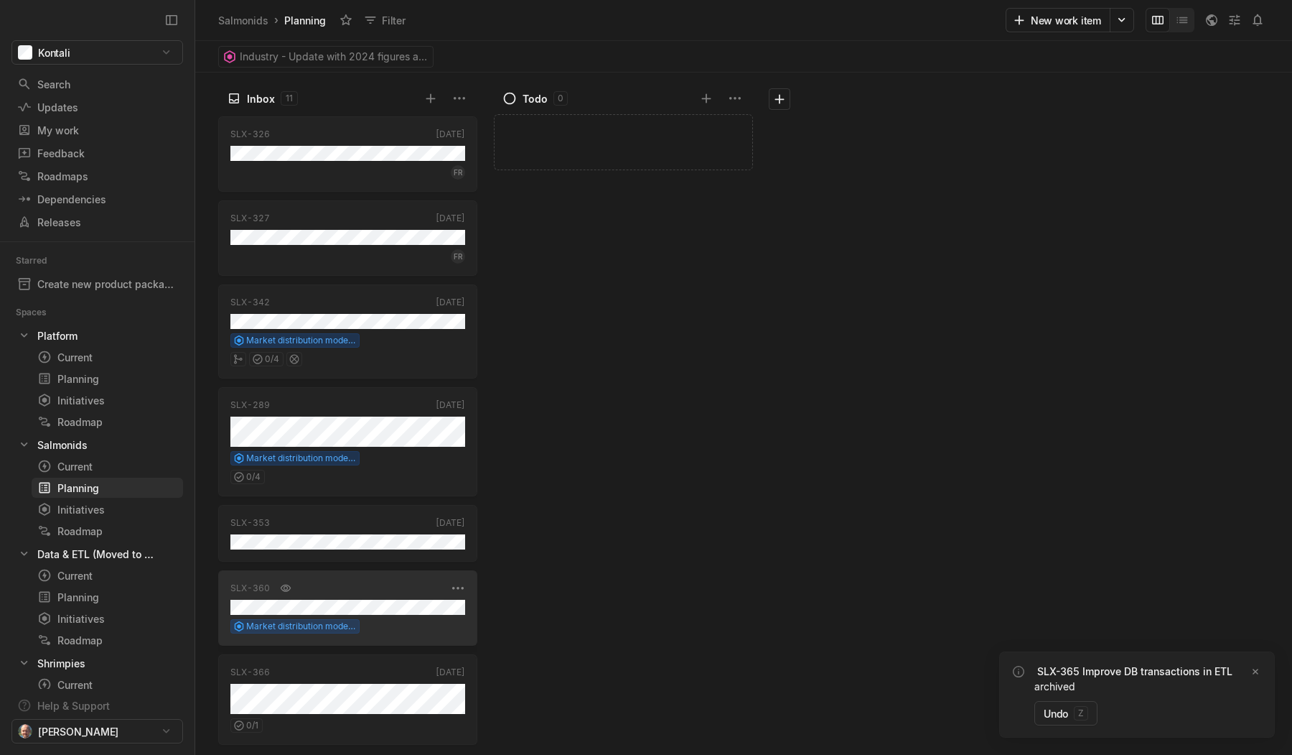
click at [398, 596] on div "SLX-360 [DATE] Market distribution model - analyst input tool" at bounding box center [347, 607] width 259 height 75
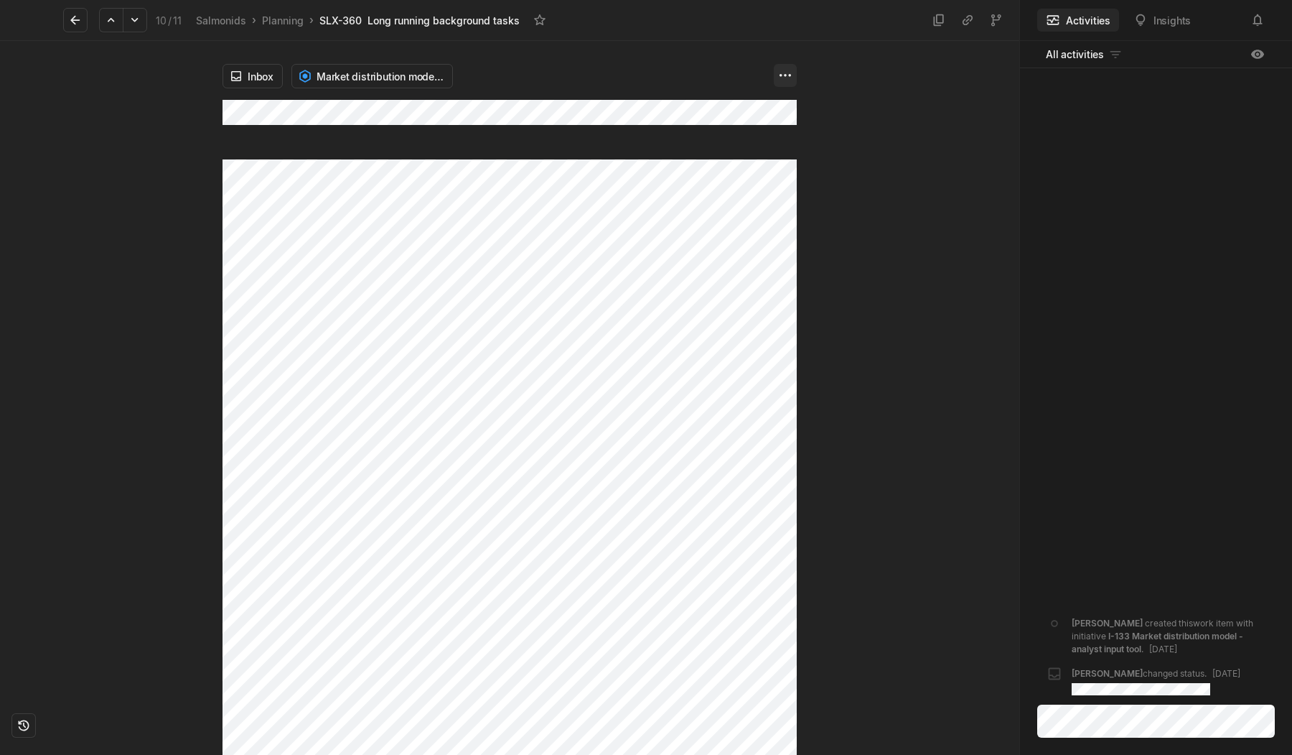
click at [776, 74] on html "Kontali Search / Updates g then u My work = Feedback g then f Roadmaps g then ⇧…" at bounding box center [646, 377] width 1292 height 755
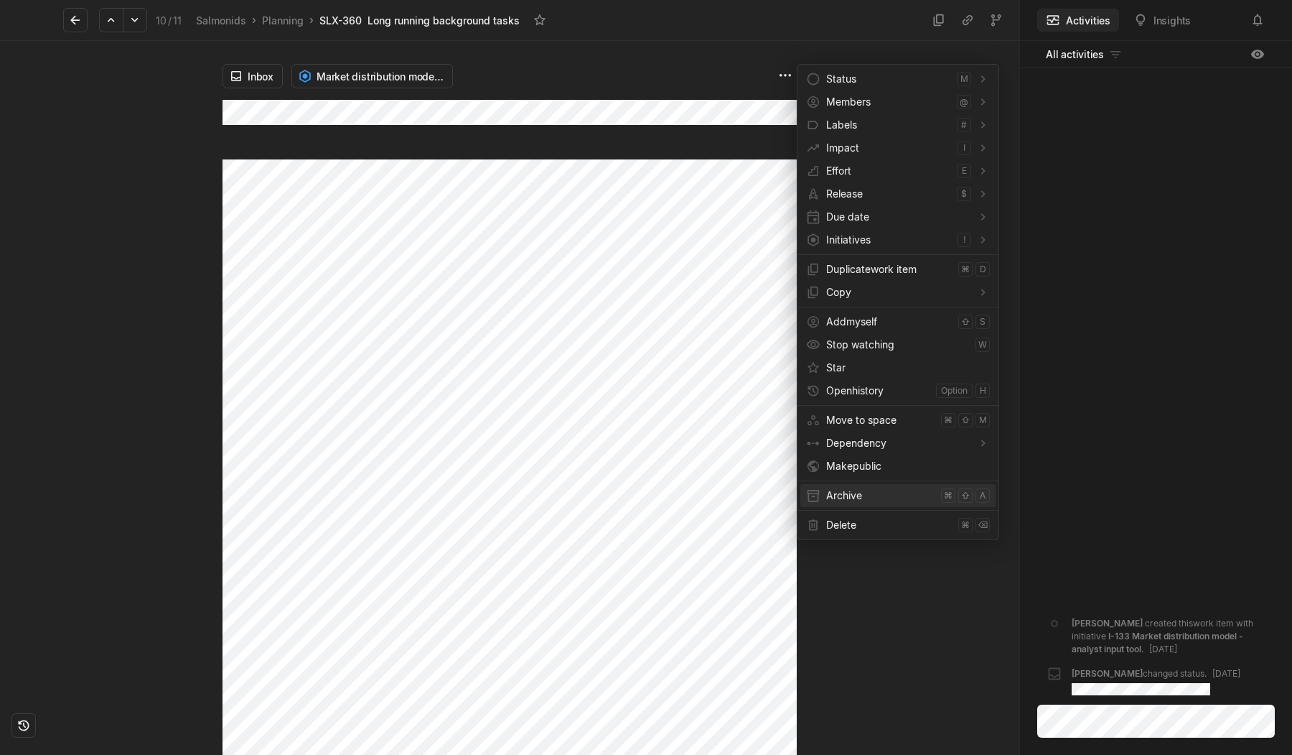
click at [822, 488] on div "Archive ⌘ ⇧ a" at bounding box center [897, 495] width 195 height 23
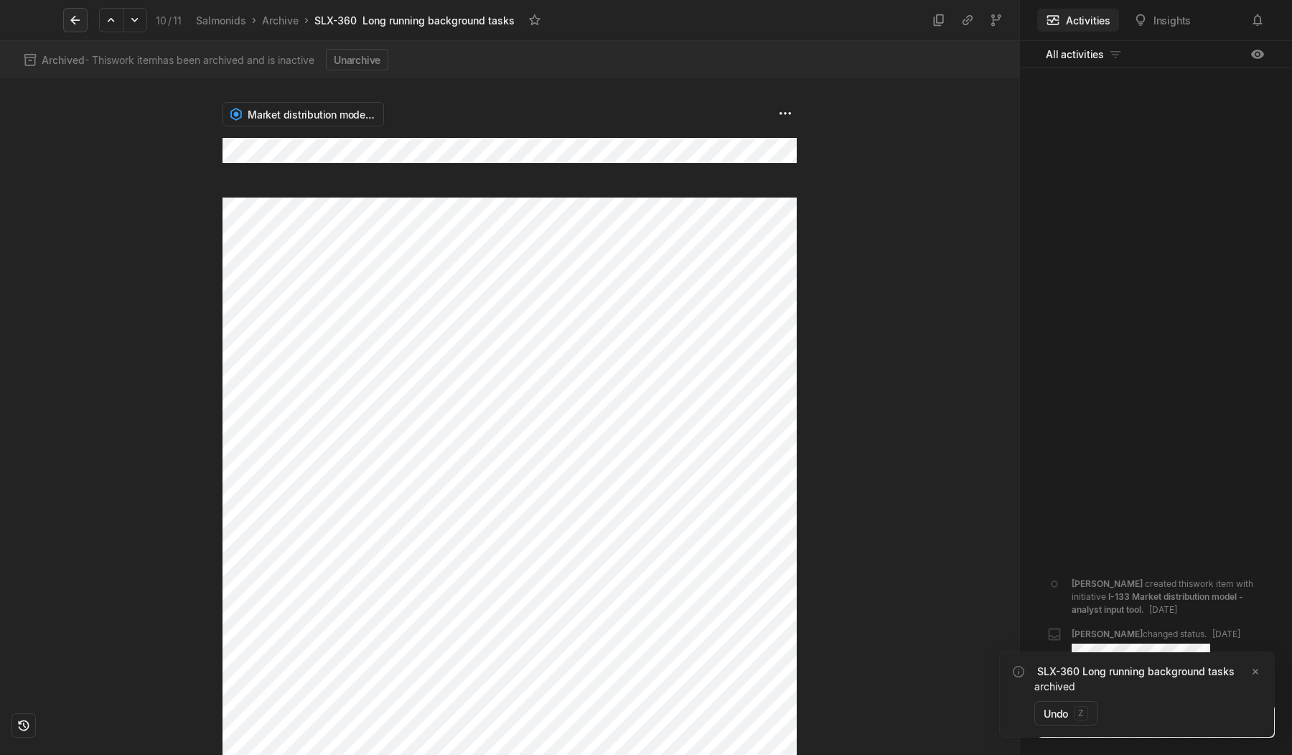
click at [72, 21] on icon at bounding box center [74, 20] width 9 height 9
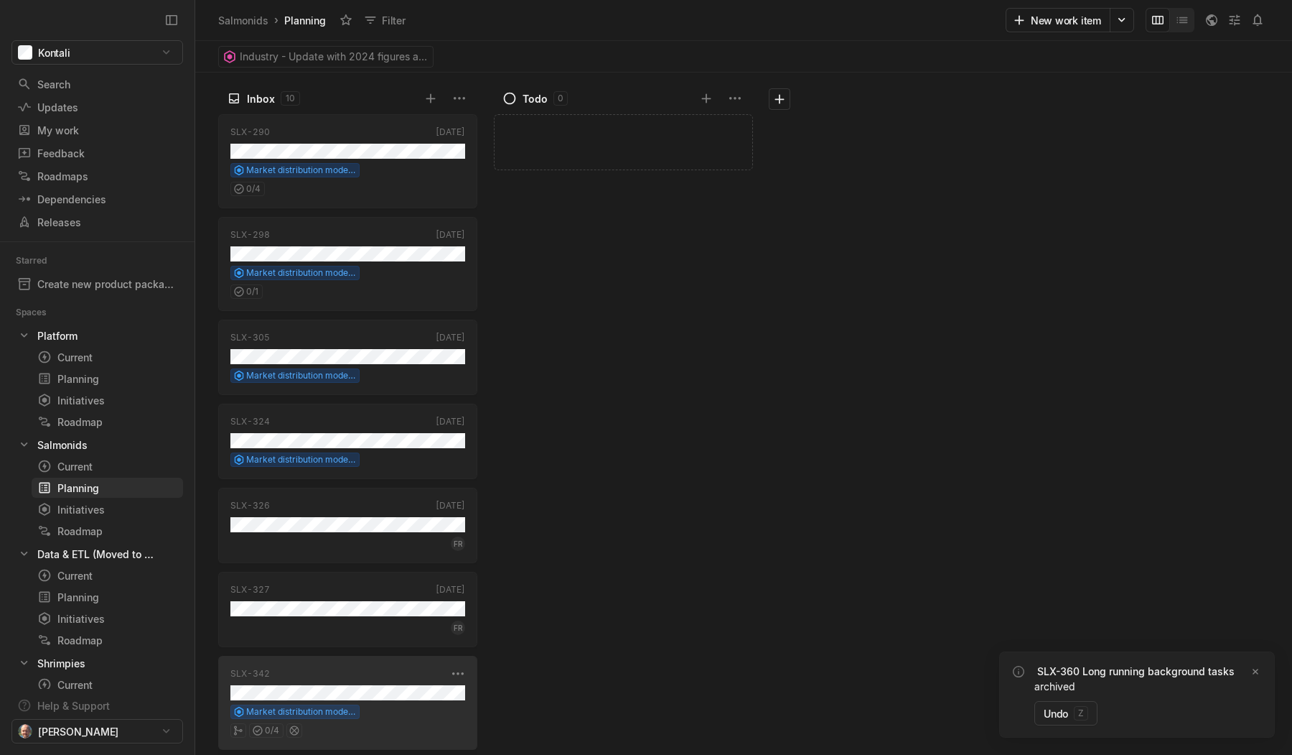
scroll to position [287, 0]
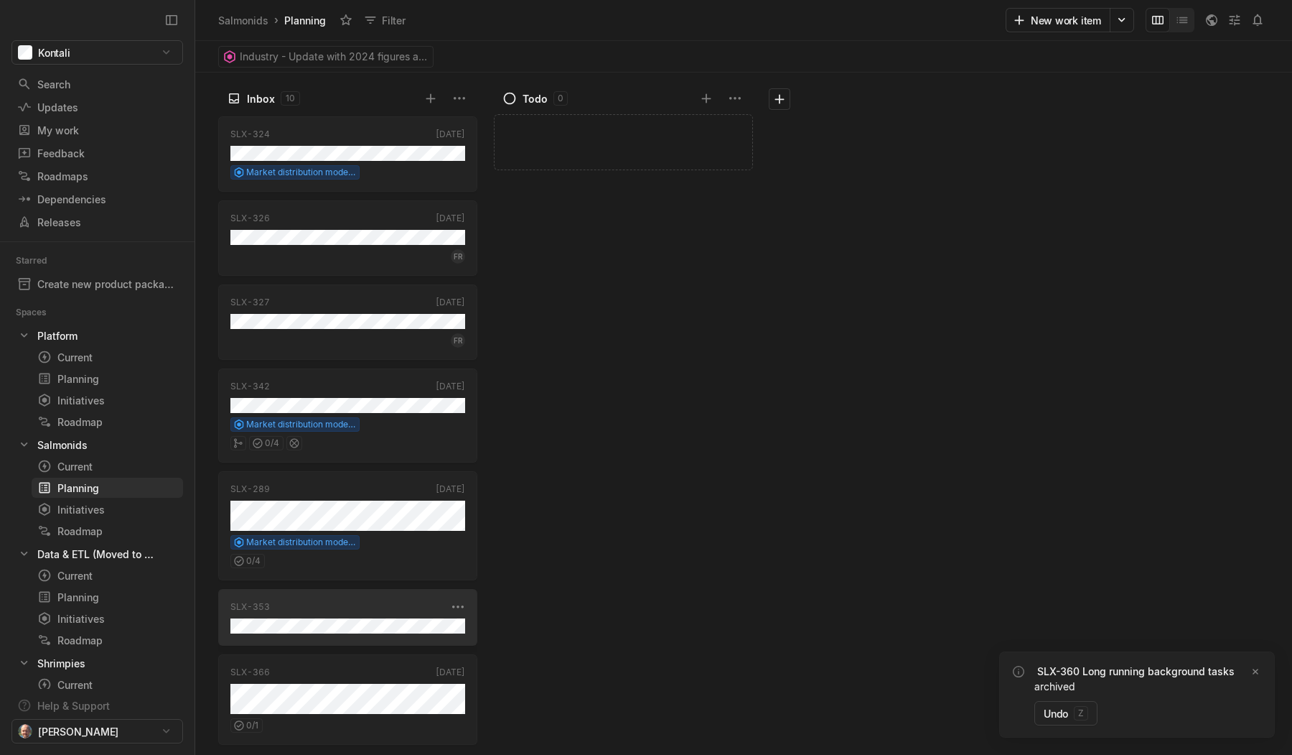
click at [365, 638] on div "SLX-353 [DATE]" at bounding box center [347, 617] width 259 height 57
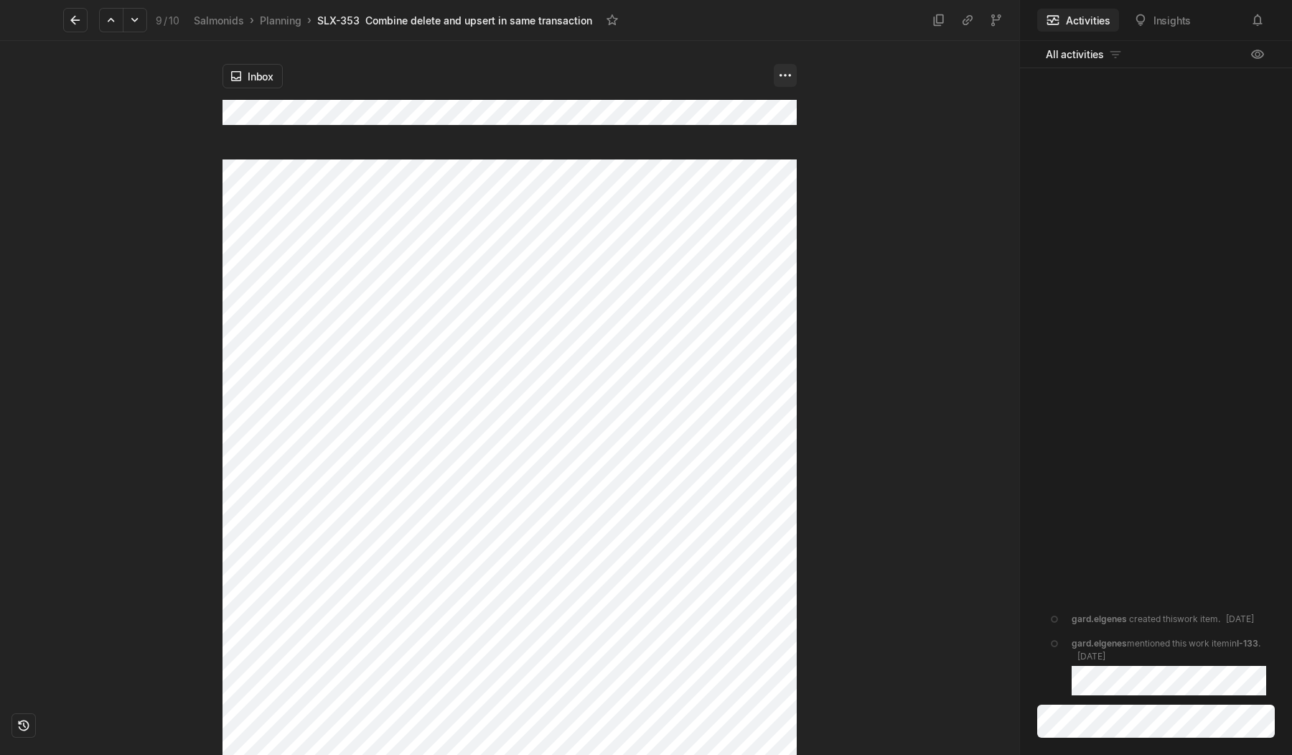
click at [780, 77] on html "Kontali Search / Updates g then u My work = Feedback g then f Roadmaps g then ⇧…" at bounding box center [646, 377] width 1292 height 755
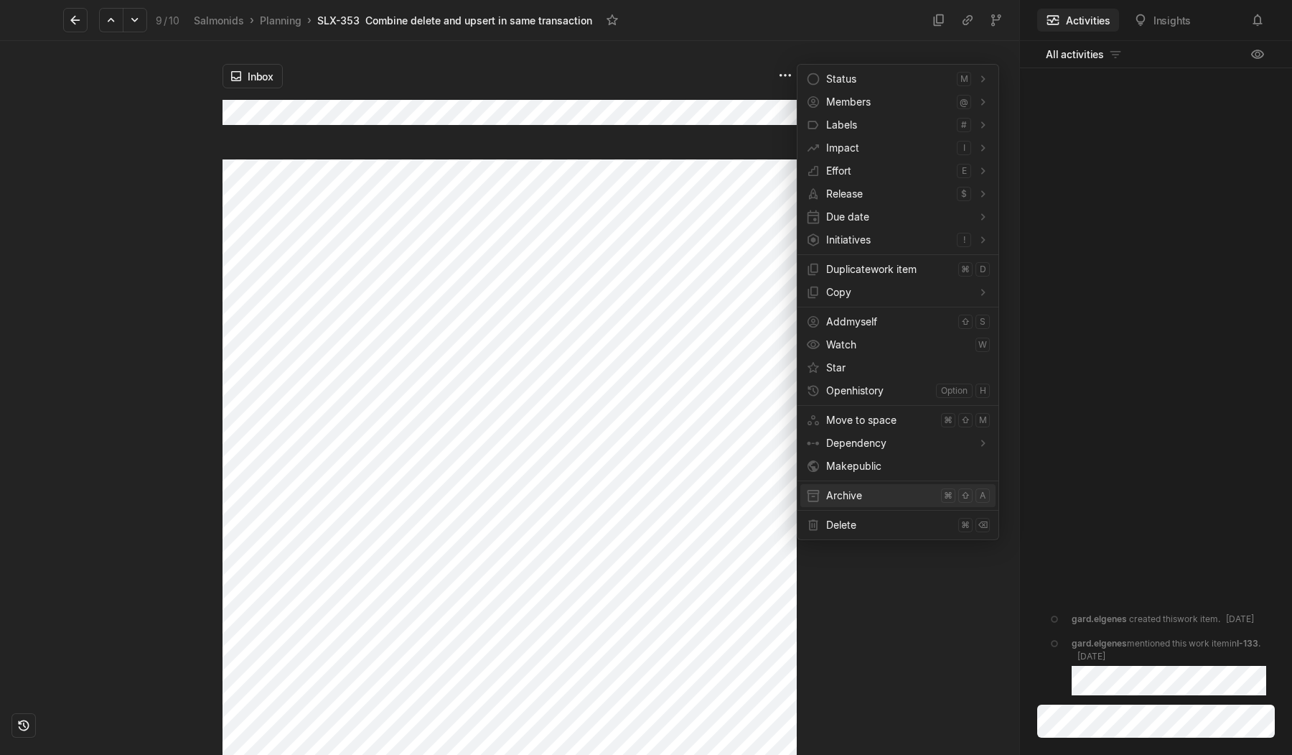
click at [828, 490] on span "Archive" at bounding box center [880, 495] width 109 height 23
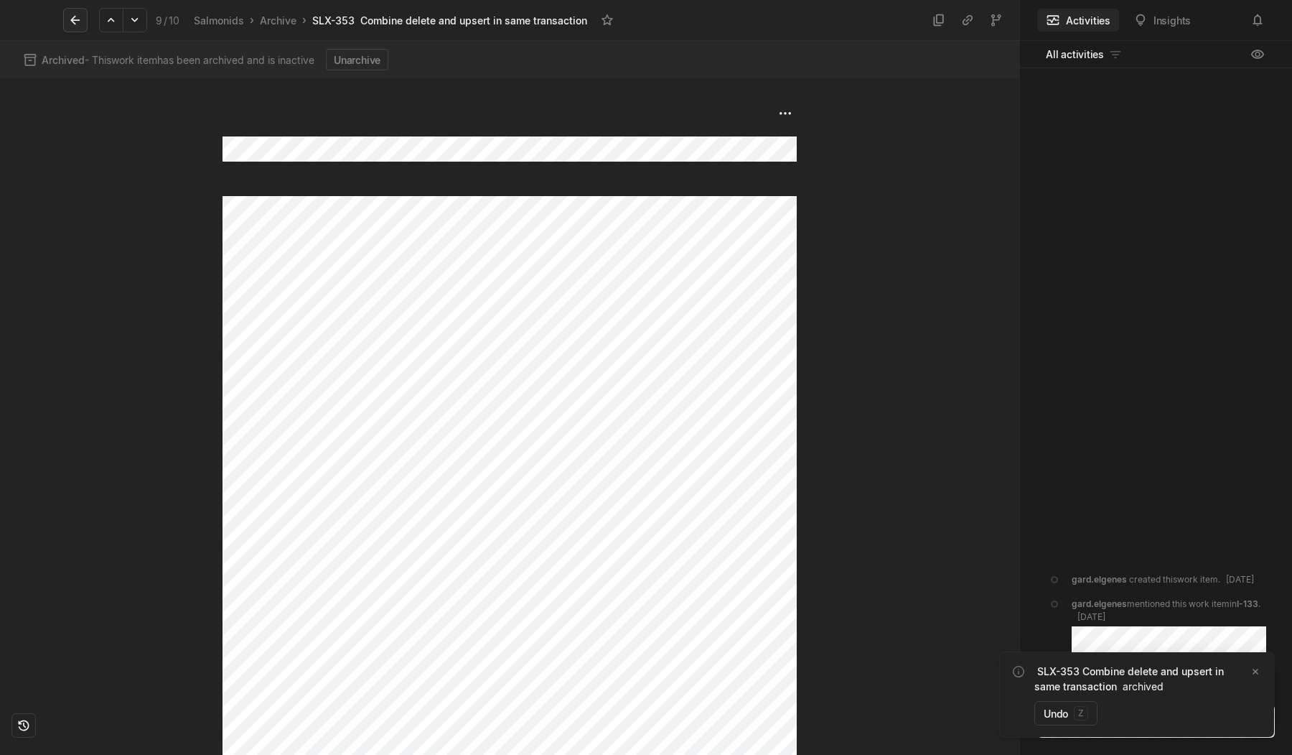
click at [76, 14] on icon at bounding box center [75, 20] width 14 height 14
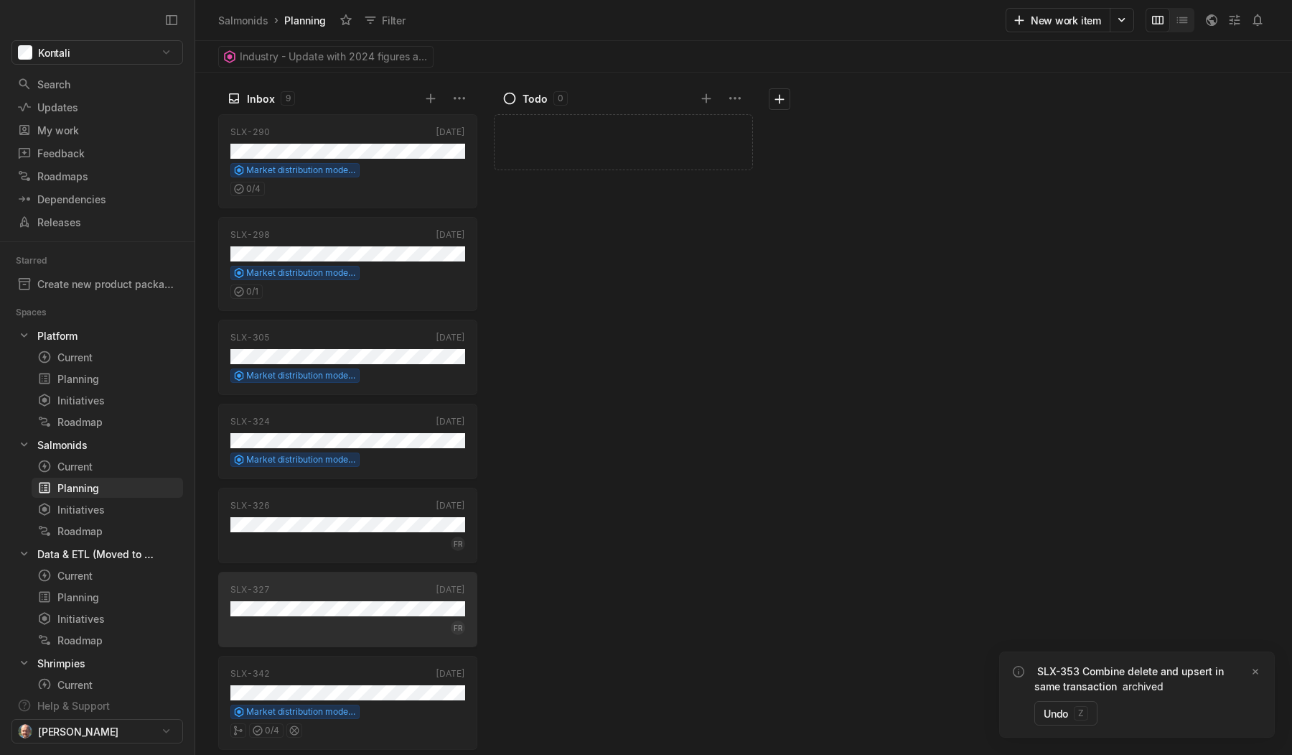
scroll to position [222, 0]
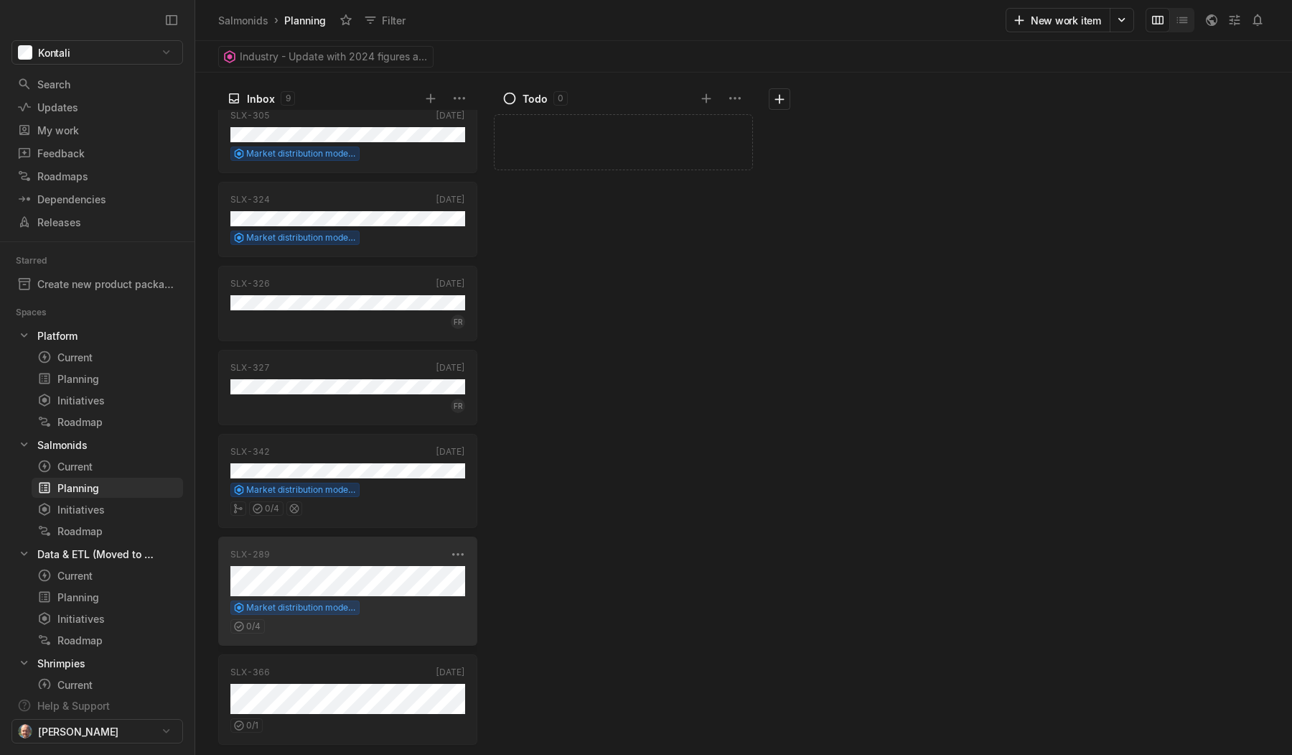
click at [404, 603] on div "Market distribution model - analyst input tool" at bounding box center [347, 607] width 235 height 14
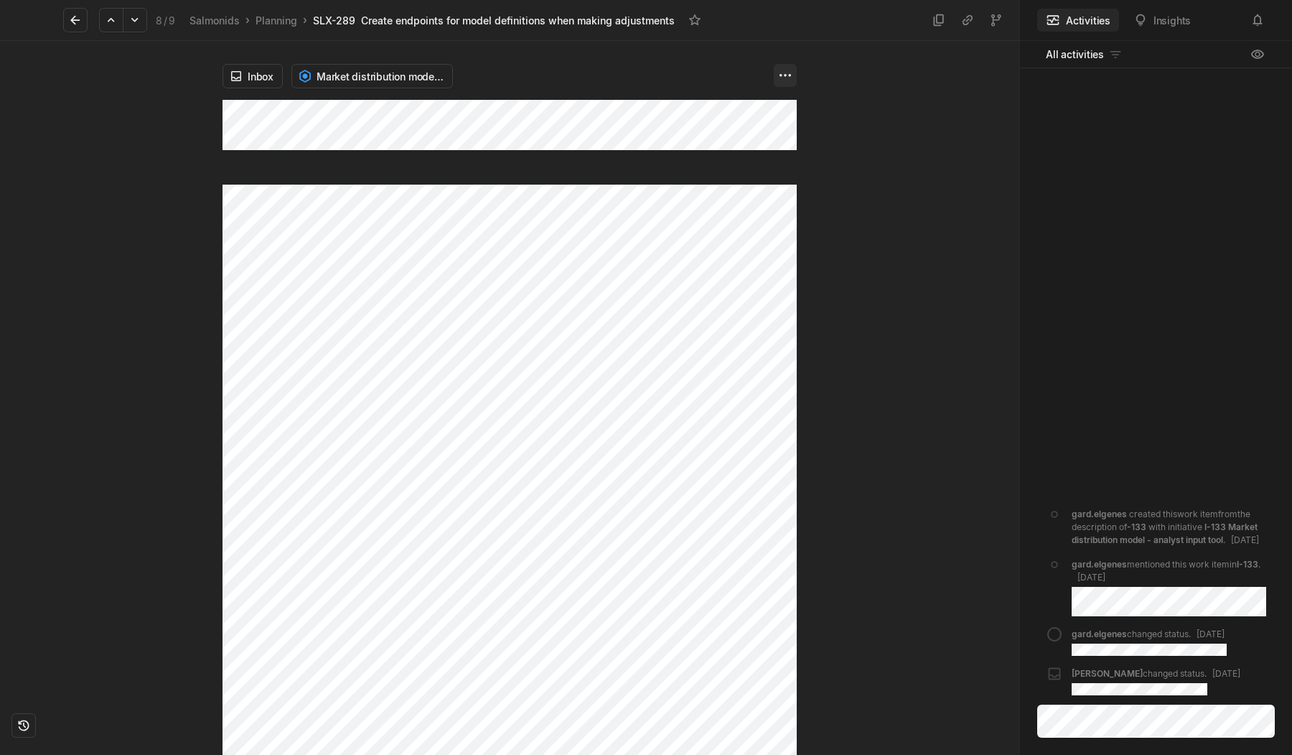
click at [788, 83] on html "Kontali Search / Updates g then u My work = Feedback g then f Roadmaps g then ⇧…" at bounding box center [646, 377] width 1292 height 755
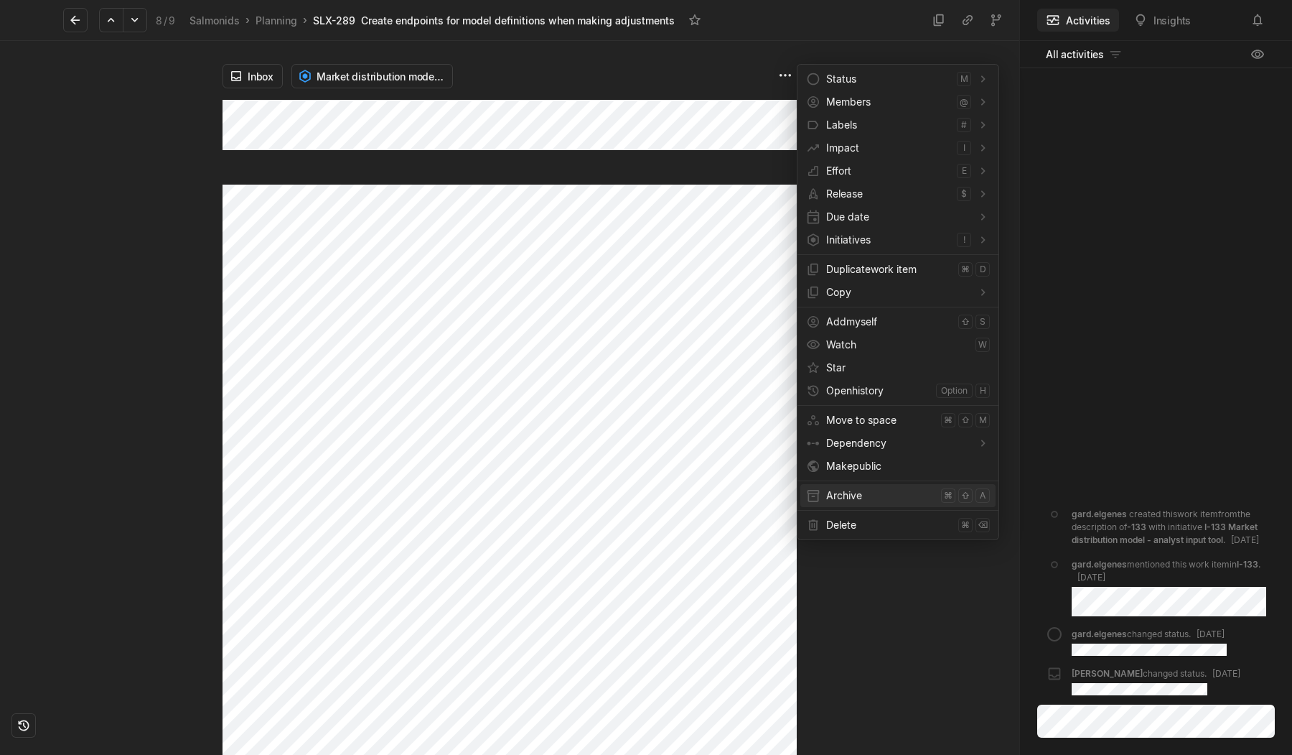
click at [831, 491] on span "Archive" at bounding box center [880, 495] width 109 height 23
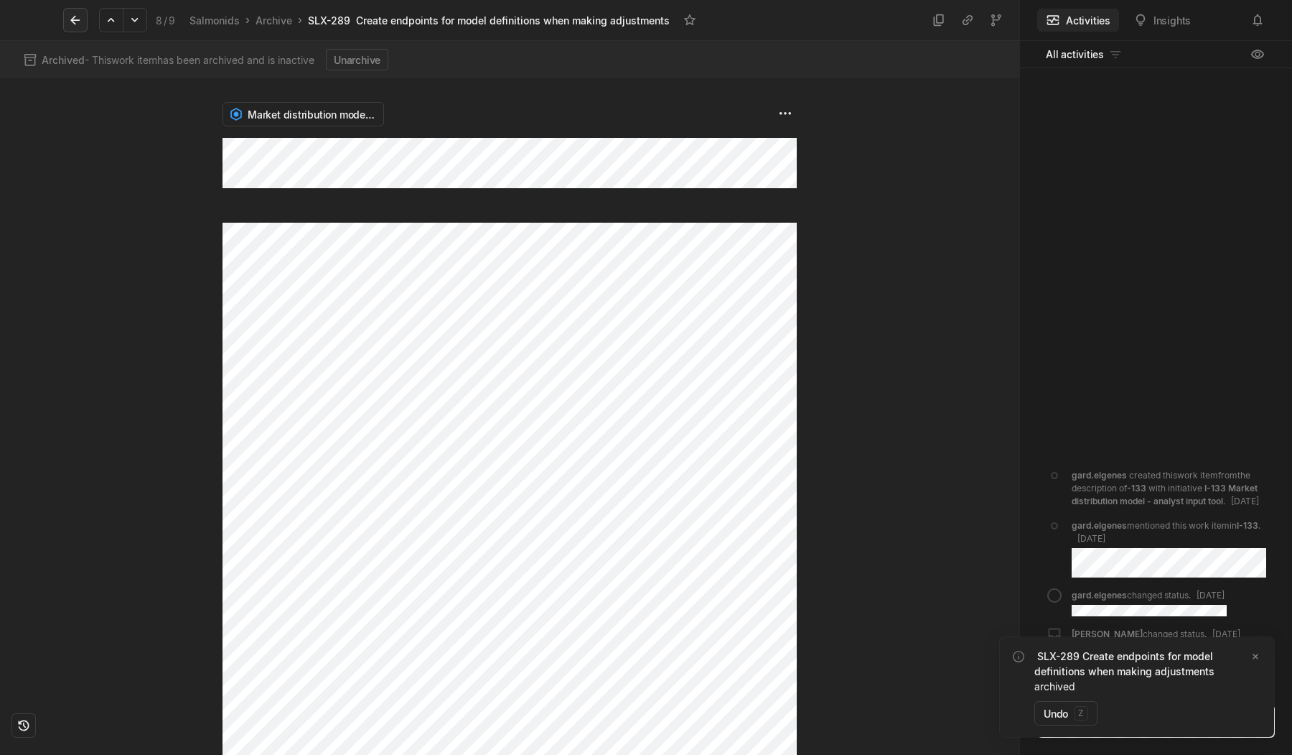
click at [65, 22] on button at bounding box center [75, 20] width 24 height 24
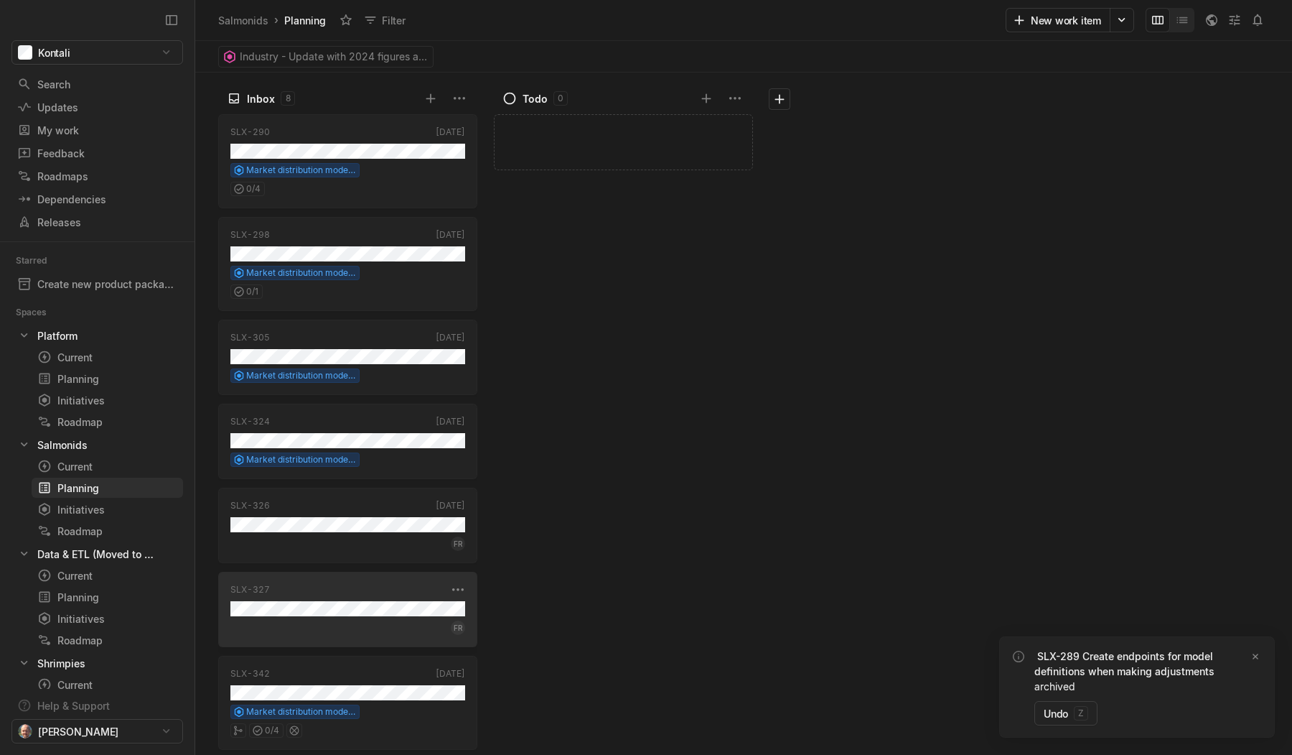
scroll to position [104, 0]
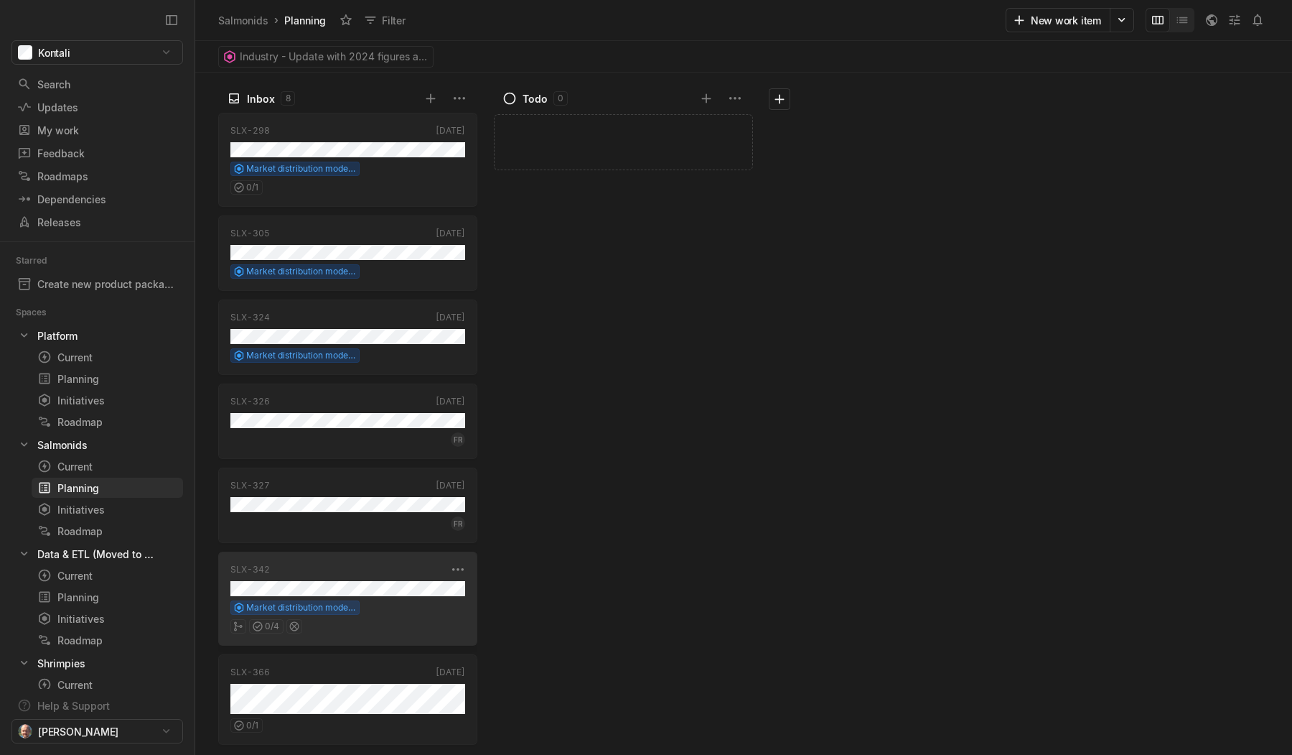
click at [384, 610] on div "Market distribution model - analyst input tool" at bounding box center [347, 607] width 235 height 14
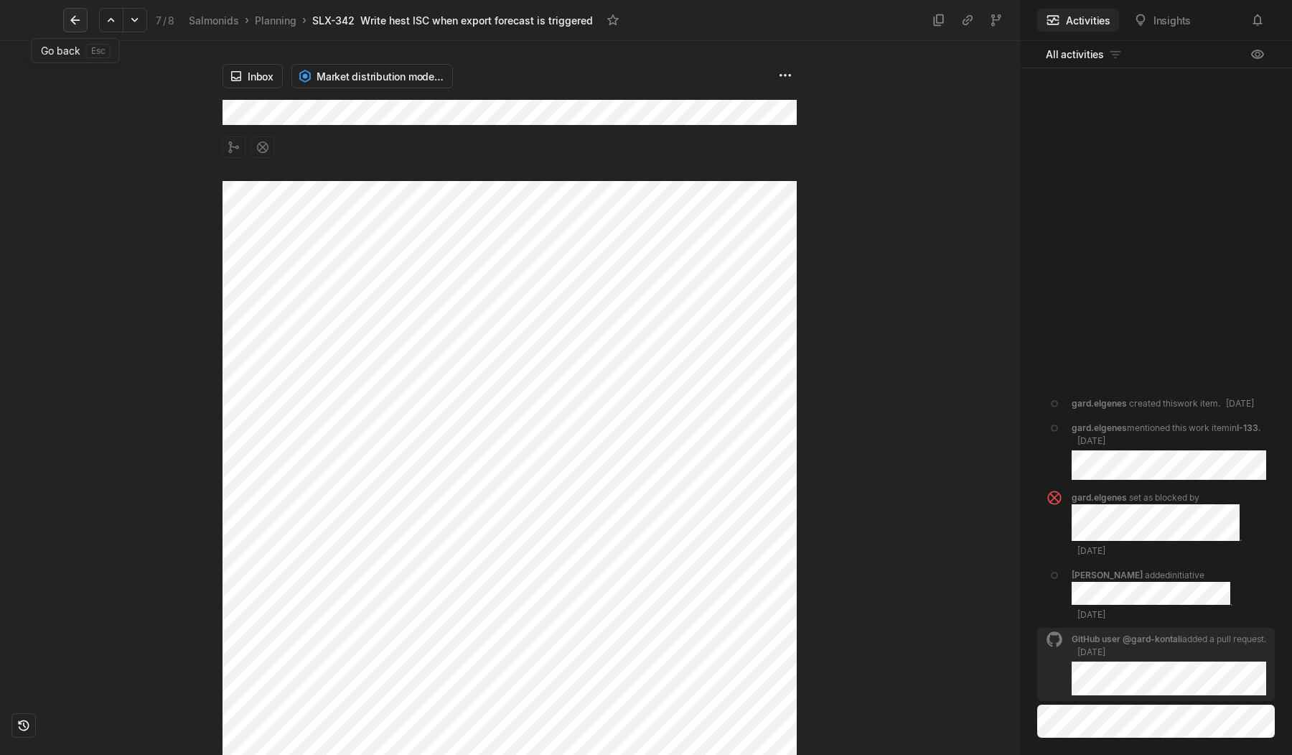
click at [84, 19] on button at bounding box center [75, 20] width 24 height 24
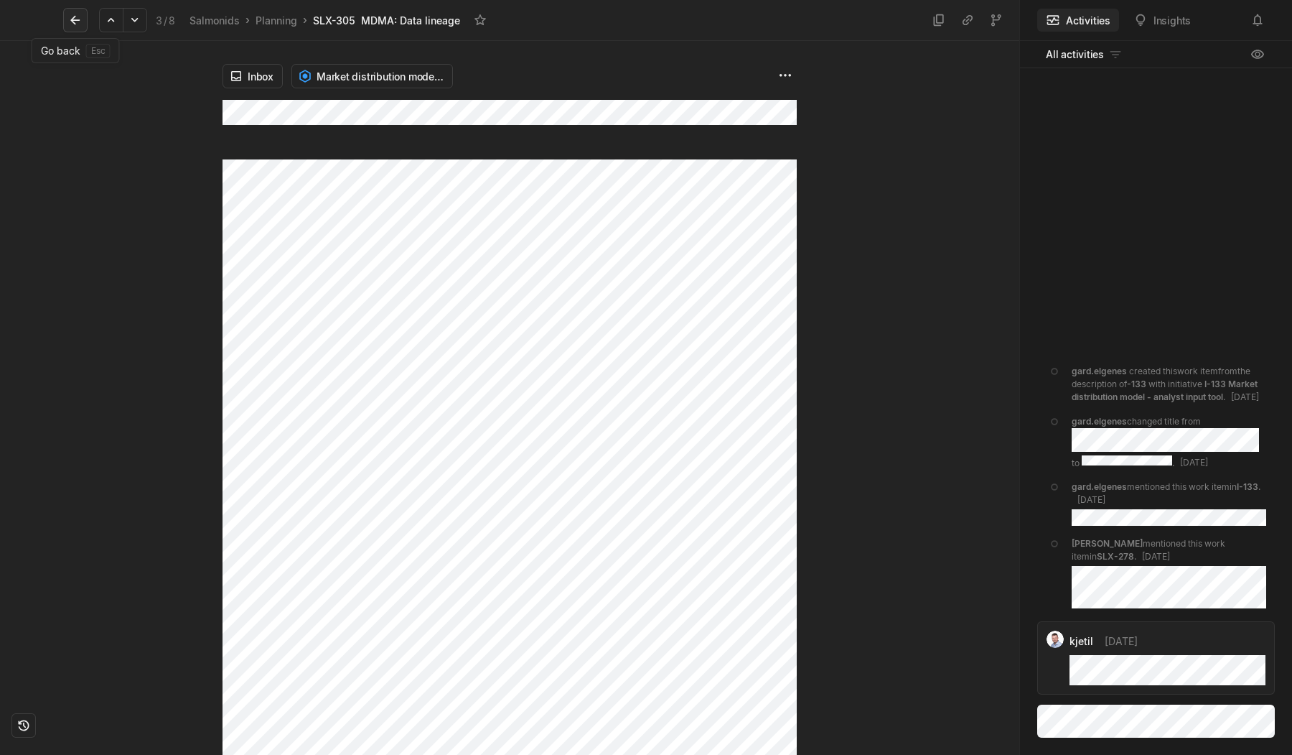
click at [78, 17] on icon at bounding box center [75, 20] width 14 height 14
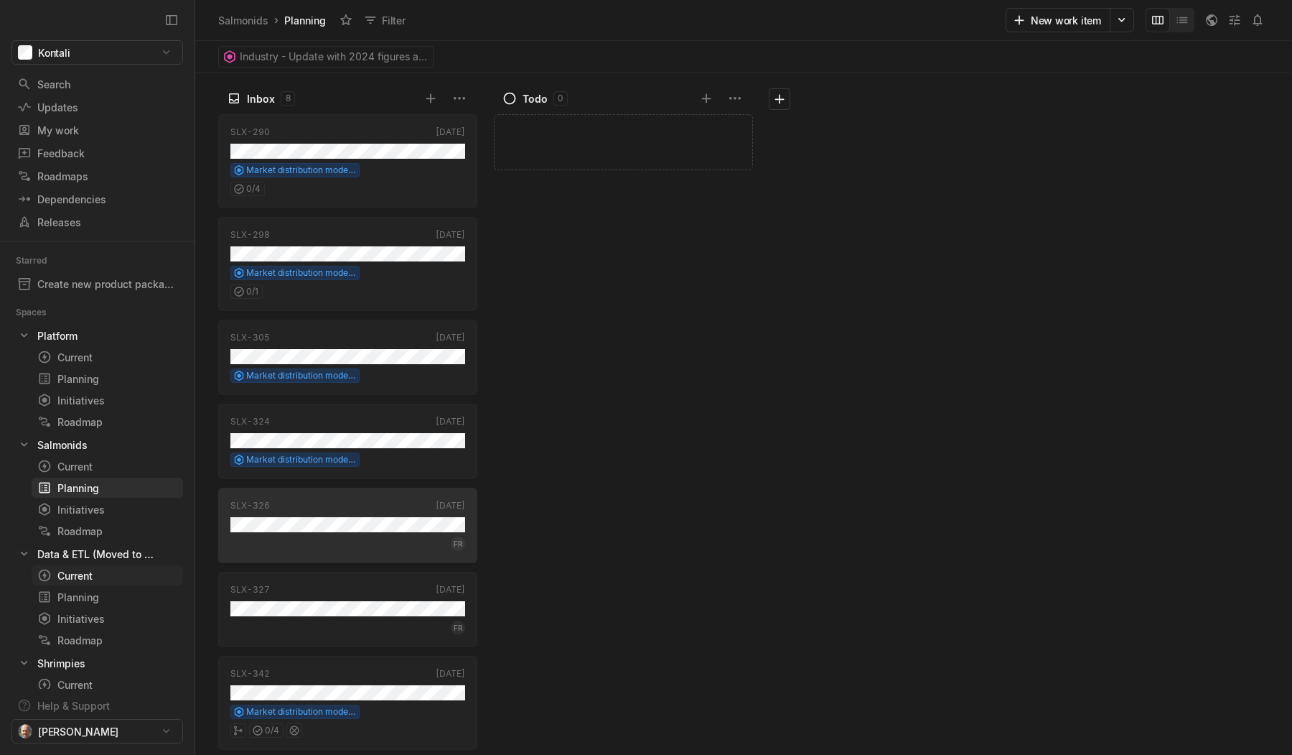
click at [98, 572] on div "Current" at bounding box center [81, 575] width 88 height 15
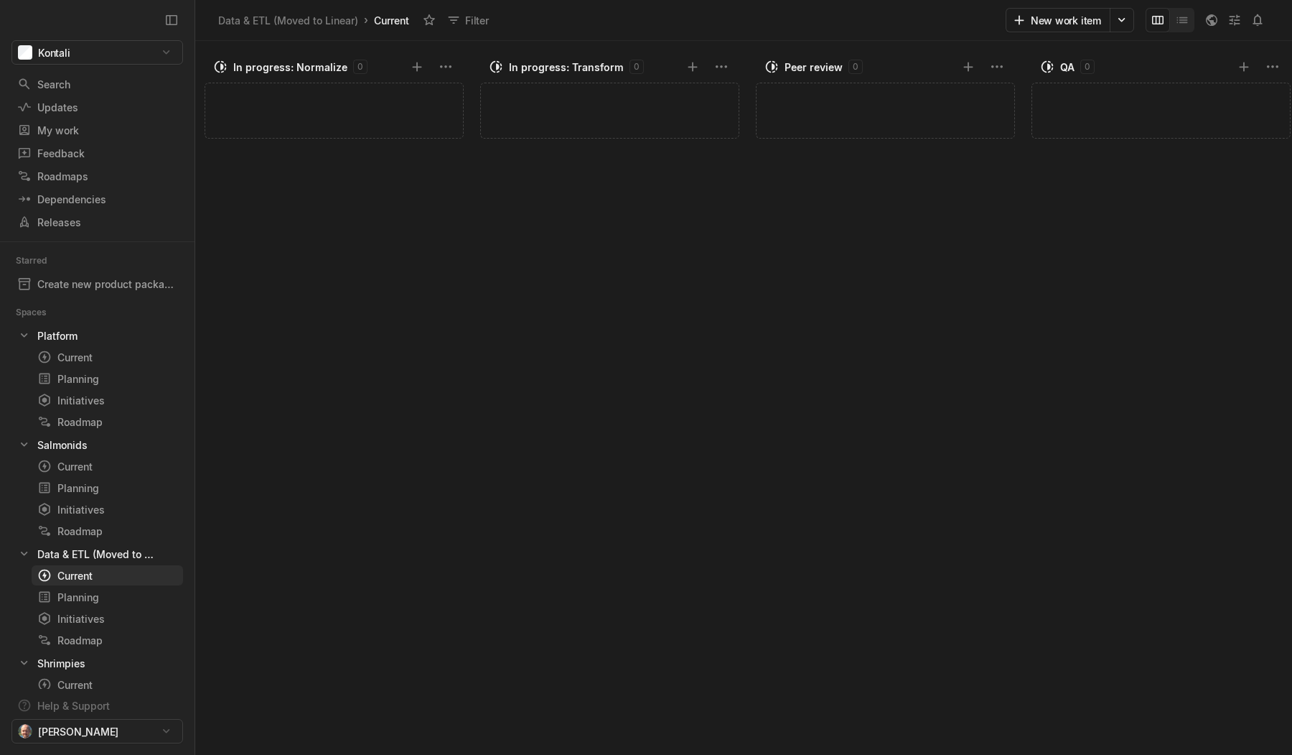
scroll to position [0, 1442]
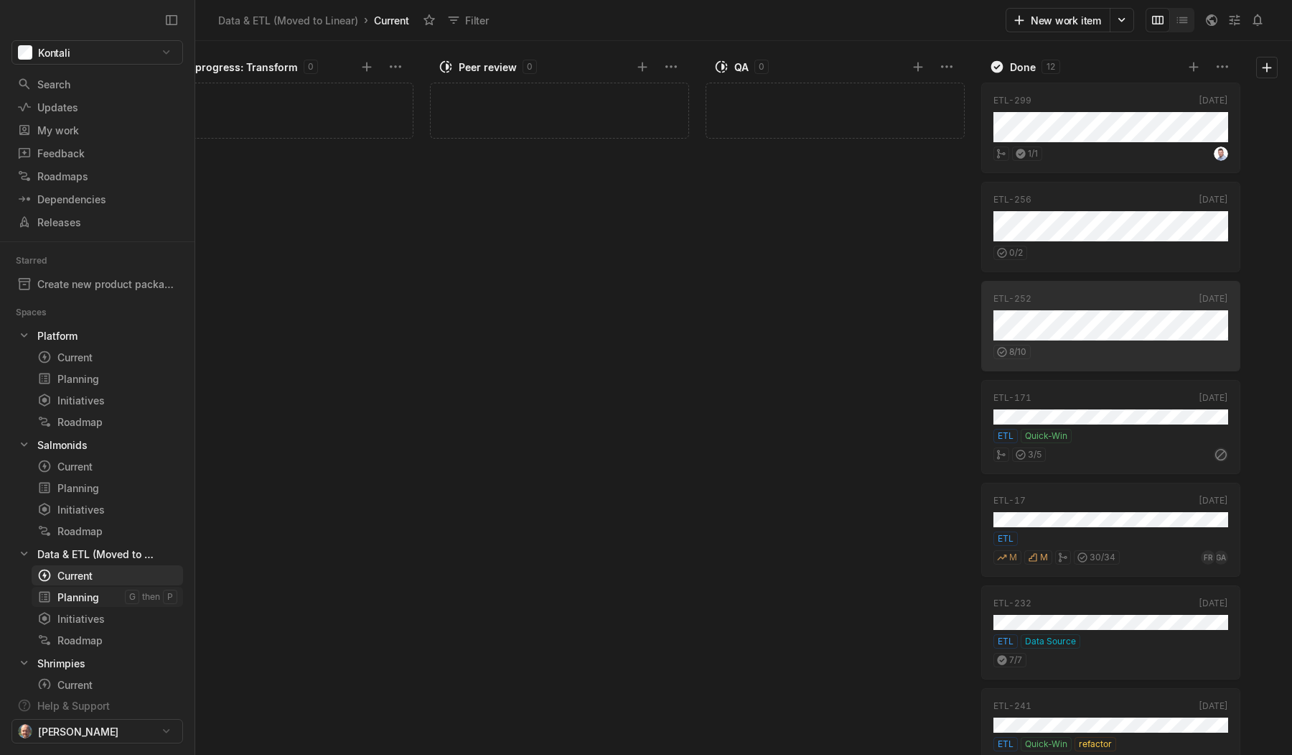
click at [73, 593] on div "Planning" at bounding box center [81, 596] width 88 height 15
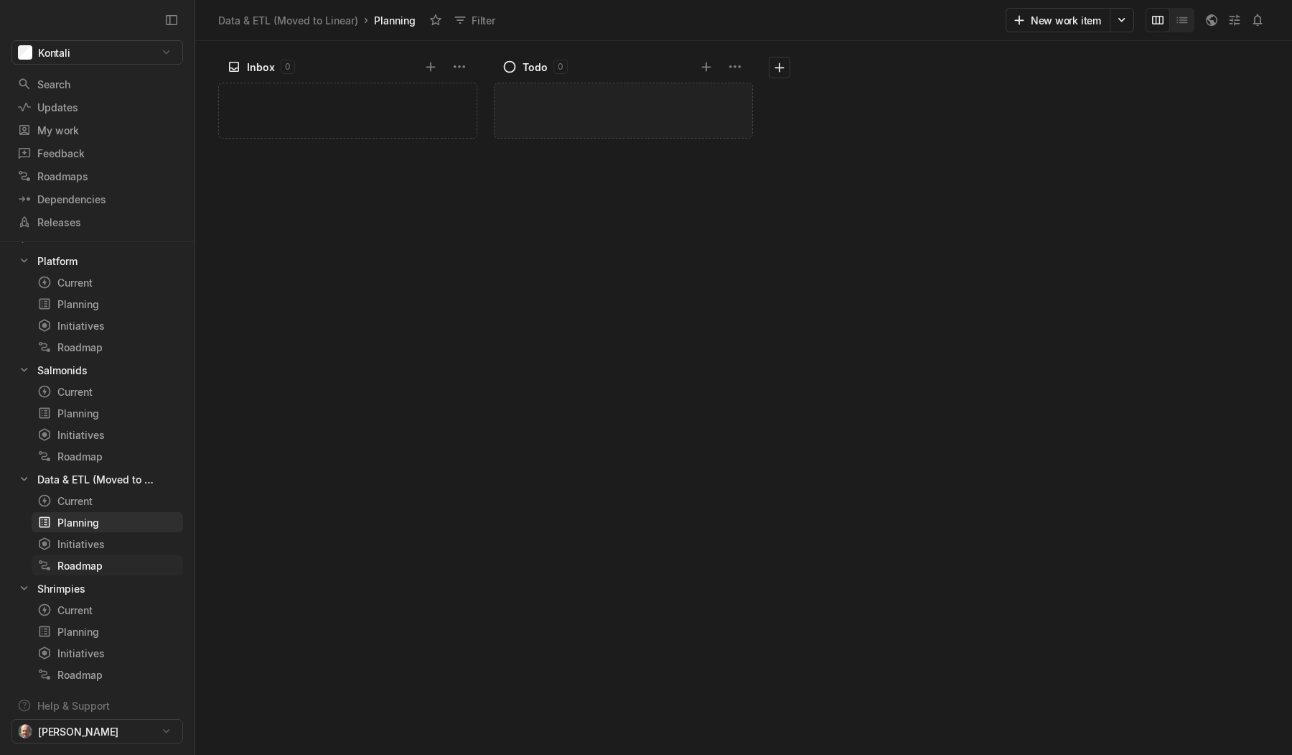
scroll to position [102, 0]
click at [86, 576] on div "Current" at bounding box center [81, 582] width 88 height 15
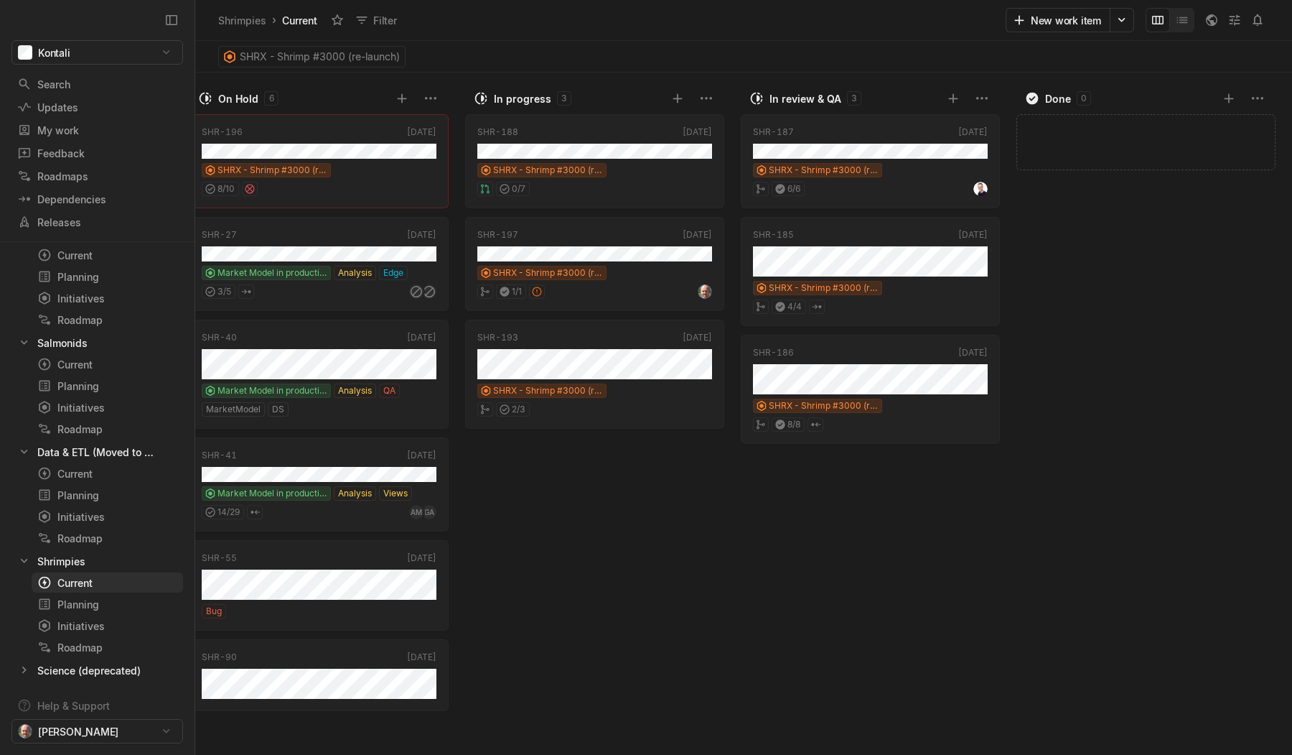
scroll to position [0, 599]
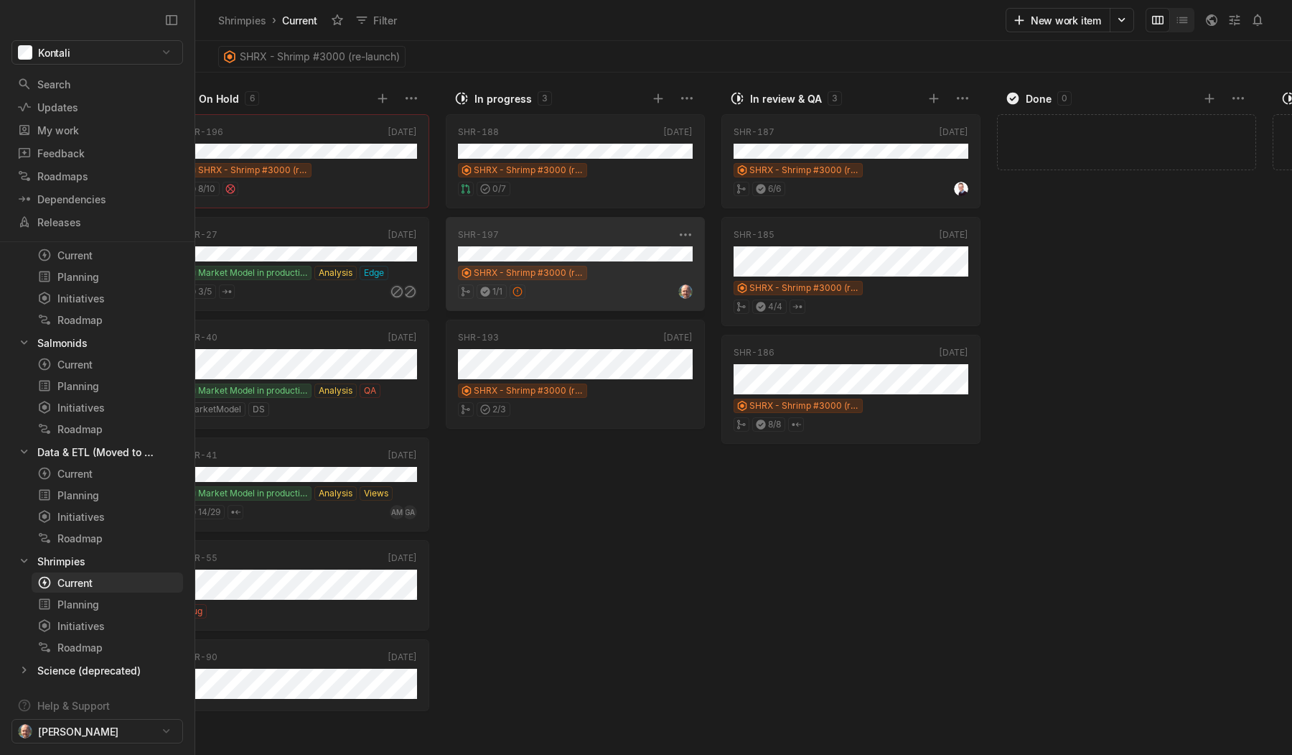
click at [622, 261] on div "SHR-197 [DATE] SHRX - Shrimp #3000 (re-launch) 1 / 1" at bounding box center [575, 264] width 259 height 94
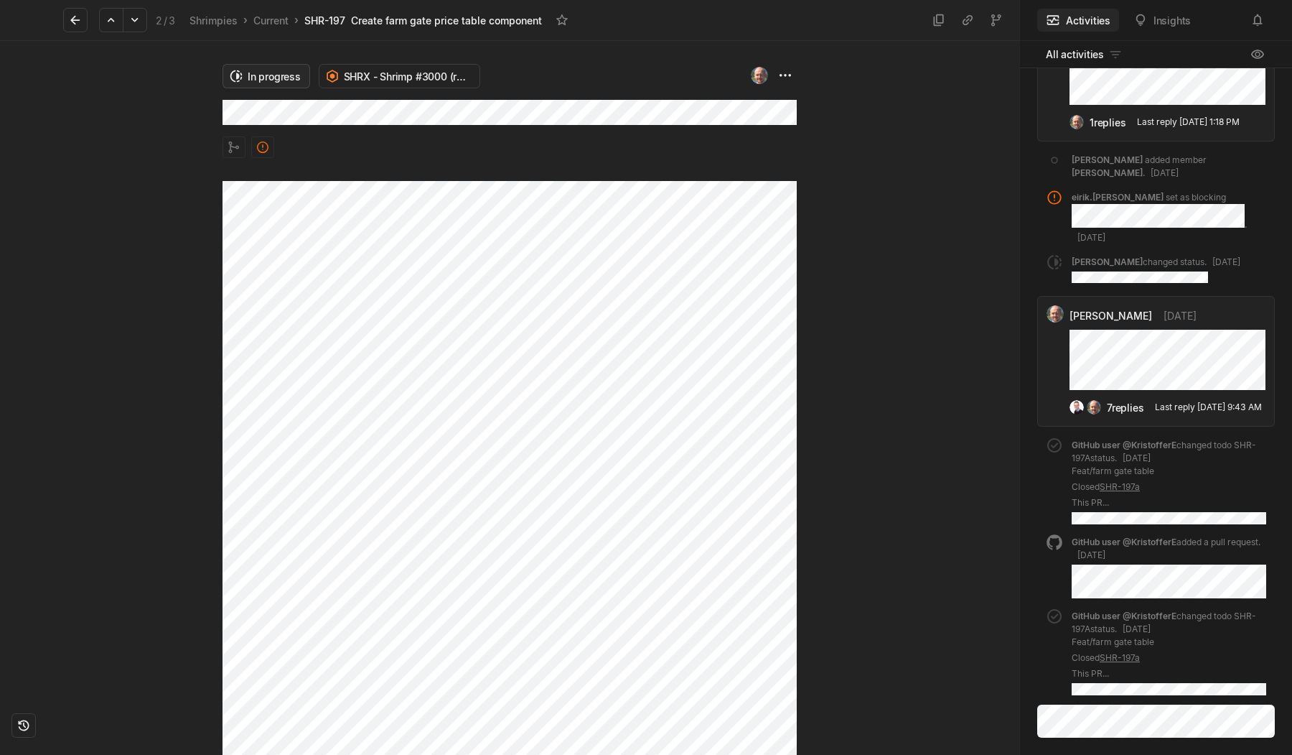
click at [251, 73] on html "Kontali Search / Updates g then u My work = Feedback g then f Roadmaps g then ⇧…" at bounding box center [646, 377] width 1292 height 755
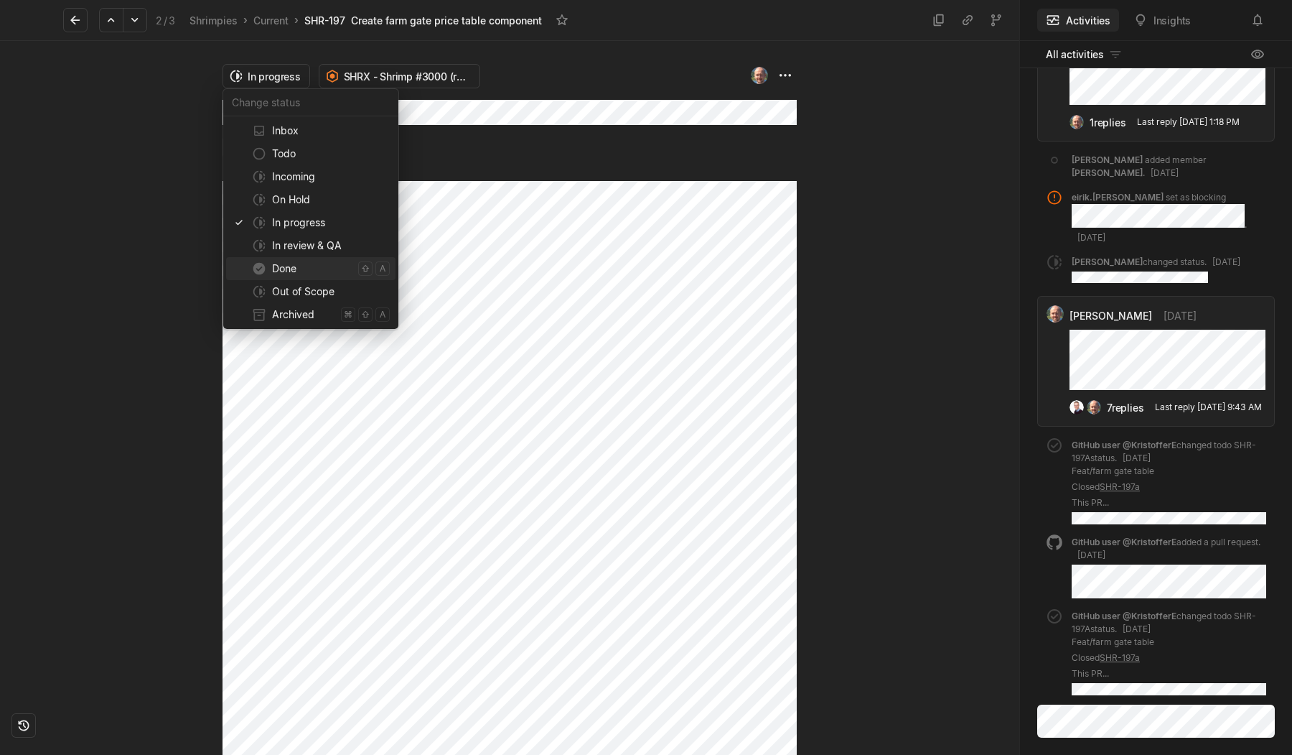
click at [312, 274] on span "Done" at bounding box center [312, 268] width 80 height 23
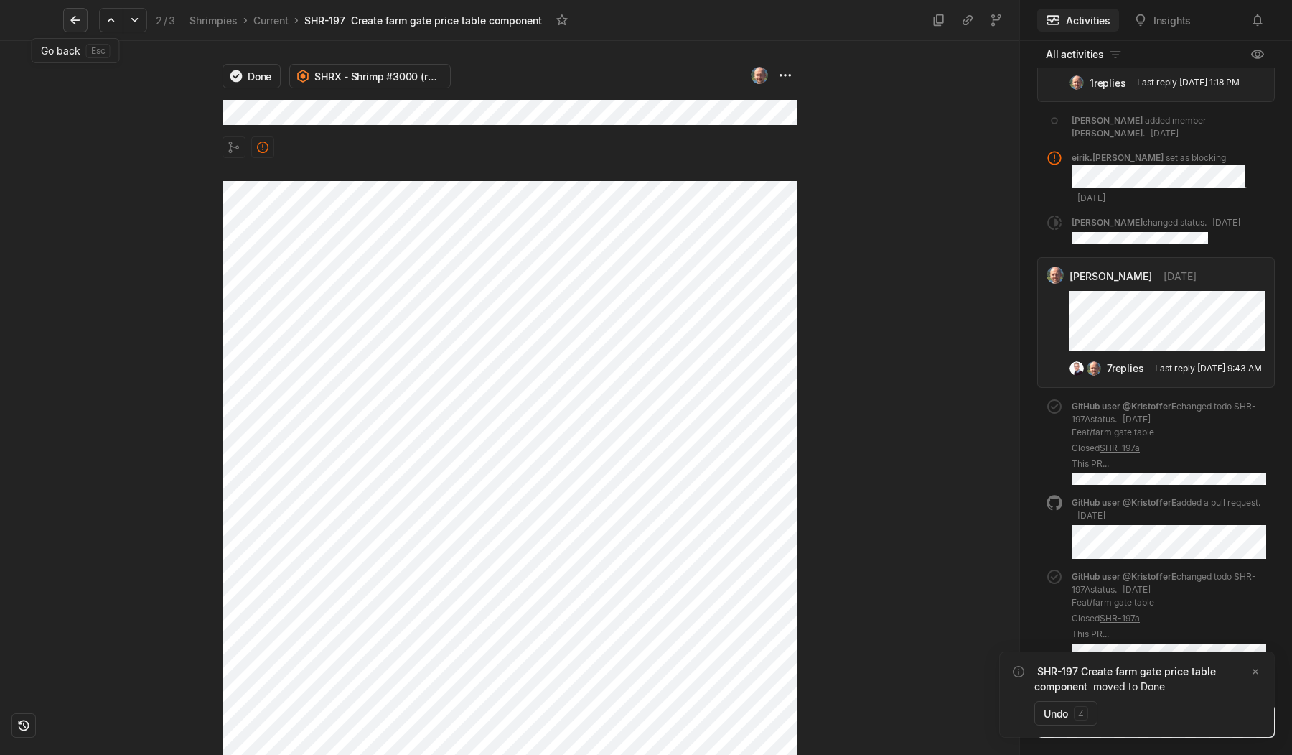
click at [79, 22] on icon at bounding box center [75, 20] width 14 height 14
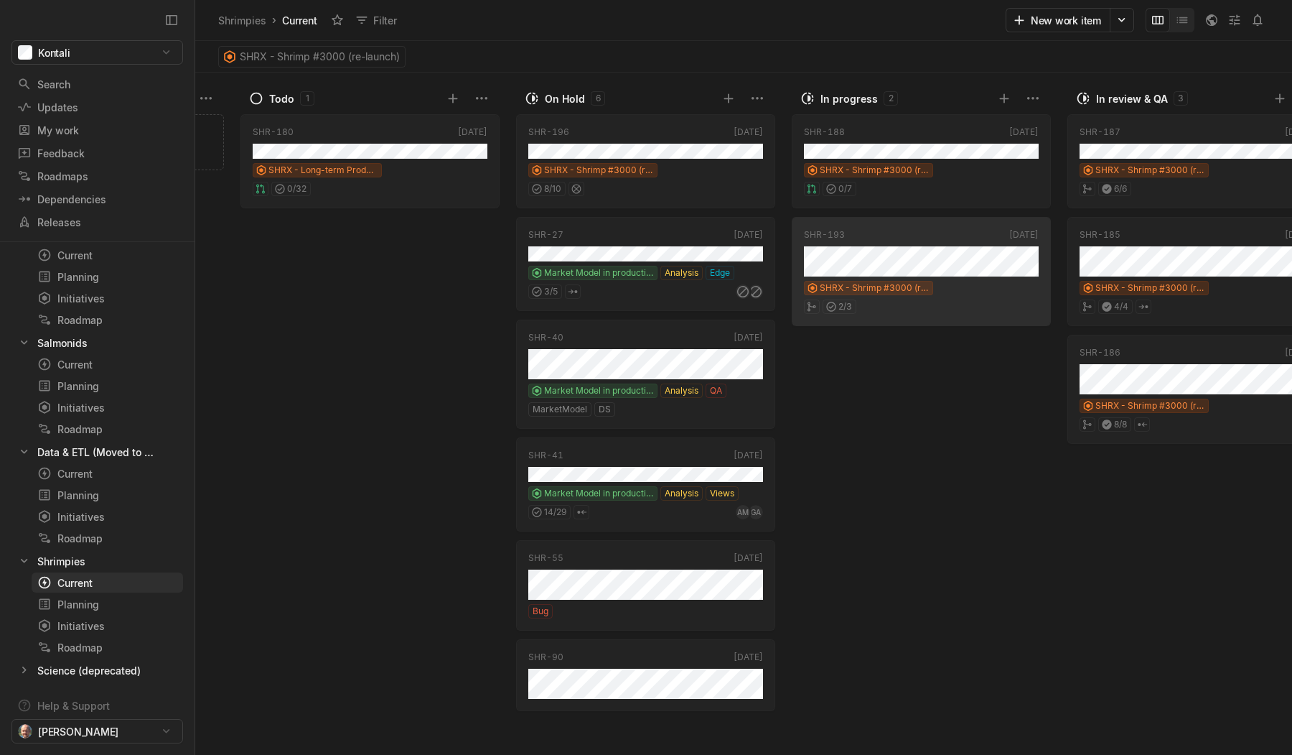
scroll to position [0, 253]
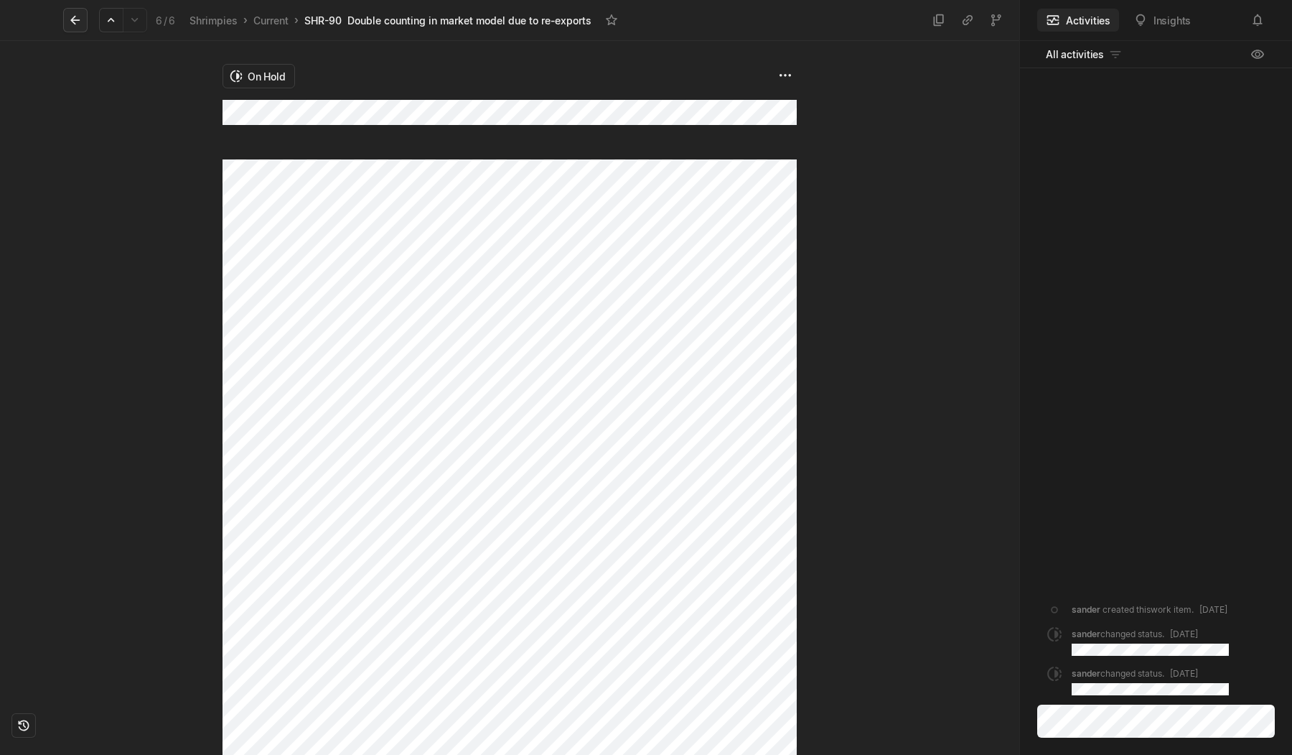
click at [76, 21] on icon at bounding box center [75, 20] width 14 height 14
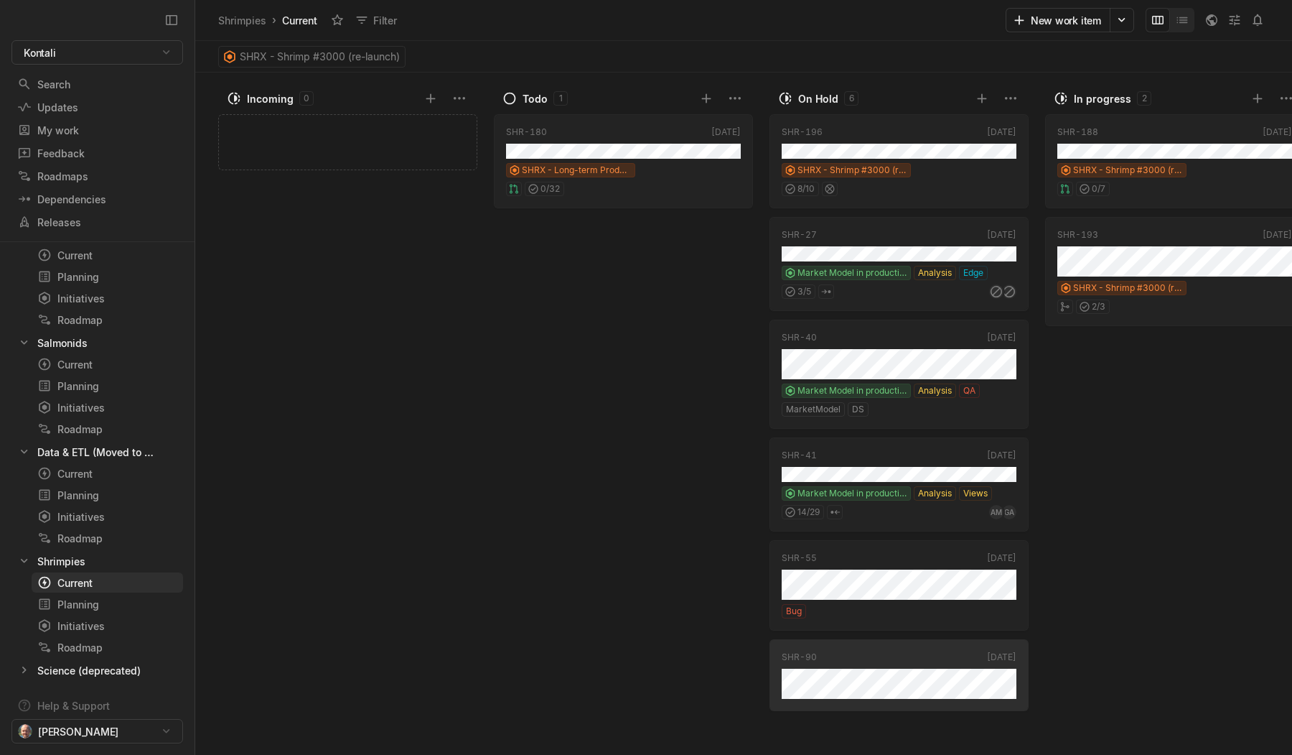
scroll to position [0, 253]
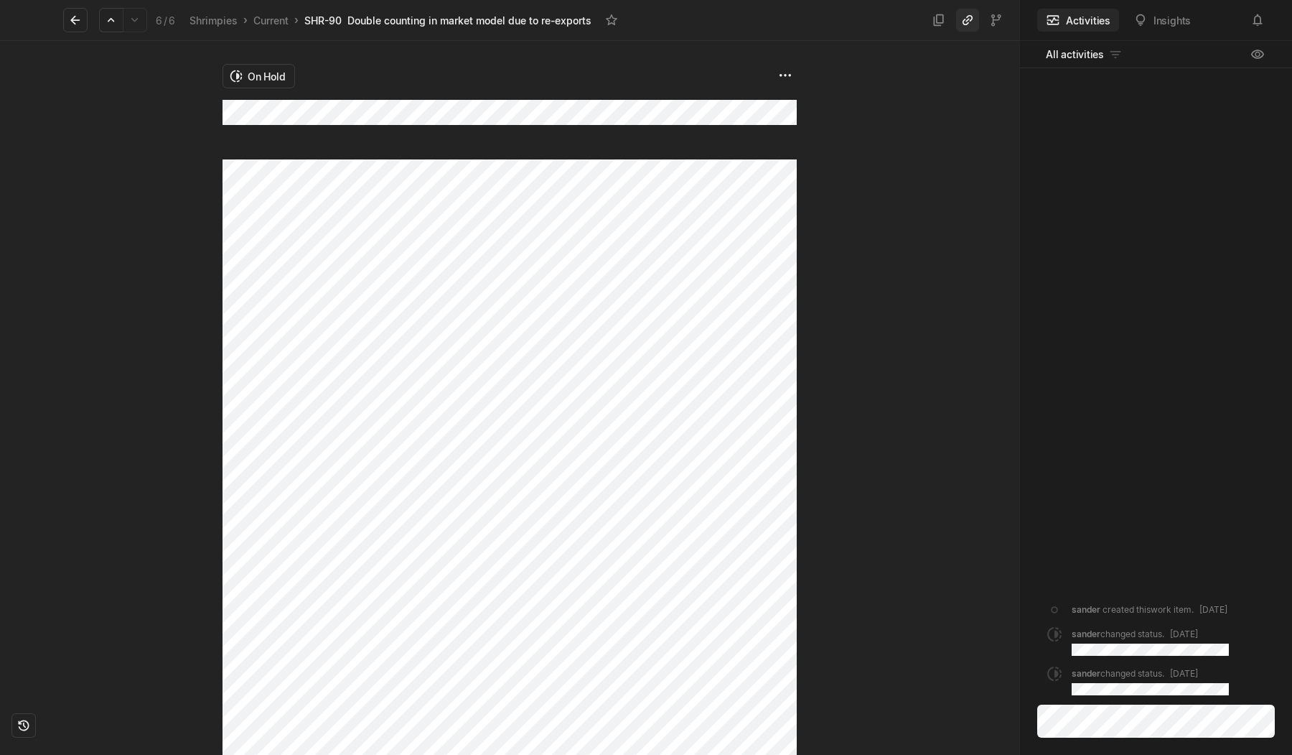
click at [966, 24] on icon at bounding box center [968, 20] width 10 height 10
click at [73, 27] on icon at bounding box center [75, 20] width 14 height 14
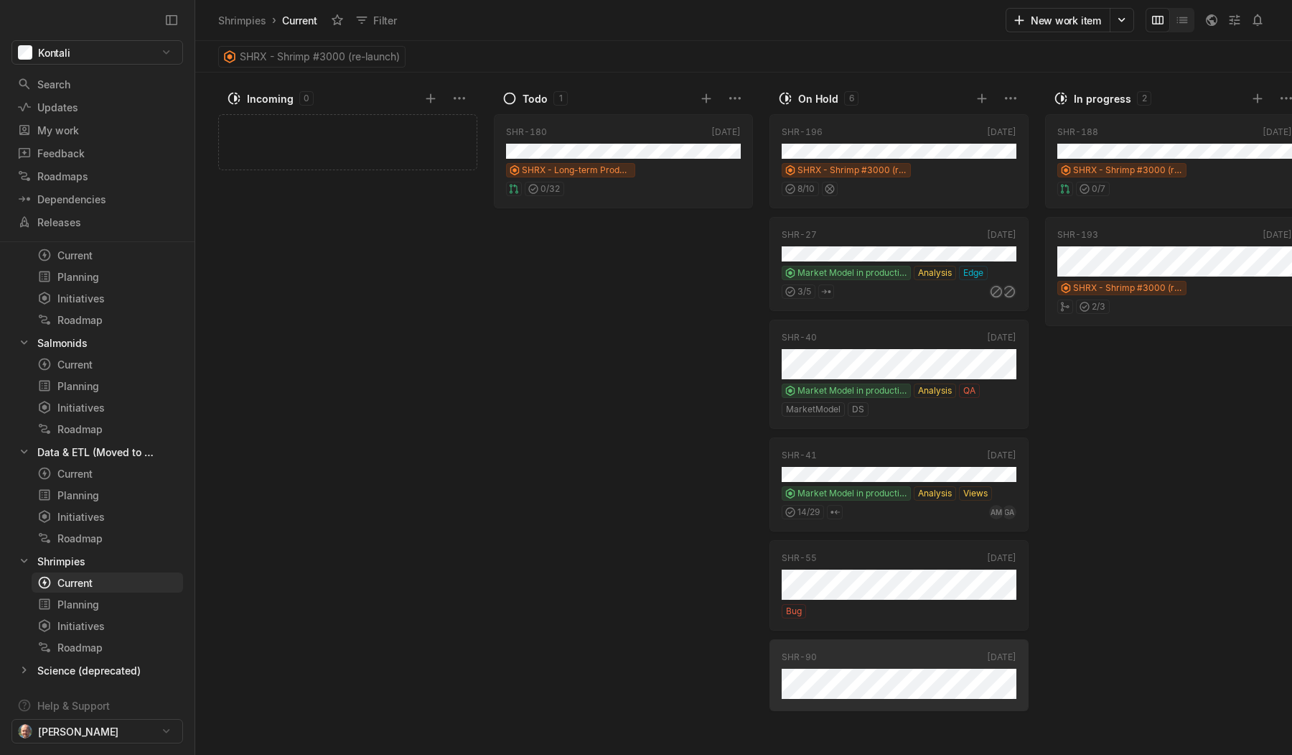
scroll to position [0, 253]
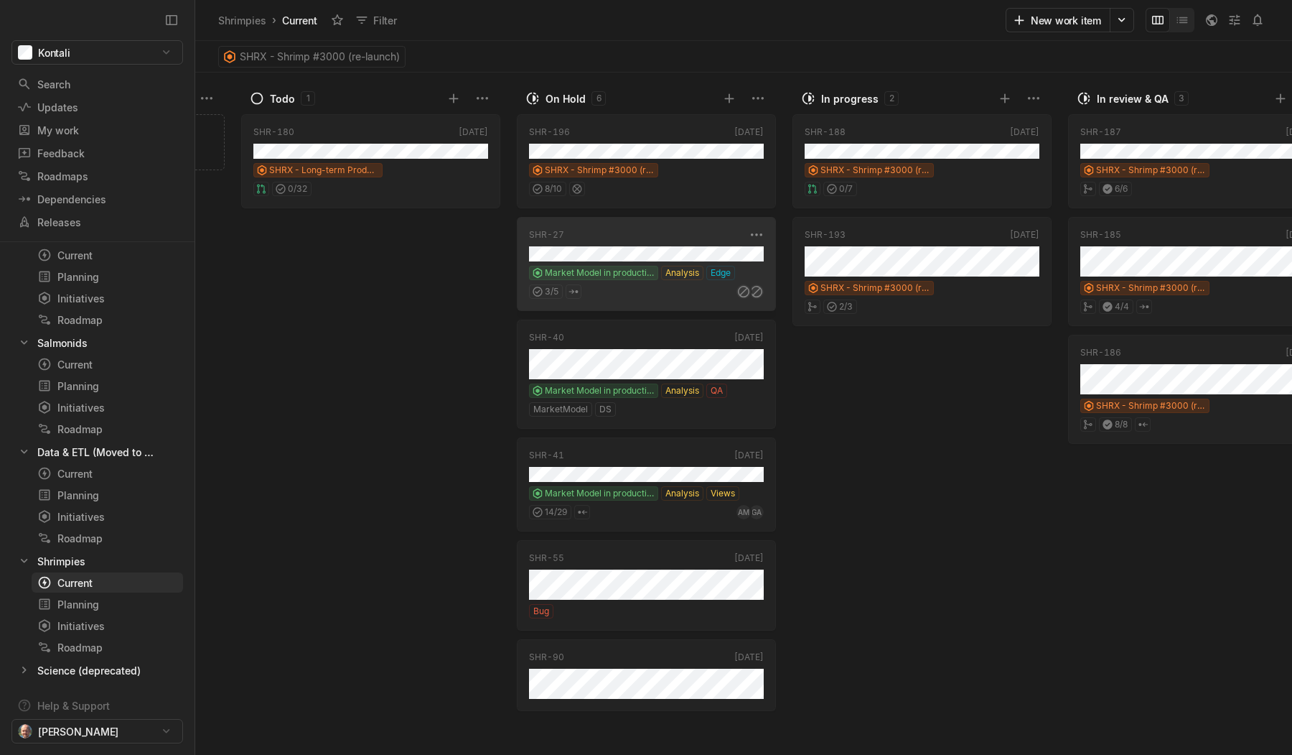
click at [730, 246] on div "SHR-27 Aug '24 Market Model in production and on Edge Analysis Edge 3 / 5" at bounding box center [646, 264] width 259 height 94
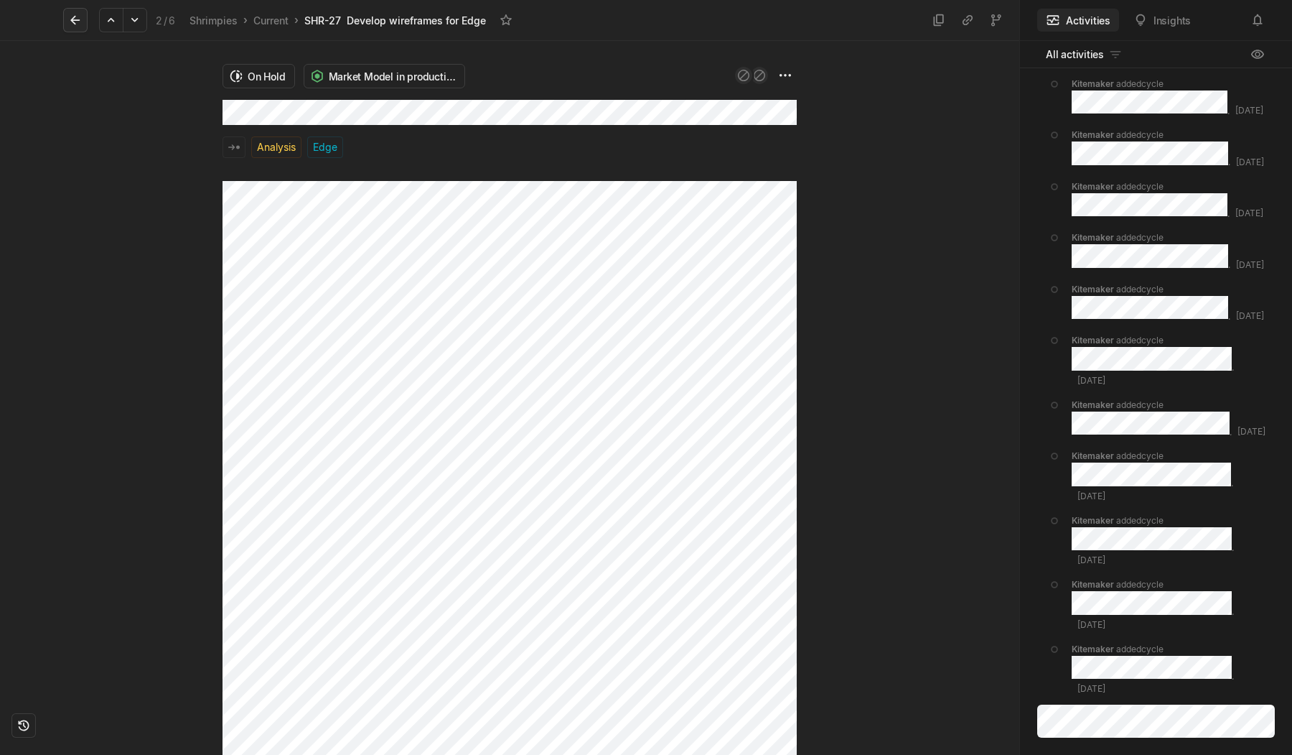
click at [75, 19] on icon at bounding box center [74, 20] width 9 height 9
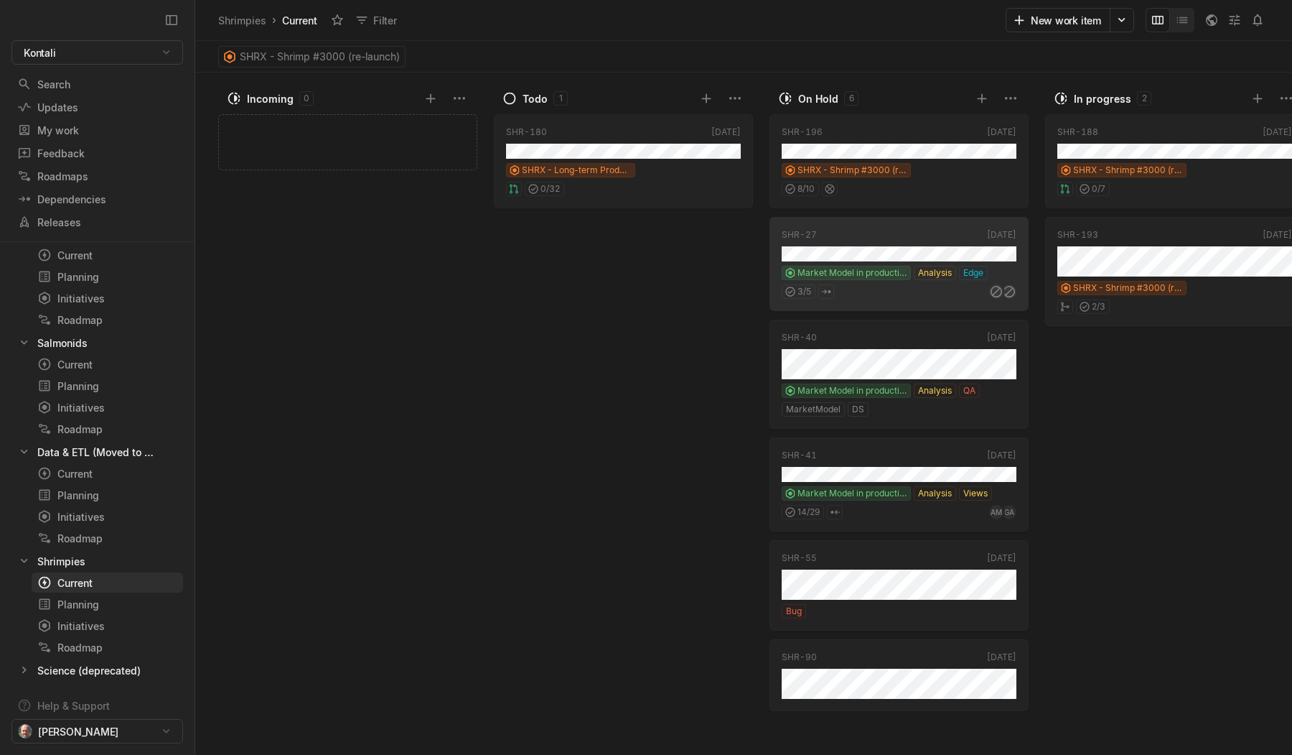
scroll to position [0, 253]
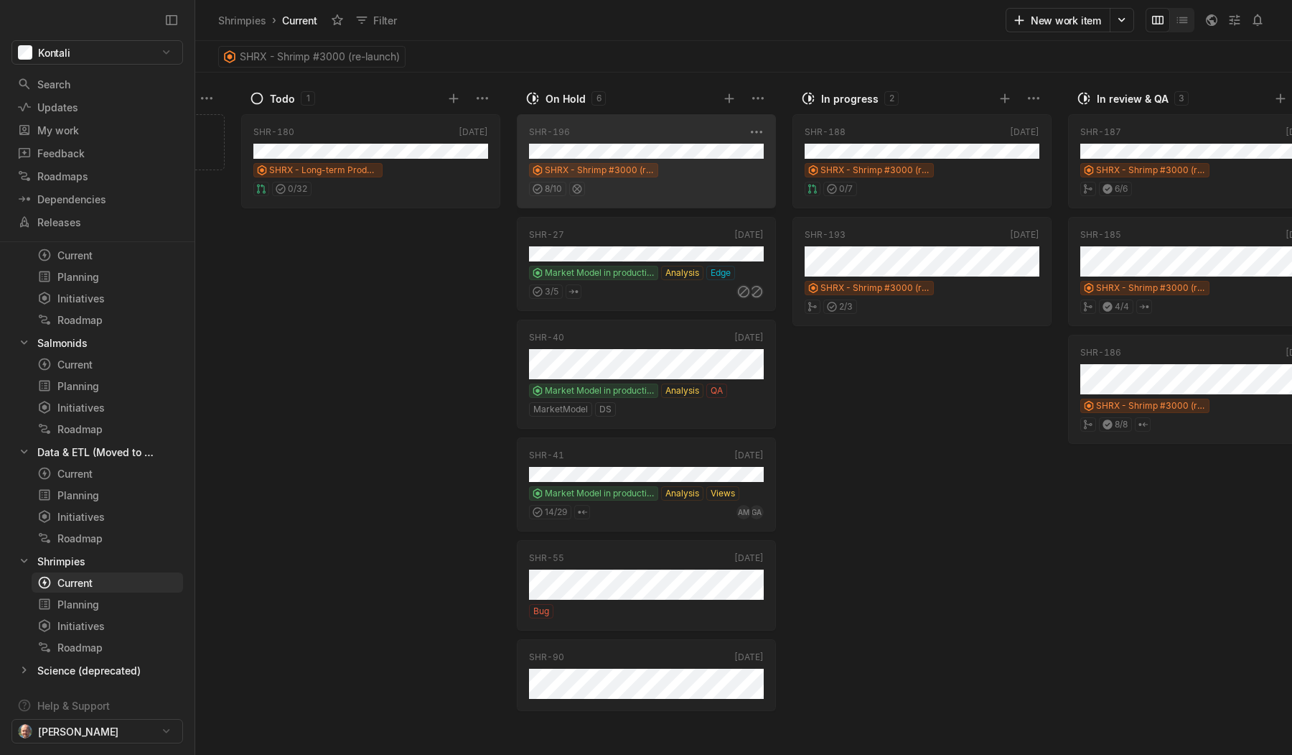
click at [705, 175] on div "SHRX - Shrimp #3000 (re-launch)" at bounding box center [646, 170] width 235 height 14
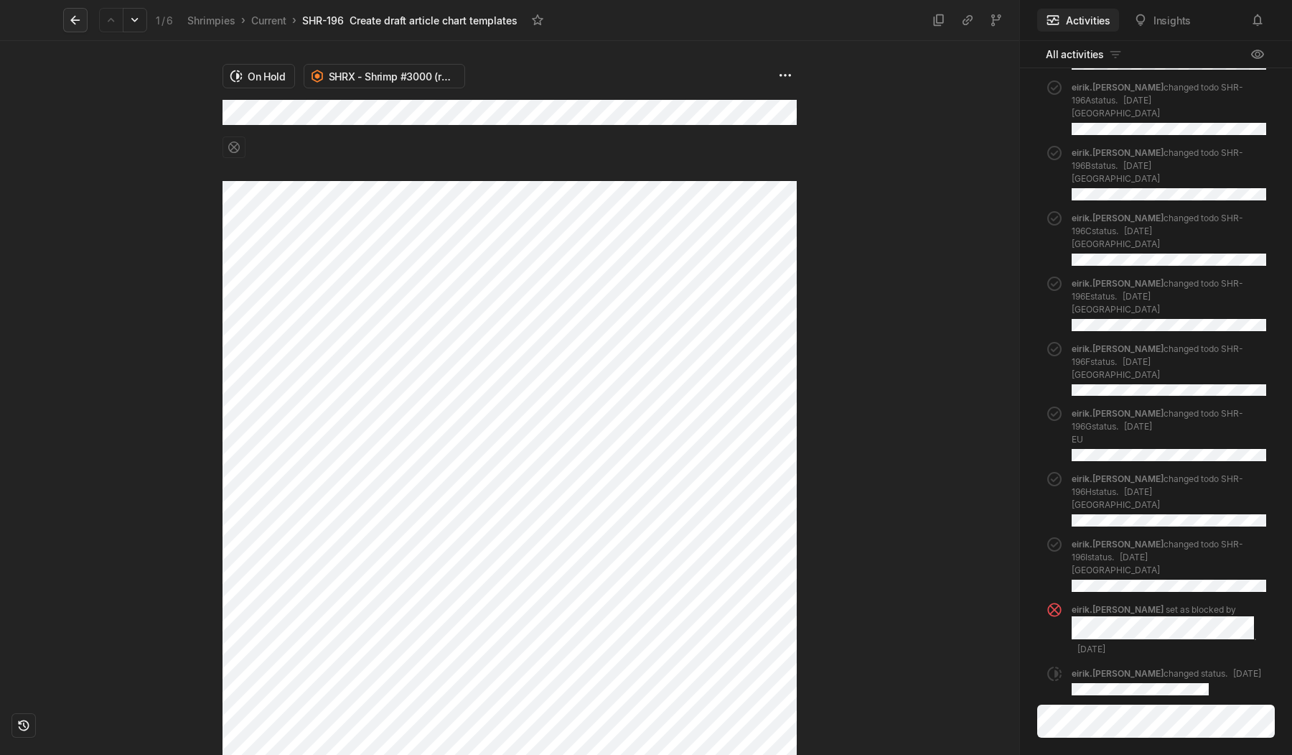
click at [75, 23] on icon at bounding box center [74, 20] width 9 height 9
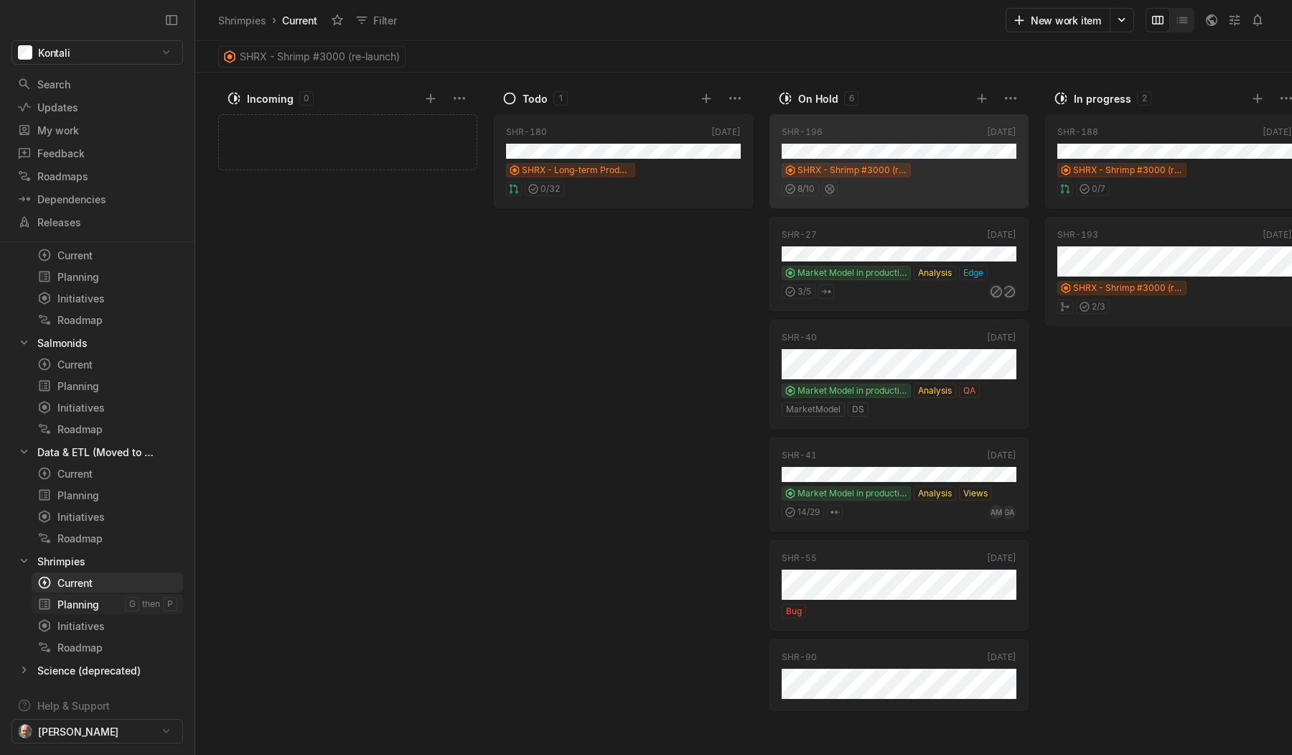
click at [95, 609] on div "Planning" at bounding box center [81, 604] width 88 height 15
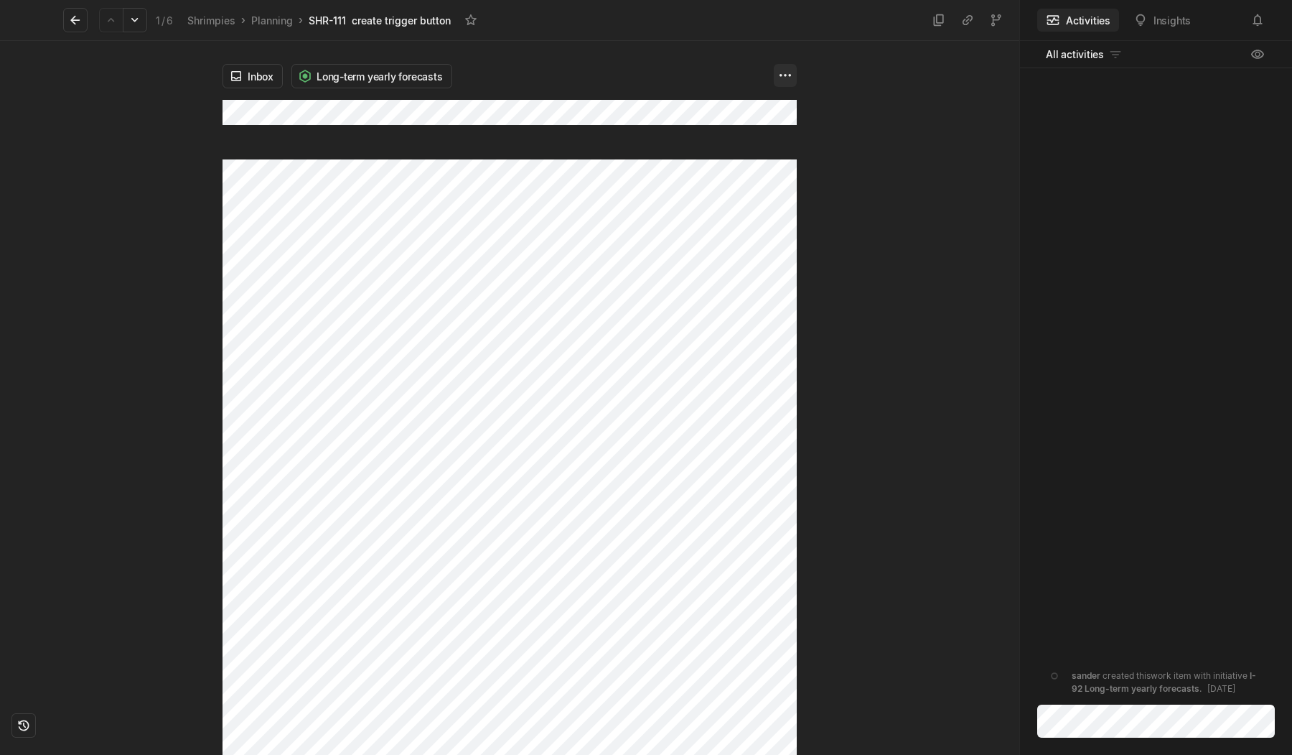
click at [788, 73] on html "Kontali Search / Updates g then u My work = Feedback g then f Roadmaps g then ⇧…" at bounding box center [646, 377] width 1292 height 755
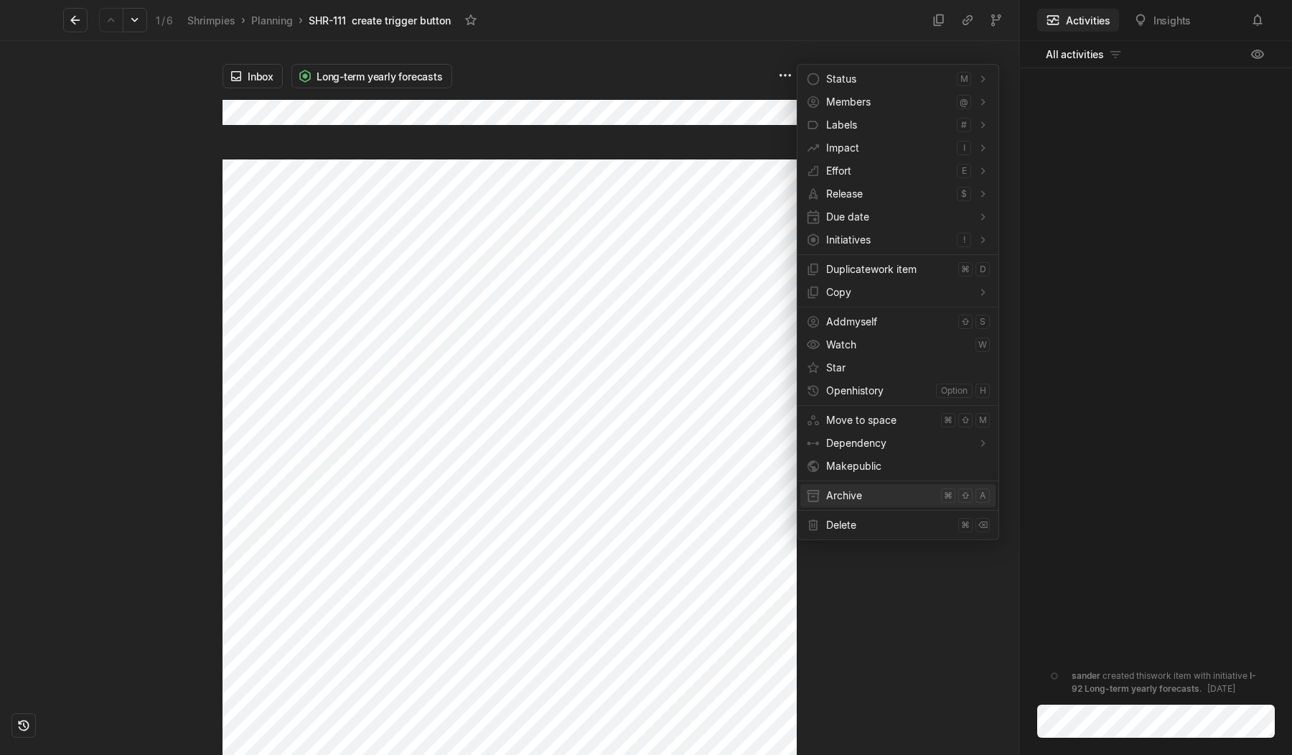
click at [864, 501] on span "Archive" at bounding box center [880, 495] width 109 height 23
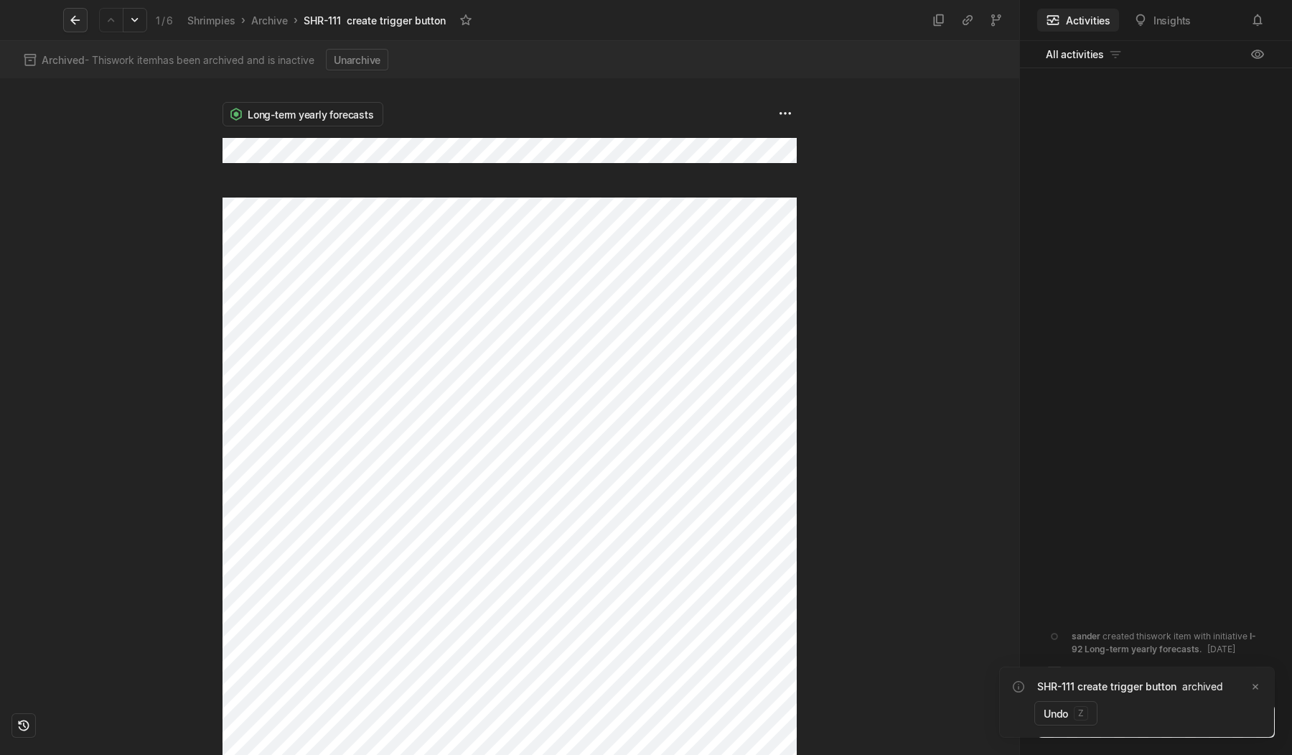
click at [76, 15] on icon at bounding box center [75, 20] width 14 height 14
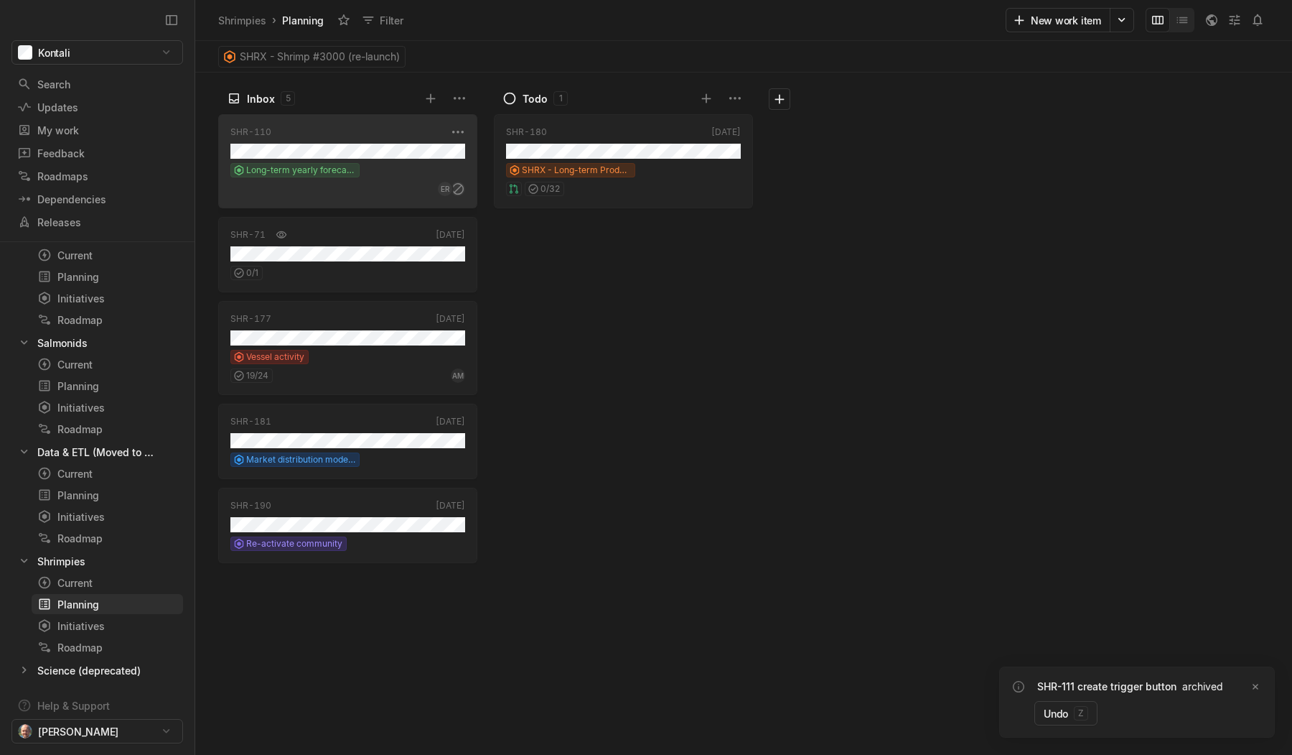
click at [401, 197] on div "SHR-110 Apr '24 Long-term yearly forecasts ER" at bounding box center [347, 161] width 259 height 94
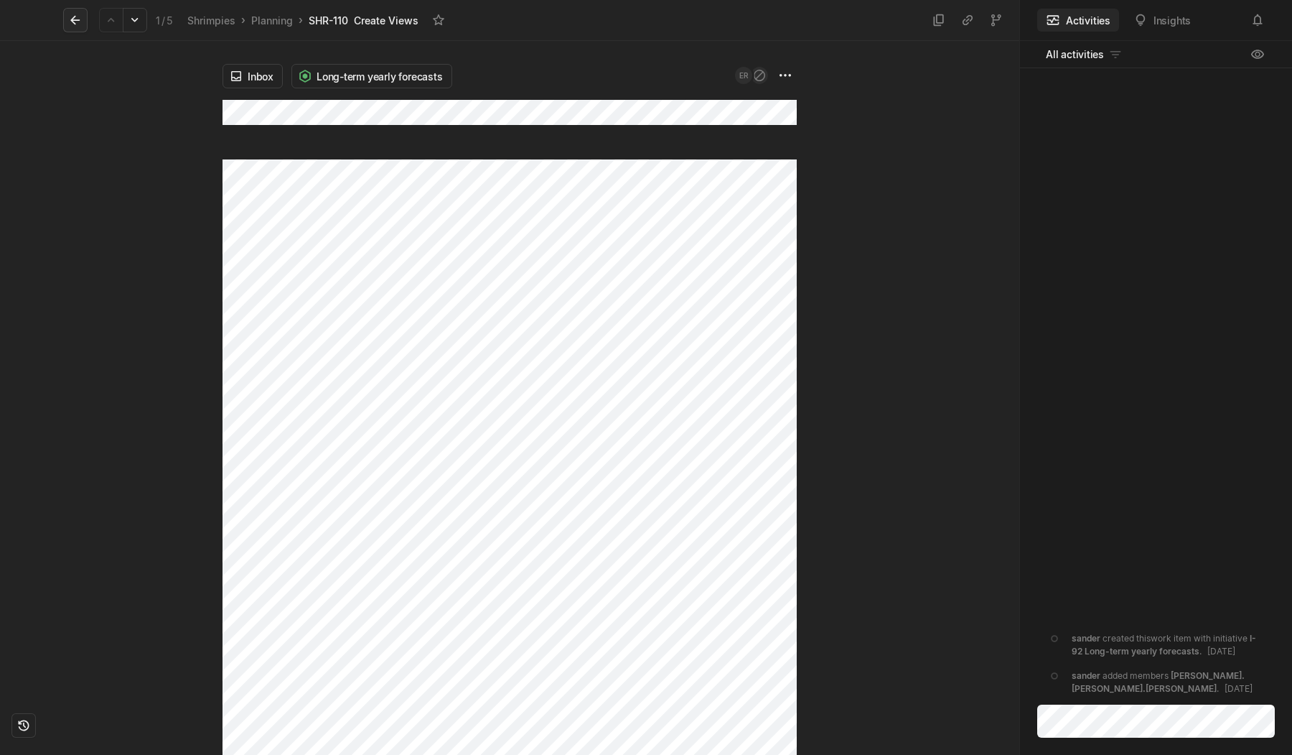
click at [80, 19] on icon at bounding box center [75, 20] width 14 height 14
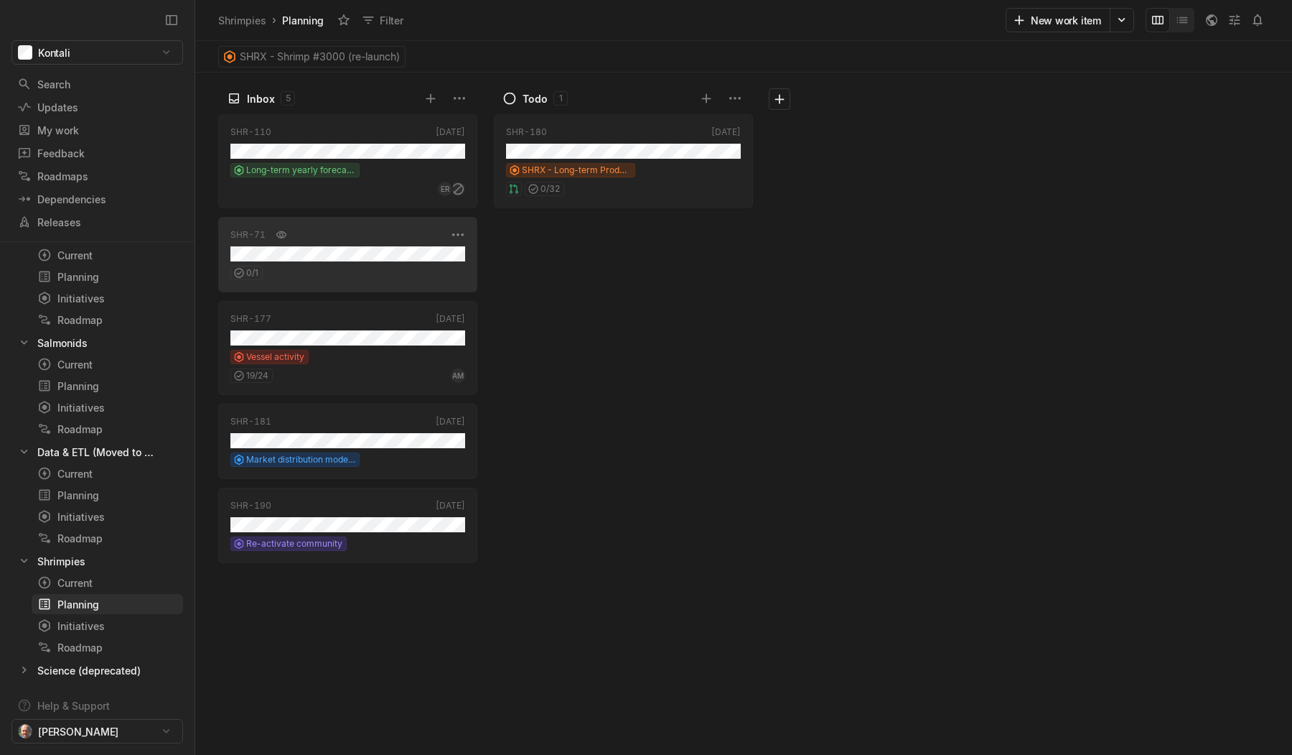
click at [406, 263] on div "0 / 1" at bounding box center [347, 270] width 235 height 19
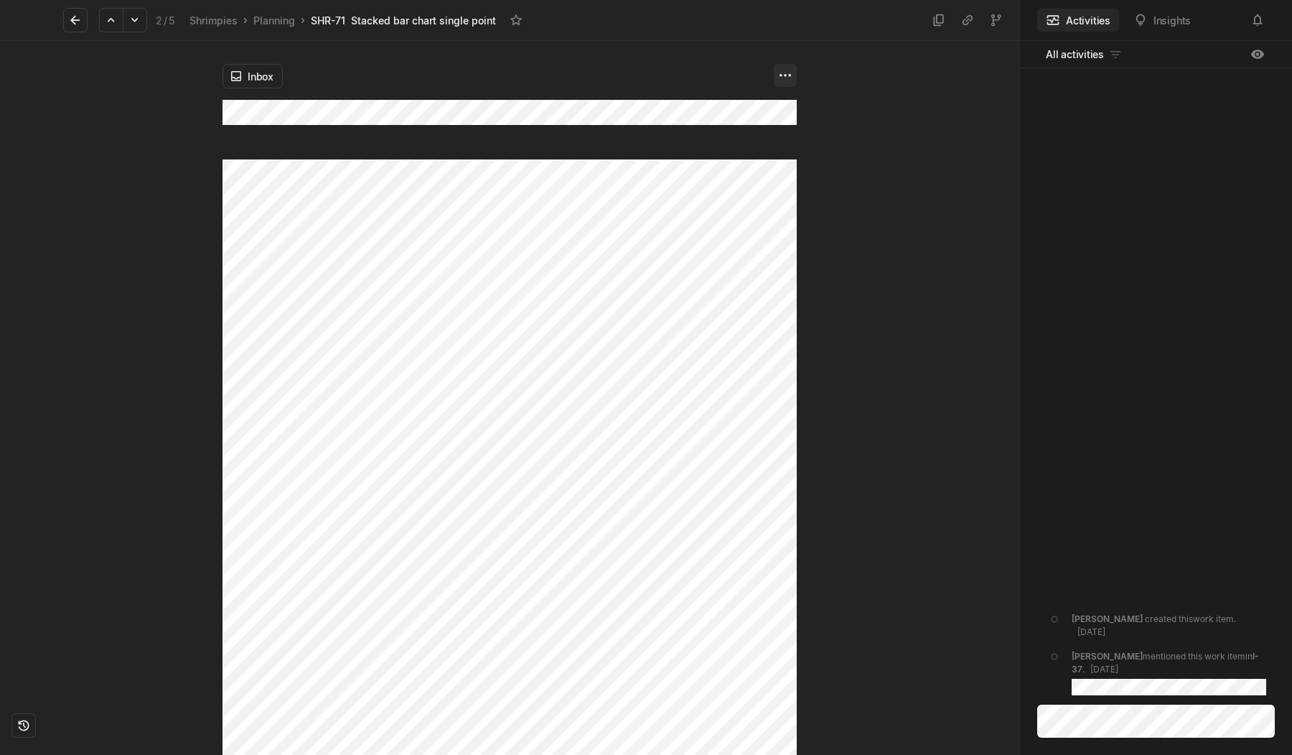
click at [785, 74] on html "Kontali Search / Updates g then u My work = Feedback g then f Roadmaps g then ⇧…" at bounding box center [646, 377] width 1292 height 755
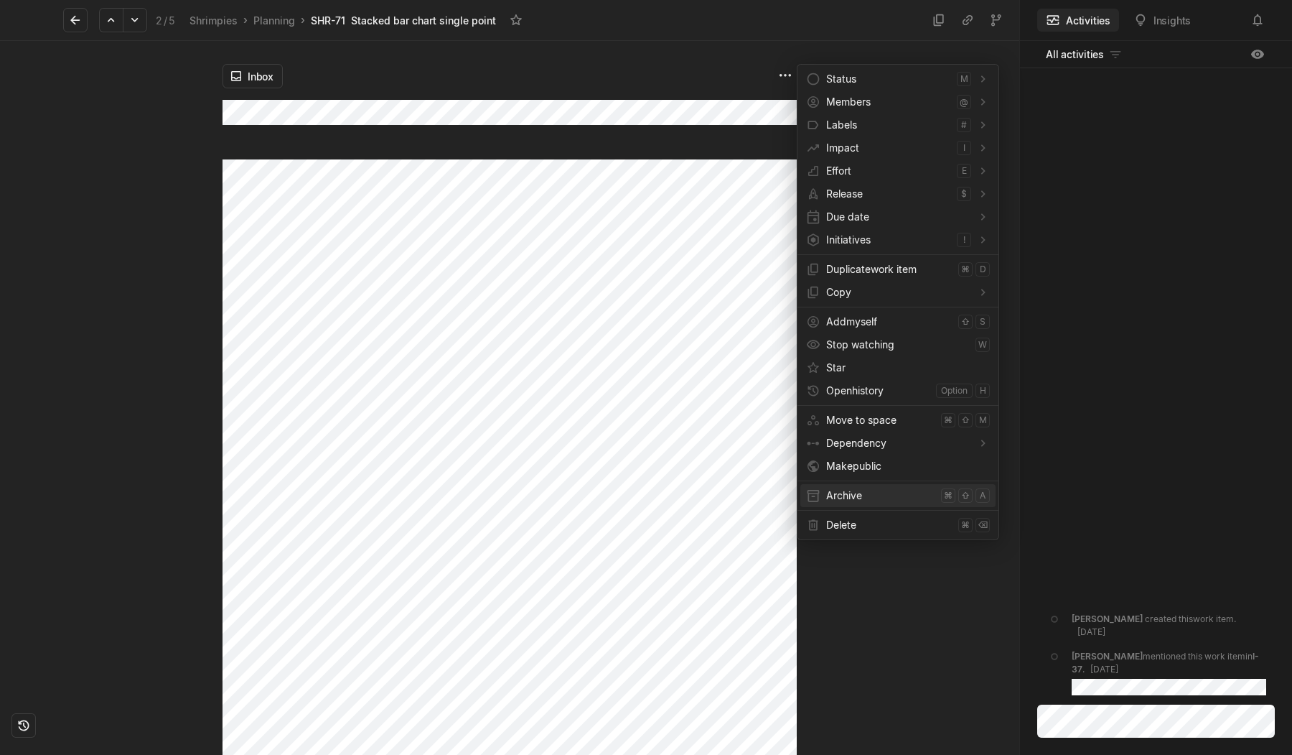
click at [862, 495] on span "Archive" at bounding box center [880, 495] width 109 height 23
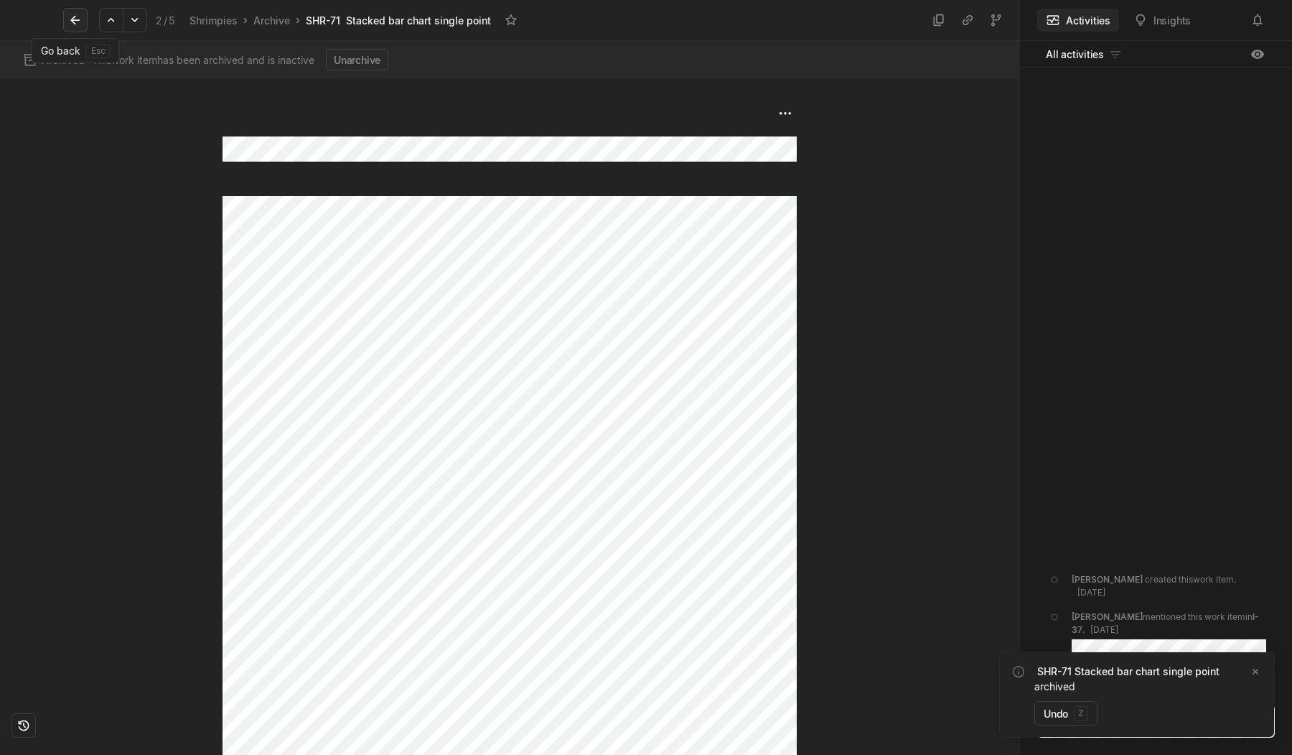
click at [71, 20] on icon at bounding box center [74, 20] width 9 height 9
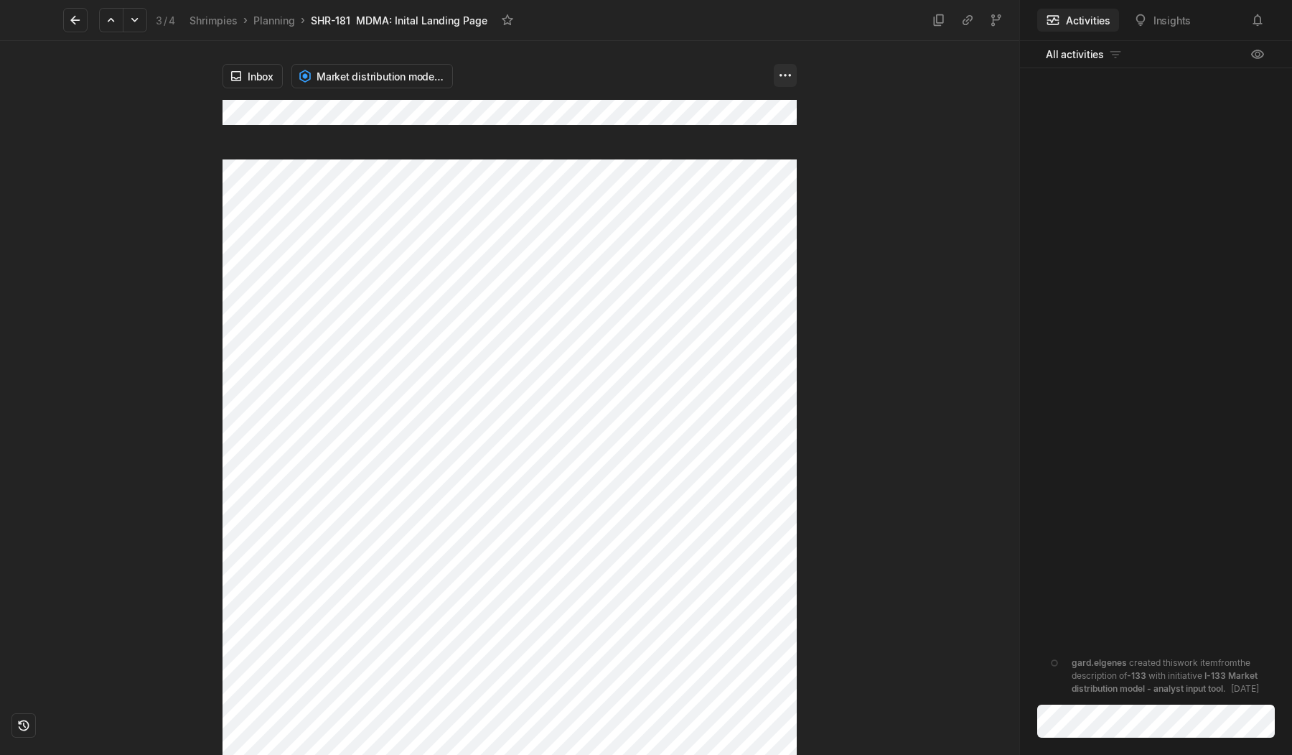
click at [782, 76] on html "Kontali Search / Updates g then u My work = Feedback g then f Roadmaps g then ⇧…" at bounding box center [646, 377] width 1292 height 755
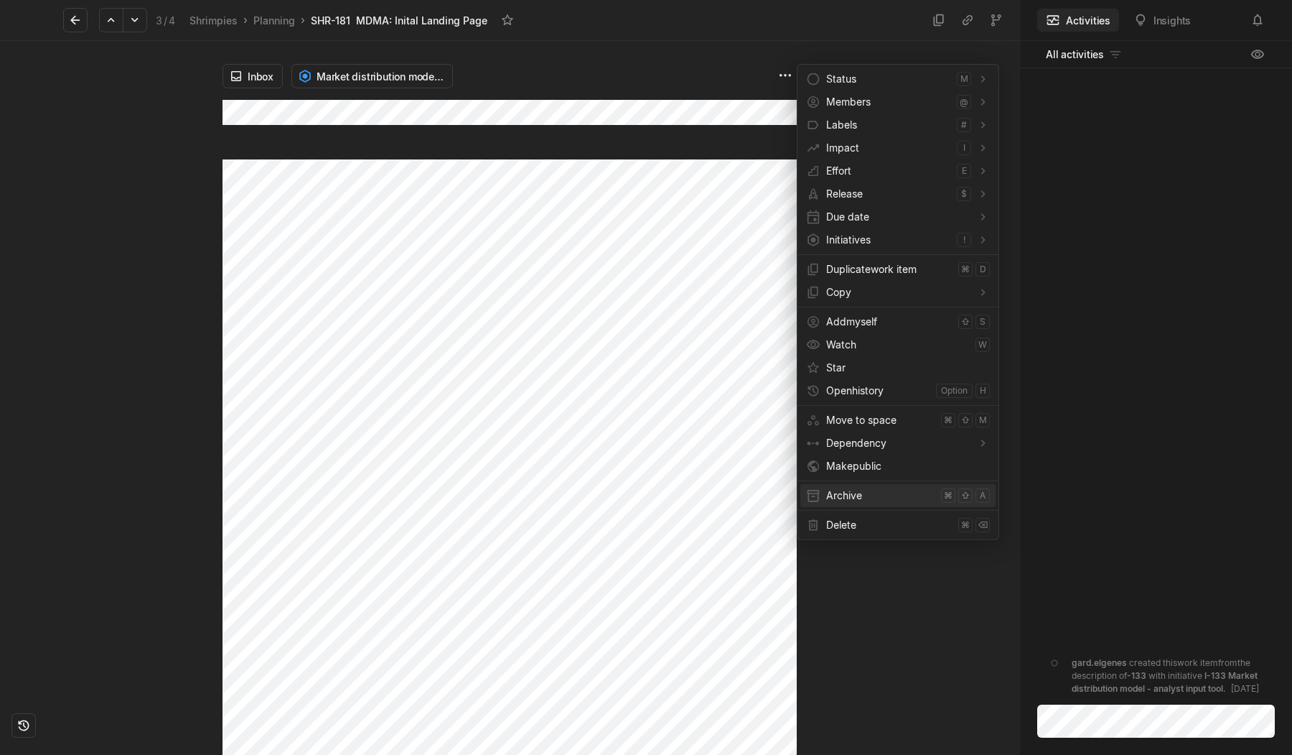
click at [854, 501] on span "Archive" at bounding box center [880, 495] width 109 height 23
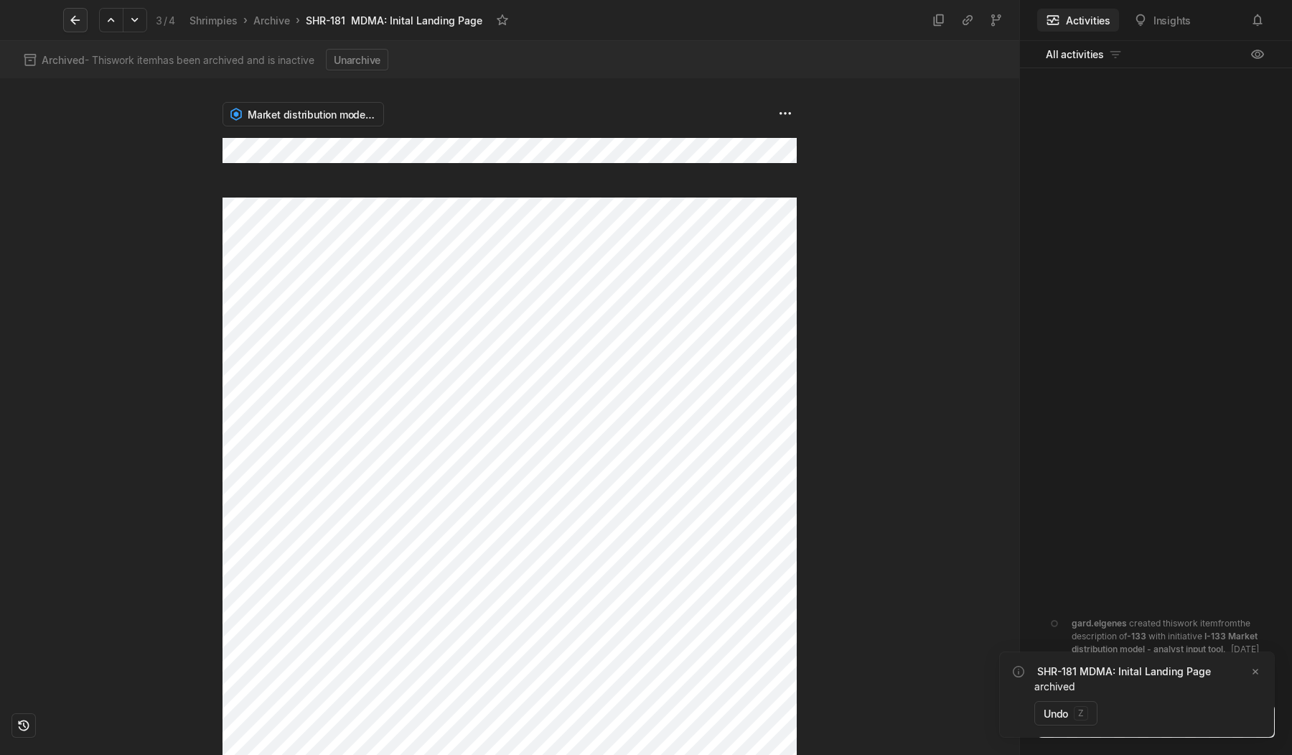
click at [80, 13] on icon at bounding box center [75, 20] width 14 height 14
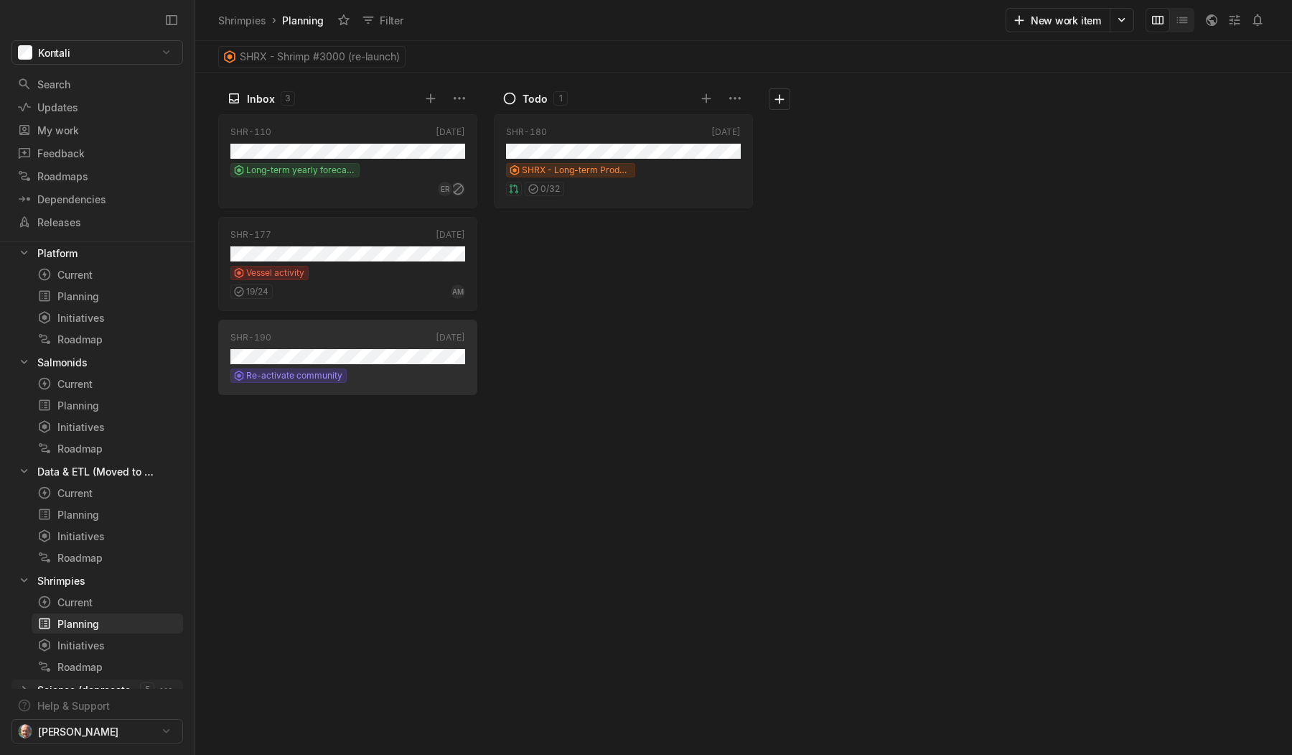
scroll to position [102, 0]
click at [26, 671] on icon at bounding box center [24, 670] width 14 height 14
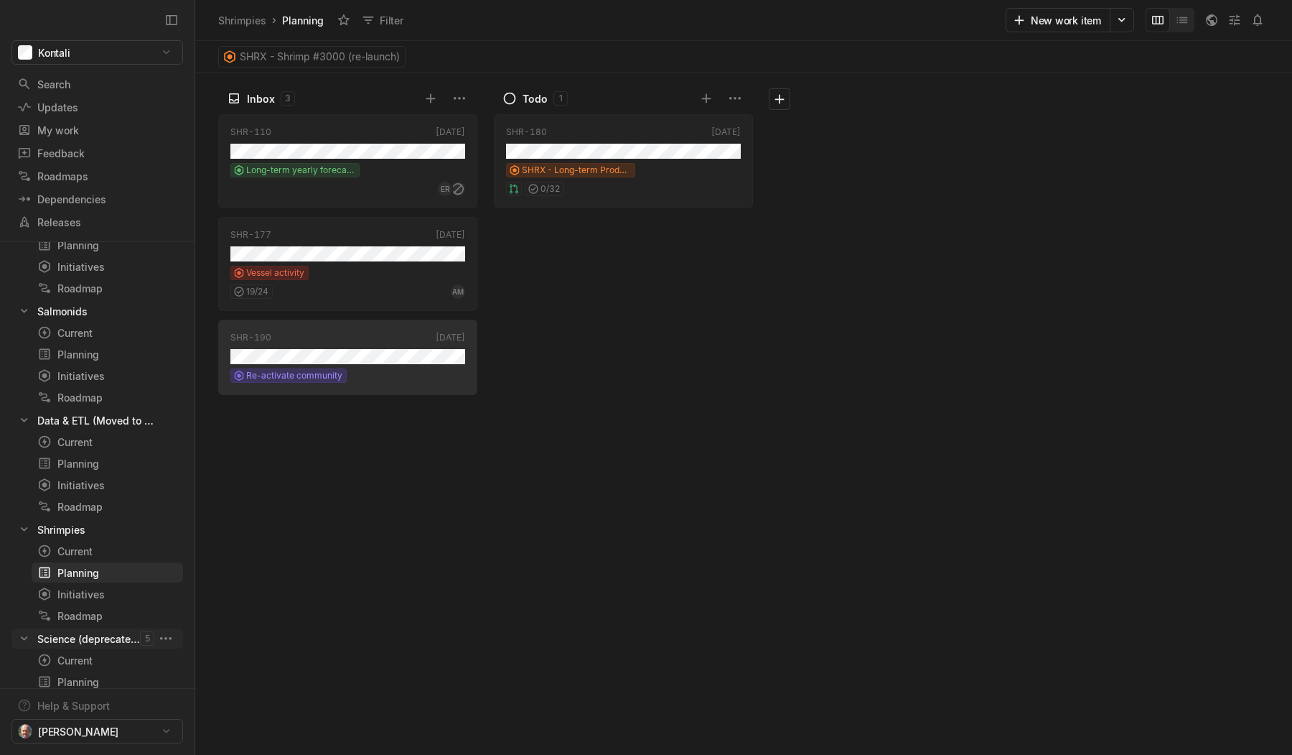
scroll to position [167, 0]
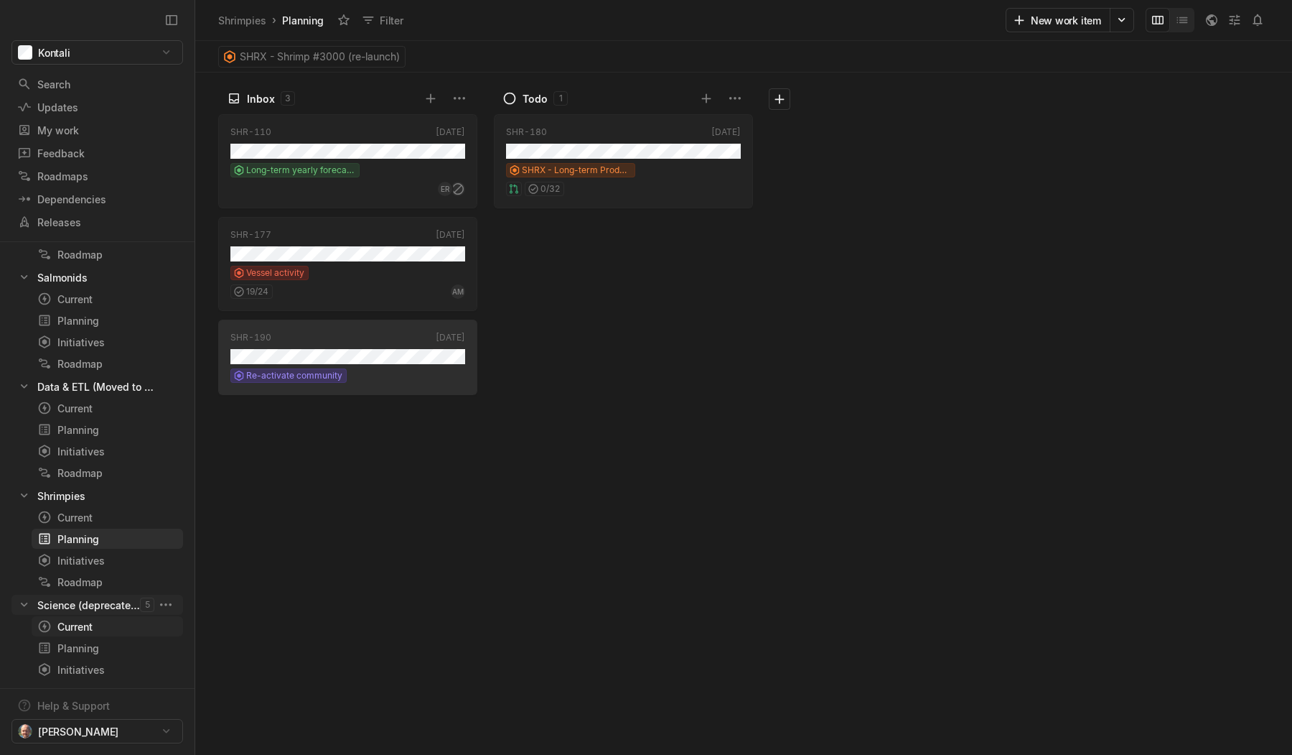
click at [60, 632] on div "Current" at bounding box center [81, 626] width 88 height 15
